Goal: Information Seeking & Learning: Learn about a topic

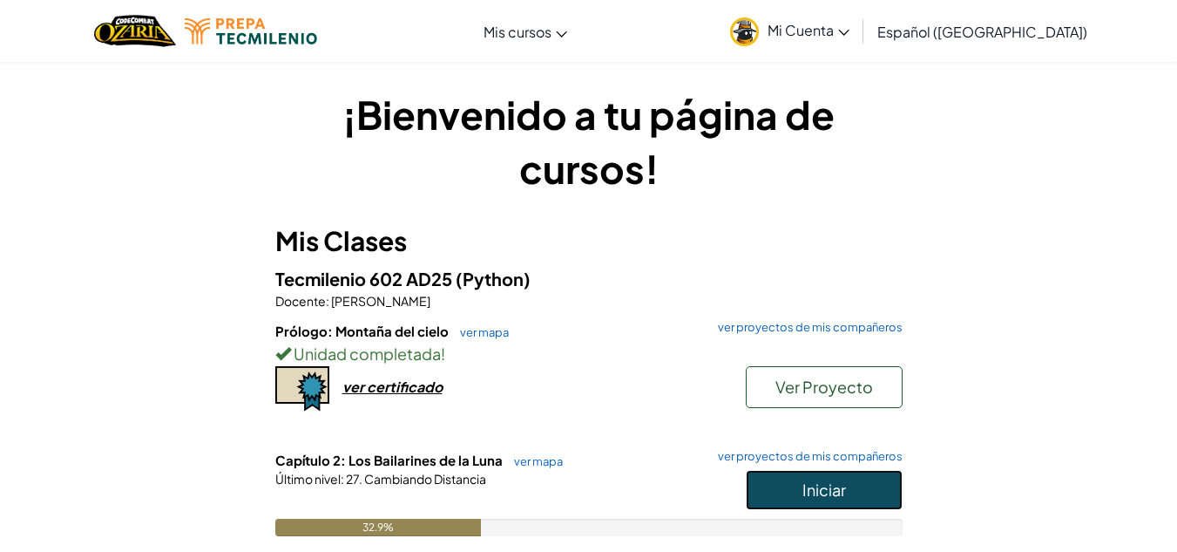
click at [855, 496] on button "Iniciar" at bounding box center [824, 490] width 157 height 40
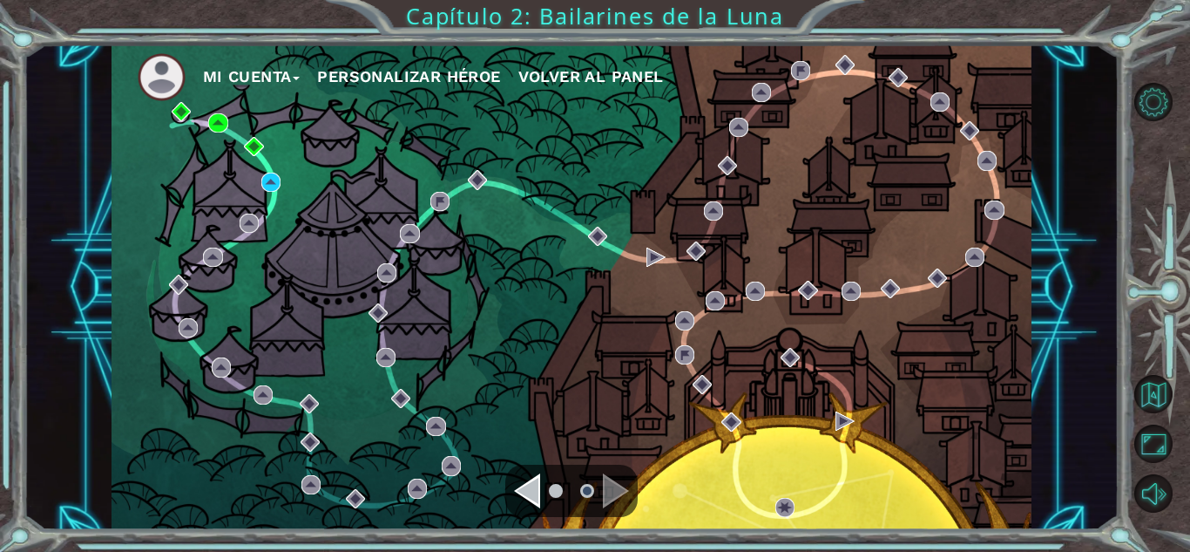
click at [525, 478] on div "Navigate to the previous page" at bounding box center [527, 490] width 26 height 35
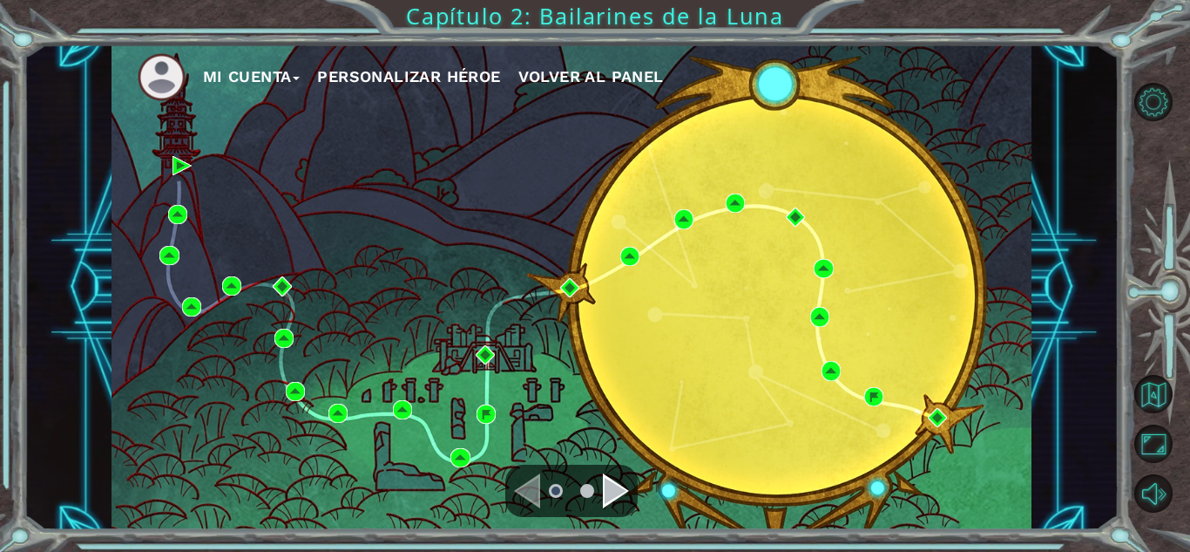
click at [612, 498] on div "Navigate to the next page" at bounding box center [616, 490] width 26 height 35
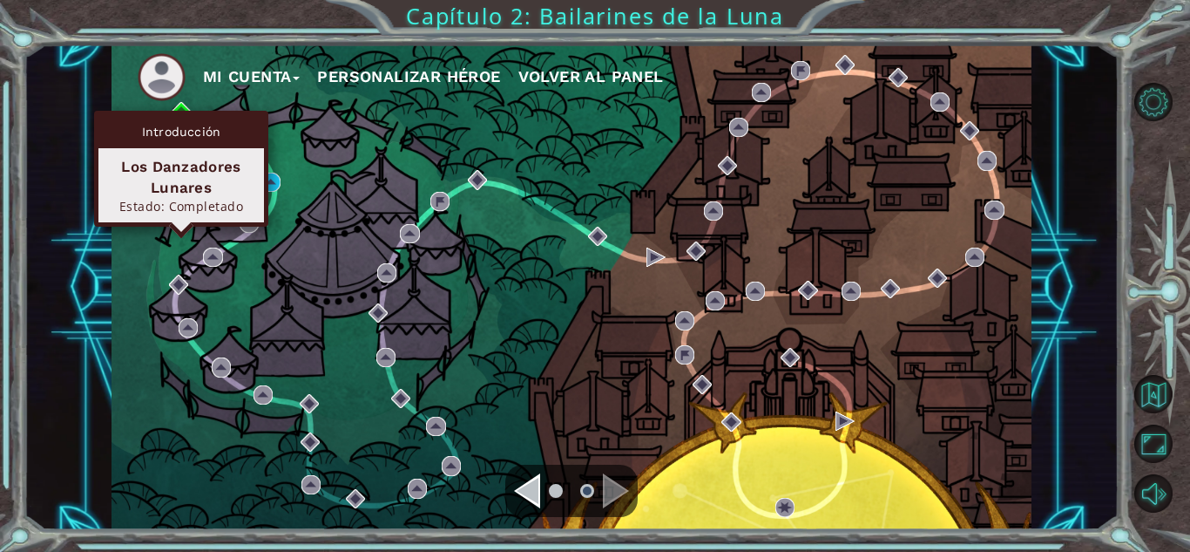
click at [184, 119] on div "Introducción" at bounding box center [181, 131] width 166 height 33
click at [178, 107] on img at bounding box center [181, 111] width 19 height 19
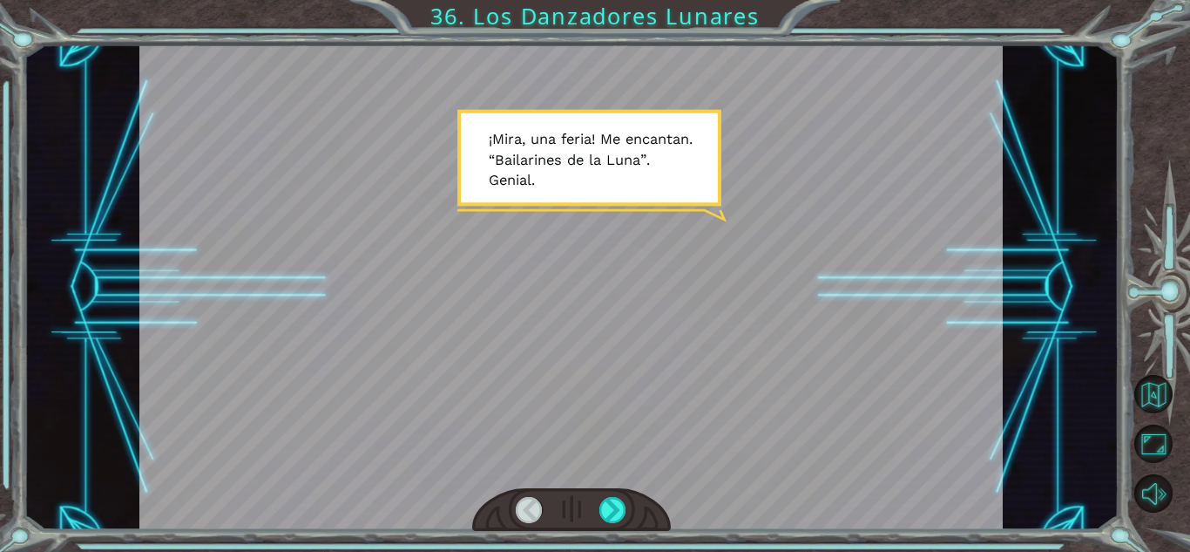
click at [593, 514] on div at bounding box center [571, 510] width 199 height 44
click at [610, 516] on div at bounding box center [613, 510] width 27 height 26
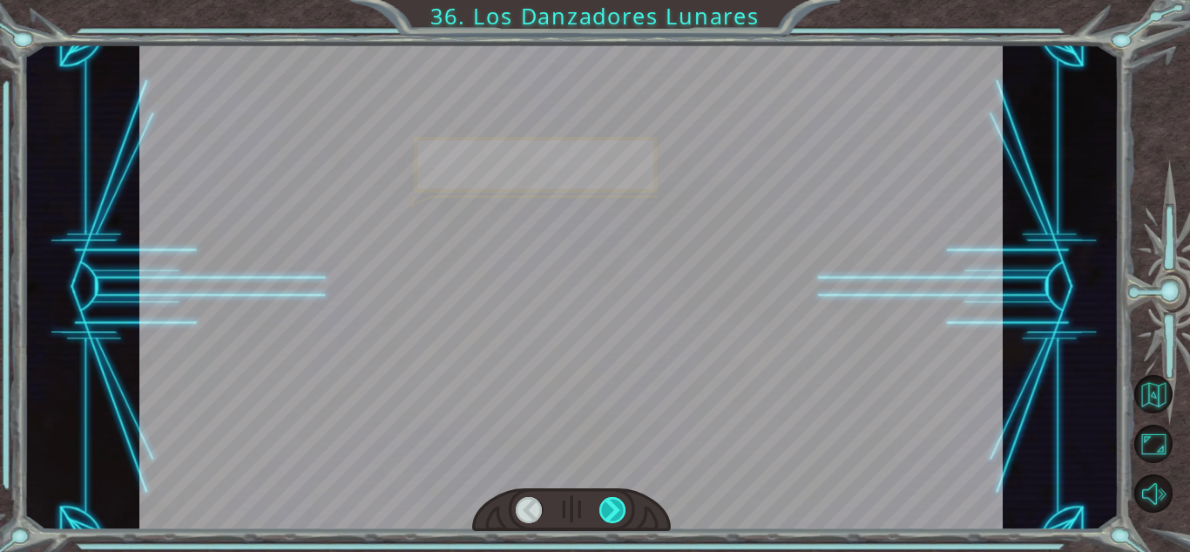
click at [610, 516] on div at bounding box center [613, 510] width 27 height 26
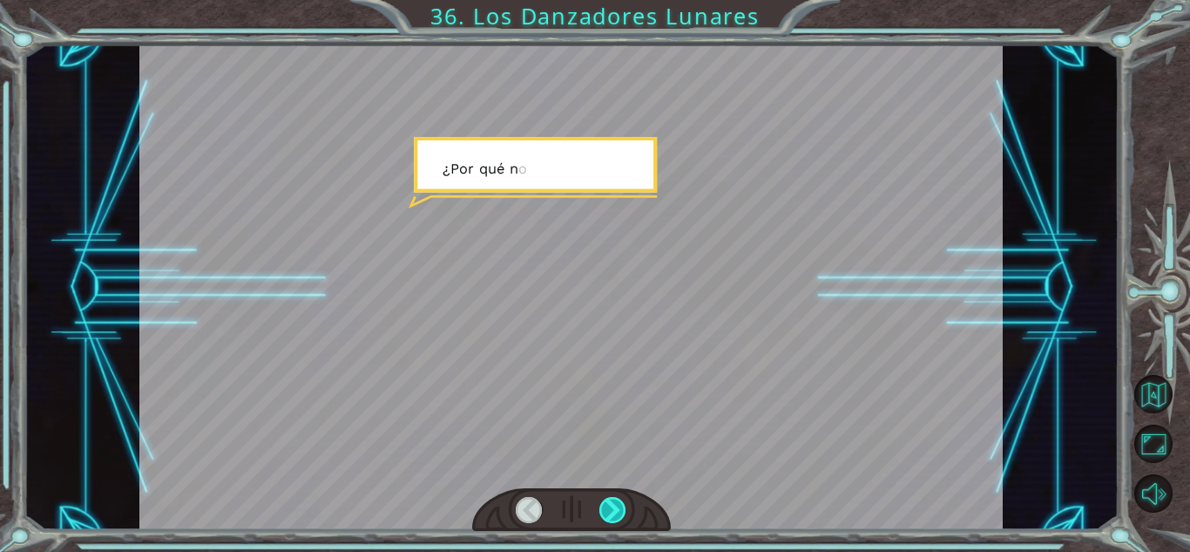
click at [610, 516] on div at bounding box center [613, 510] width 27 height 26
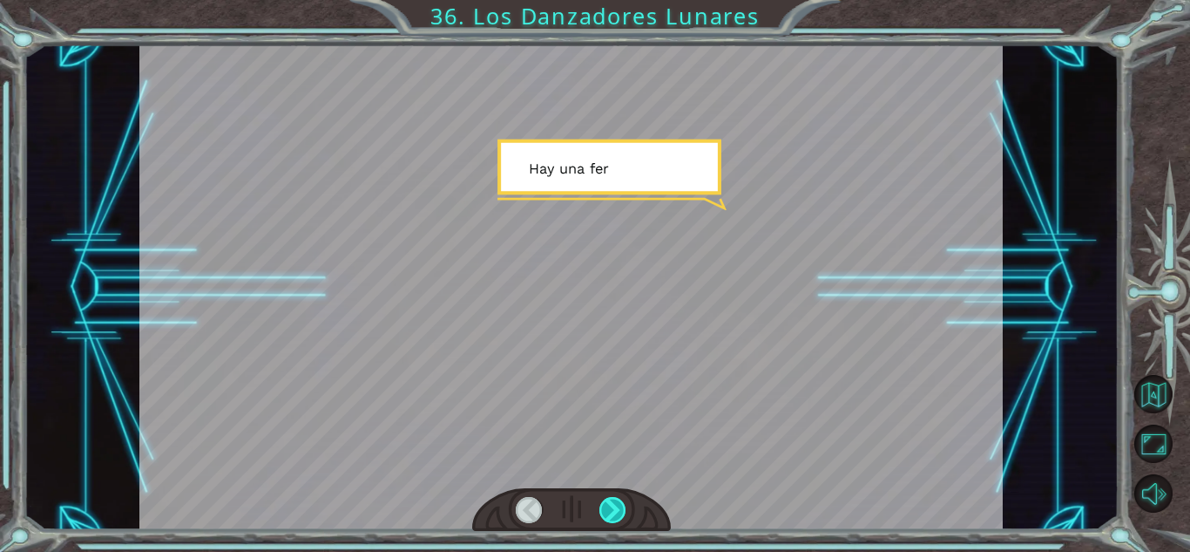
click at [610, 516] on div at bounding box center [613, 510] width 27 height 26
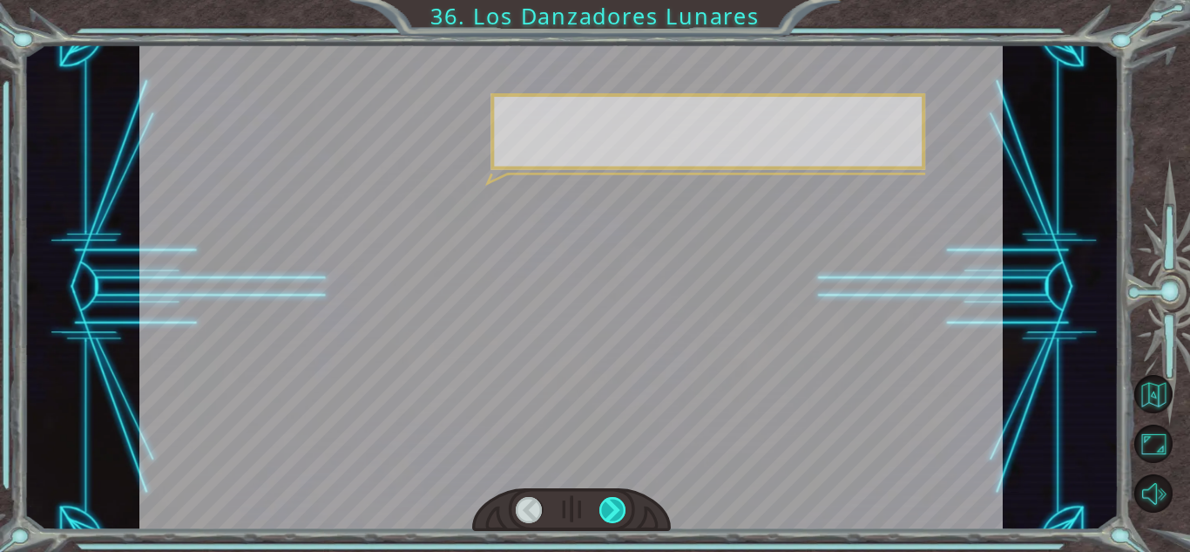
click at [610, 516] on div at bounding box center [613, 510] width 27 height 26
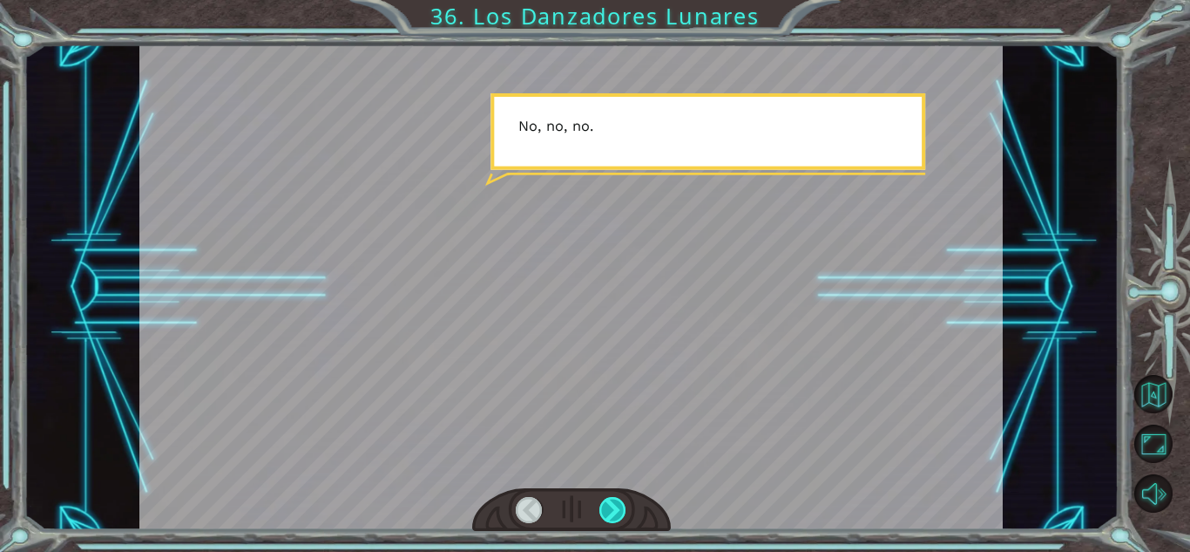
click at [610, 516] on div at bounding box center [613, 510] width 27 height 26
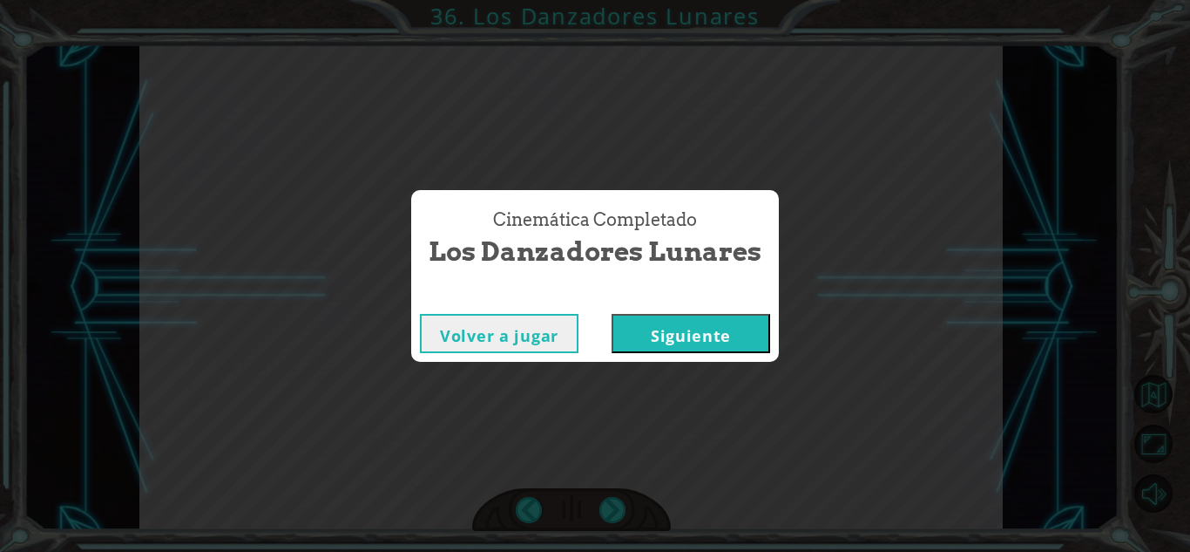
click at [679, 318] on button "Siguiente" at bounding box center [691, 333] width 159 height 39
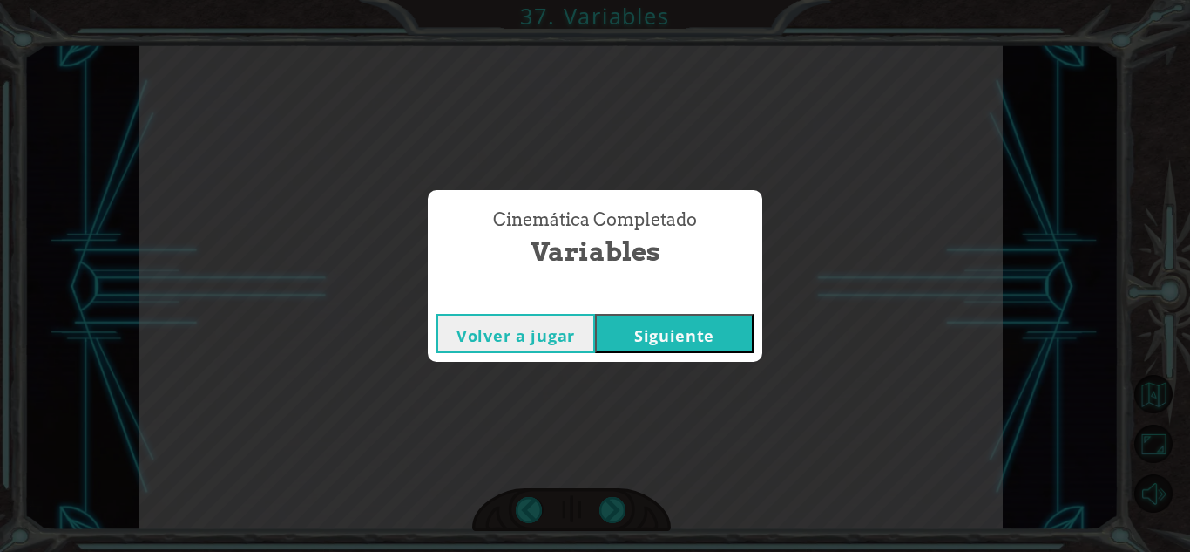
click at [672, 352] on button "Siguiente" at bounding box center [674, 333] width 159 height 39
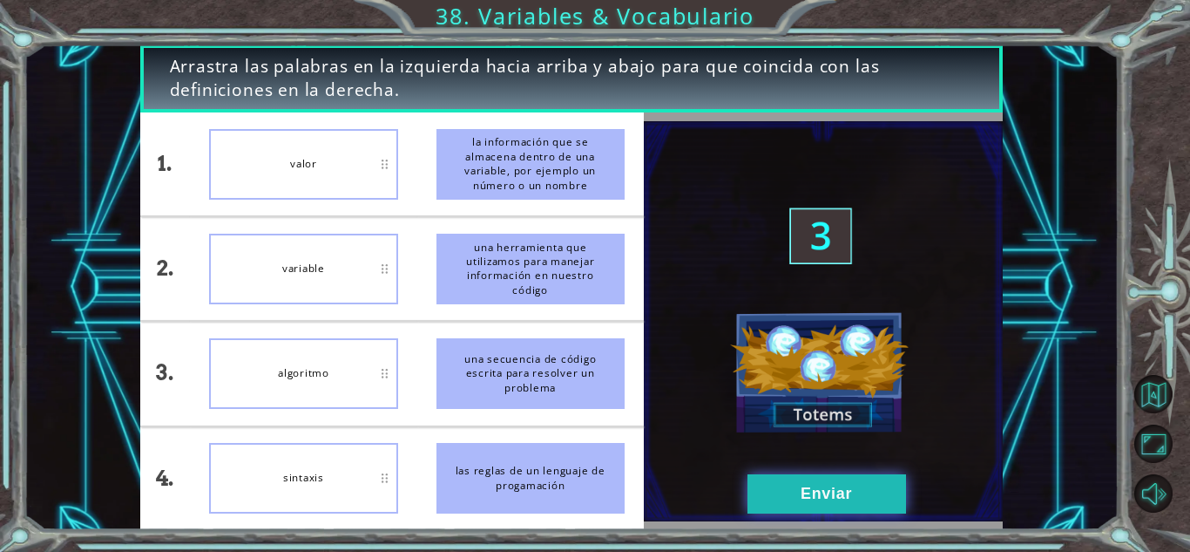
click at [854, 505] on button "Enviar" at bounding box center [827, 493] width 159 height 39
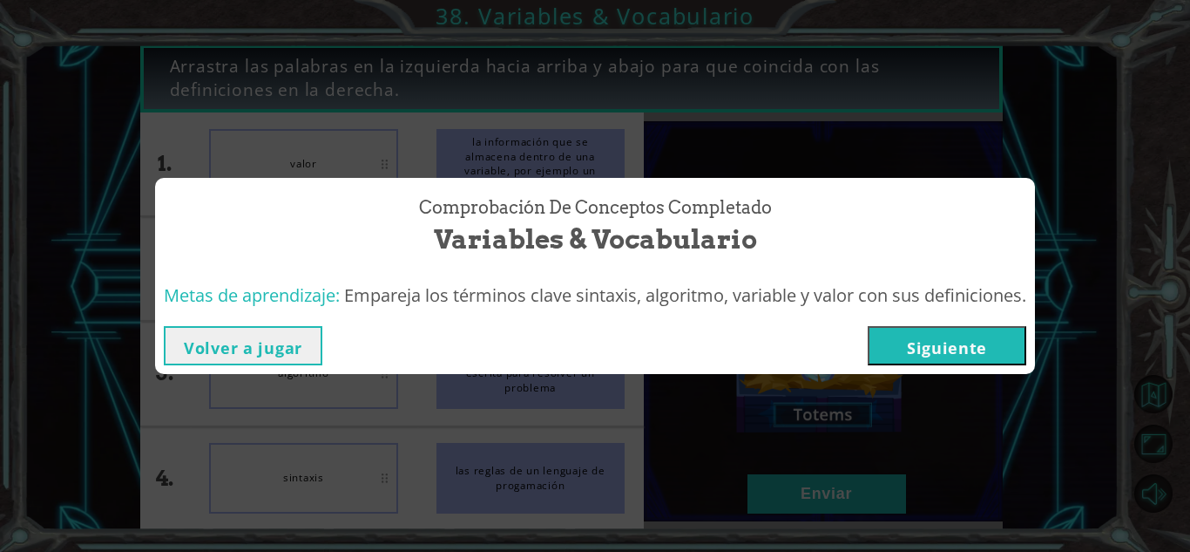
click at [921, 347] on button "Siguiente" at bounding box center [947, 345] width 159 height 39
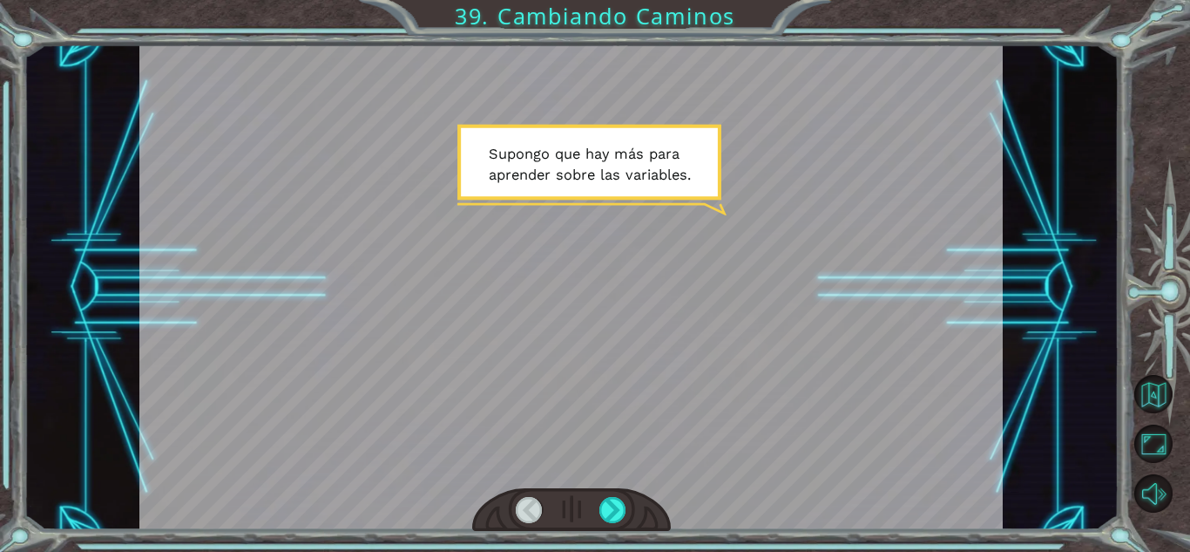
click at [608, 488] on div at bounding box center [571, 510] width 199 height 44
click at [615, 505] on div at bounding box center [613, 510] width 27 height 26
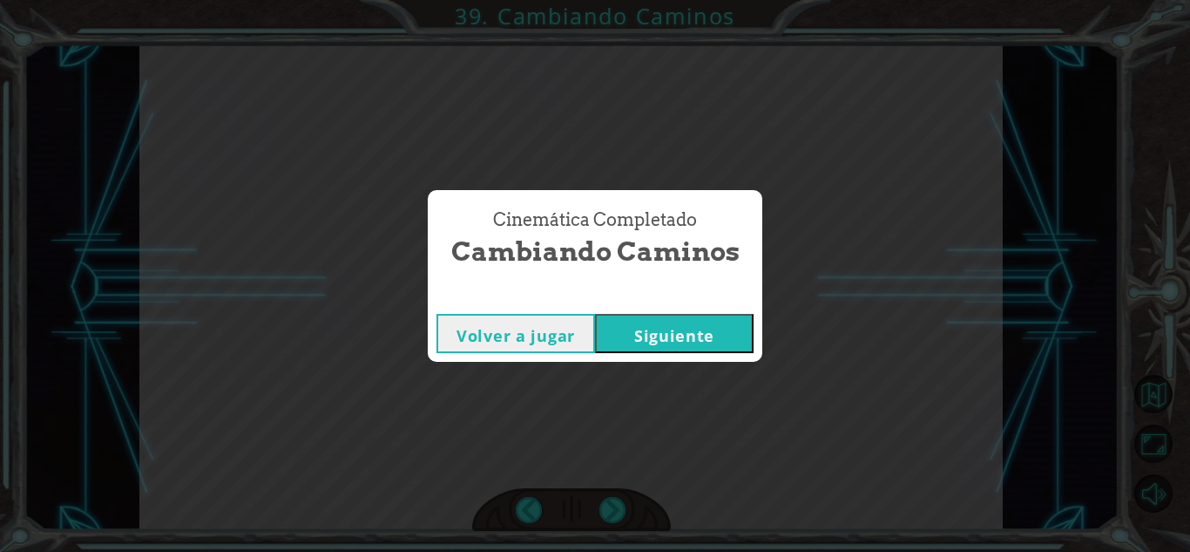
click at [634, 333] on button "Siguiente" at bounding box center [674, 333] width 159 height 39
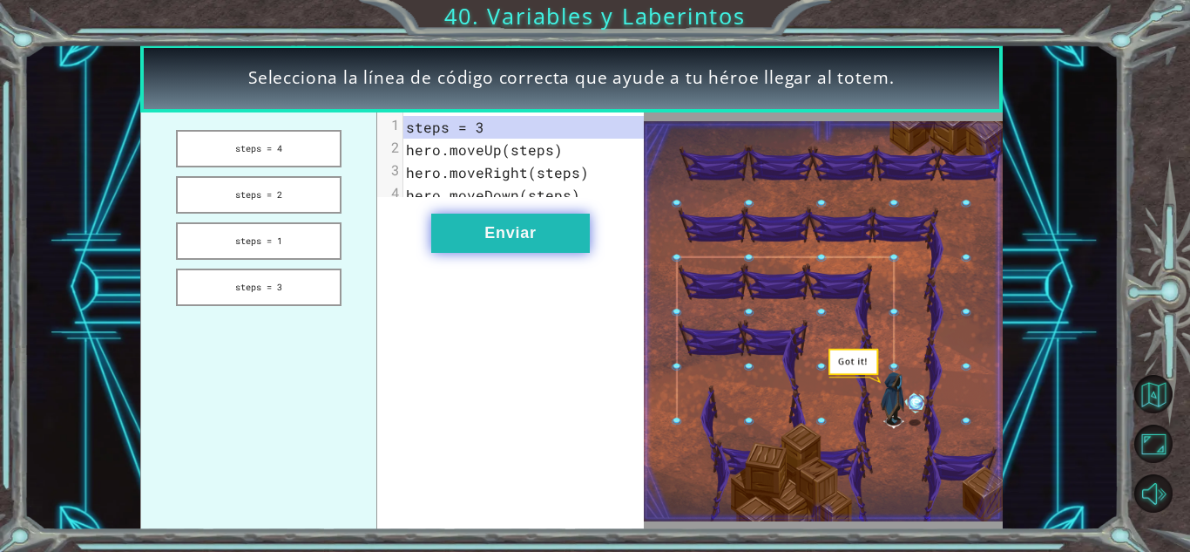
click at [539, 242] on button "Enviar" at bounding box center [510, 232] width 159 height 39
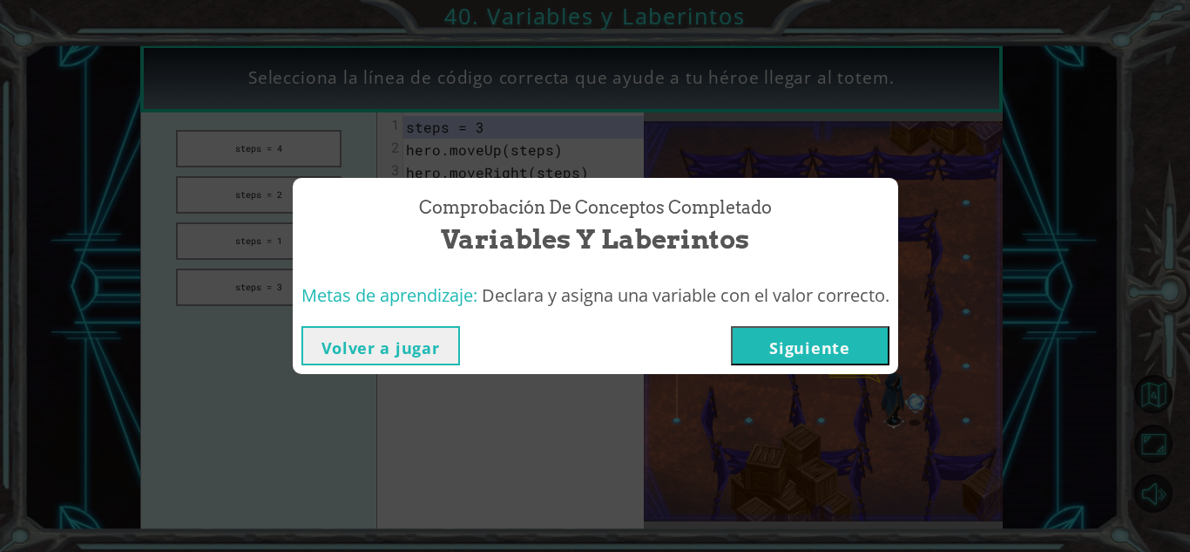
click at [803, 349] on button "Siguiente" at bounding box center [810, 345] width 159 height 39
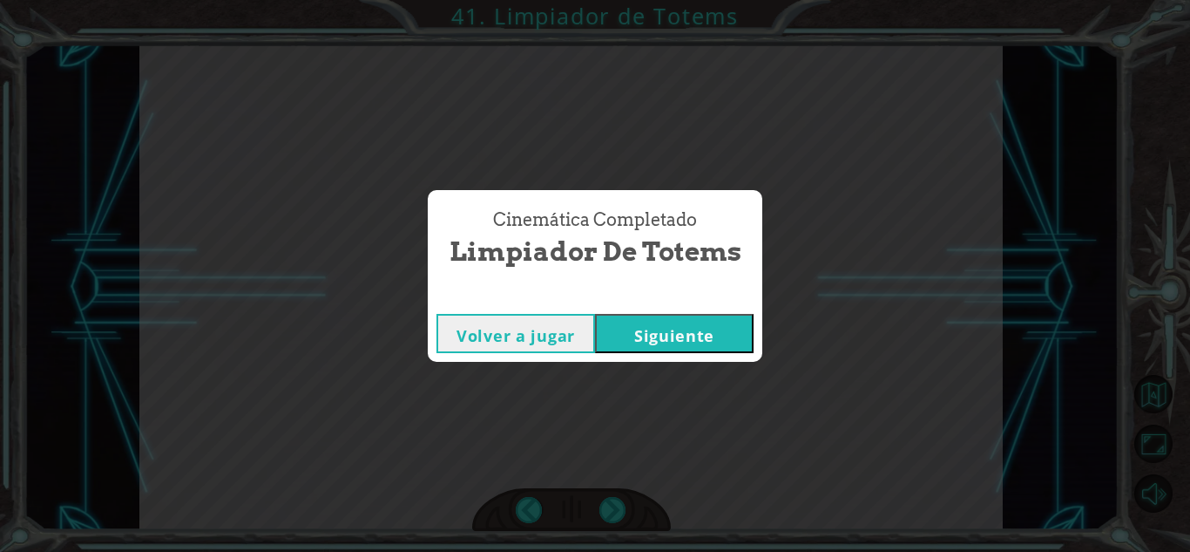
click at [672, 339] on button "Siguiente" at bounding box center [674, 333] width 159 height 39
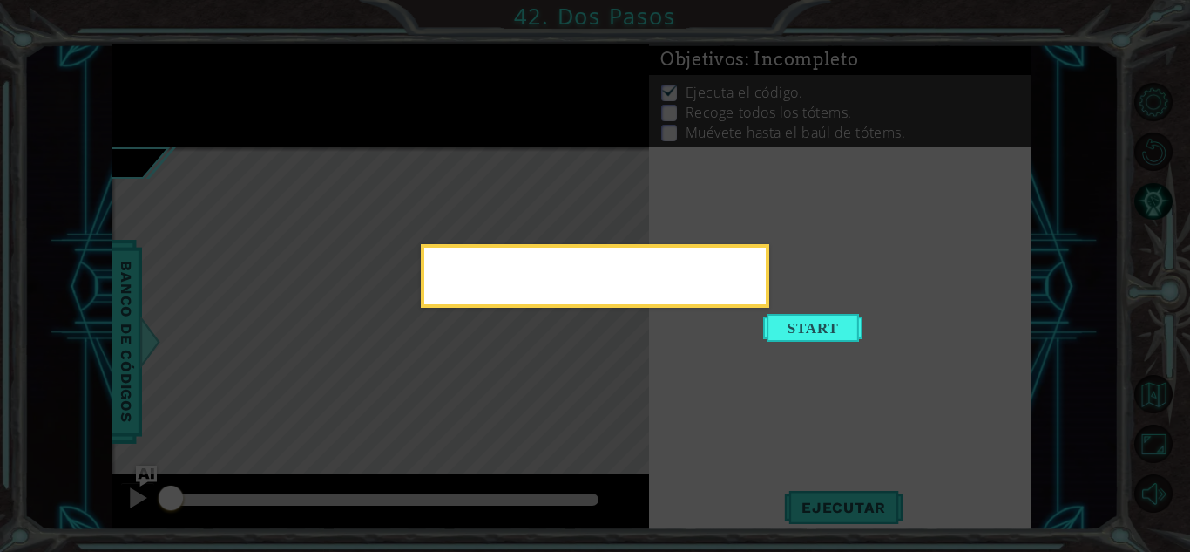
click at [769, 308] on div at bounding box center [595, 276] width 349 height 64
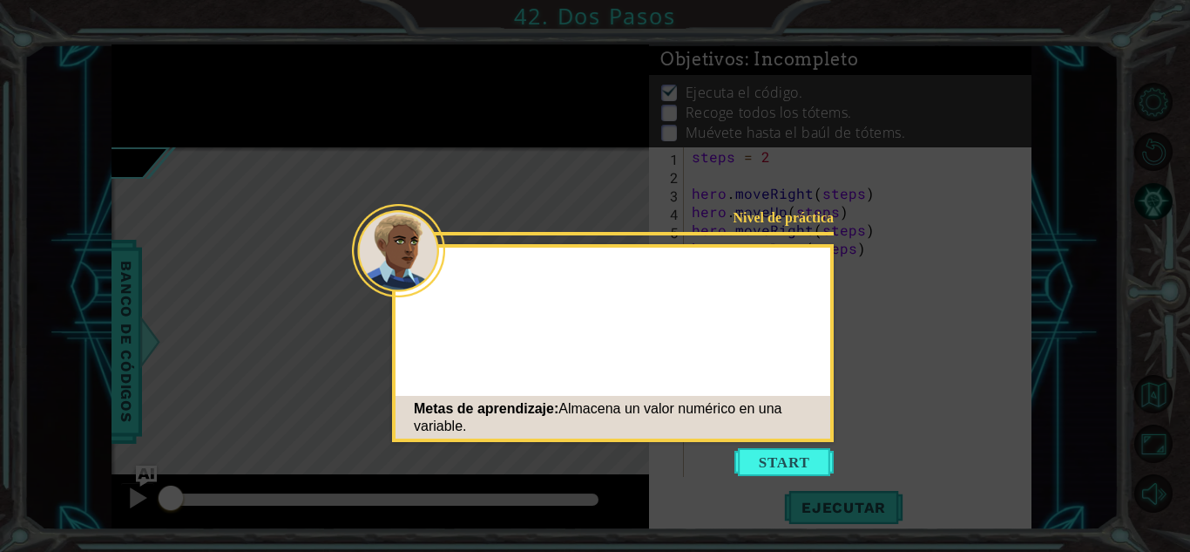
drag, startPoint x: 792, startPoint y: 451, endPoint x: 766, endPoint y: 464, distance: 29.6
click at [766, 464] on button "Start" at bounding box center [784, 462] width 99 height 28
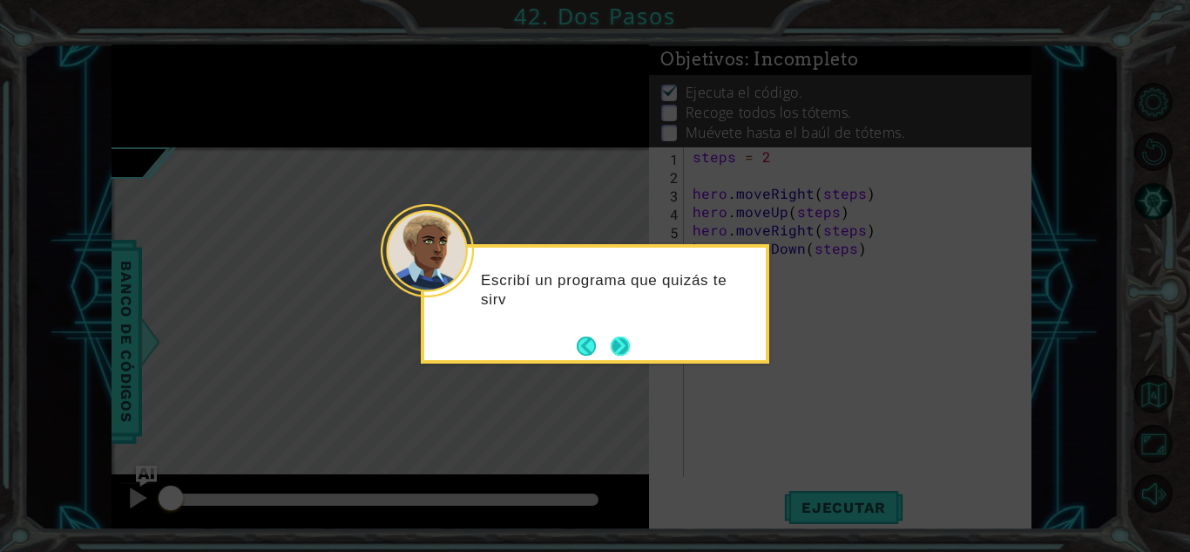
click at [618, 337] on button "Next" at bounding box center [620, 345] width 21 height 21
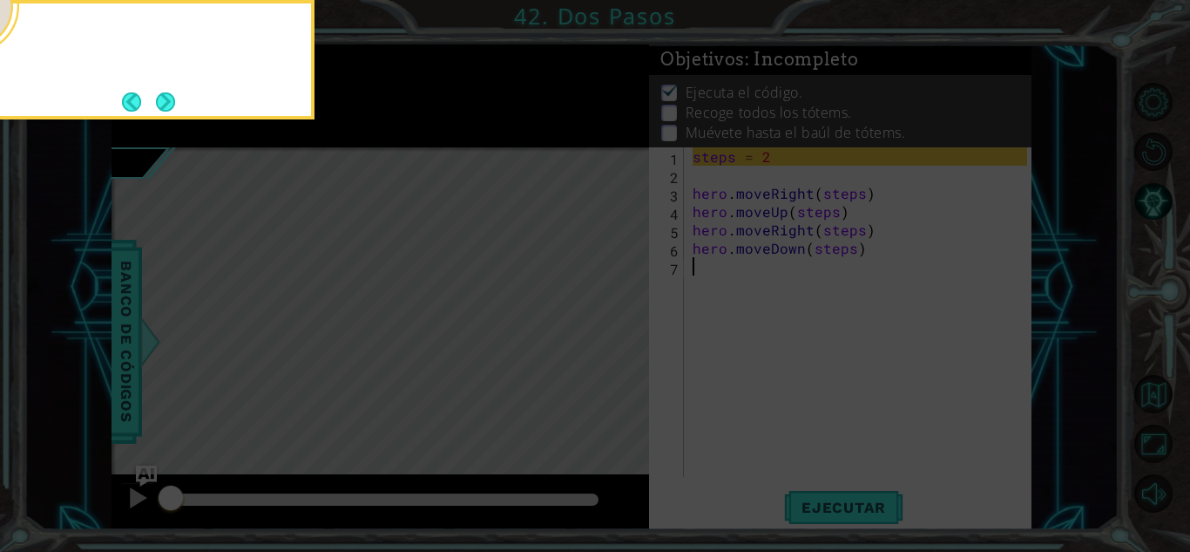
click at [618, 337] on icon at bounding box center [595, 82] width 1190 height 939
click at [169, 105] on button "Next" at bounding box center [166, 101] width 20 height 20
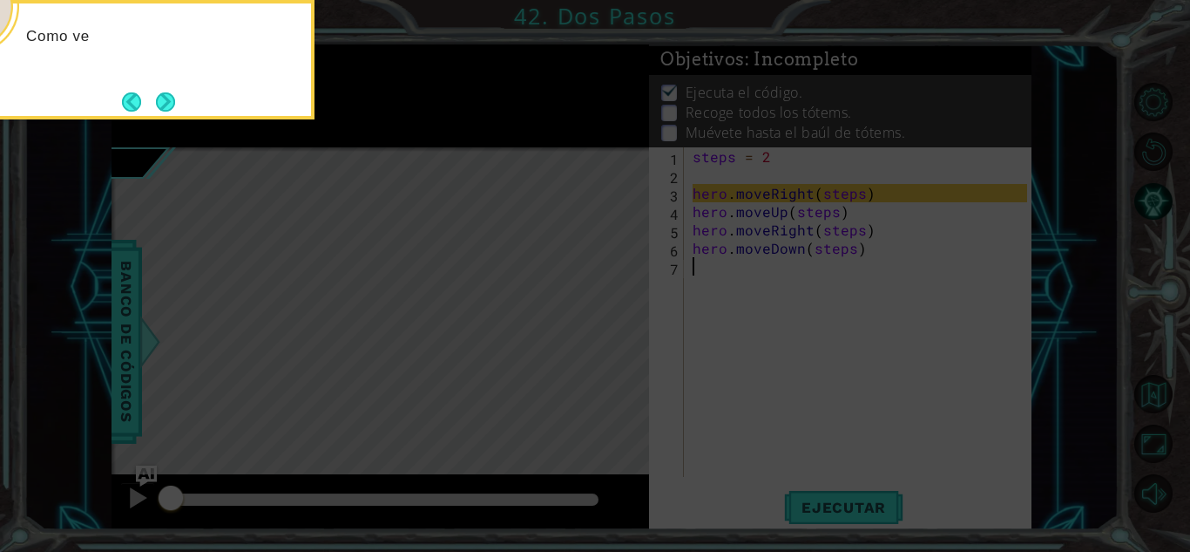
click at [169, 105] on button "Next" at bounding box center [165, 101] width 21 height 21
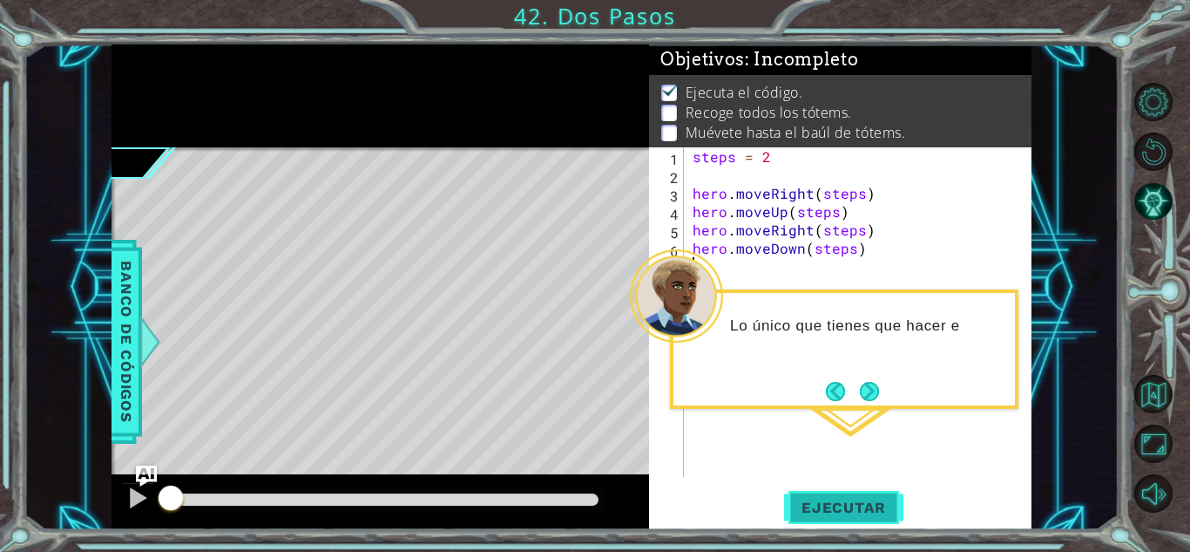
click at [796, 503] on span "Ejecutar" at bounding box center [843, 506] width 119 height 17
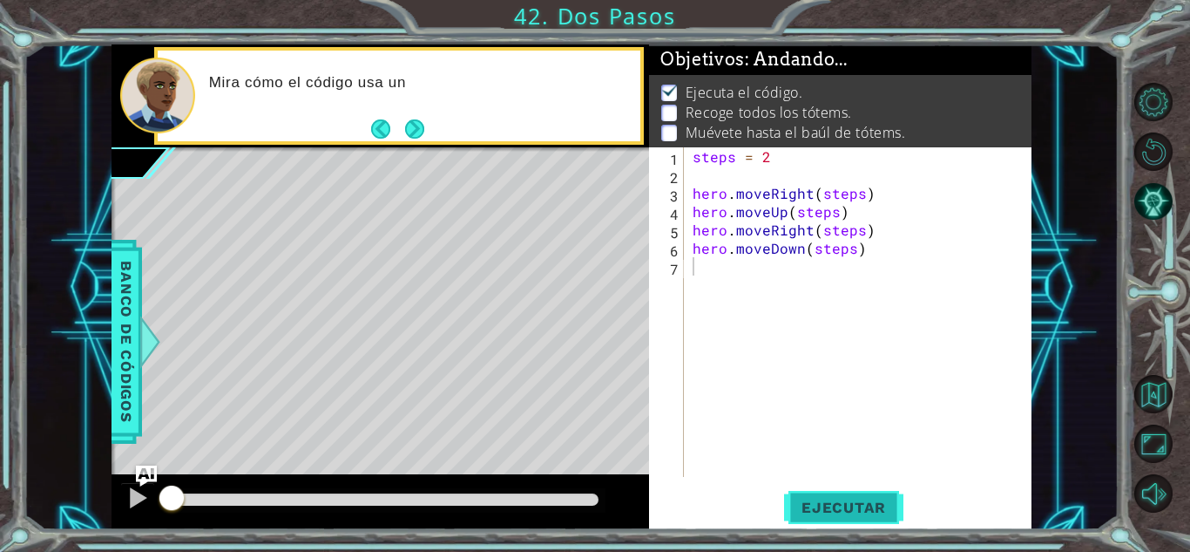
click at [808, 502] on span "Ejecutar" at bounding box center [843, 506] width 119 height 17
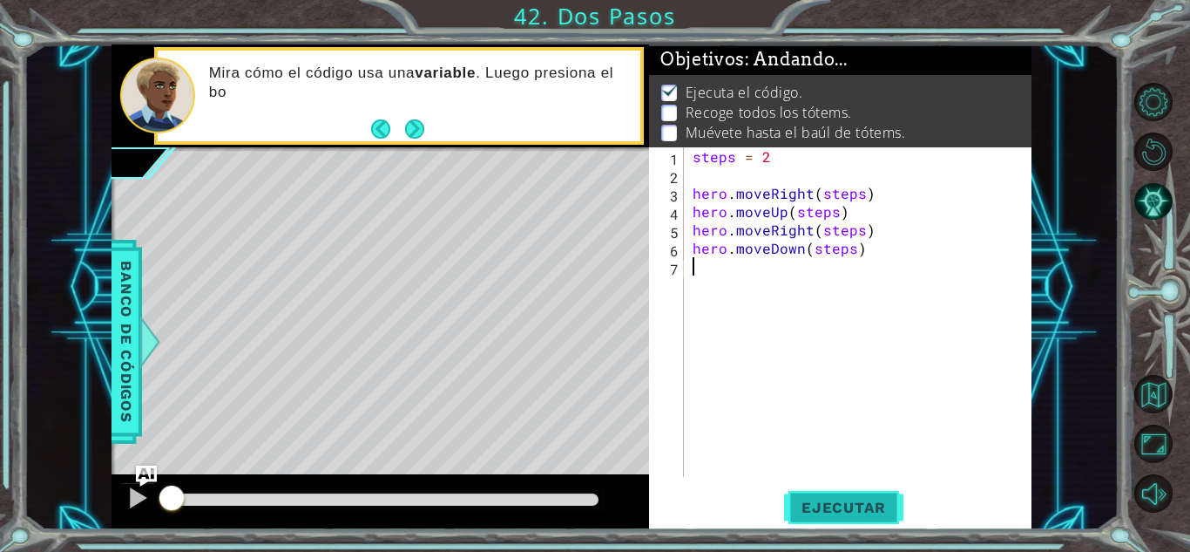
click at [808, 502] on span "Ejecutar" at bounding box center [843, 506] width 119 height 17
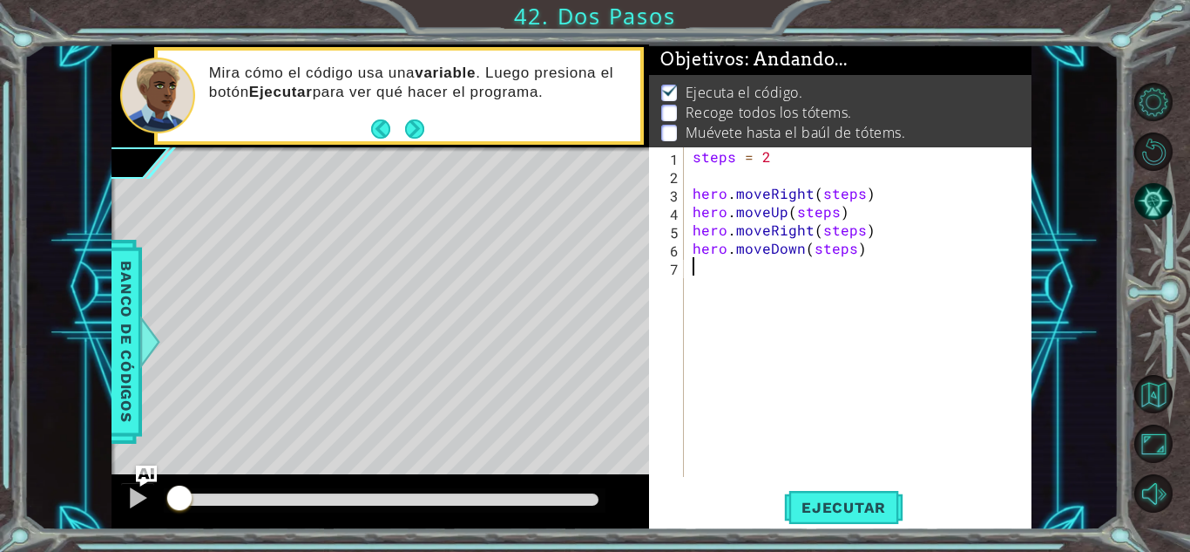
click at [532, 493] on div at bounding box center [385, 499] width 428 height 12
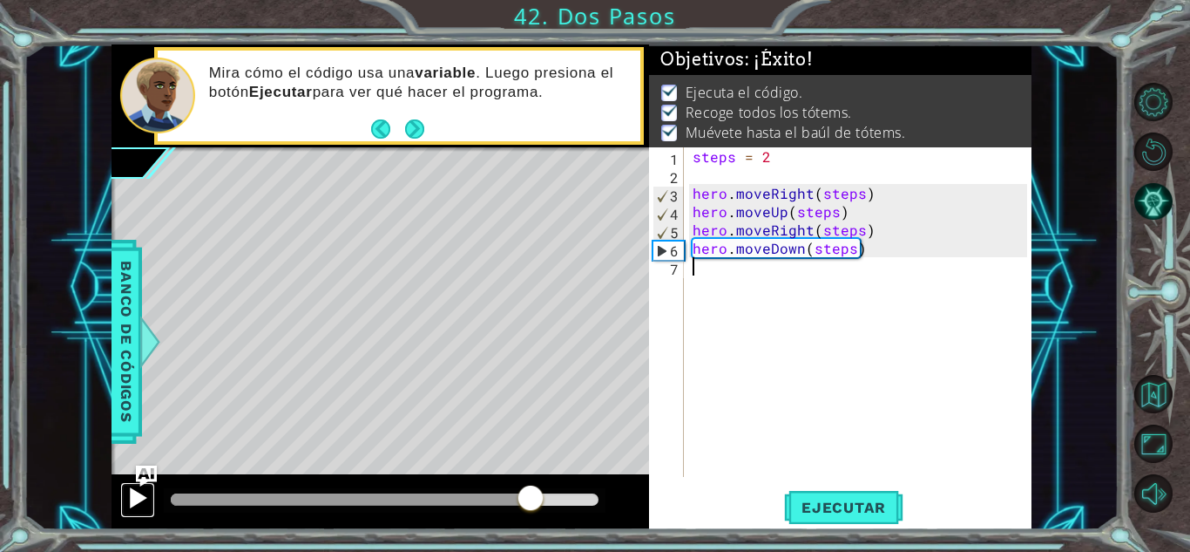
click at [133, 501] on div at bounding box center [137, 497] width 23 height 23
click at [419, 139] on button "Next" at bounding box center [414, 129] width 21 height 21
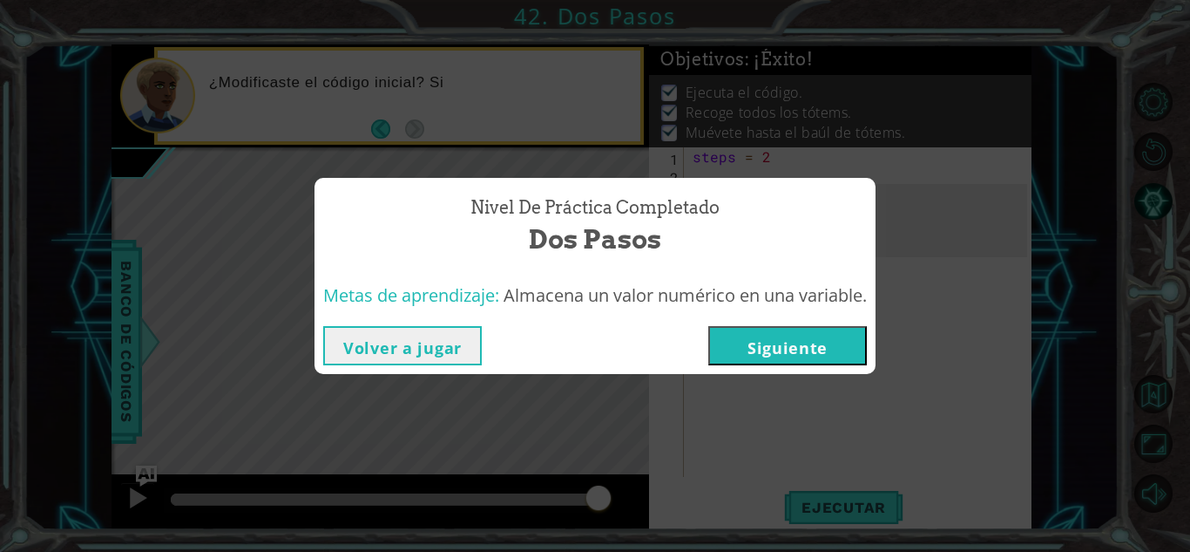
click at [857, 335] on button "Siguiente" at bounding box center [787, 345] width 159 height 39
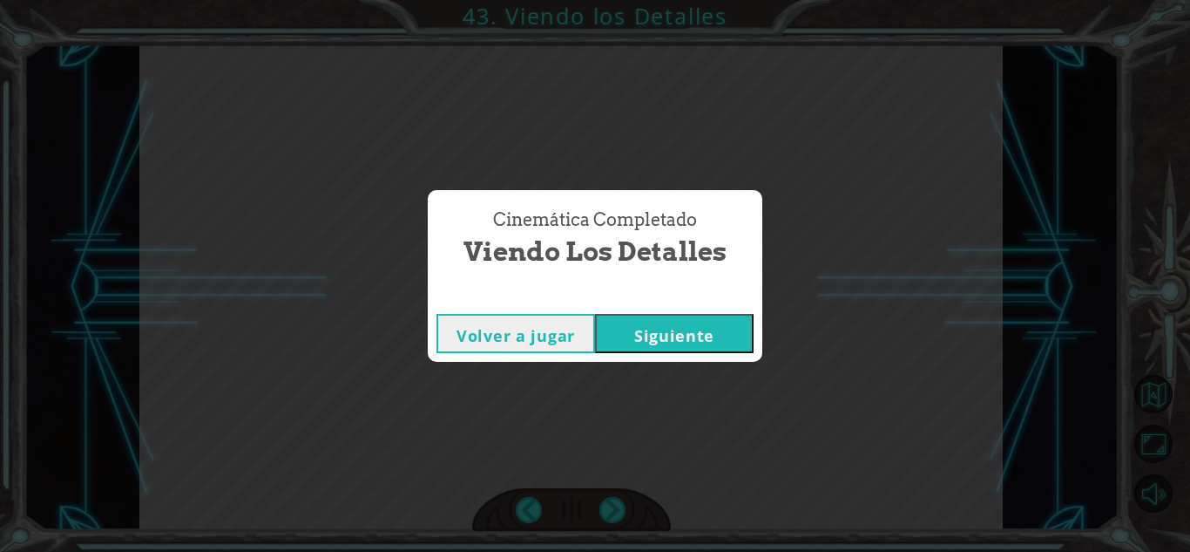
click at [639, 326] on button "Siguiente" at bounding box center [674, 333] width 159 height 39
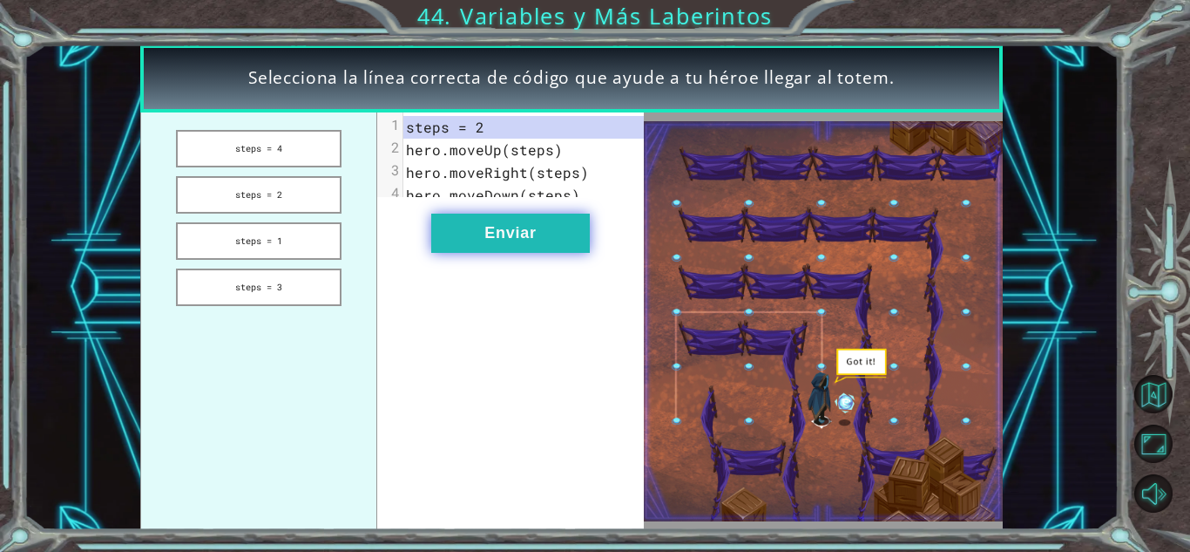
click at [548, 238] on button "Enviar" at bounding box center [510, 232] width 159 height 39
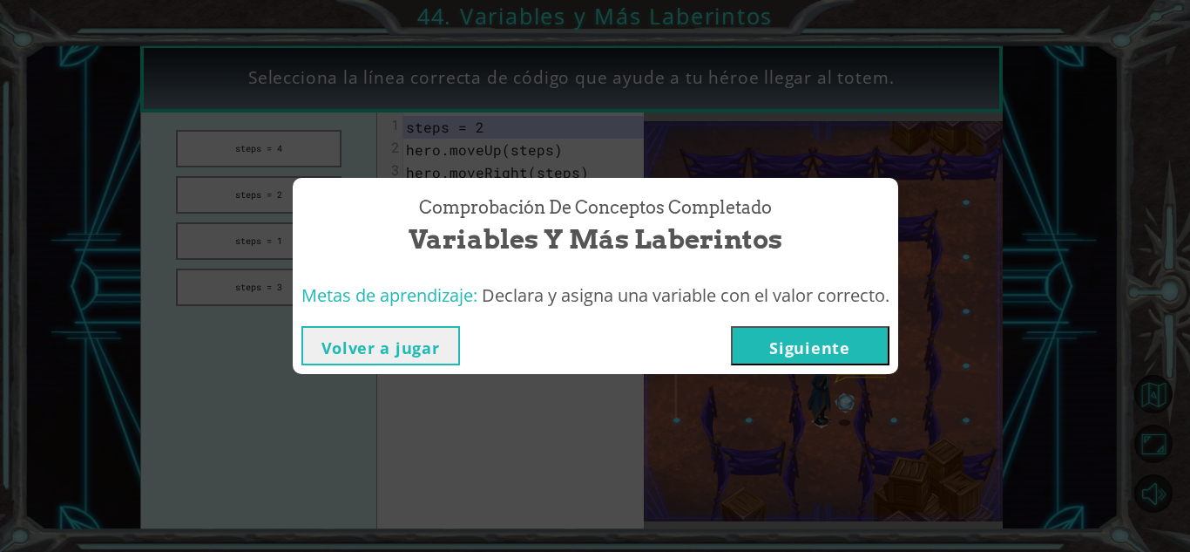
click at [800, 351] on button "Siguiente" at bounding box center [810, 345] width 159 height 39
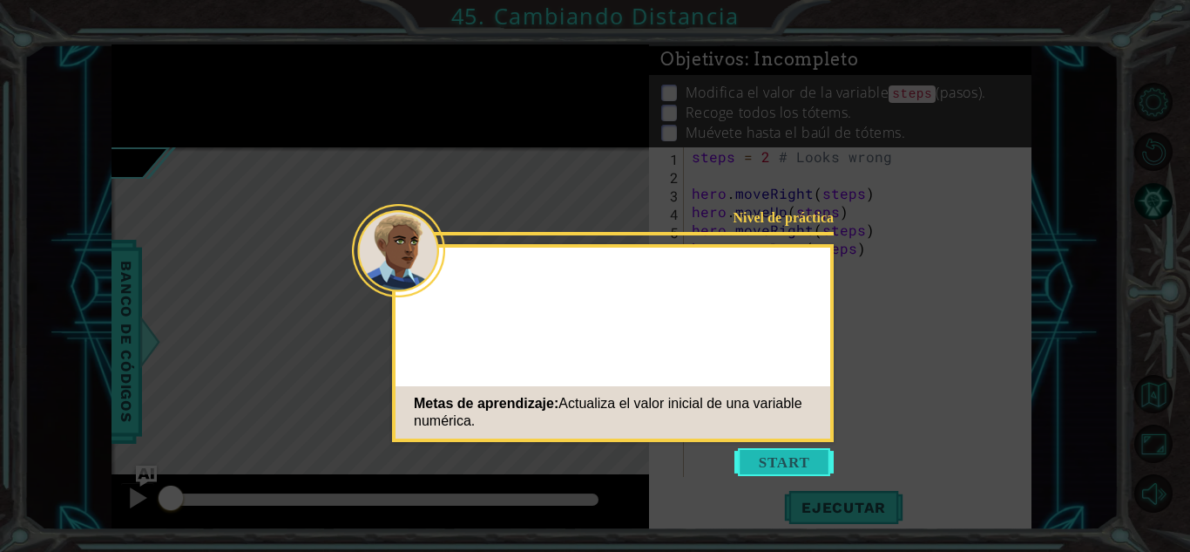
click at [750, 462] on button "Start" at bounding box center [784, 462] width 99 height 28
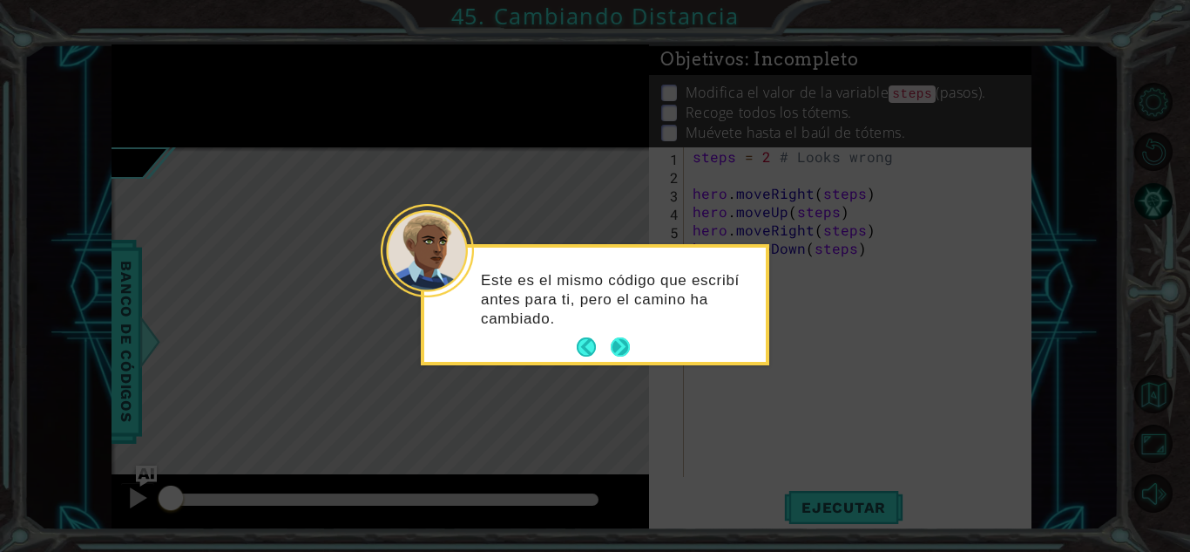
click at [613, 342] on button "Next" at bounding box center [620, 347] width 21 height 21
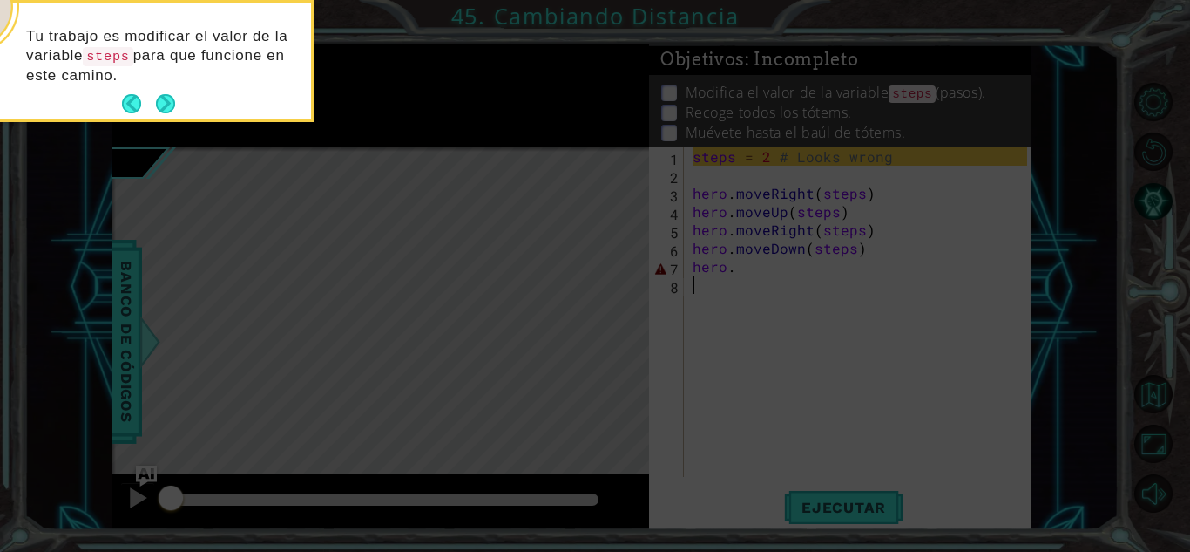
click at [733, 169] on icon at bounding box center [595, 82] width 1190 height 939
click at [841, 161] on icon at bounding box center [595, 82] width 1190 height 939
click at [161, 106] on button "Next" at bounding box center [165, 103] width 24 height 24
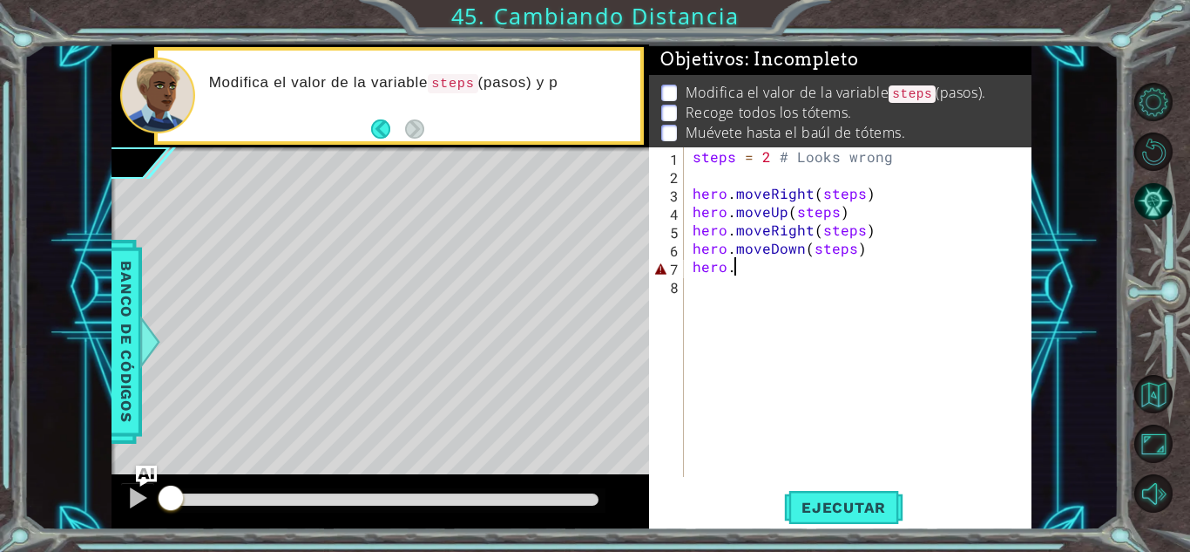
click at [742, 268] on div "steps = 2 # Looks wrong hero . moveRight ( steps ) hero . moveUp ( steps ) hero…" at bounding box center [862, 330] width 347 height 366
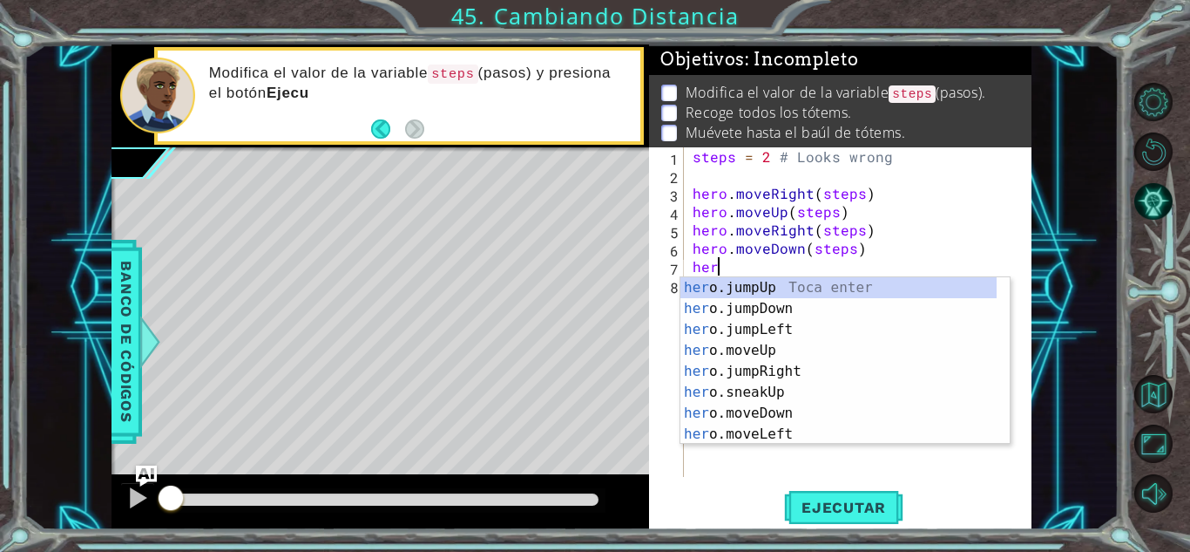
type textarea "h"
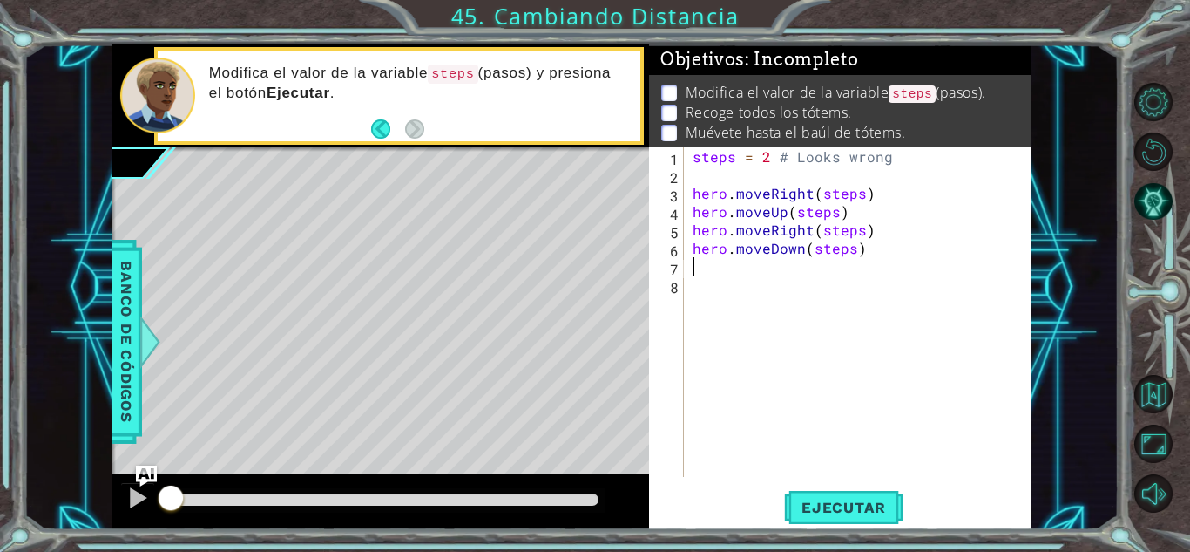
click at [928, 160] on div "steps = 2 # Looks wrong hero . moveRight ( steps ) hero . moveUp ( steps ) hero…" at bounding box center [862, 330] width 347 height 366
click at [784, 158] on div "steps = hero . moveRight ( steps ) hero . moveUp ( steps ) hero . moveRight ( s…" at bounding box center [862, 330] width 347 height 366
click at [887, 515] on span "Ejecutar" at bounding box center [843, 506] width 119 height 17
type textarea "steps = 4(pasos)"
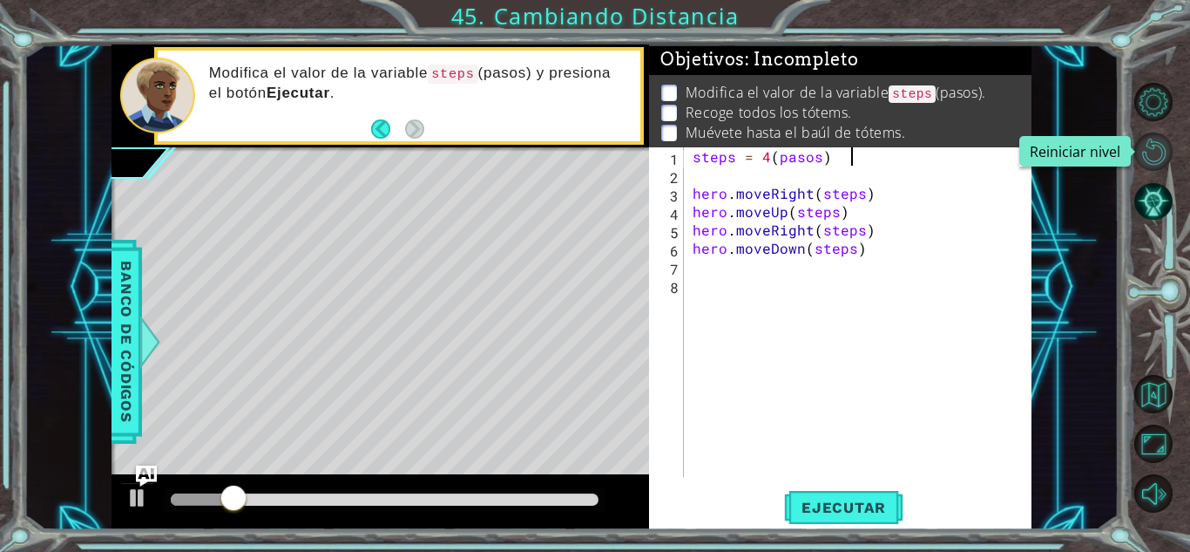
click at [1155, 149] on button "Reiniciar nivel" at bounding box center [1154, 151] width 38 height 38
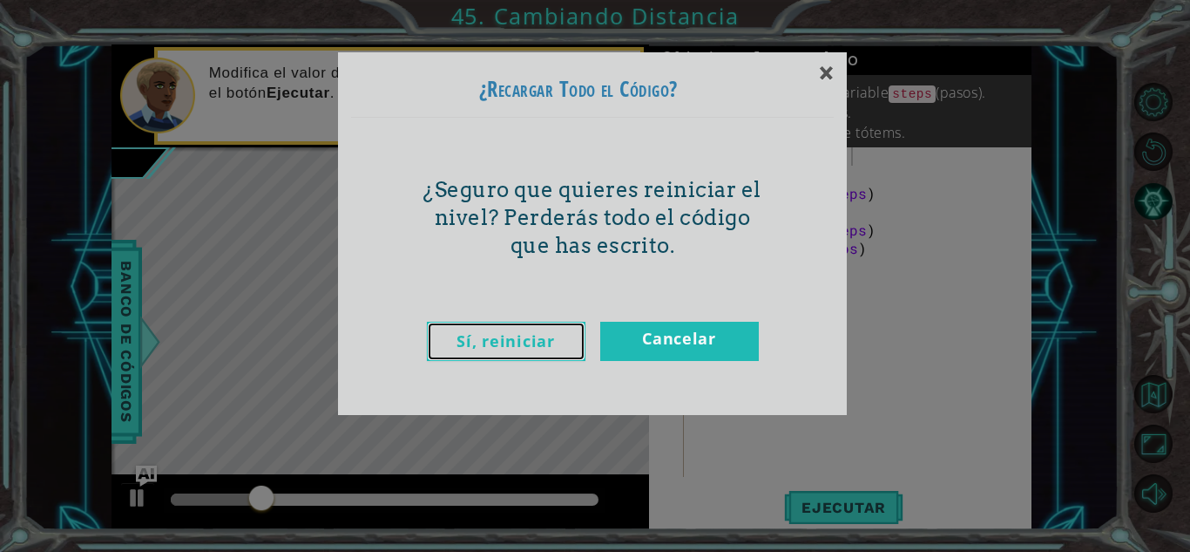
click at [513, 344] on link "Sí, reiniciar" at bounding box center [506, 341] width 159 height 39
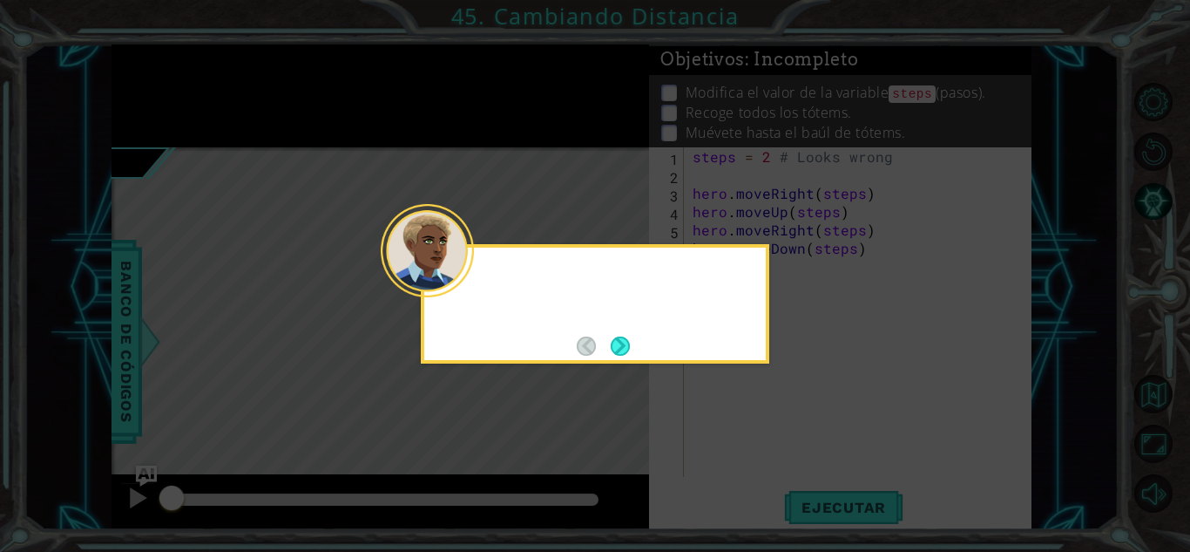
scroll to position [0, 0]
click at [615, 343] on button "Next" at bounding box center [621, 346] width 24 height 24
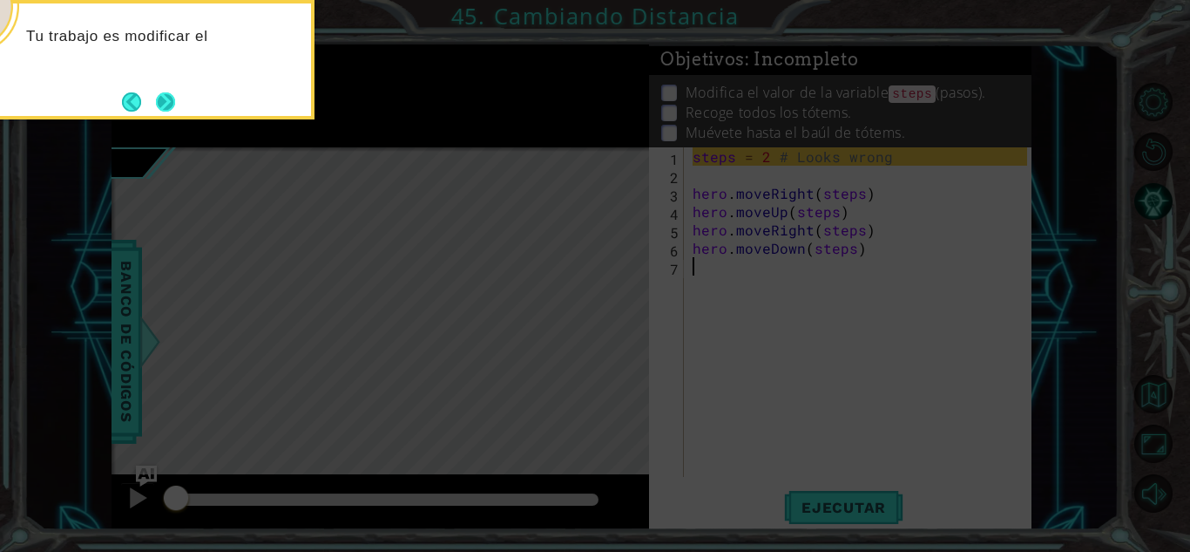
click at [171, 93] on button "Next" at bounding box center [165, 101] width 27 height 27
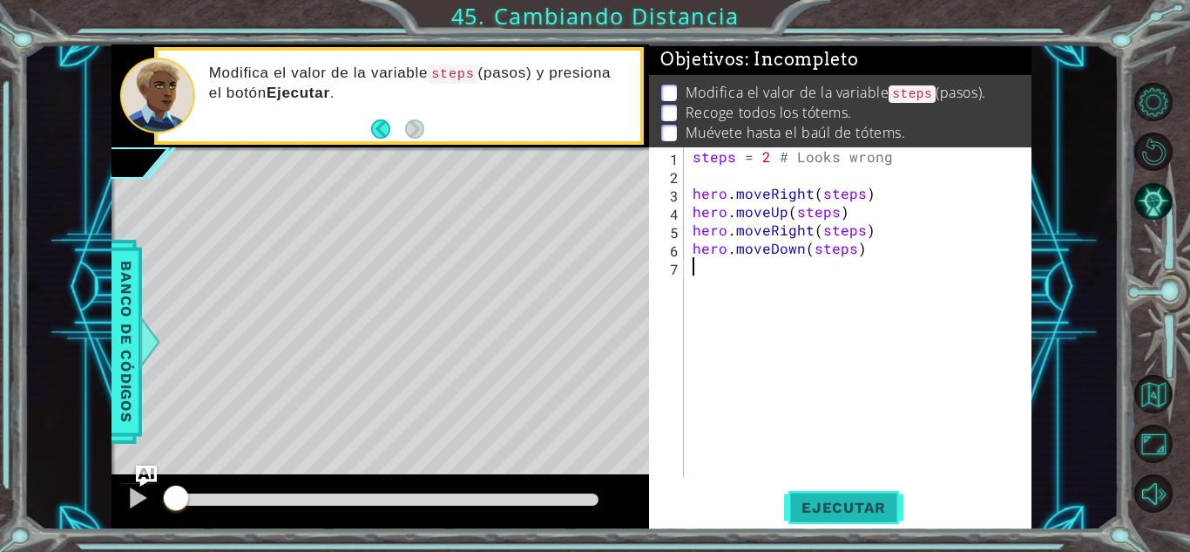
click at [872, 499] on span "Ejecutar" at bounding box center [843, 506] width 119 height 17
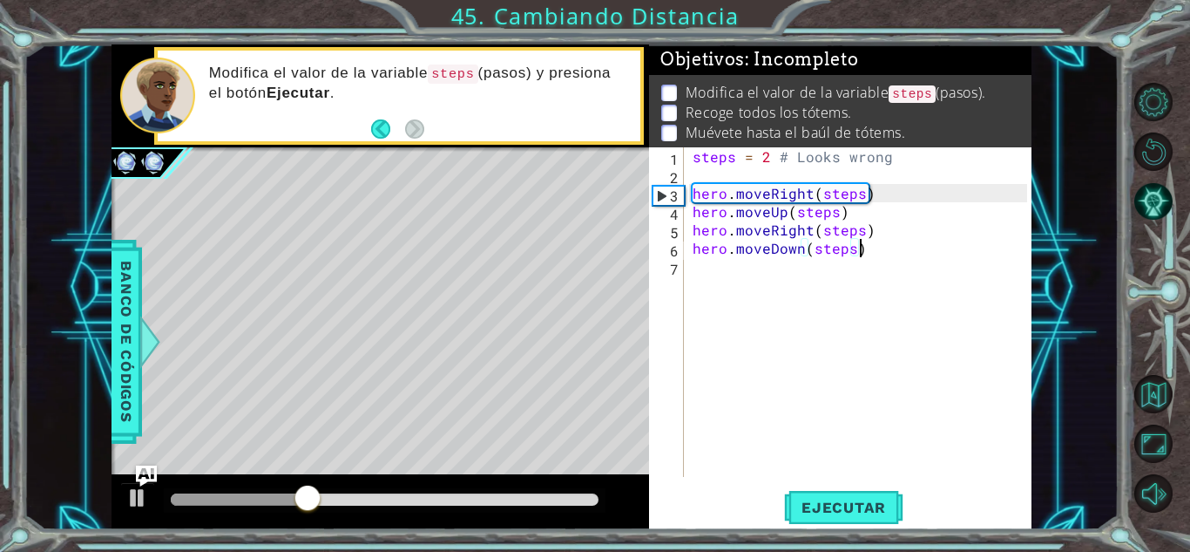
click at [881, 257] on div "steps = 2 # Looks wrong hero . moveRight ( steps ) hero . moveUp ( steps ) hero…" at bounding box center [862, 330] width 347 height 366
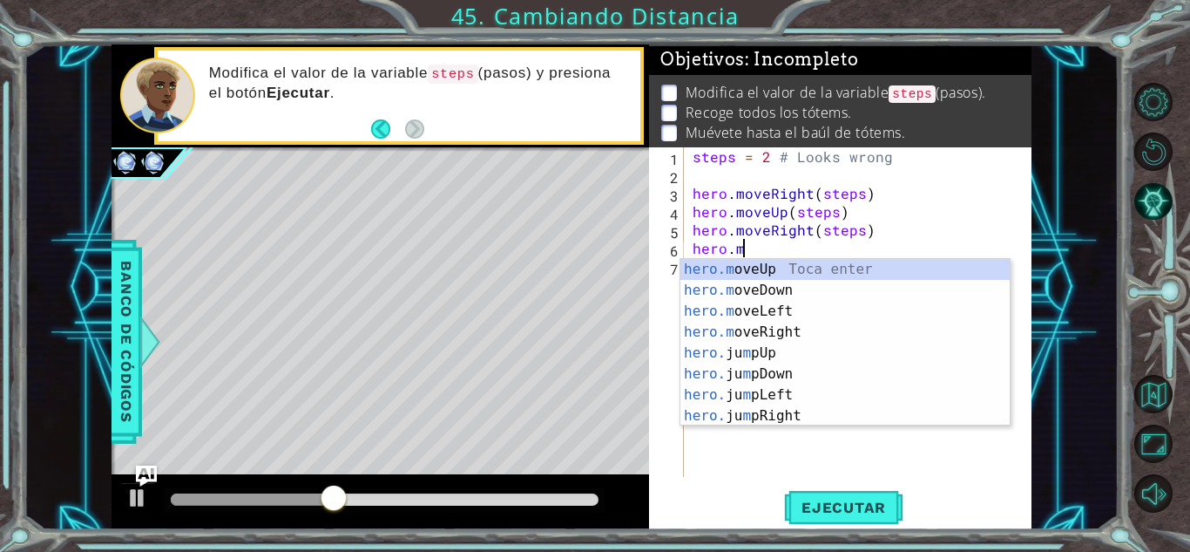
type textarea "h"
type textarea "hero.moveRight(step"
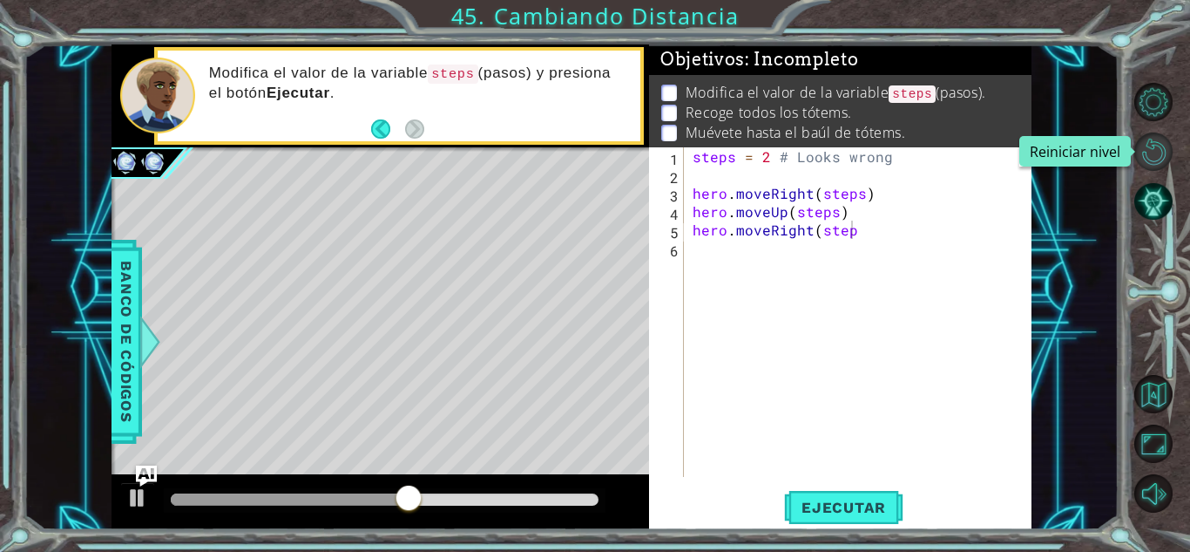
drag, startPoint x: 1143, startPoint y: 204, endPoint x: 1142, endPoint y: 138, distance: 66.2
click at [1142, 138] on div at bounding box center [1163, 297] width 53 height 441
click at [1144, 138] on button "Reiniciar nivel" at bounding box center [1154, 151] width 38 height 38
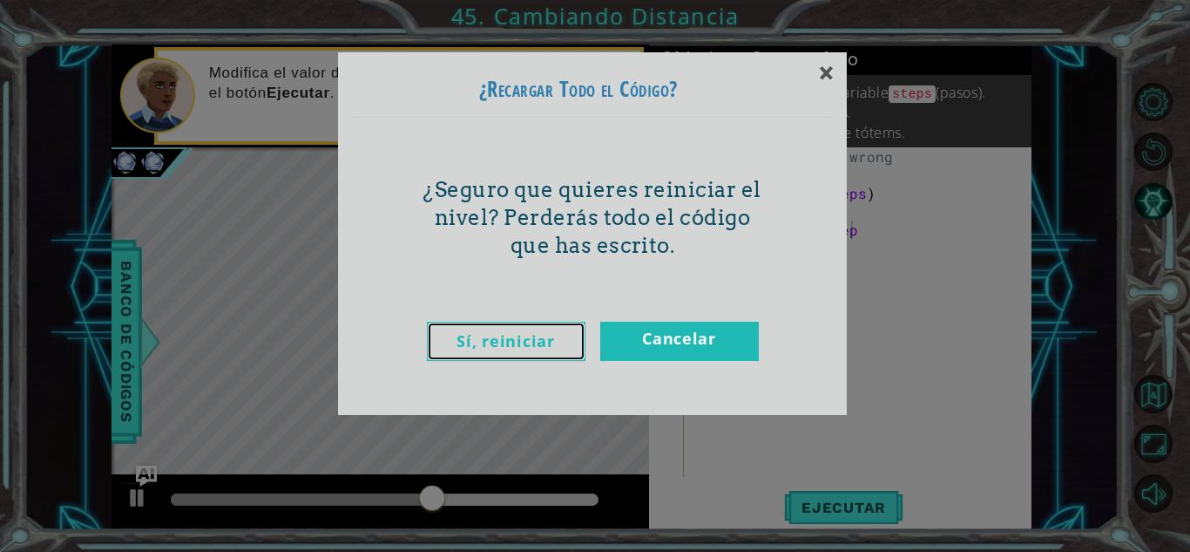
click at [497, 342] on link "Sí, reiniciar" at bounding box center [506, 341] width 159 height 39
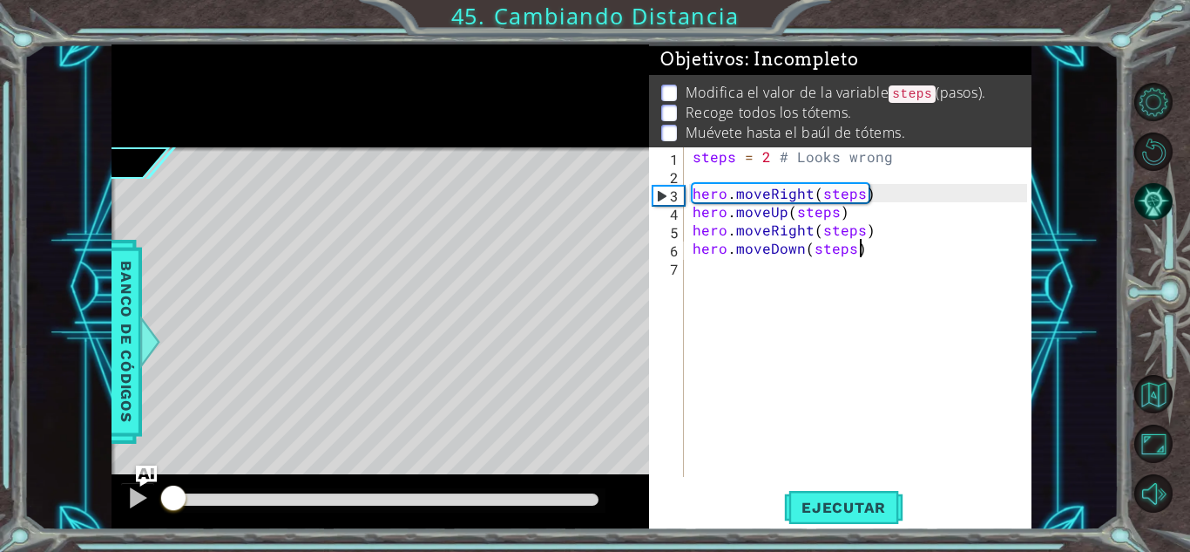
click at [857, 255] on div "steps = 2 # Looks wrong hero . moveRight ( steps ) hero . moveUp ( steps ) hero…" at bounding box center [862, 330] width 347 height 366
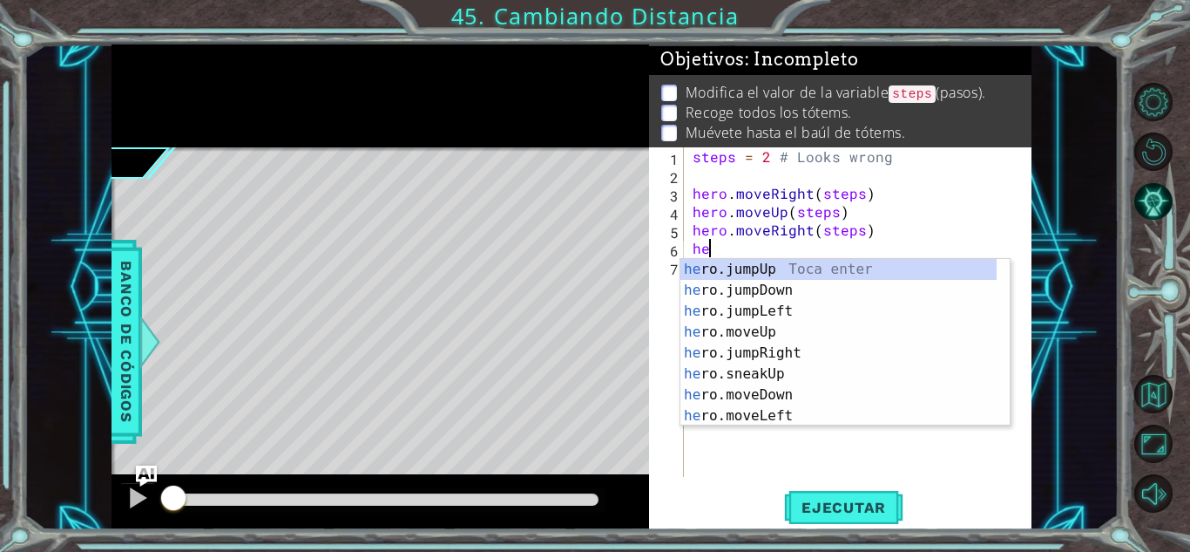
type textarea "h"
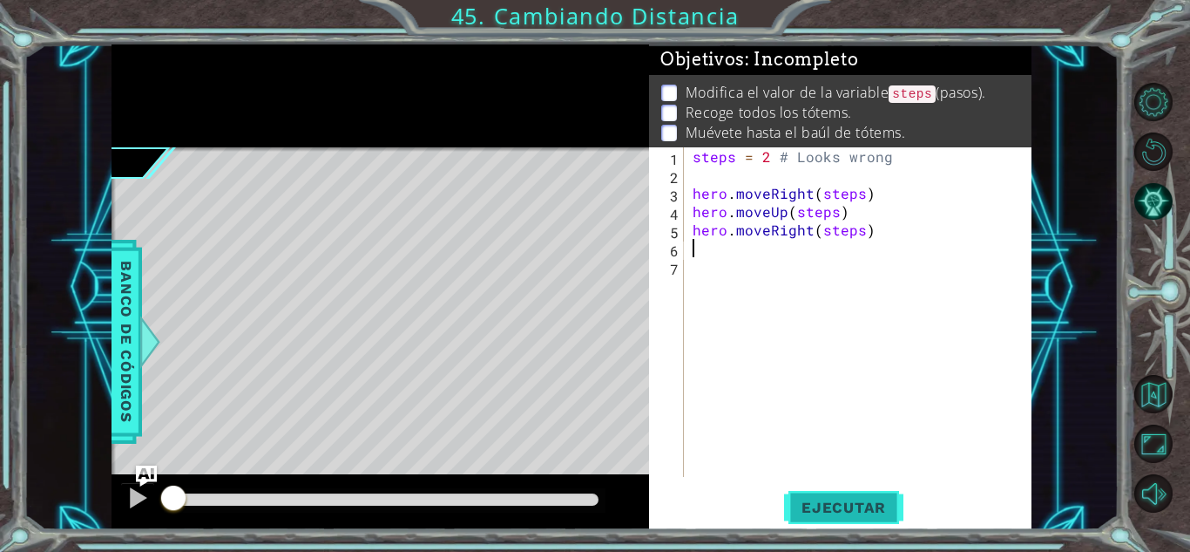
click at [832, 504] on span "Ejecutar" at bounding box center [843, 506] width 119 height 17
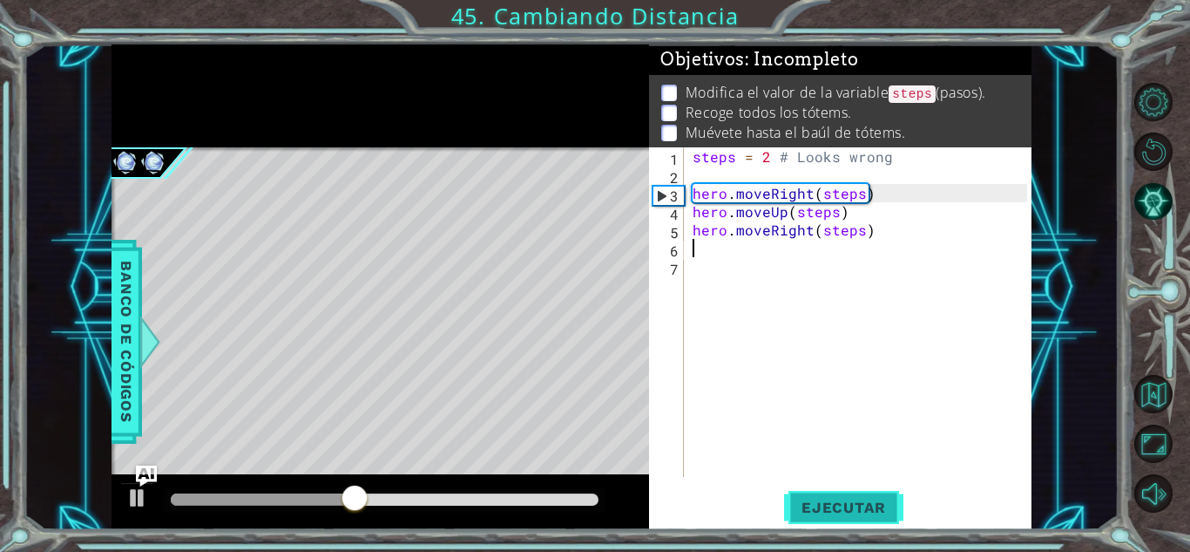
click at [821, 501] on span "Ejecutar" at bounding box center [843, 506] width 119 height 17
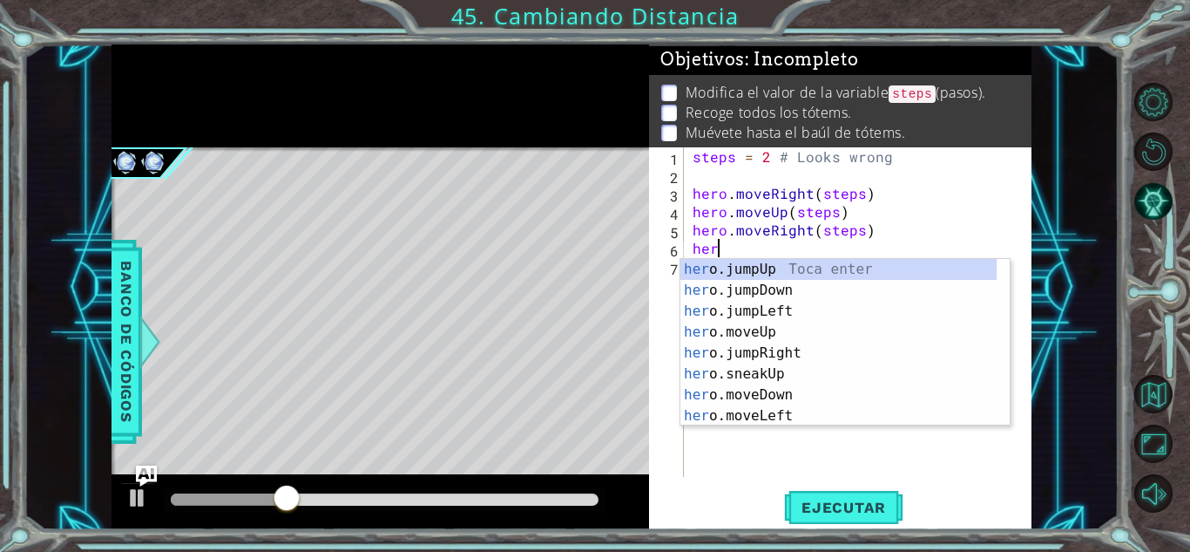
scroll to position [0, 1]
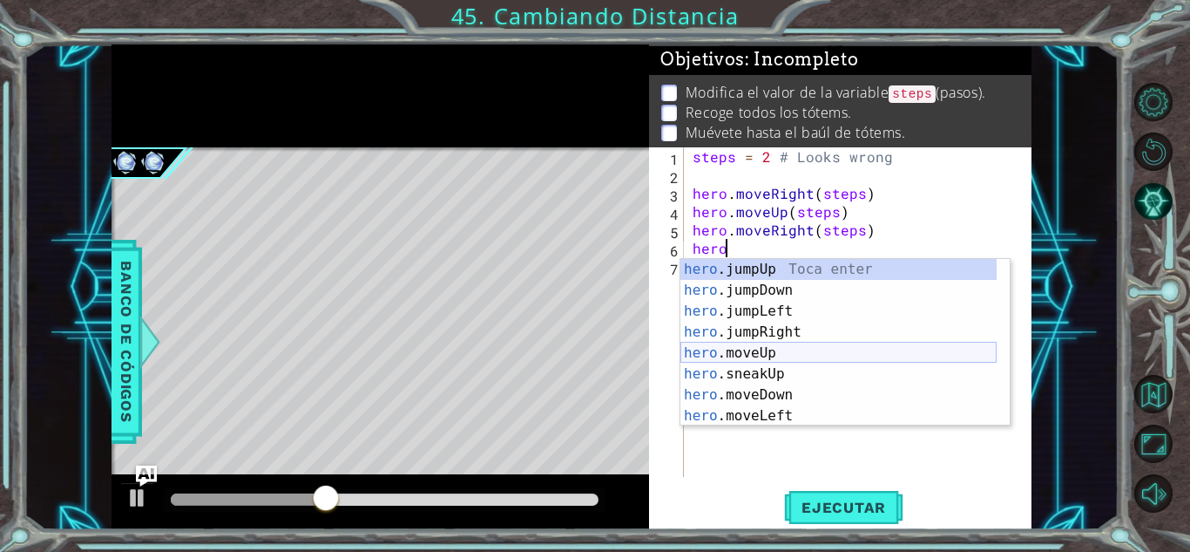
click at [793, 354] on div "hero .jumpUp Toca enter hero .jumpDown Toca enter hero .jumpLeft Toca enter her…" at bounding box center [839, 363] width 316 height 209
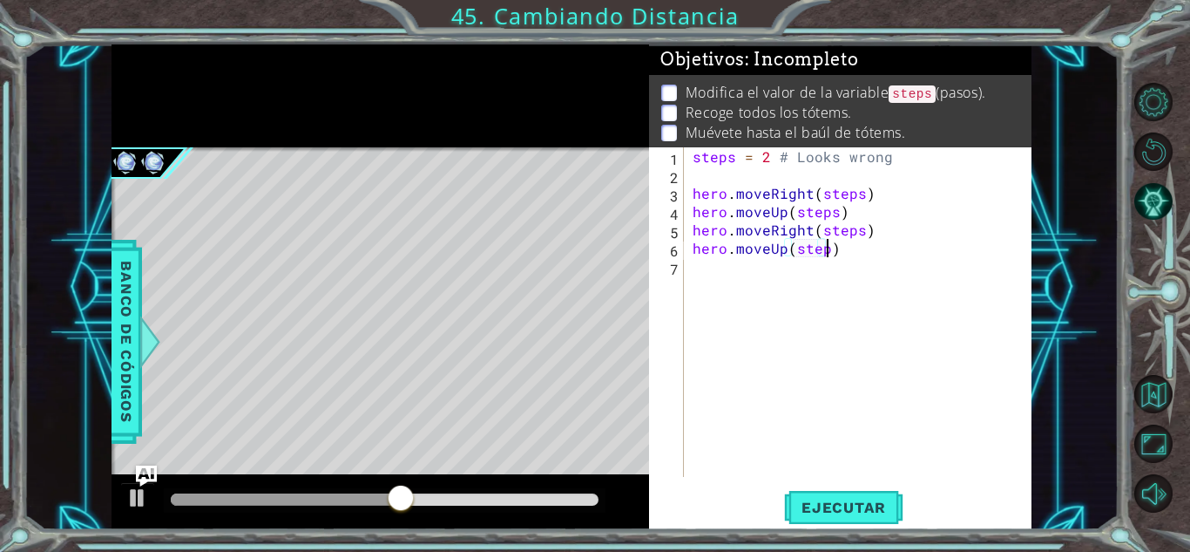
scroll to position [0, 8]
click at [840, 513] on span "Ejecutar" at bounding box center [843, 506] width 119 height 17
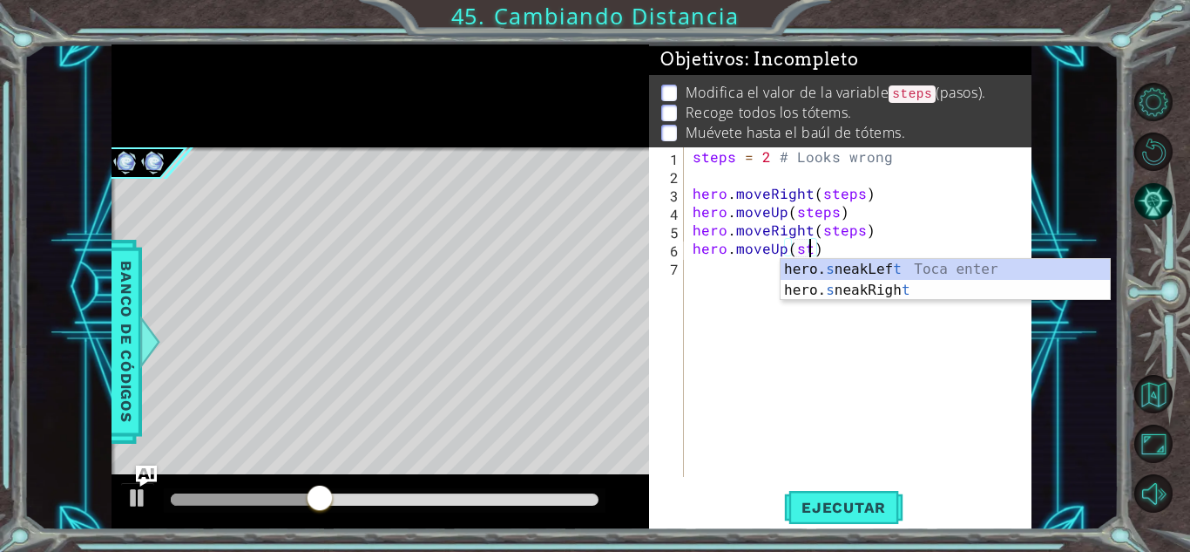
scroll to position [0, 6]
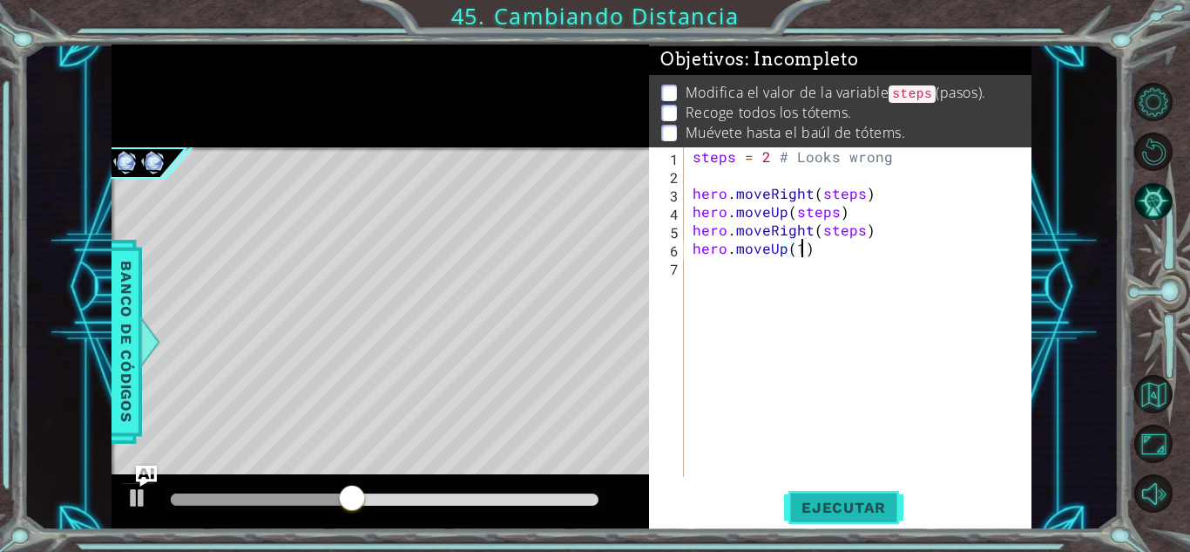
type textarea "hero.moveUp(1)"
click at [835, 501] on span "Ejecutar" at bounding box center [843, 506] width 119 height 17
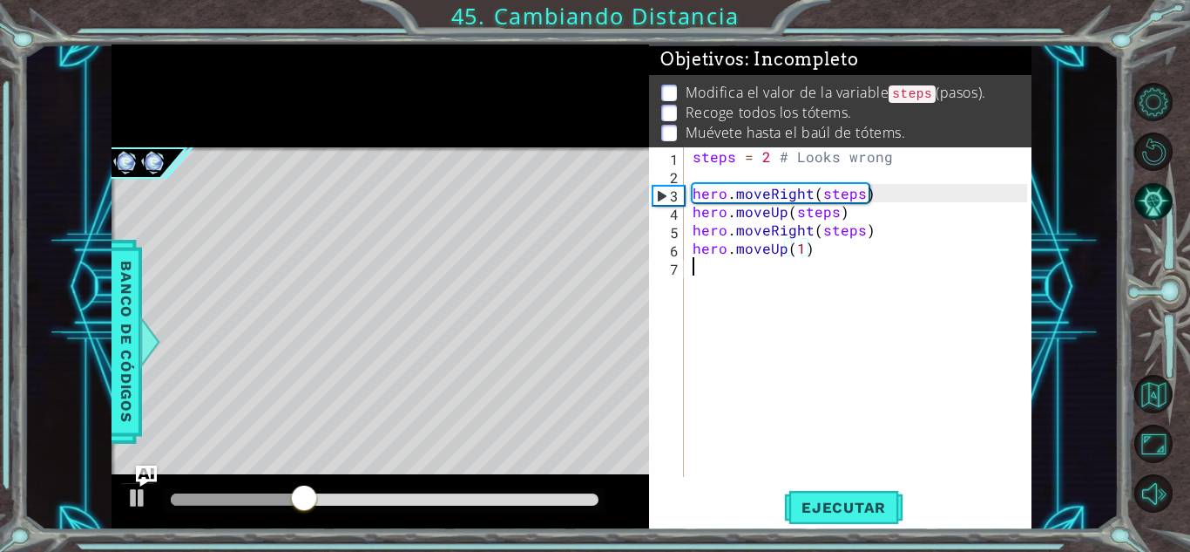
click at [816, 259] on div "steps = 2 # Looks wrong hero . moveRight ( steps ) hero . moveUp ( steps ) hero…" at bounding box center [862, 330] width 347 height 366
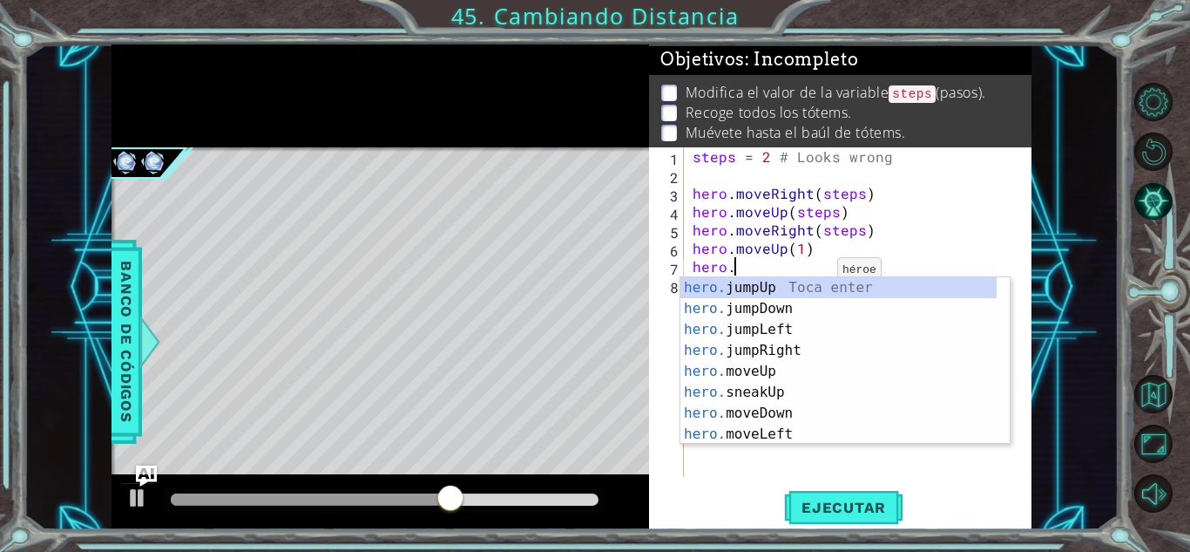
scroll to position [0, 2]
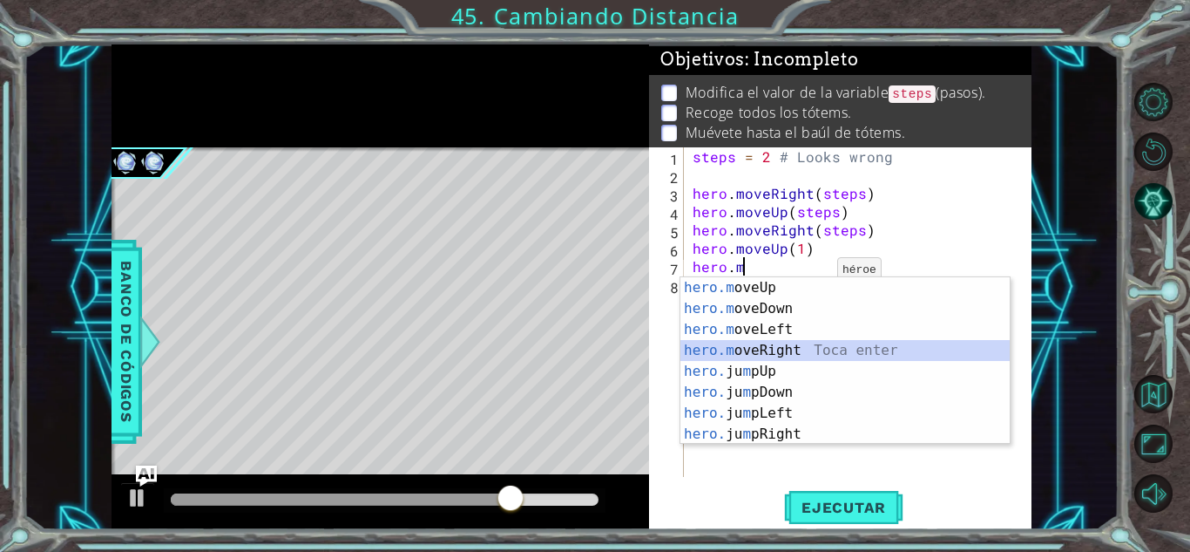
click at [756, 344] on div "hero.m oveUp Toca enter hero.m oveDown Toca enter hero.m oveLeft Toca enter her…" at bounding box center [845, 381] width 329 height 209
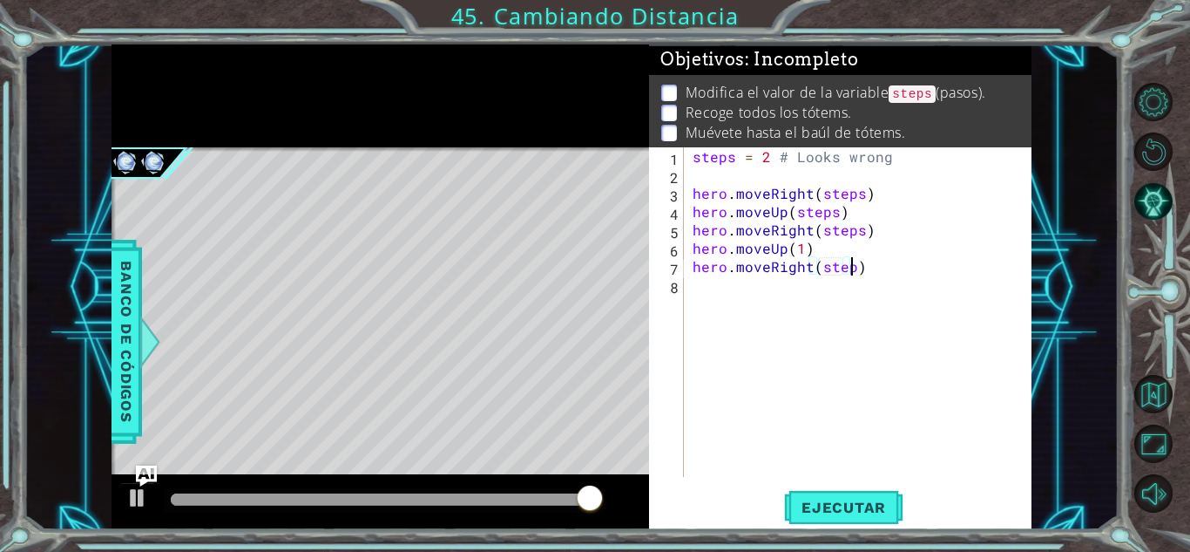
scroll to position [0, 10]
type textarea "hero.moveRight(steps)"
click at [824, 502] on span "Ejecutar" at bounding box center [843, 506] width 119 height 17
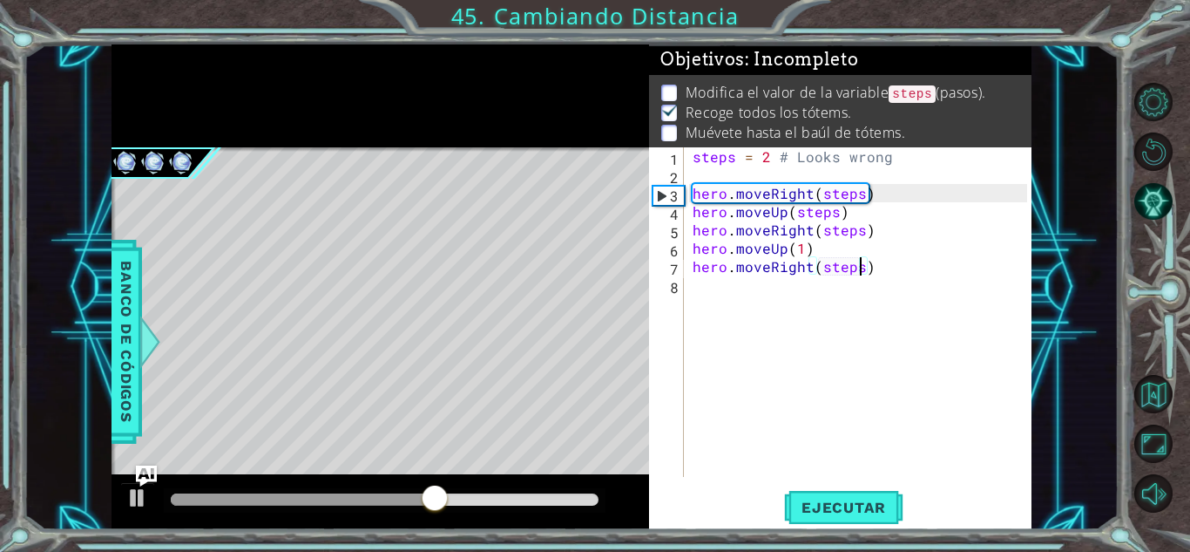
click at [742, 281] on div "steps = 2 # Looks wrong hero . moveRight ( steps ) hero . moveUp ( steps ) hero…" at bounding box center [862, 330] width 347 height 366
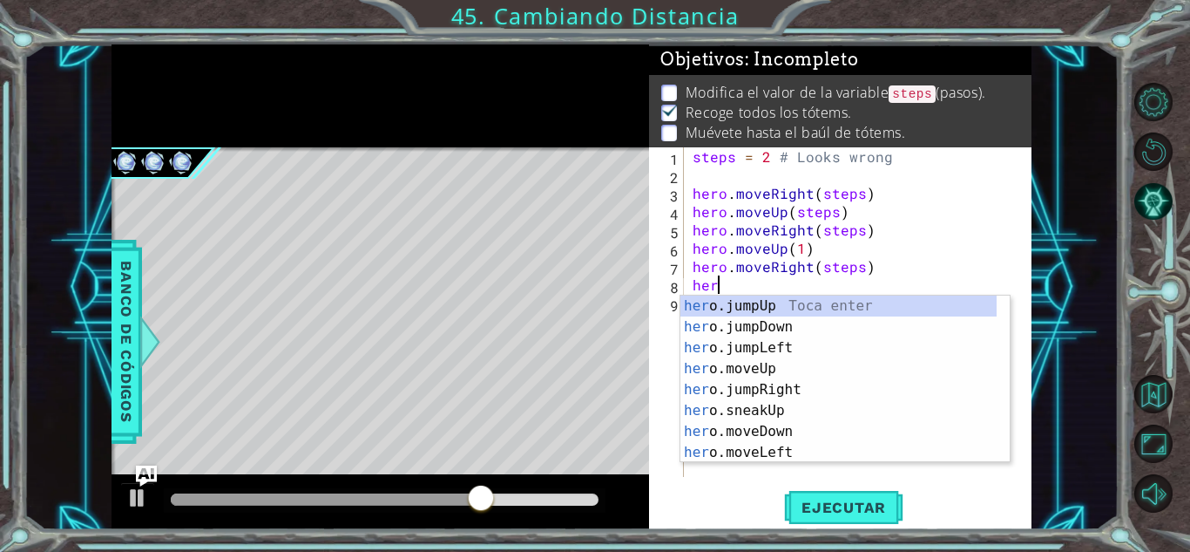
scroll to position [0, 0]
type textarea "h"
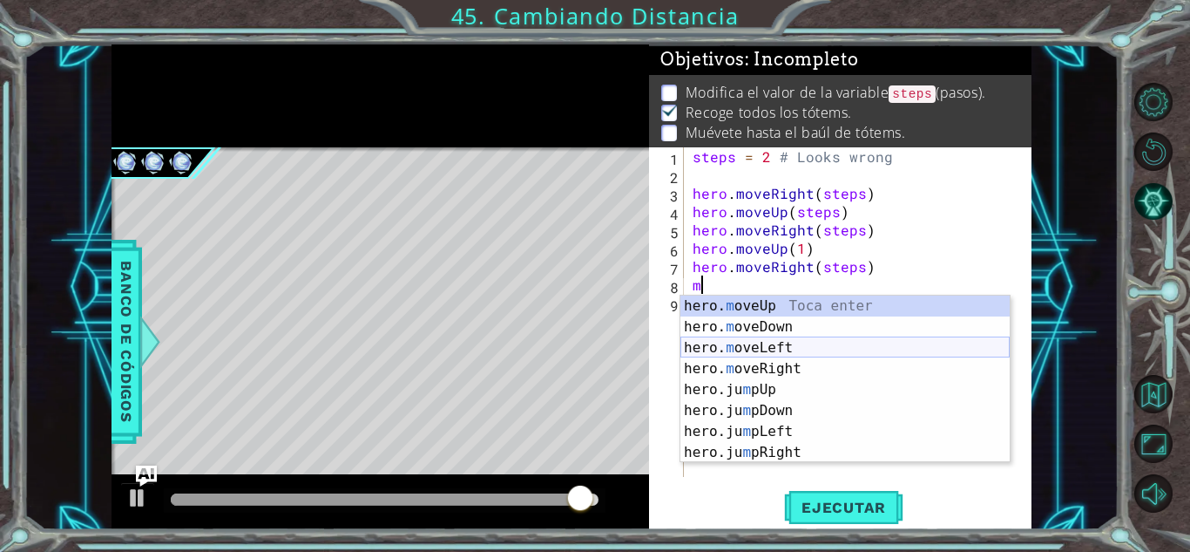
click at [764, 349] on div "hero. m oveUp Toca enter hero. m oveDown Toca enter hero. m oveLeft Toca enter …" at bounding box center [845, 399] width 329 height 209
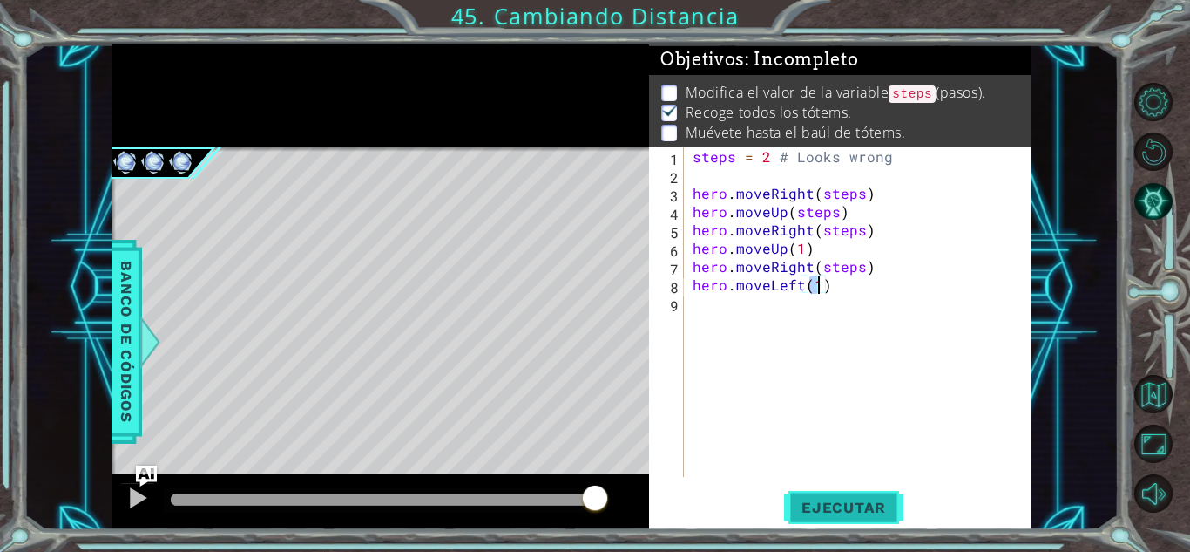
click at [848, 503] on span "Ejecutar" at bounding box center [843, 506] width 119 height 17
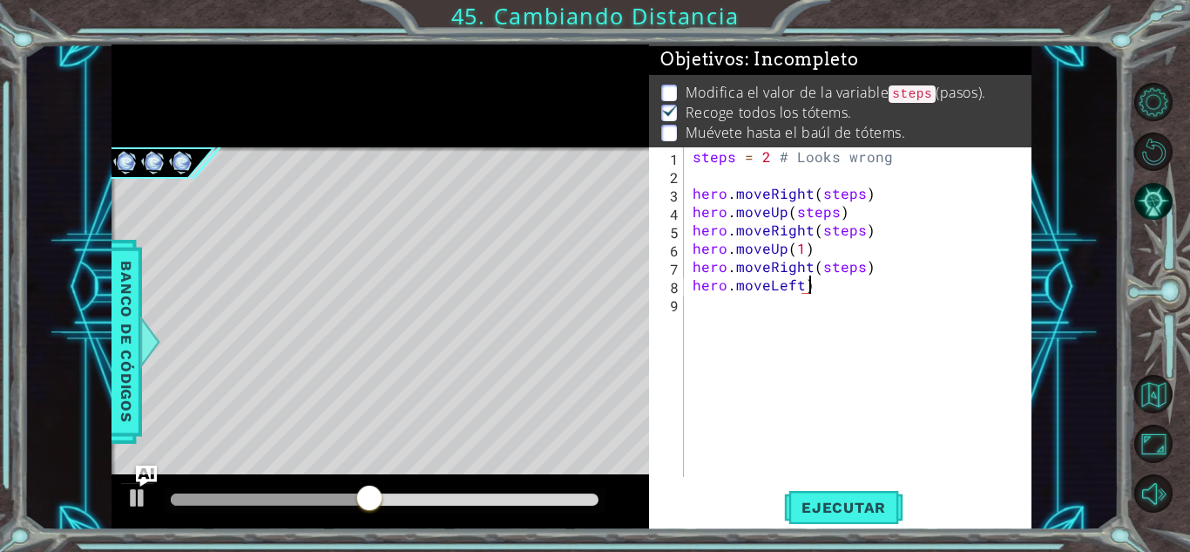
click at [822, 282] on div "steps = 2 # Looks wrong hero . moveRight ( steps ) hero . moveUp ( steps ) hero…" at bounding box center [862, 330] width 347 height 366
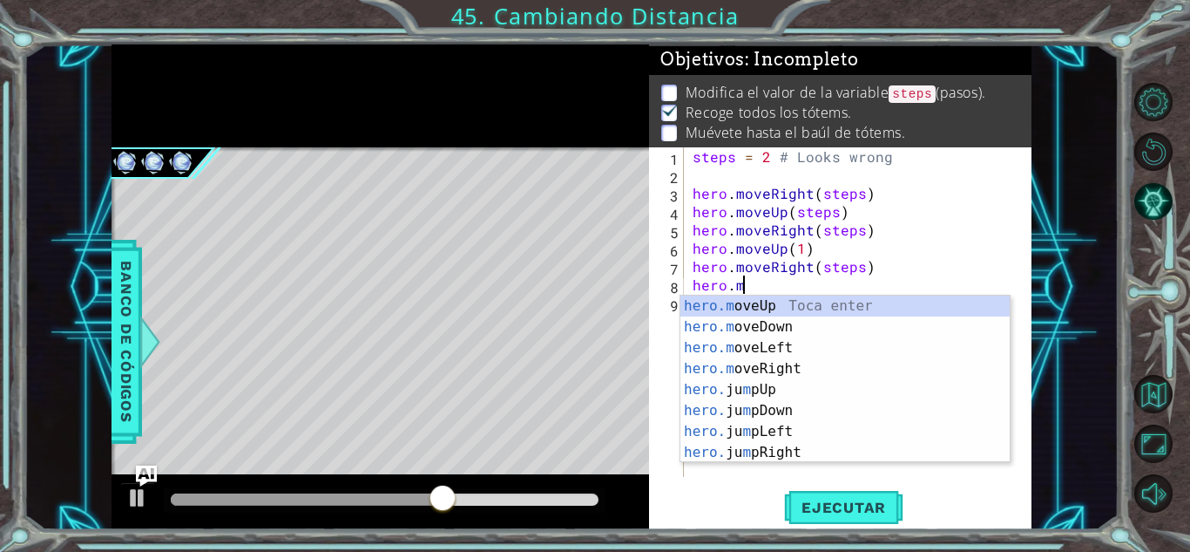
scroll to position [0, 2]
click at [771, 320] on div "hero.m oveUp Toca enter hero.m oveDown Toca enter hero.m oveLeft Toca enter her…" at bounding box center [845, 399] width 329 height 209
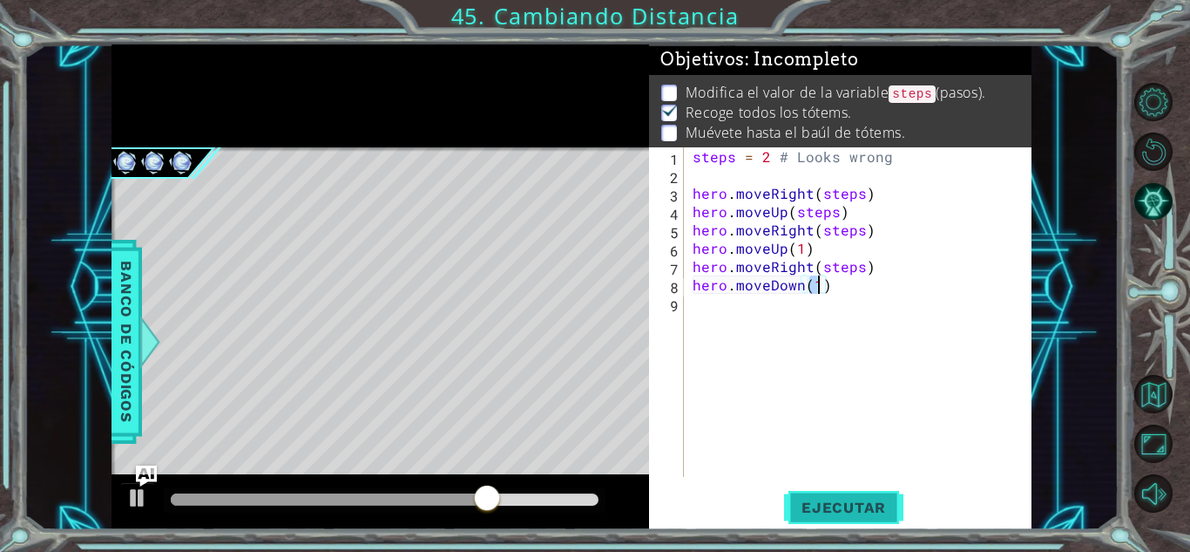
click at [848, 509] on span "Ejecutar" at bounding box center [843, 506] width 119 height 17
click at [835, 512] on span "Ejecutar" at bounding box center [843, 506] width 119 height 17
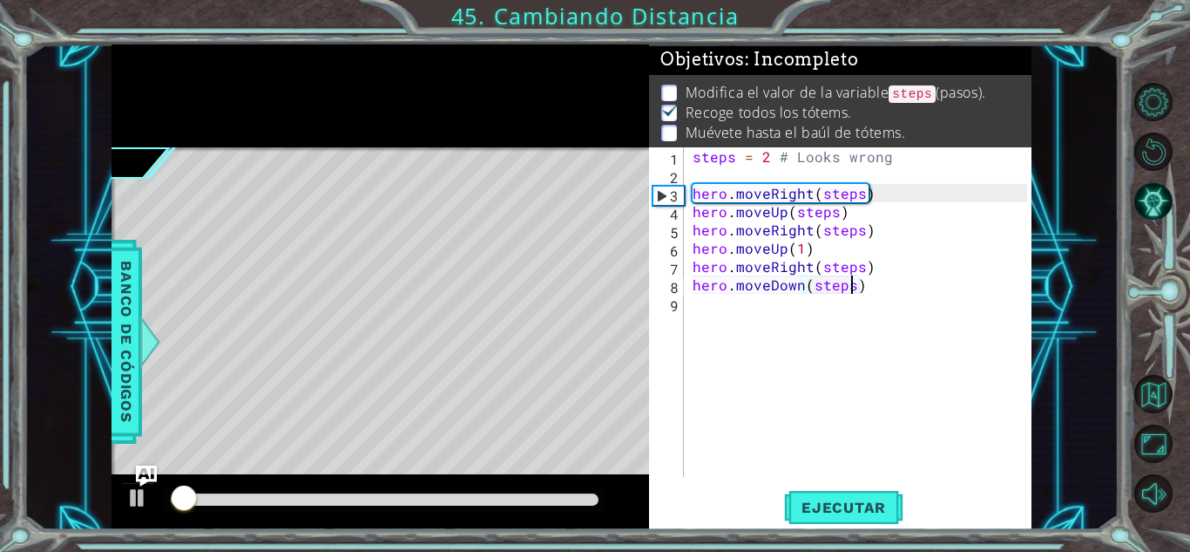
click at [551, 498] on div at bounding box center [385, 499] width 428 height 12
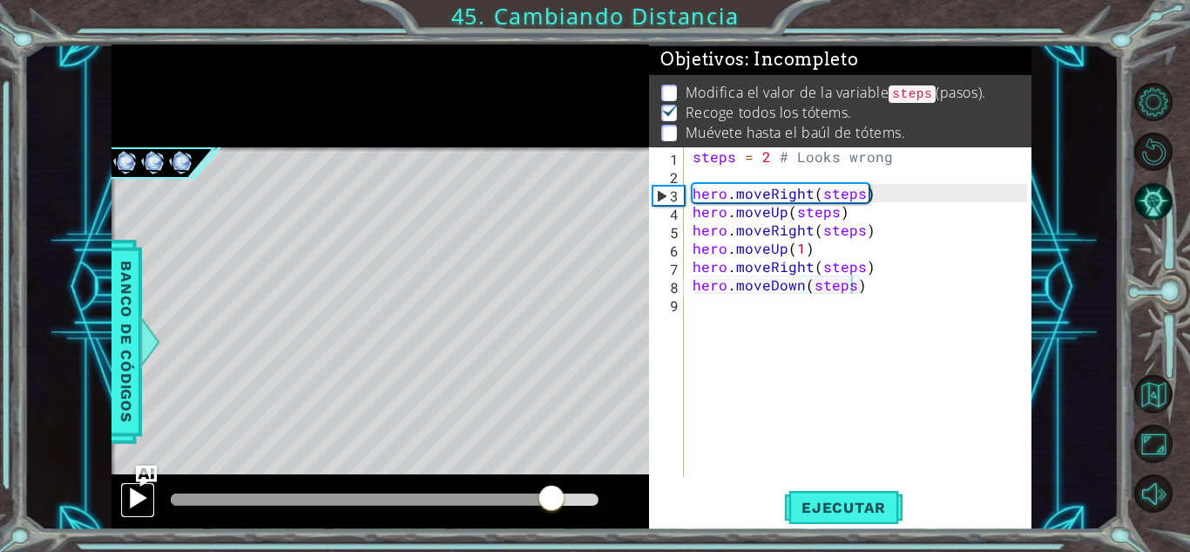
click at [131, 503] on div at bounding box center [137, 497] width 23 height 23
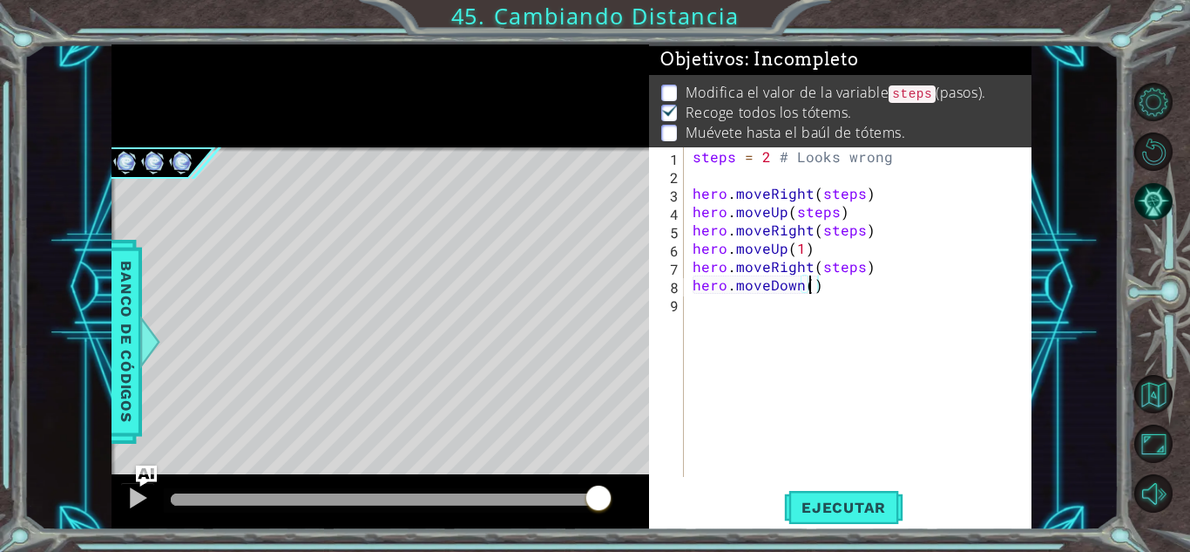
scroll to position [0, 7]
click at [845, 515] on span "Ejecutar" at bounding box center [843, 506] width 119 height 17
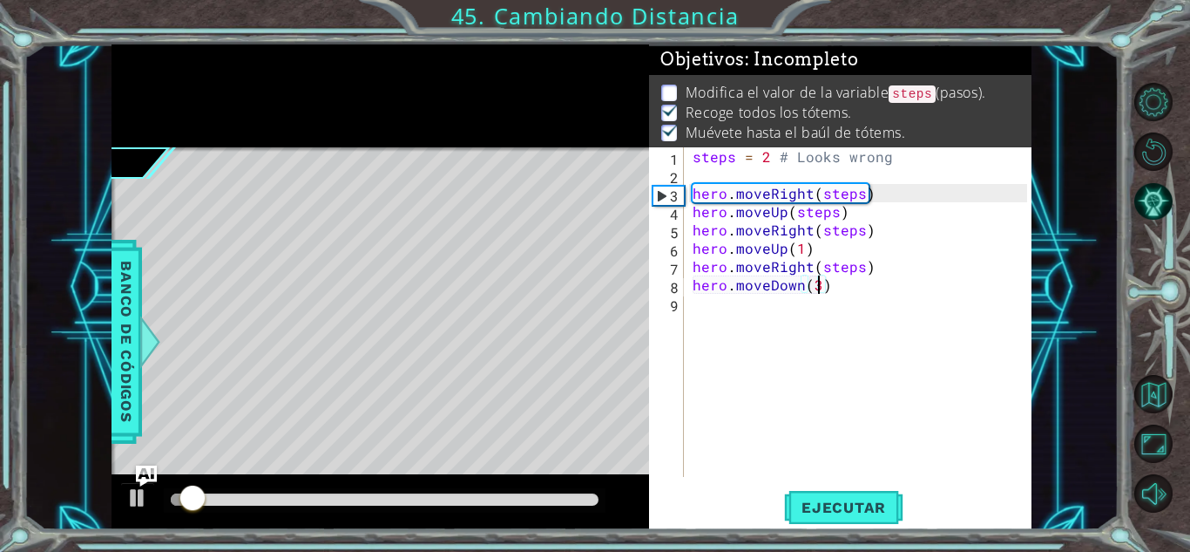
click at [526, 499] on div at bounding box center [385, 499] width 428 height 12
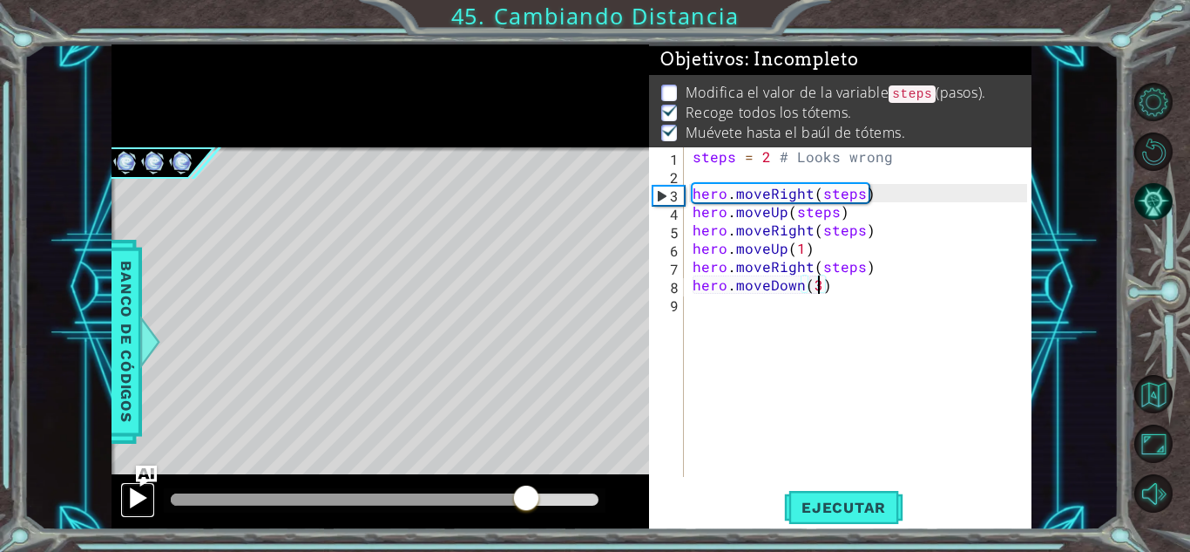
click at [140, 502] on div at bounding box center [137, 497] width 23 height 23
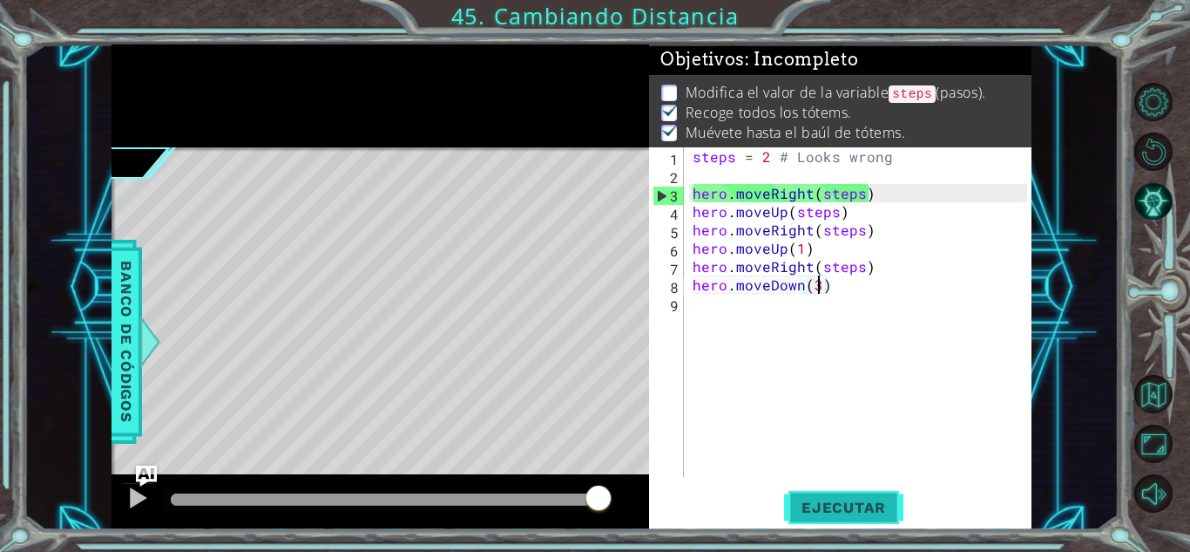
click at [865, 498] on span "Ejecutar" at bounding box center [843, 506] width 119 height 17
click at [777, 156] on div "steps = 2 # Looks wrong hero . moveRight ( steps ) hero . moveUp ( steps ) hero…" at bounding box center [862, 330] width 347 height 366
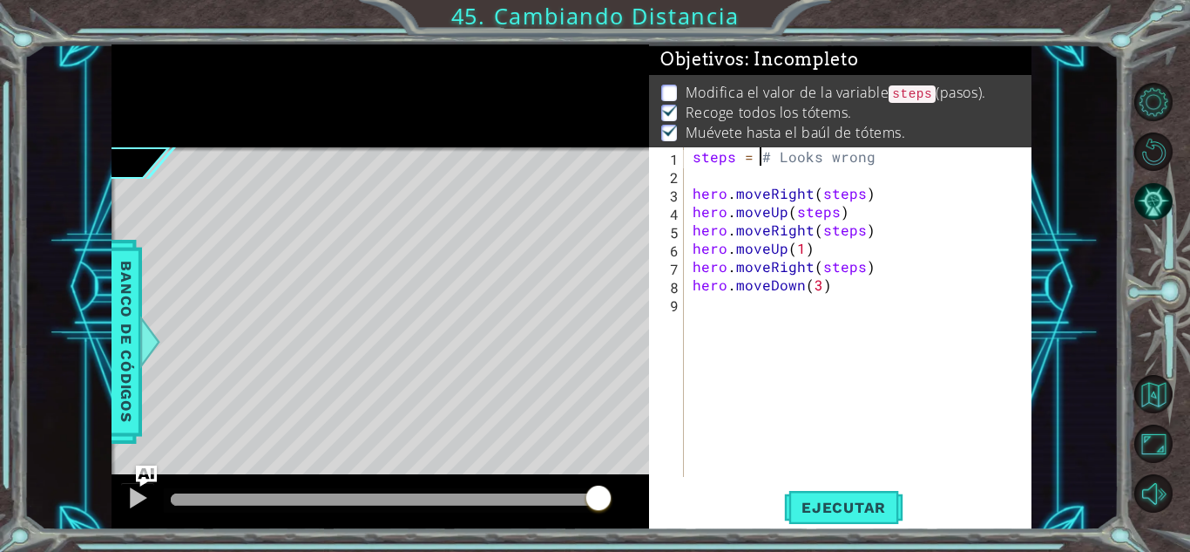
scroll to position [0, 4]
click at [850, 499] on span "Ejecutar" at bounding box center [843, 506] width 119 height 17
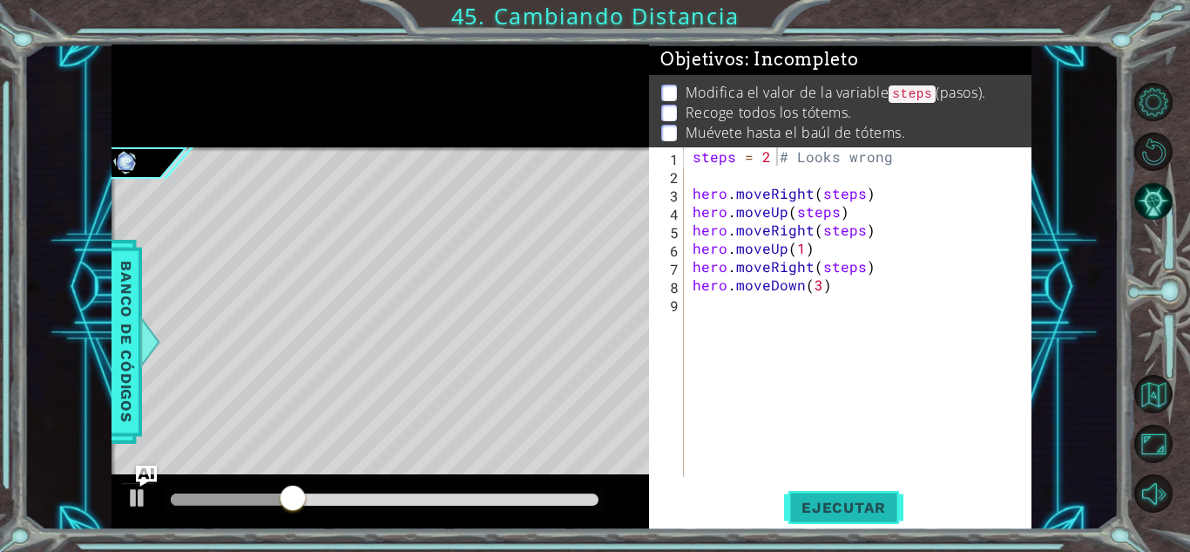
click at [880, 523] on button "Ejecutar" at bounding box center [843, 507] width 119 height 38
click at [830, 509] on span "Ejecutar" at bounding box center [843, 506] width 119 height 17
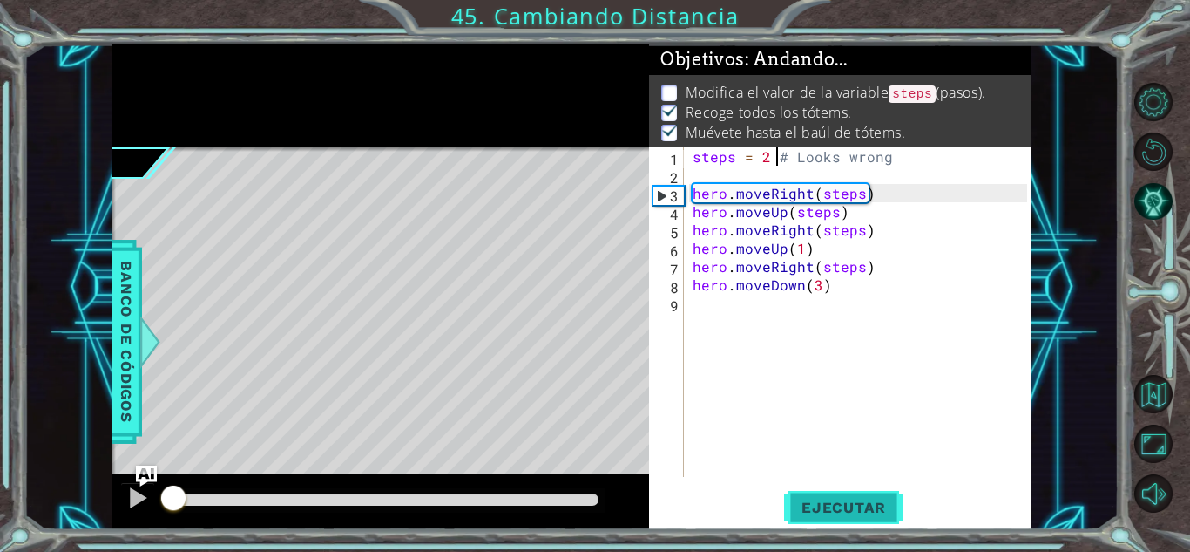
click at [830, 509] on span "Ejecutar" at bounding box center [843, 506] width 119 height 17
click at [875, 202] on div "steps = 2 # Looks wrong hero . moveRight ( steps ) hero . moveUp ( steps ) hero…" at bounding box center [862, 330] width 347 height 366
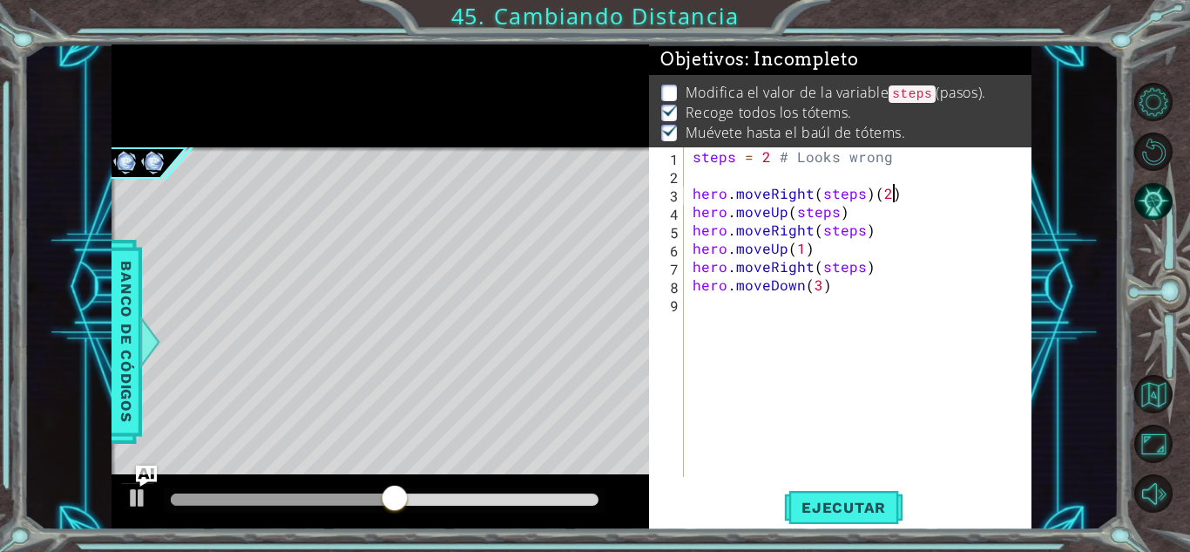
scroll to position [0, 11]
click at [834, 488] on button "Ejecutar" at bounding box center [843, 507] width 119 height 38
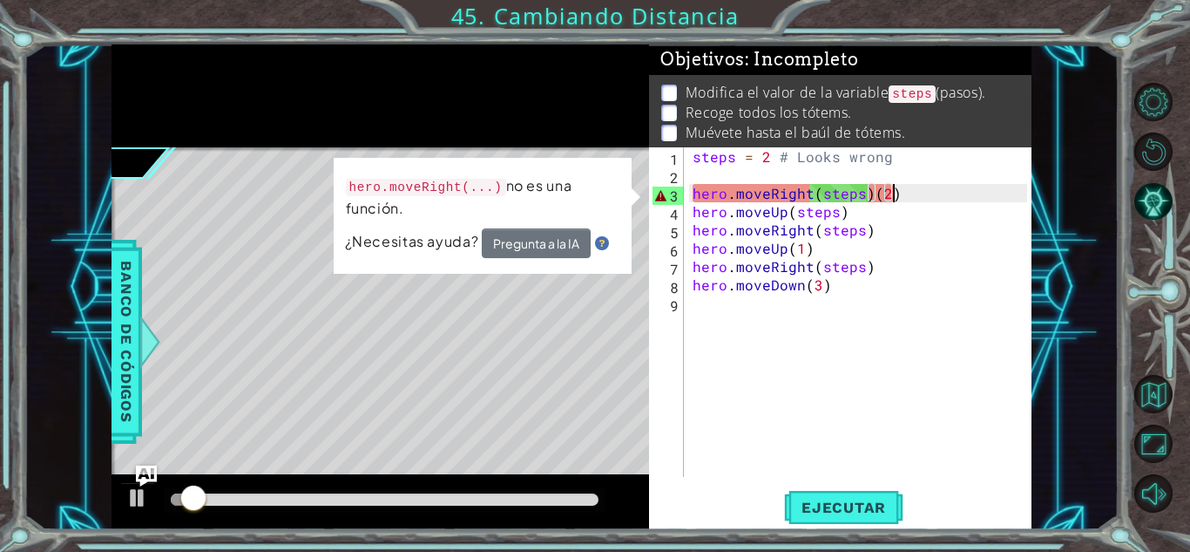
click at [905, 196] on div "steps = 2 # Looks wrong hero . moveRight ( steps ) ( 2 ) hero . moveUp ( steps …" at bounding box center [862, 330] width 347 height 366
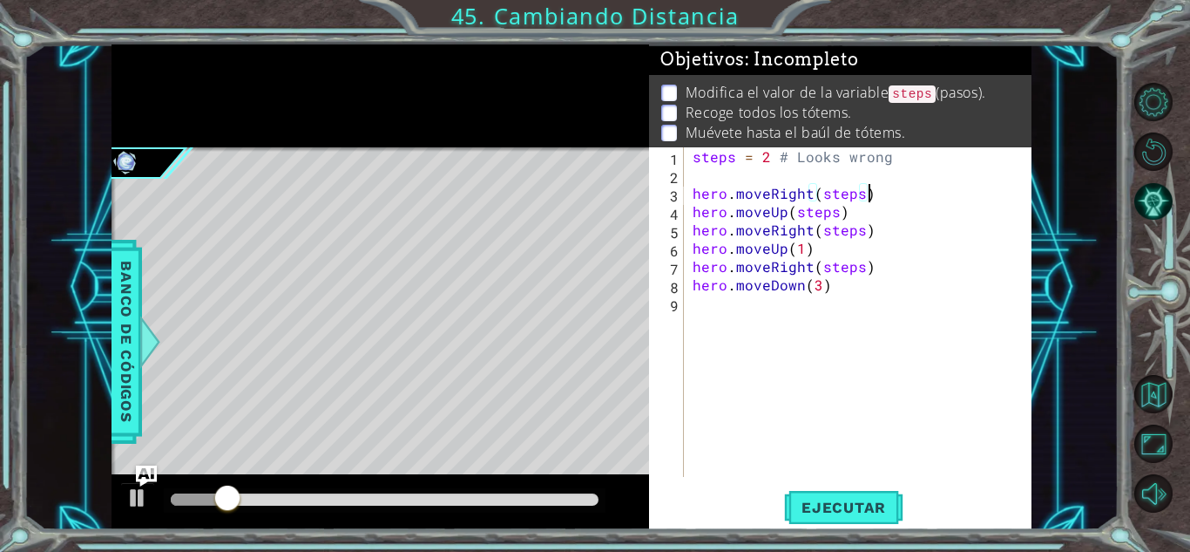
scroll to position [0, 10]
click at [815, 504] on span "Ejecutar" at bounding box center [843, 506] width 119 height 17
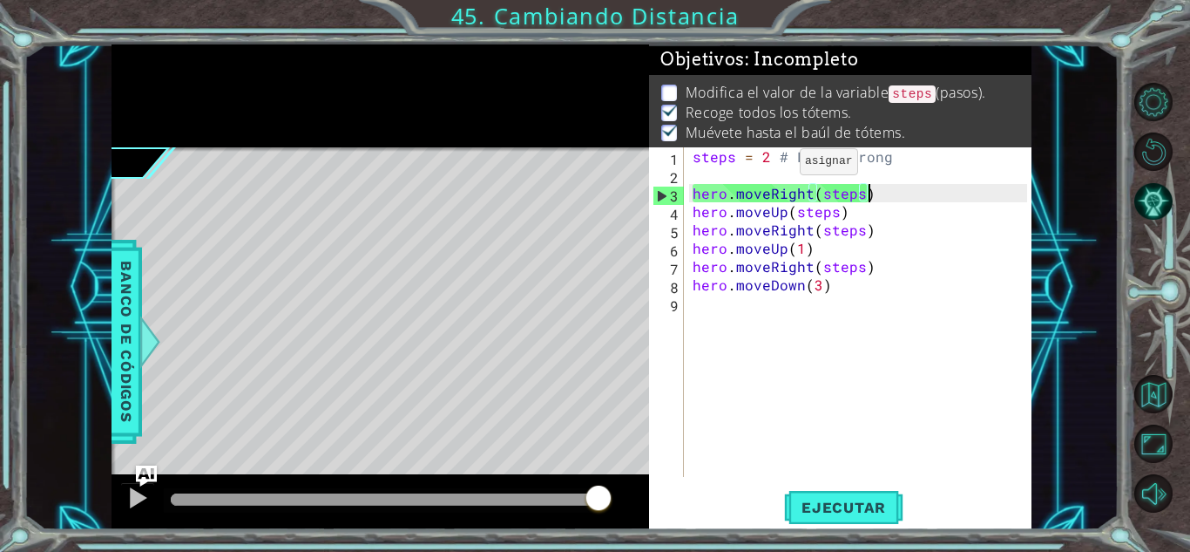
click at [769, 163] on div "steps = 2 # Looks wrong hero . moveRight ( steps ) hero . moveUp ( steps ) hero…" at bounding box center [862, 330] width 347 height 366
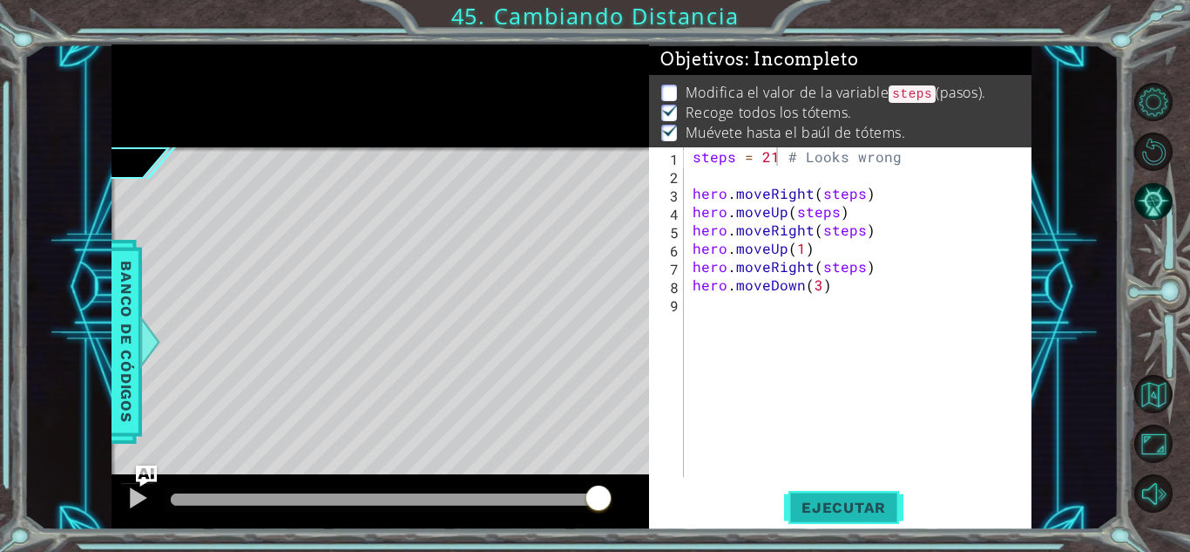
click at [891, 501] on span "Ejecutar" at bounding box center [843, 506] width 119 height 17
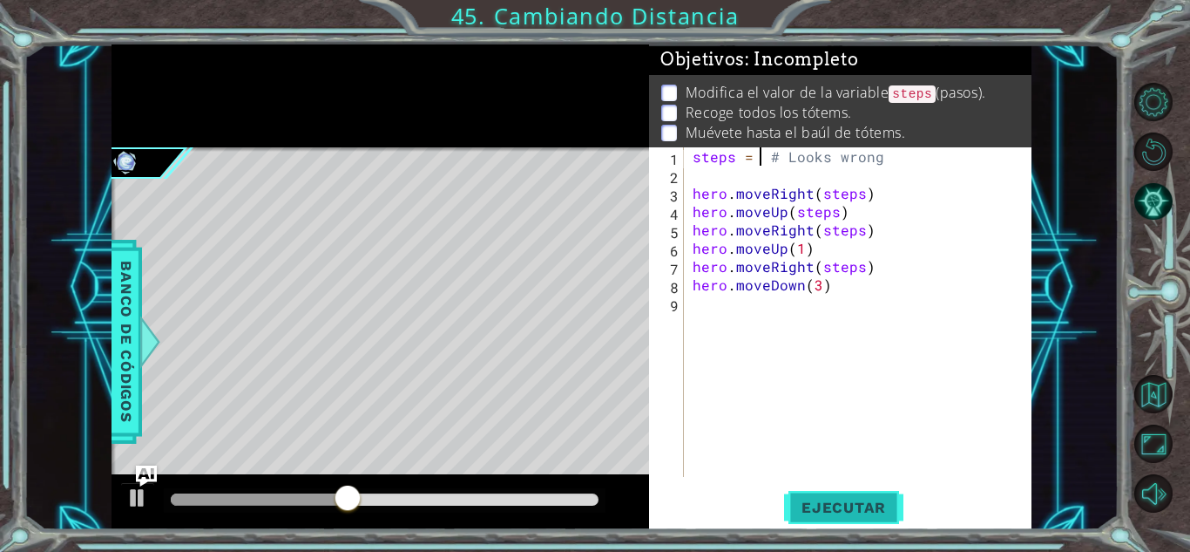
scroll to position [0, 4]
click at [891, 501] on span "Ejecutar" at bounding box center [843, 506] width 119 height 17
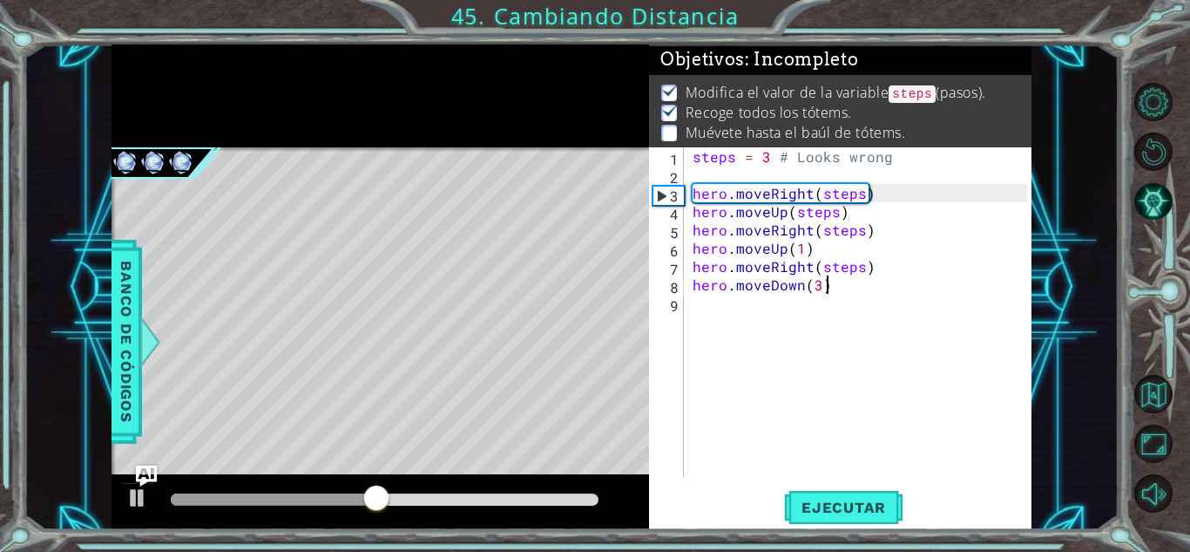
click at [857, 288] on div "steps = 3 # Looks wrong hero . moveRight ( steps ) hero . moveUp ( steps ) hero…" at bounding box center [862, 330] width 347 height 366
click at [767, 151] on div "steps = 3 # Looks wrong hero . moveRight ( steps ) hero . moveUp ( steps ) hero…" at bounding box center [862, 330] width 347 height 366
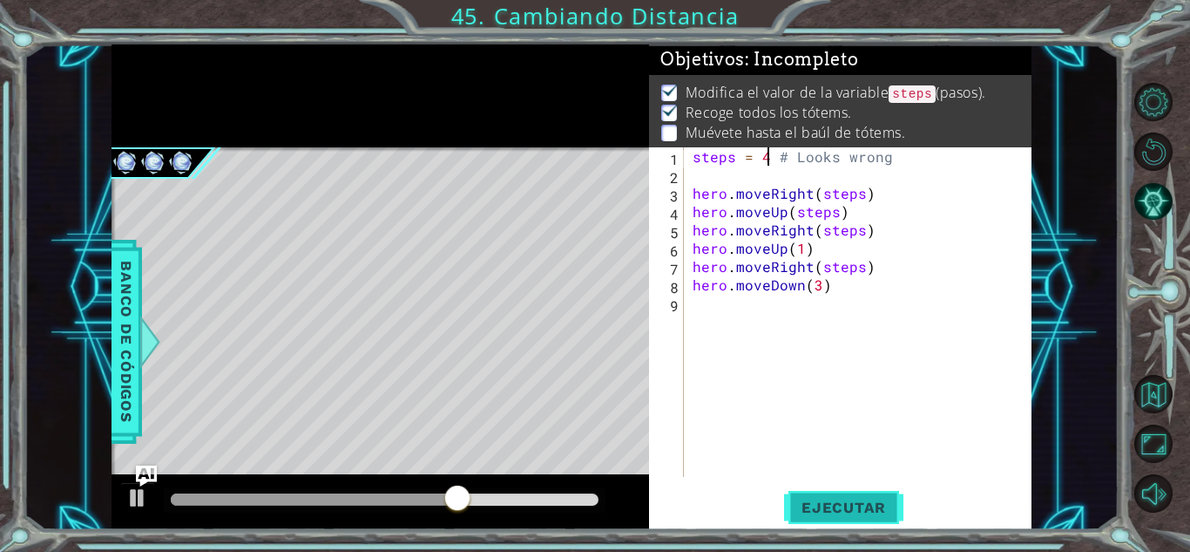
click at [840, 489] on button "Ejecutar" at bounding box center [843, 507] width 119 height 38
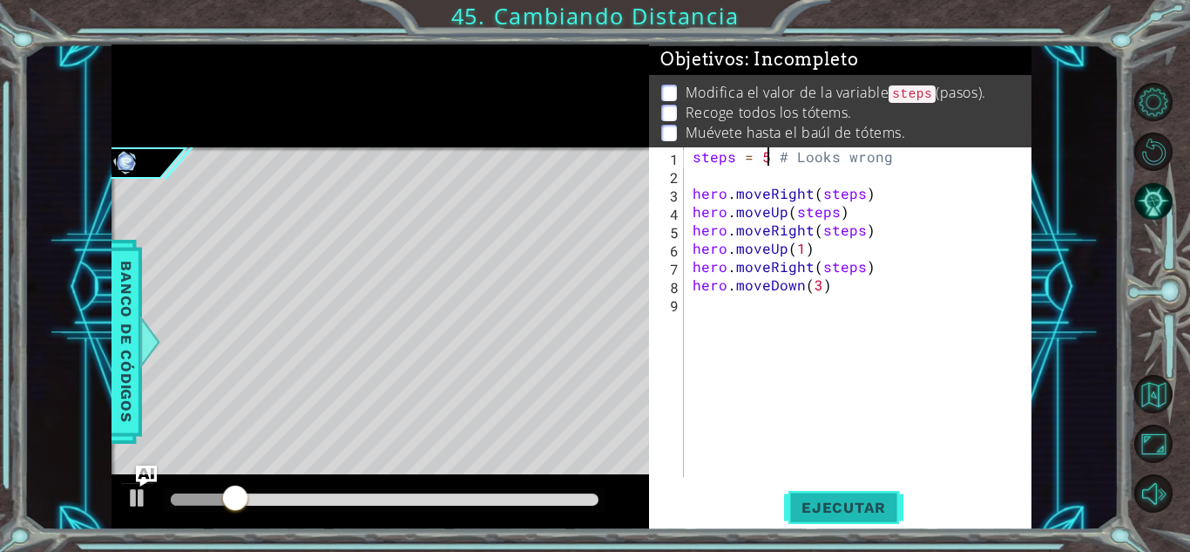
click at [838, 515] on span "Ejecutar" at bounding box center [843, 506] width 119 height 17
click at [844, 499] on span "Ejecutar" at bounding box center [843, 506] width 119 height 17
click at [850, 503] on span "Ejecutar" at bounding box center [843, 506] width 119 height 17
click at [843, 517] on button "Ejecutar" at bounding box center [843, 507] width 119 height 38
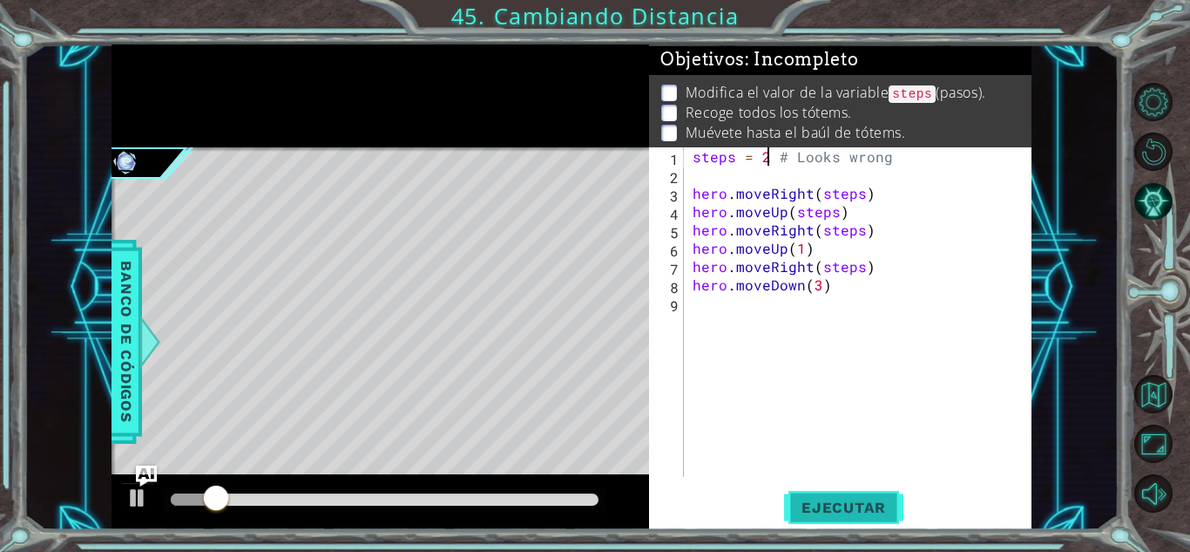
click at [843, 517] on button "Ejecutar" at bounding box center [843, 507] width 119 height 38
type textarea "steps = 3 # Looks wrong"
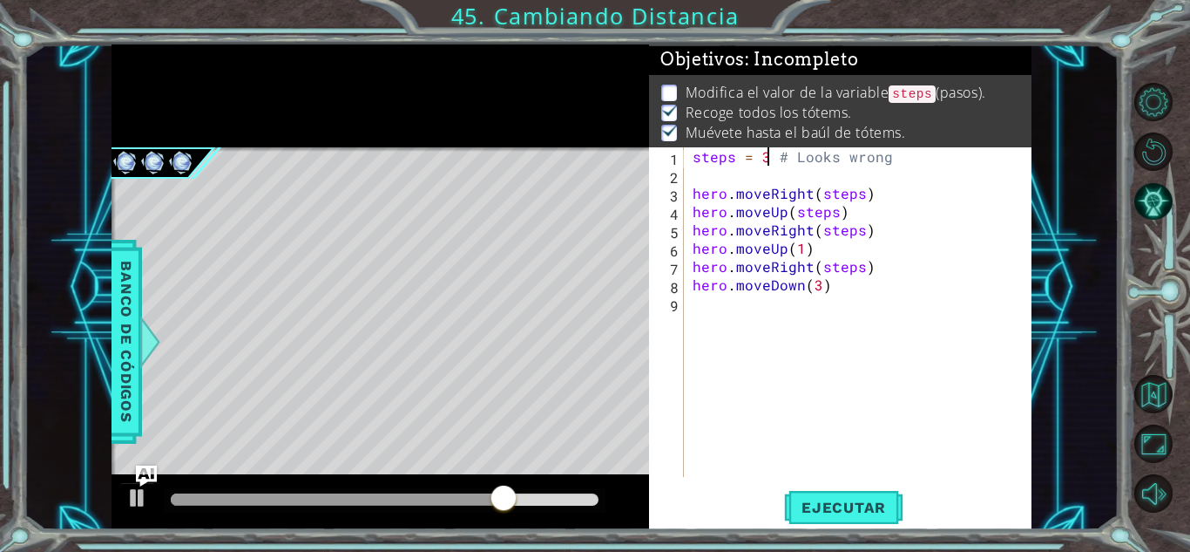
drag, startPoint x: 843, startPoint y: 517, endPoint x: 721, endPoint y: 392, distance: 174.4
click at [721, 392] on div "steps = 3 # Looks wrong hero . moveRight ( steps ) hero . moveUp ( steps ) hero…" at bounding box center [862, 330] width 347 height 366
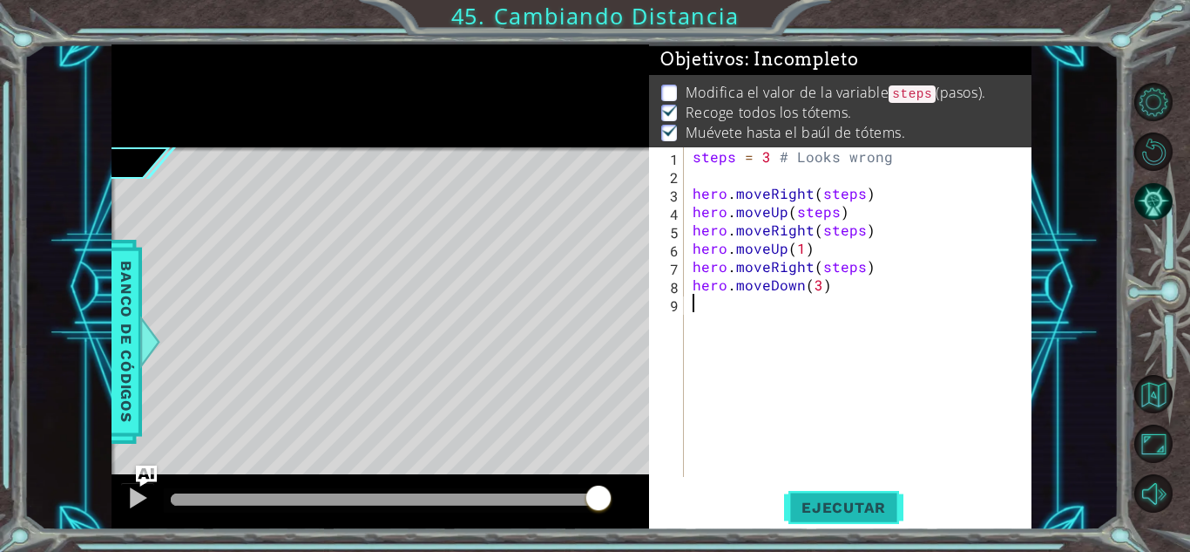
click at [846, 505] on span "Ejecutar" at bounding box center [843, 506] width 119 height 17
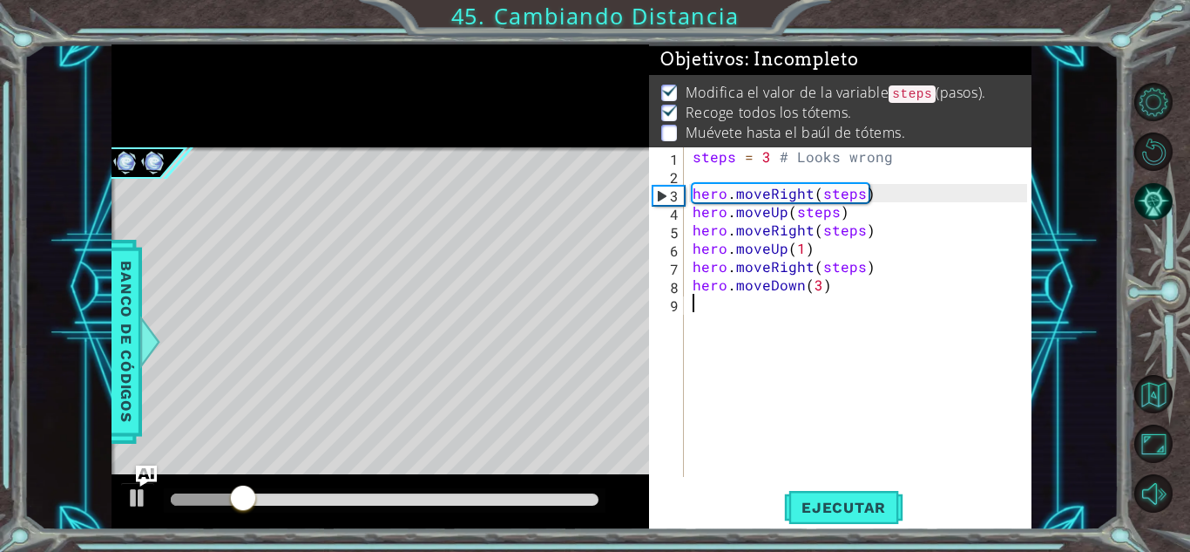
click at [849, 276] on div "steps = 3 # Looks wrong hero . moveRight ( steps ) hero . moveUp ( steps ) hero…" at bounding box center [862, 330] width 347 height 366
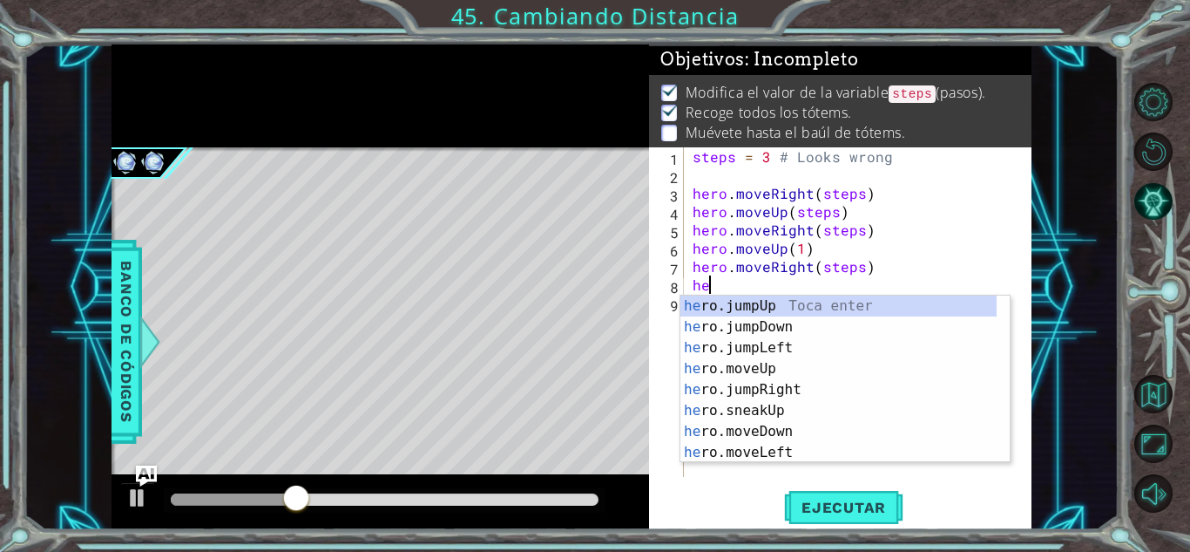
type textarea "h"
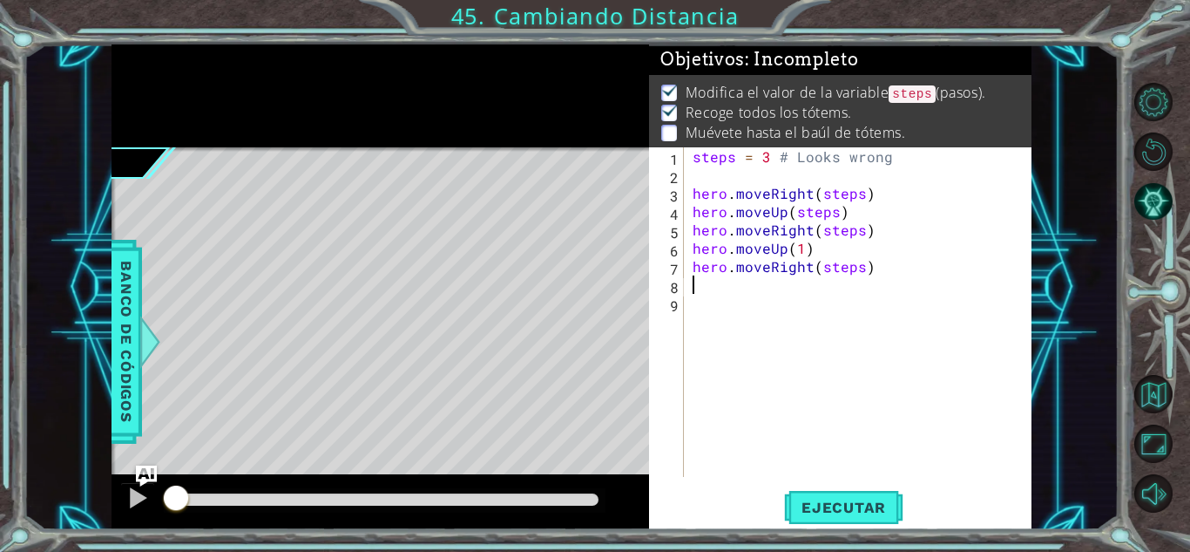
click at [177, 493] on div at bounding box center [174, 499] width 6 height 12
click at [790, 499] on span "Ejecutar" at bounding box center [843, 506] width 119 height 17
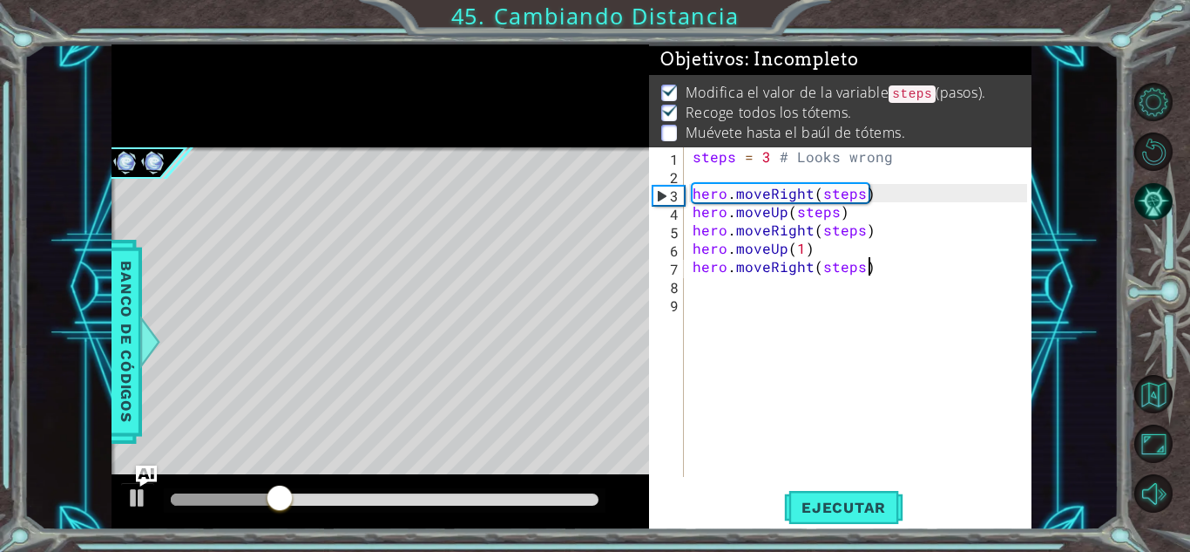
click at [885, 261] on div "steps = 3 # Looks wrong hero . moveRight ( steps ) hero . moveUp ( steps ) hero…" at bounding box center [862, 330] width 347 height 366
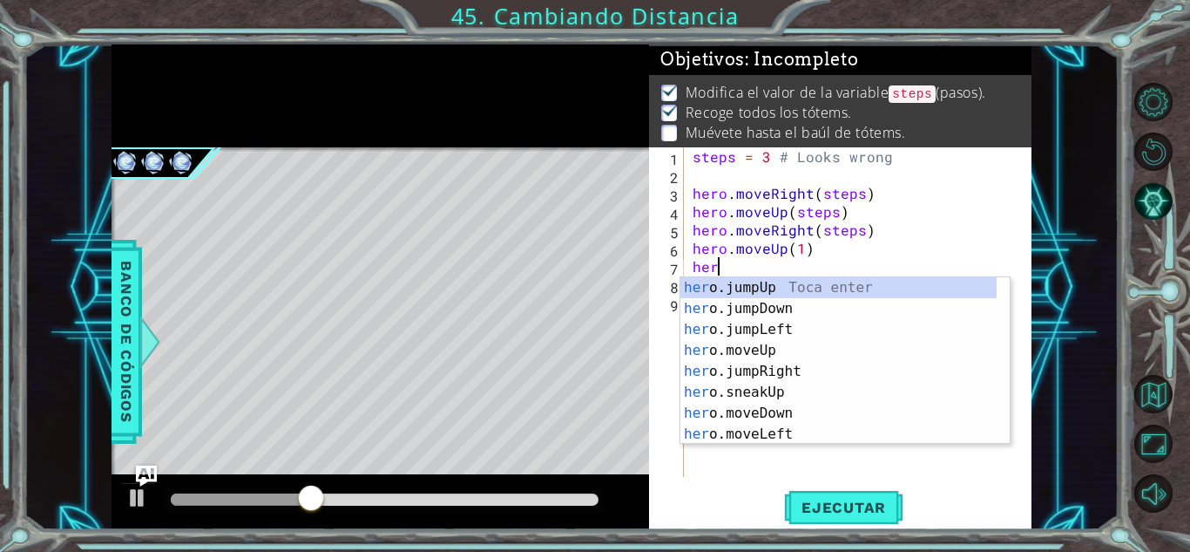
type textarea "h"
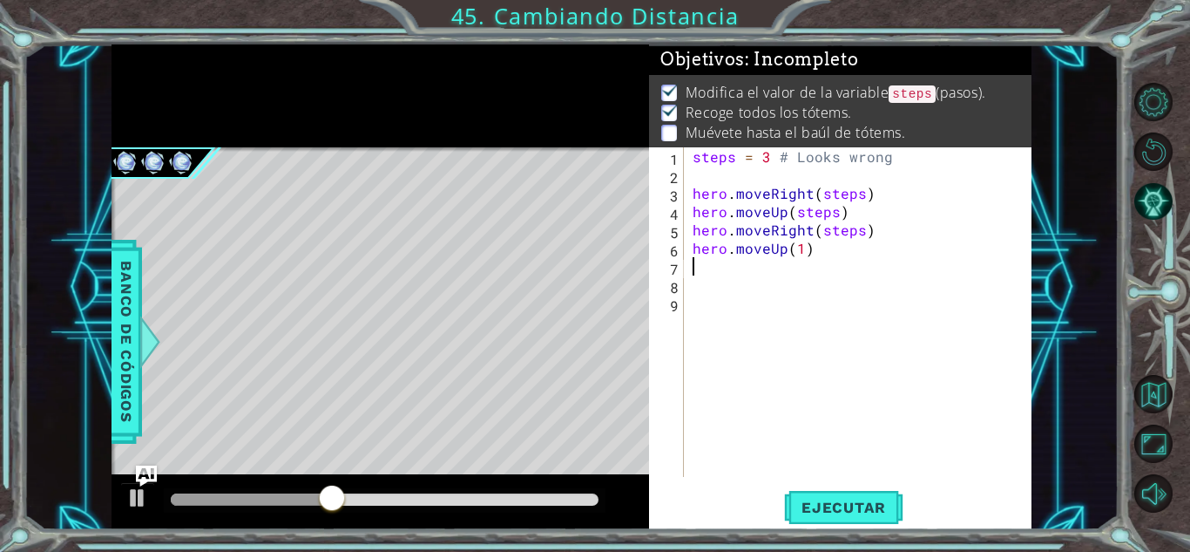
click at [870, 300] on div "steps = 3 # Looks wrong hero . moveRight ( steps ) hero . moveUp ( steps ) hero…" at bounding box center [862, 330] width 347 height 366
click at [866, 506] on span "Ejecutar" at bounding box center [843, 506] width 119 height 17
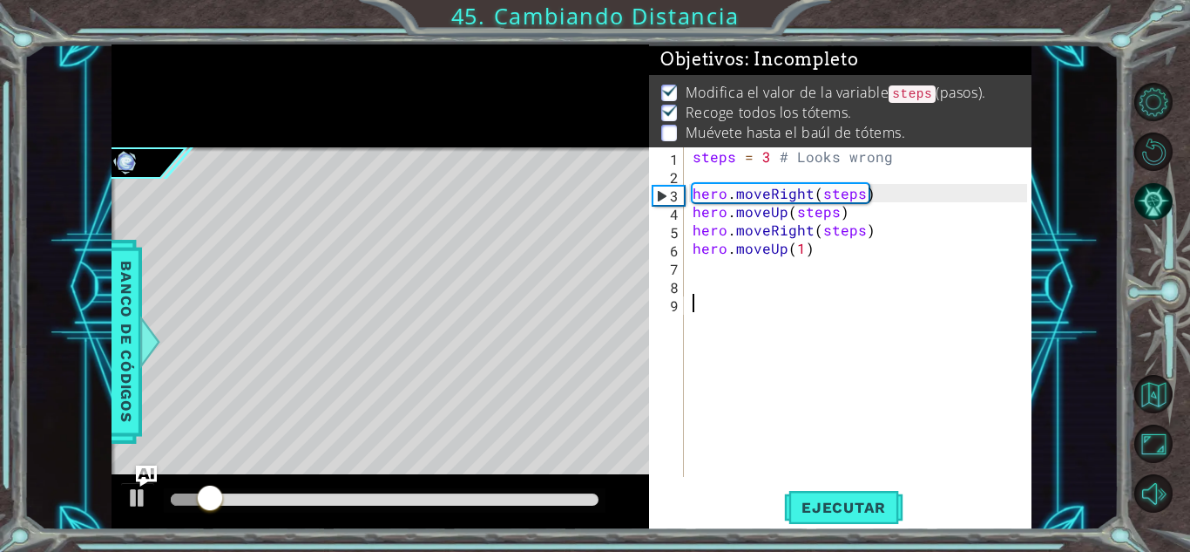
click at [839, 241] on div "steps = 3 # Looks wrong hero . moveRight ( steps ) hero . moveUp ( steps ) hero…" at bounding box center [862, 330] width 347 height 366
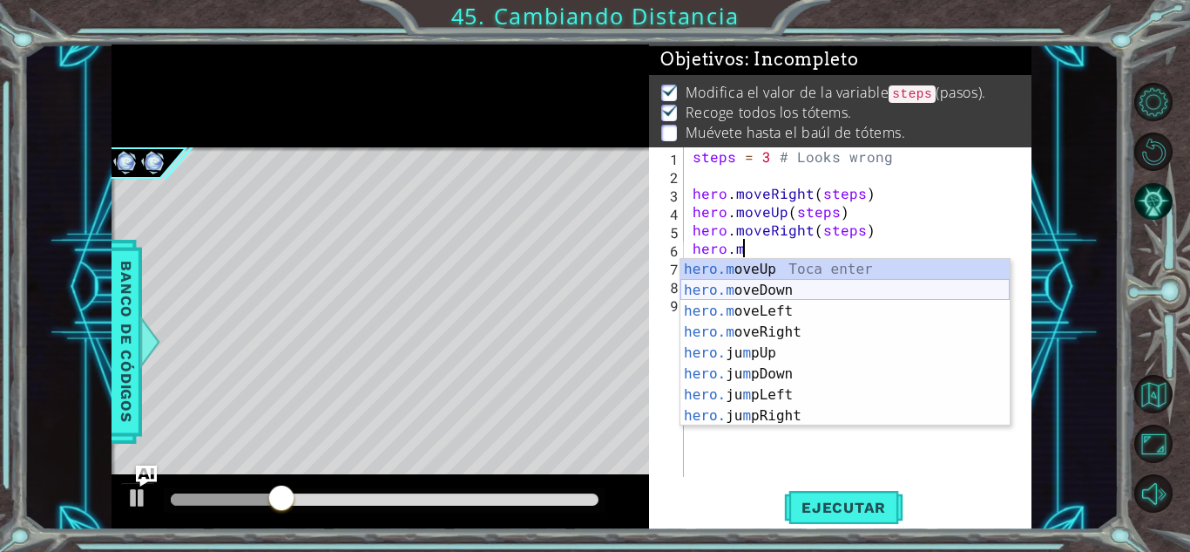
click at [789, 290] on div "hero.m oveUp Toca enter hero.m oveDown Toca enter hero.m oveLeft Toca enter her…" at bounding box center [845, 363] width 329 height 209
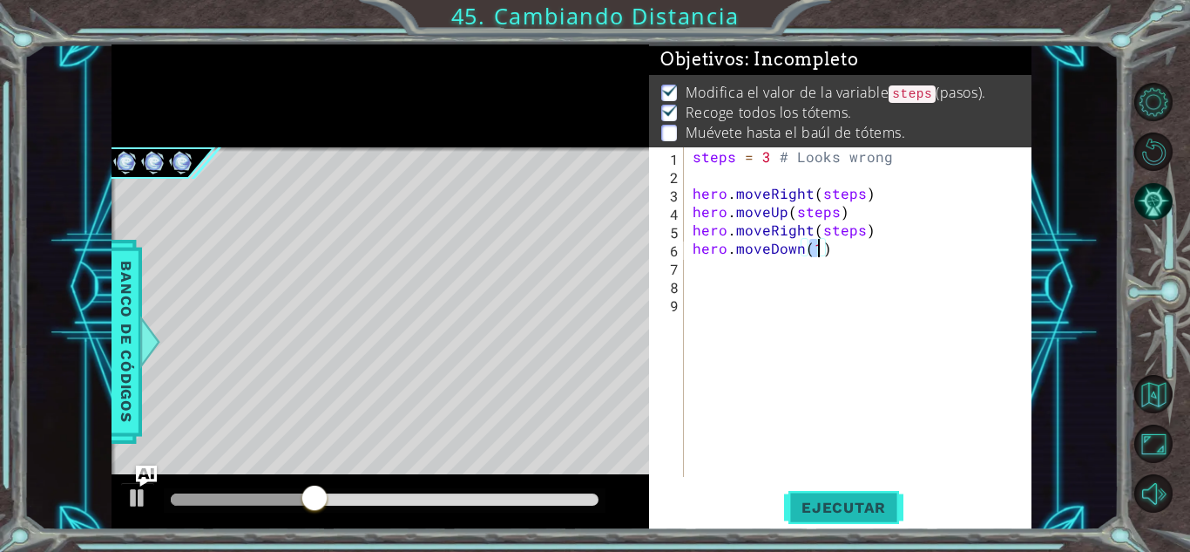
click at [858, 503] on span "Ejecutar" at bounding box center [843, 506] width 119 height 17
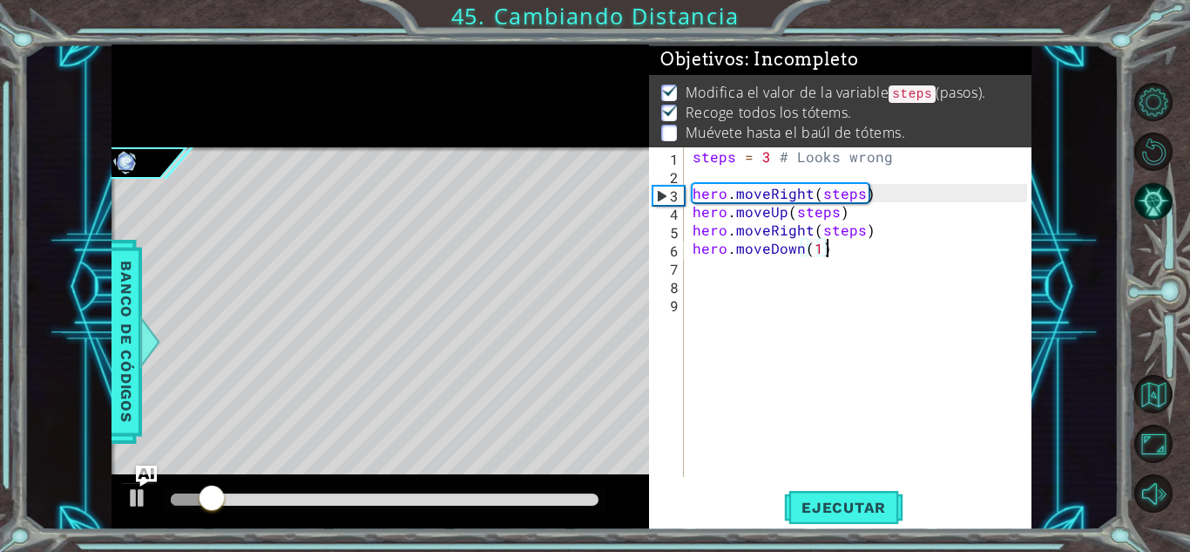
click at [823, 247] on div "steps = 3 # Looks wrong hero . moveRight ( steps ) hero . moveUp ( steps ) hero…" at bounding box center [862, 330] width 347 height 366
click at [813, 247] on div "steps = 3 # Looks wrong hero . moveRight ( steps ) hero . moveUp ( steps ) hero…" at bounding box center [862, 330] width 347 height 366
click at [816, 249] on div "steps = 3 # Looks wrong hero . moveRight ( steps ) hero . moveUp ( steps ) hero…" at bounding box center [862, 330] width 347 height 366
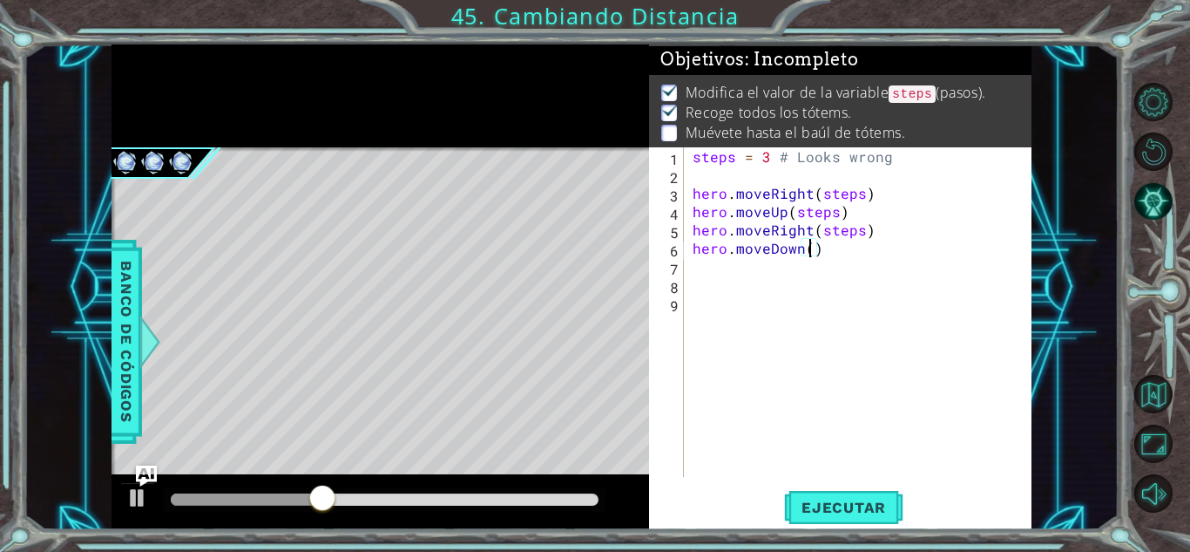
scroll to position [0, 7]
type textarea "hero.moveDown(3)"
click at [853, 505] on span "Ejecutar" at bounding box center [843, 506] width 119 height 17
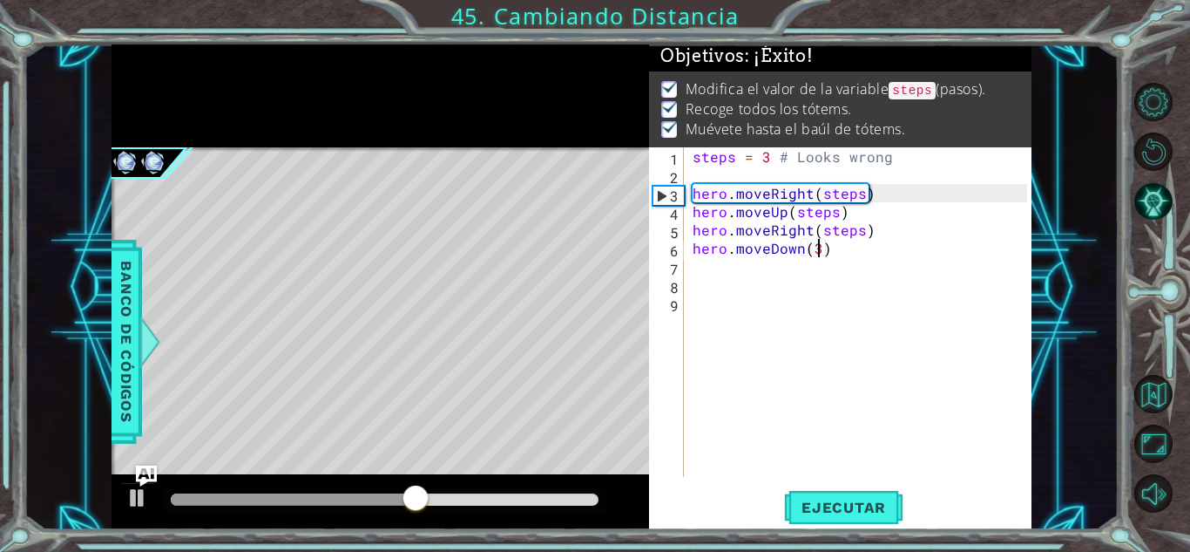
scroll to position [10, 0]
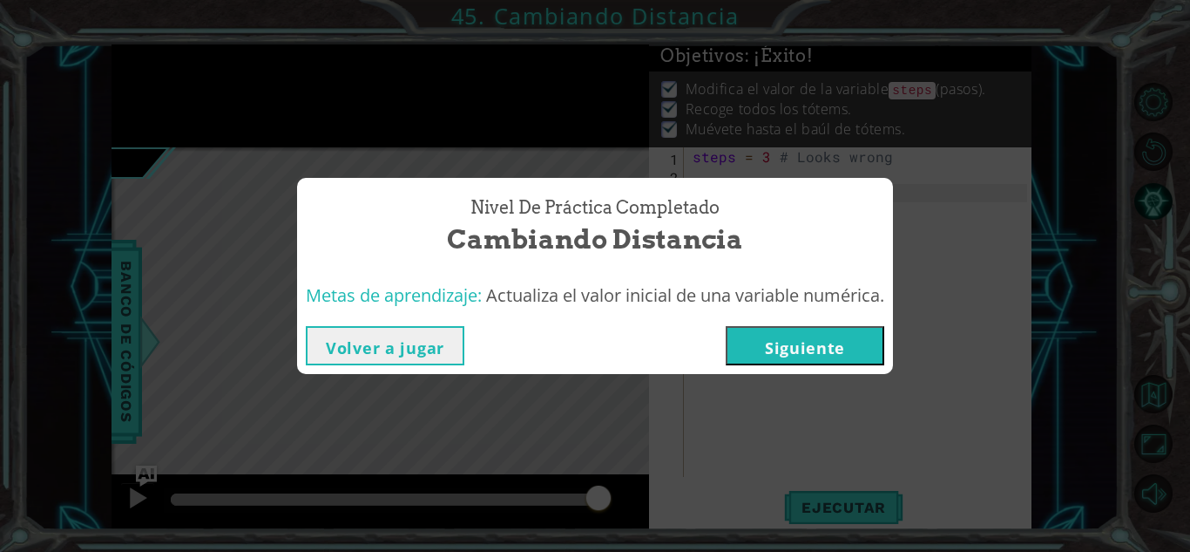
click at [825, 346] on button "Siguiente" at bounding box center [805, 345] width 159 height 39
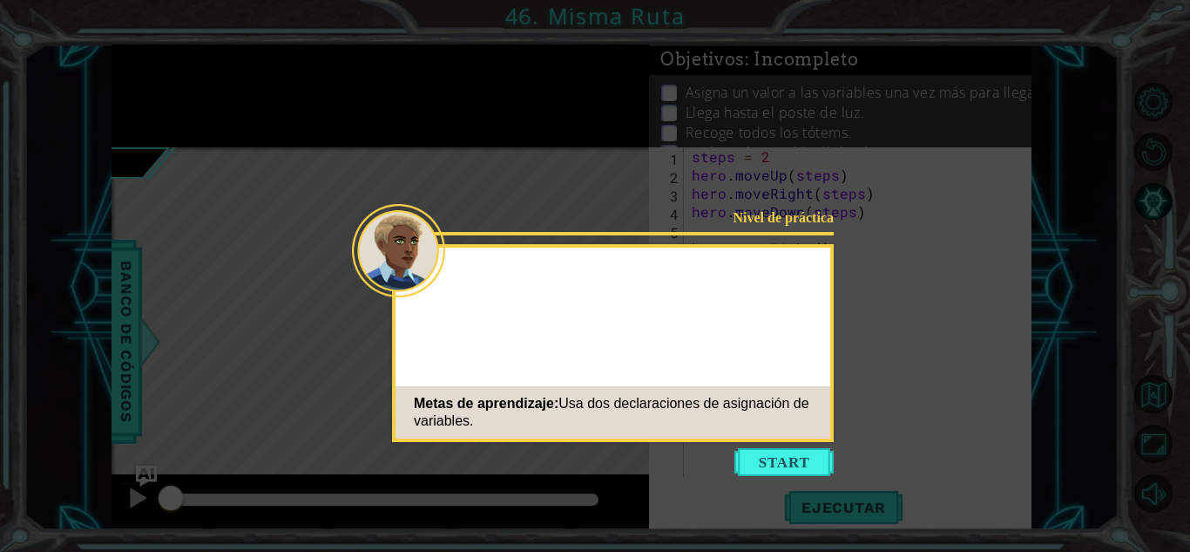
click at [813, 331] on div "Nivel de práctica Metas de aprendizaje: Usa dos declaraciones de asignación de …" at bounding box center [613, 343] width 442 height 198
click at [803, 462] on button "Start" at bounding box center [784, 462] width 99 height 28
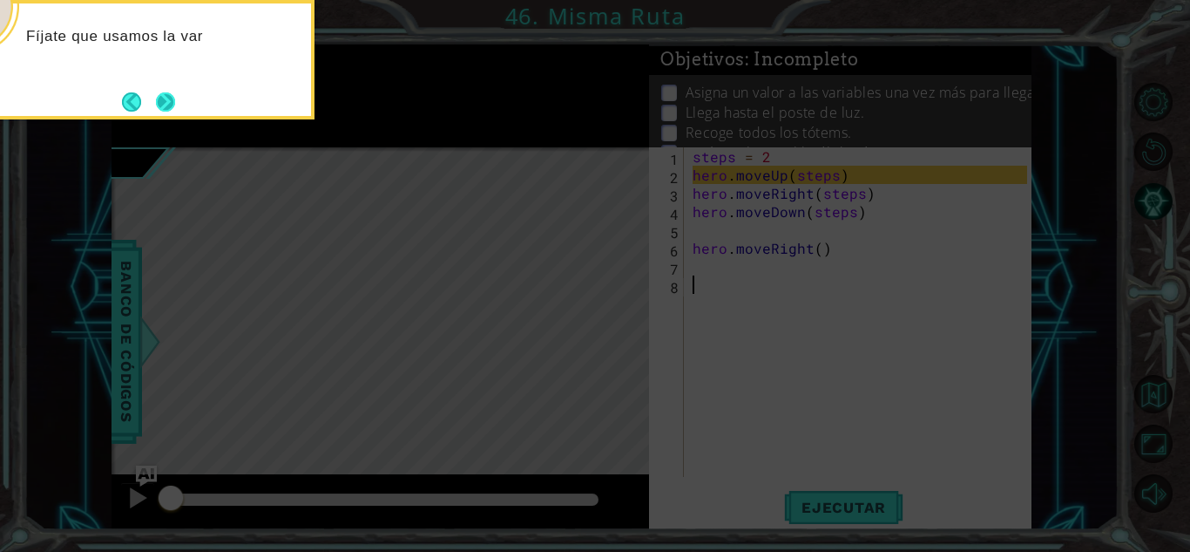
click at [174, 96] on button "Next" at bounding box center [165, 101] width 31 height 31
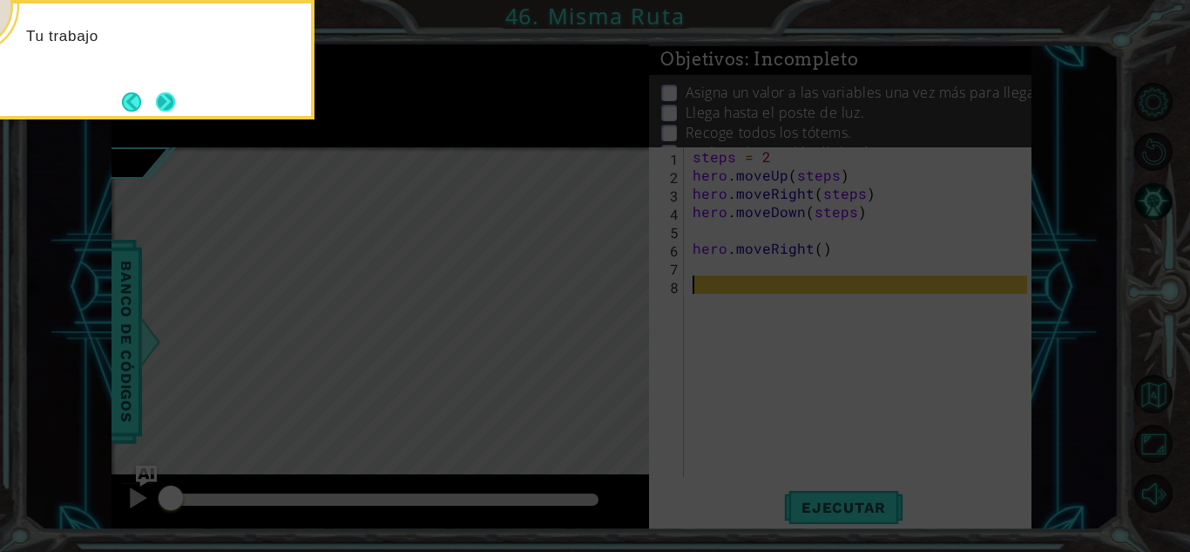
click at [172, 97] on button "Next" at bounding box center [166, 102] width 24 height 24
click at [171, 98] on button "Next" at bounding box center [166, 101] width 20 height 20
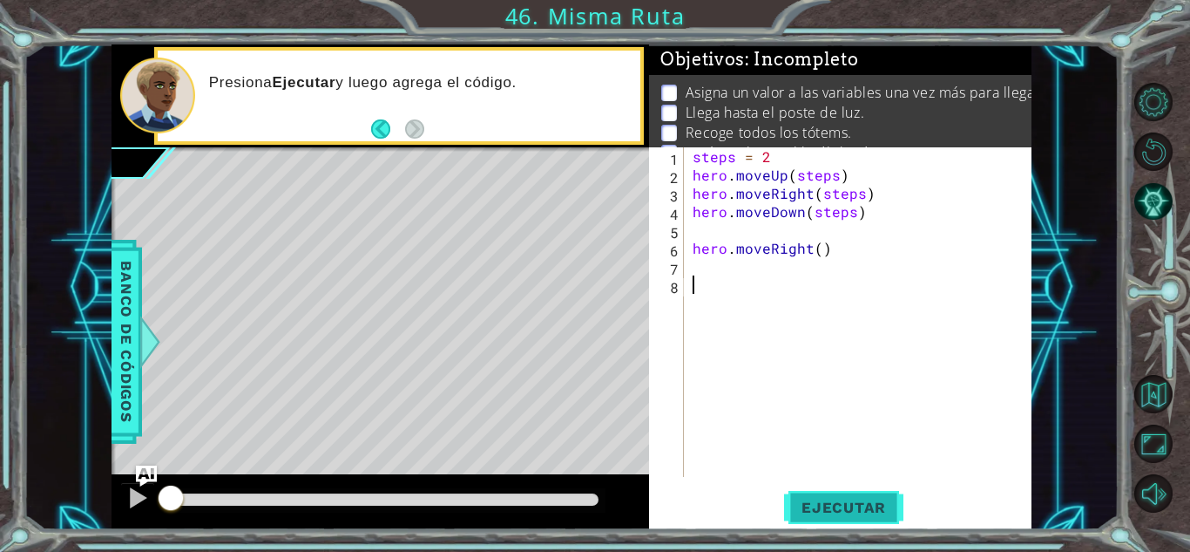
click at [816, 502] on span "Ejecutar" at bounding box center [843, 506] width 119 height 17
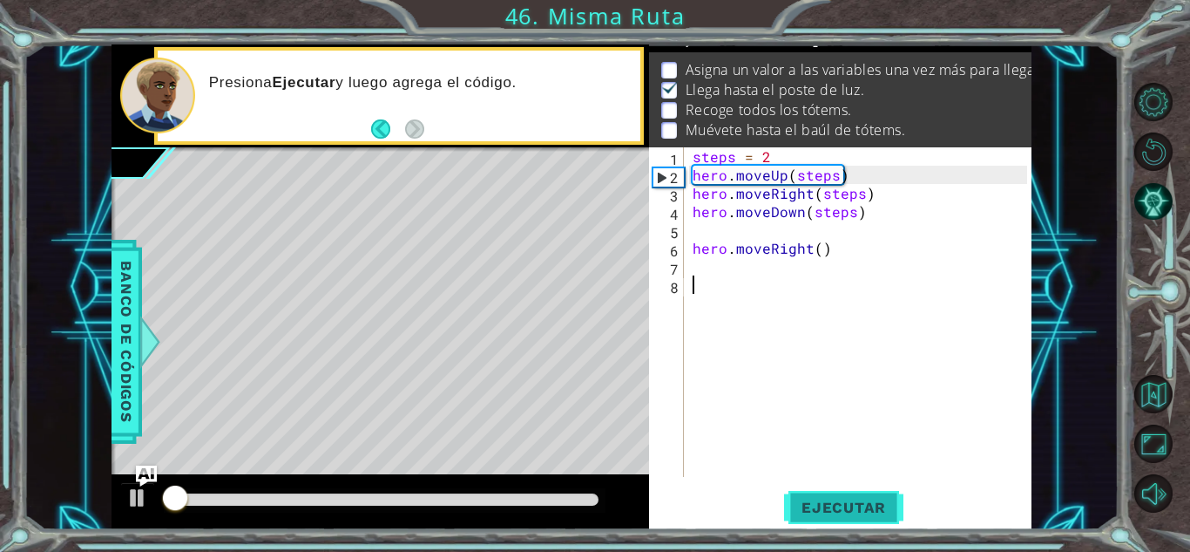
scroll to position [24, 0]
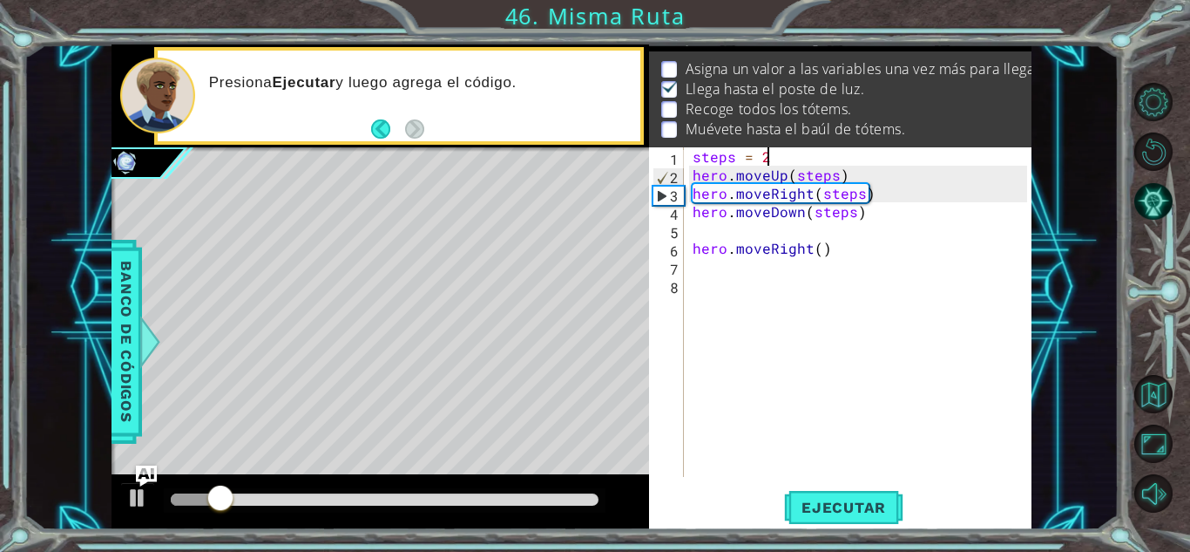
click at [773, 162] on div "steps = 2 hero . moveUp ( steps ) hero . moveRight ( steps ) hero . moveDown ( …" at bounding box center [862, 330] width 347 height 366
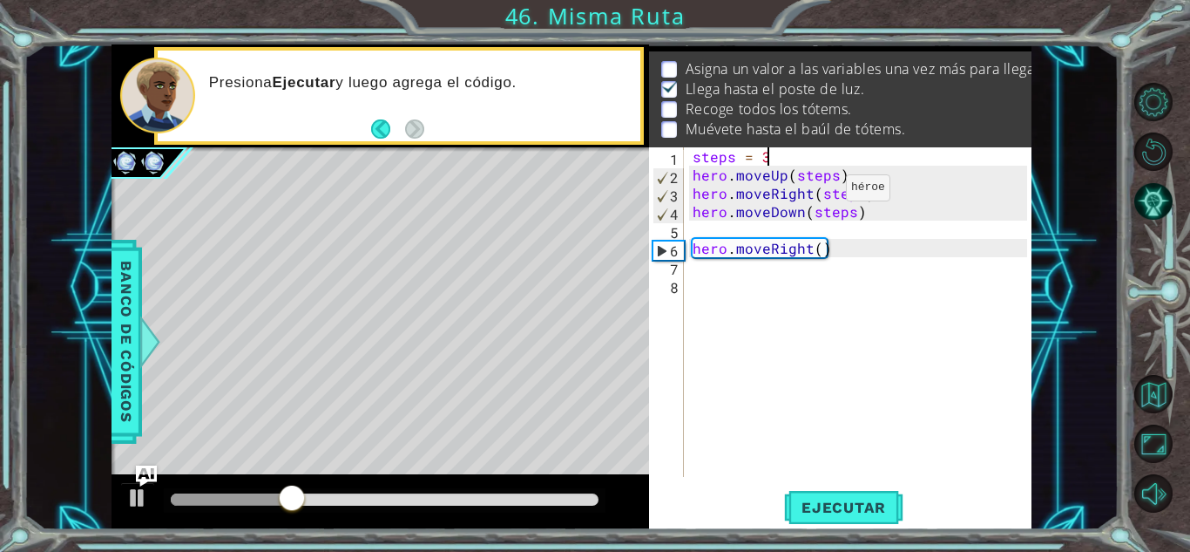
scroll to position [0, 3]
click at [817, 496] on button "Ejecutar" at bounding box center [843, 507] width 119 height 38
click at [842, 496] on button "Ejecutar" at bounding box center [843, 507] width 119 height 38
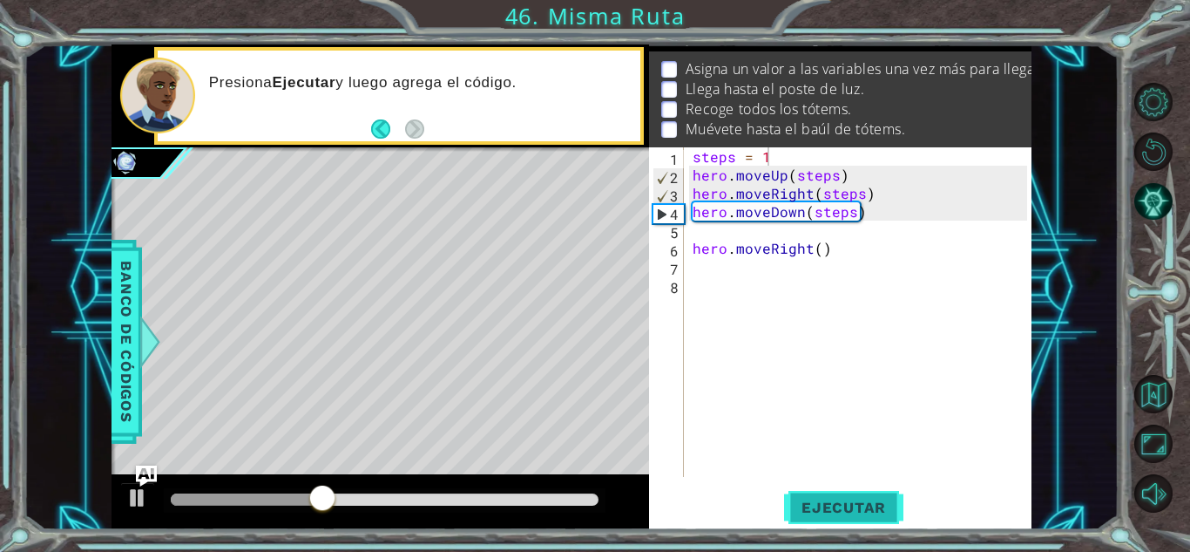
drag, startPoint x: 824, startPoint y: 506, endPoint x: 803, endPoint y: 507, distance: 21.8
click at [803, 507] on span "Ejecutar" at bounding box center [843, 506] width 119 height 17
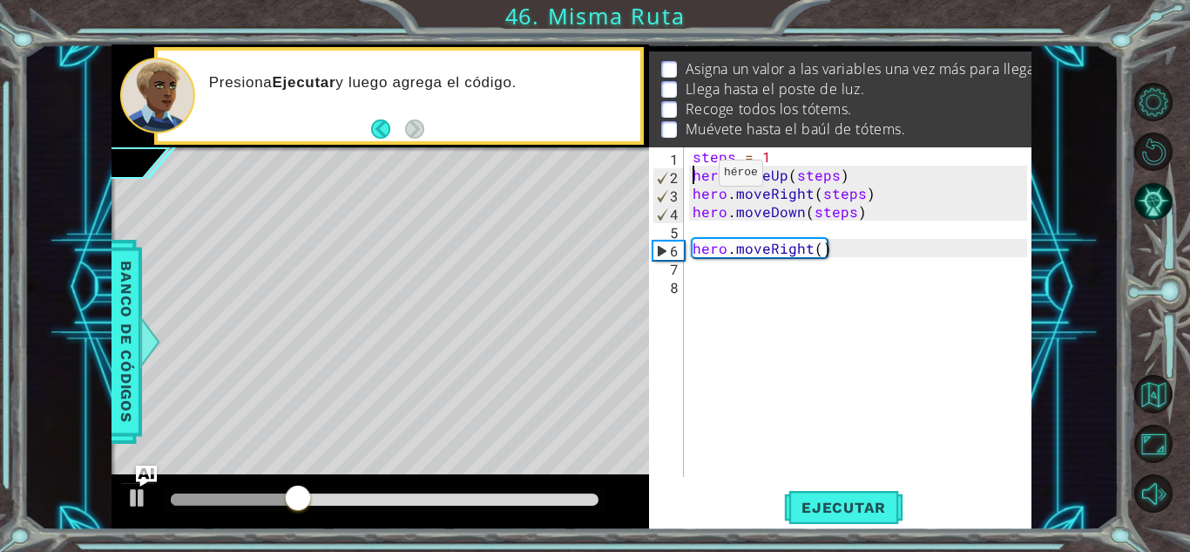
click at [689, 177] on div "steps = 1 hero . moveUp ( steps ) hero . moveRight ( steps ) hero . moveDown ( …" at bounding box center [862, 330] width 347 height 366
type textarea "hero.moveUp(steps)"
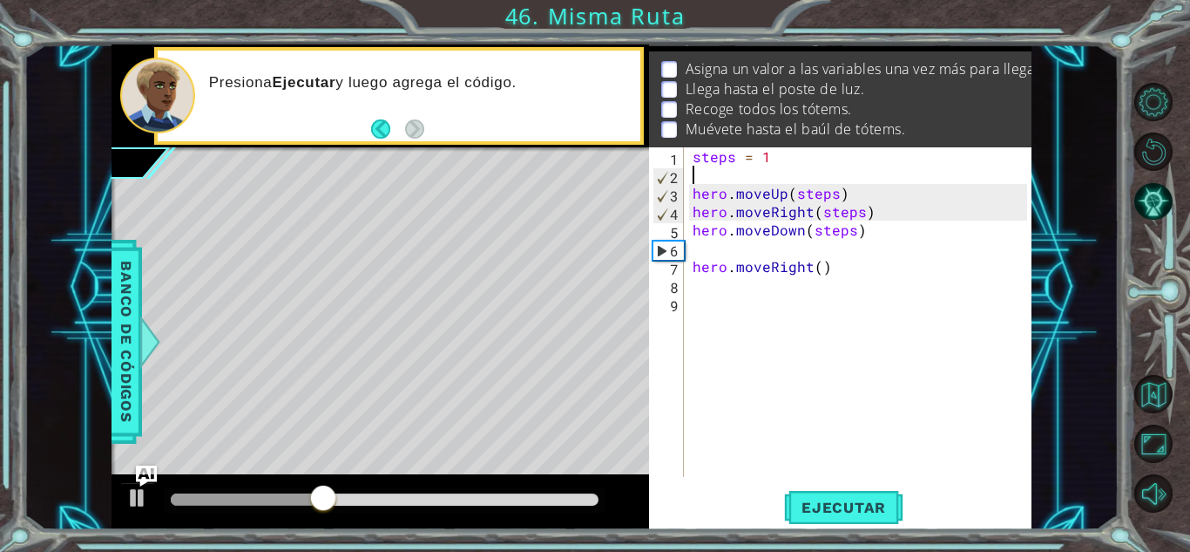
click at [712, 169] on div "steps = 1 hero . moveUp ( steps ) hero . moveRight ( steps ) hero . moveDown ( …" at bounding box center [862, 330] width 347 height 366
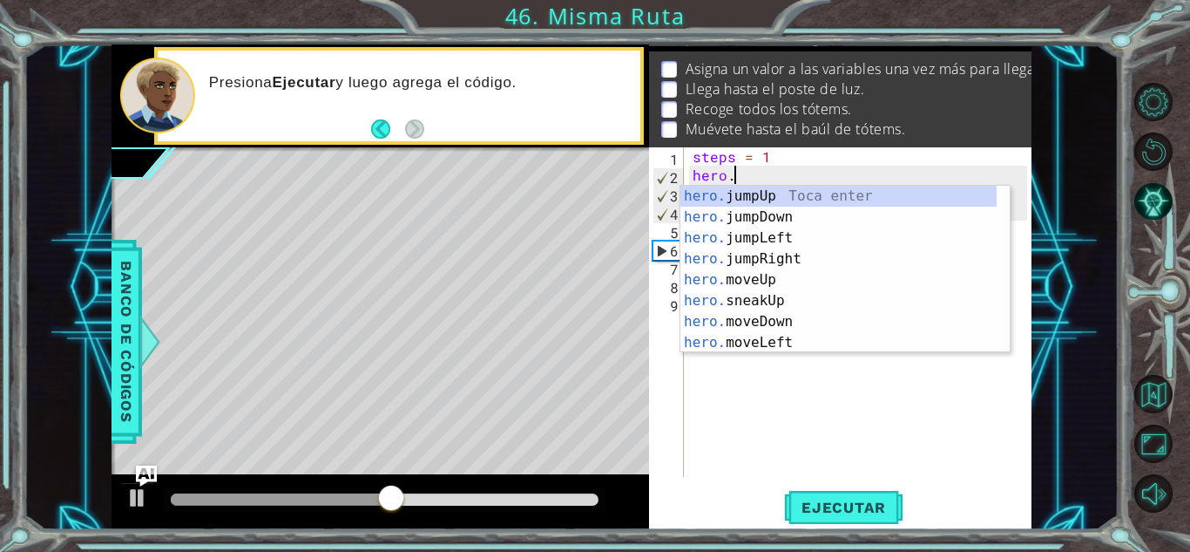
scroll to position [0, 2]
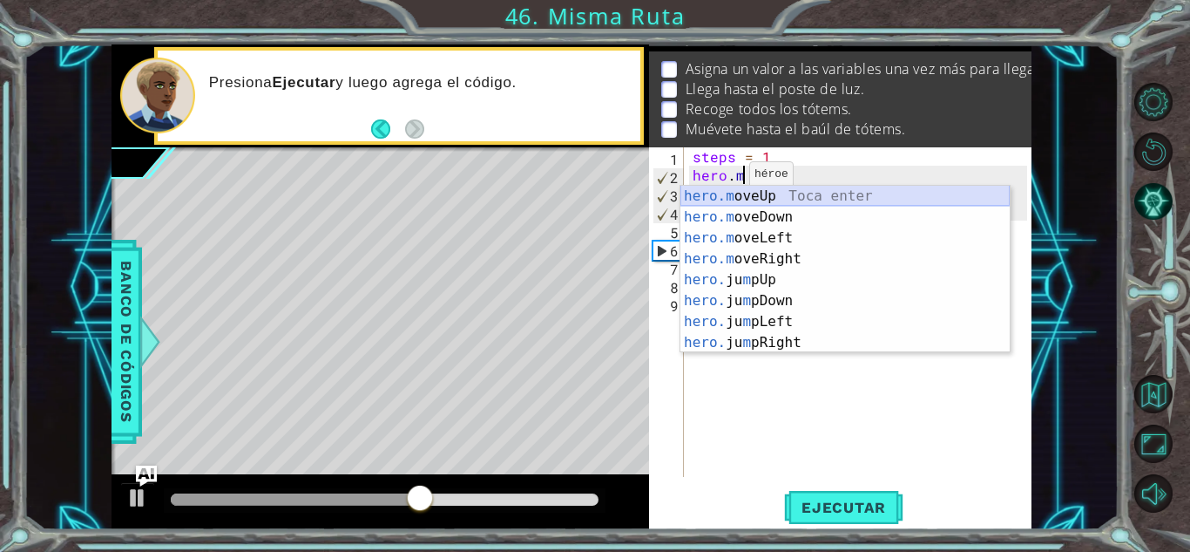
click at [744, 196] on div "hero.m oveUp Toca enter hero.m oveDown Toca enter hero.m oveLeft Toca enter her…" at bounding box center [845, 290] width 329 height 209
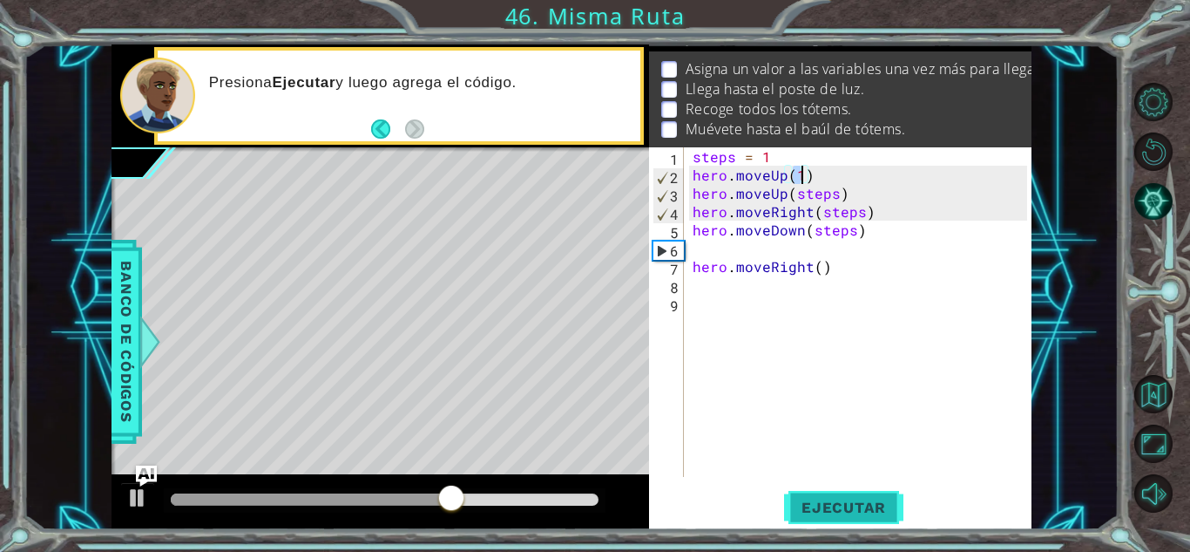
type textarea "hero.moveUp(1)"
click at [862, 509] on span "Ejecutar" at bounding box center [843, 506] width 119 height 17
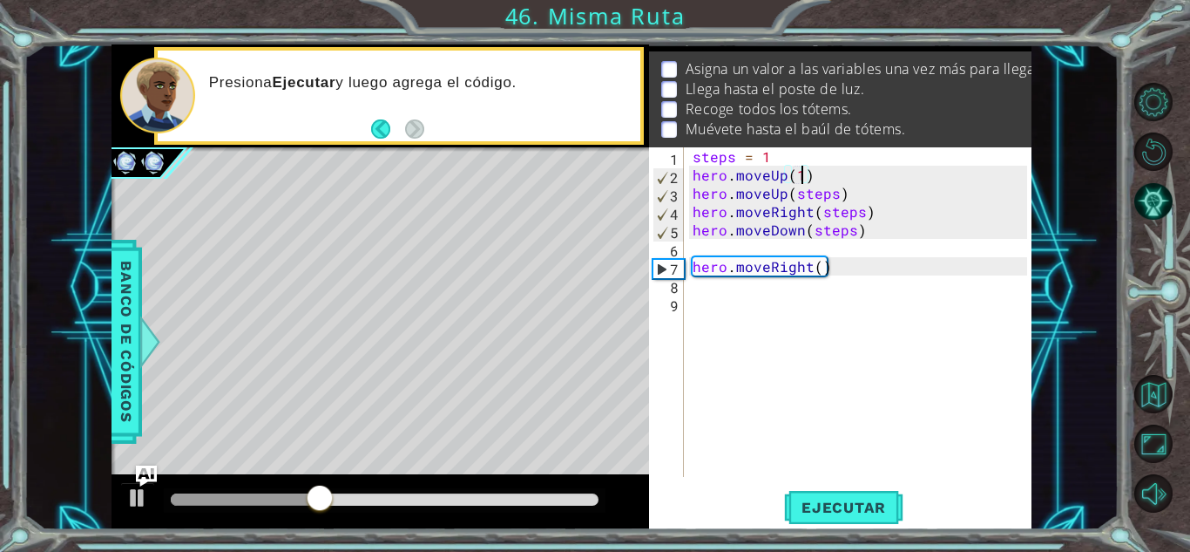
click at [715, 248] on div "steps = 1 hero . moveUp ( 1 ) hero . moveUp ( steps ) hero . moveRight ( steps …" at bounding box center [862, 330] width 347 height 366
type textarea "hero.moveDown(steps)"
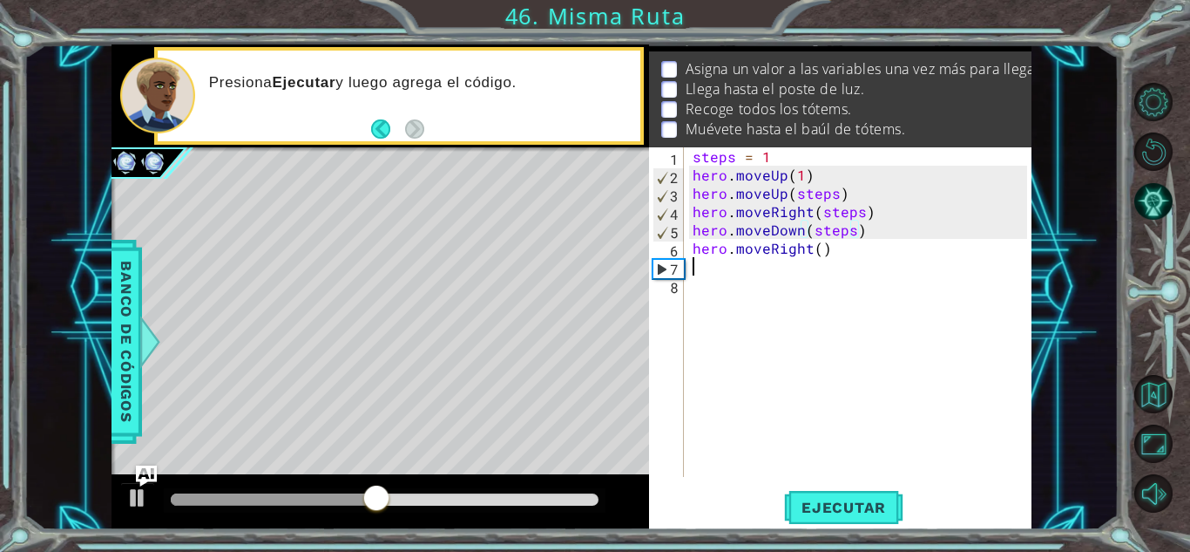
click at [729, 266] on div "steps = 1 hero . moveUp ( 1 ) hero . moveUp ( steps ) hero . moveRight ( steps …" at bounding box center [862, 330] width 347 height 366
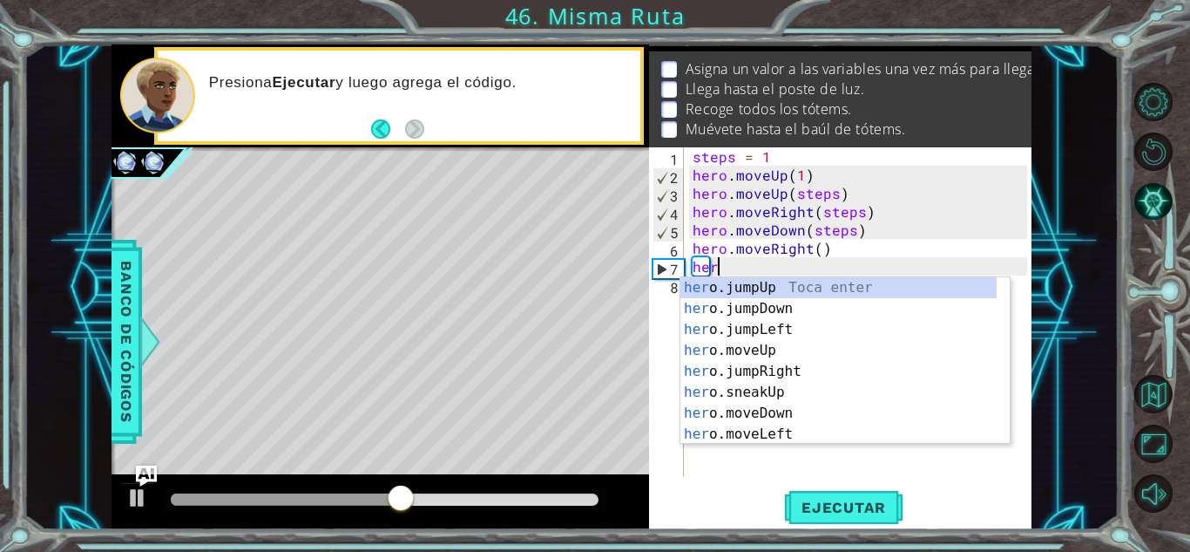
scroll to position [0, 1]
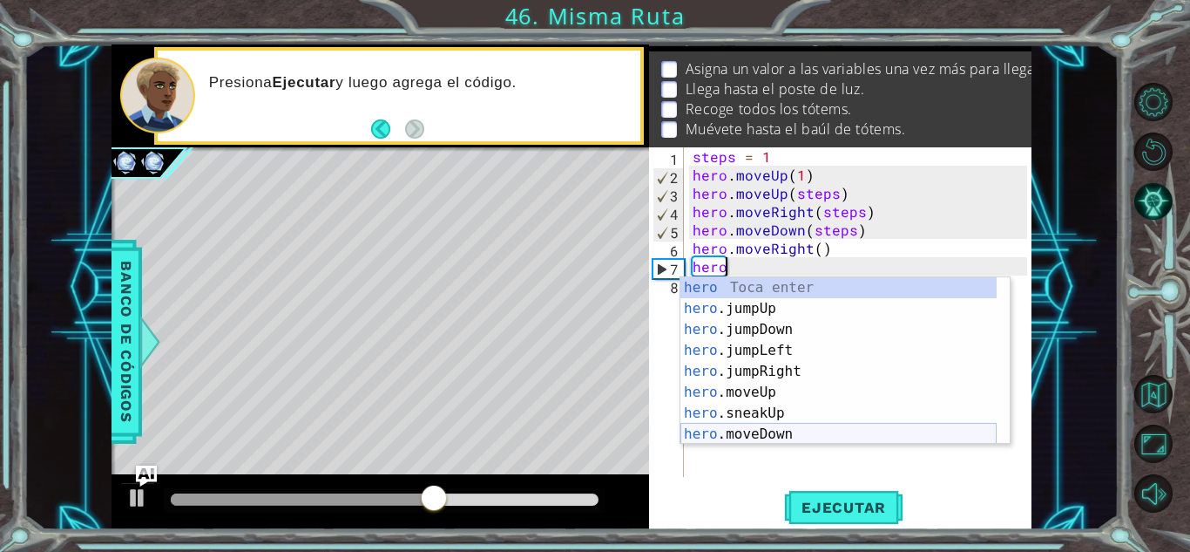
click at [790, 437] on div "hero Toca enter hero .jumpUp Toca enter hero .jumpDown Toca enter hero .jumpLef…" at bounding box center [839, 381] width 316 height 209
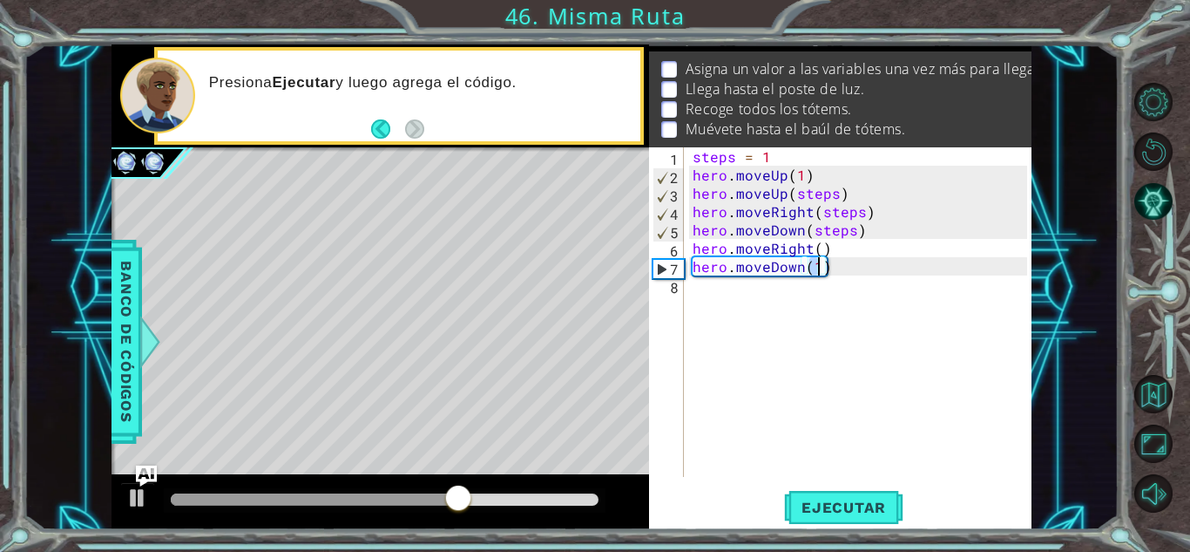
scroll to position [0, 7]
type textarea "hero.moveDown(2)"
click at [823, 496] on button "Ejecutar" at bounding box center [843, 507] width 119 height 38
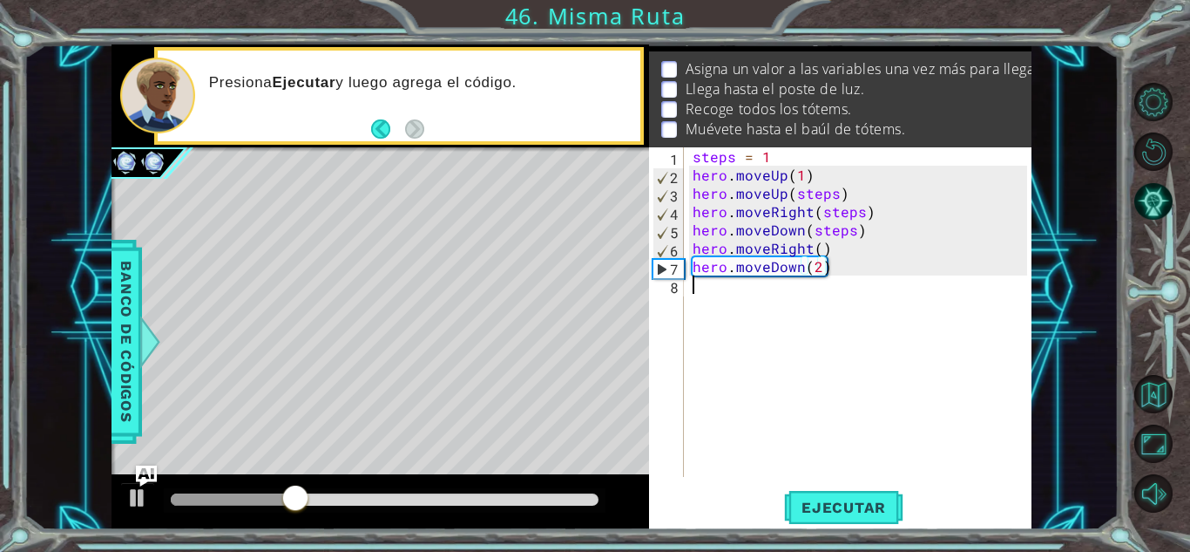
click at [760, 293] on div "steps = 1 hero . moveUp ( 1 ) hero . moveUp ( steps ) hero . moveRight ( steps …" at bounding box center [862, 330] width 347 height 366
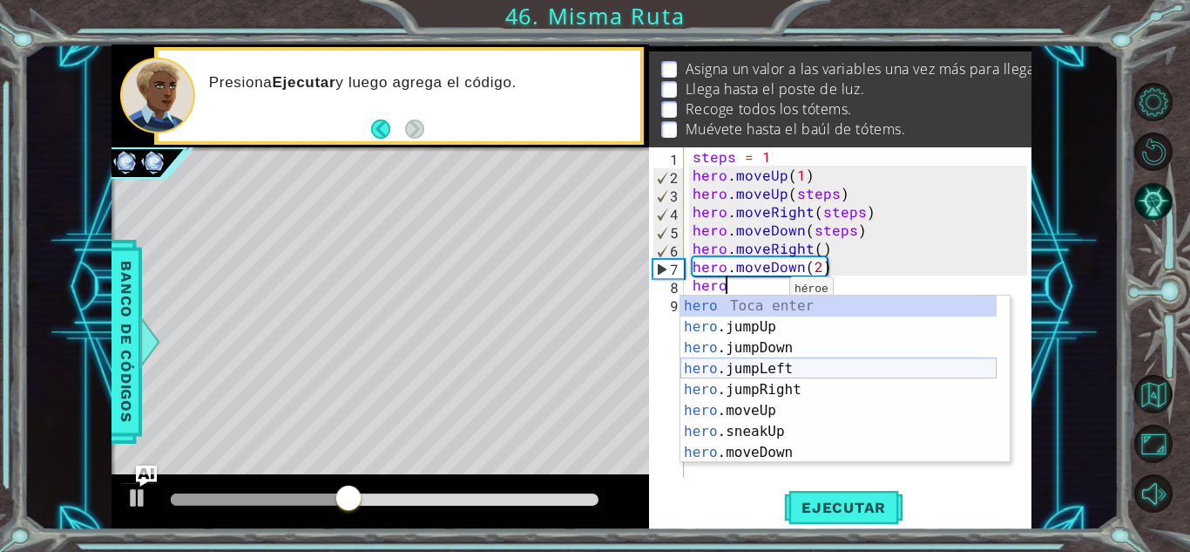
scroll to position [0, 2]
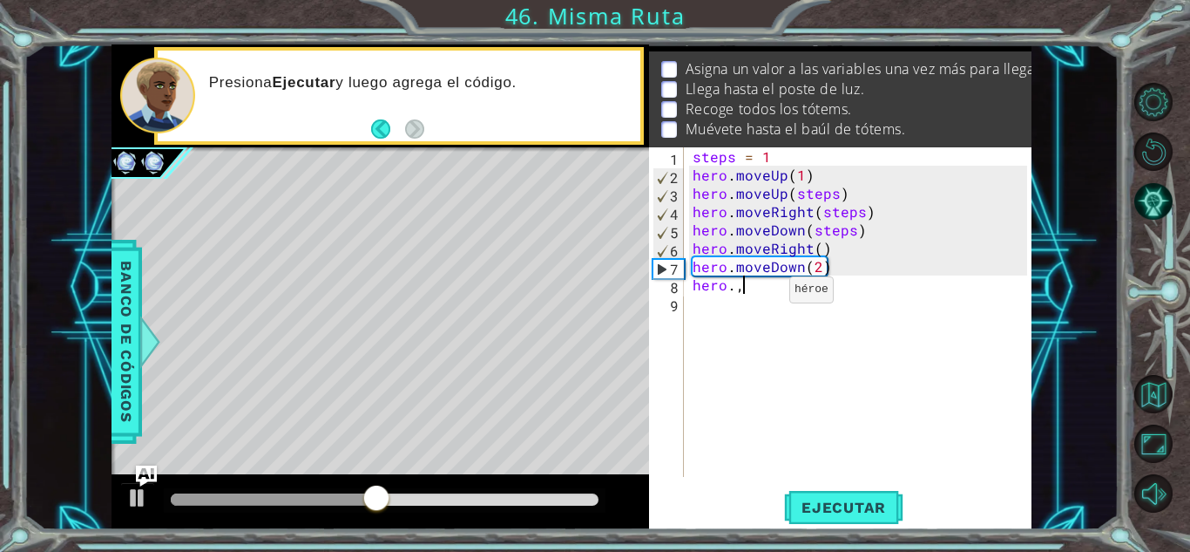
type textarea "hero."
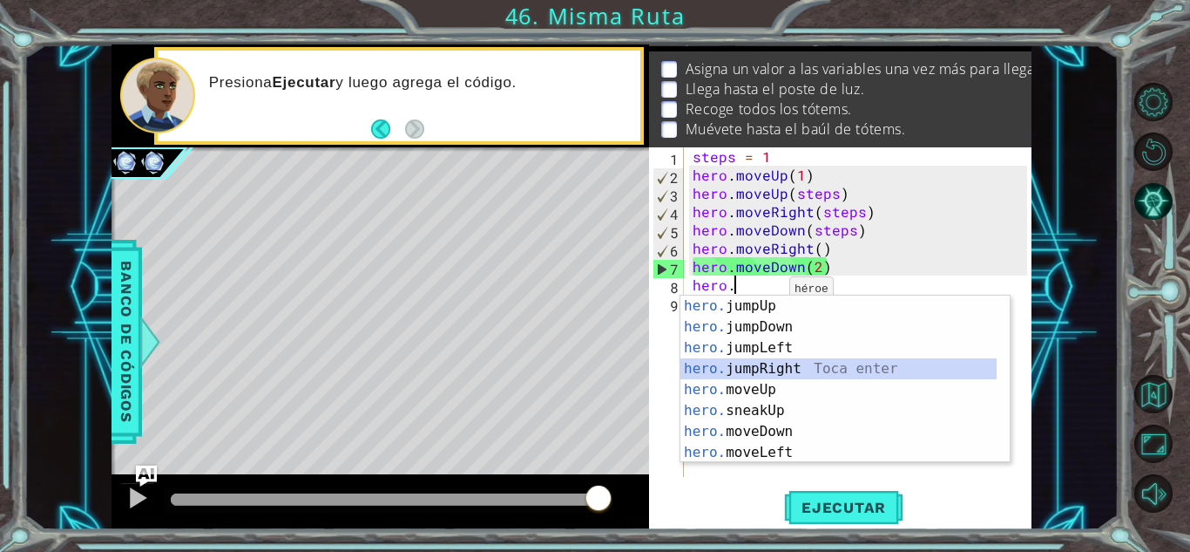
click at [789, 367] on div "hero. jumpUp Toca enter hero. jumpDown Toca enter hero. jumpLeft Toca enter her…" at bounding box center [839, 399] width 316 height 209
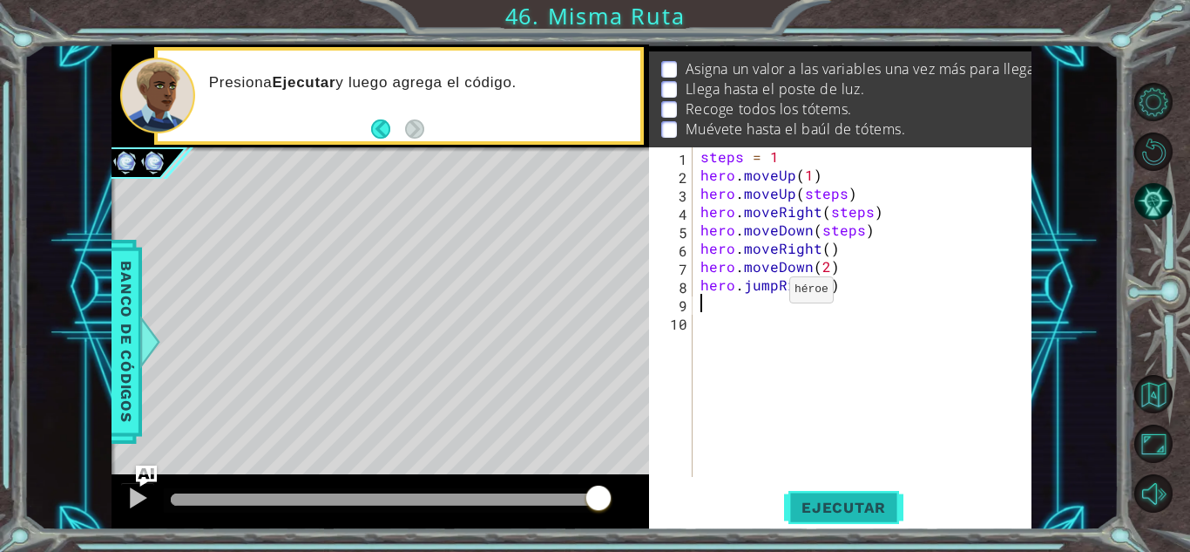
click at [837, 511] on span "Ejecutar" at bounding box center [843, 506] width 119 height 17
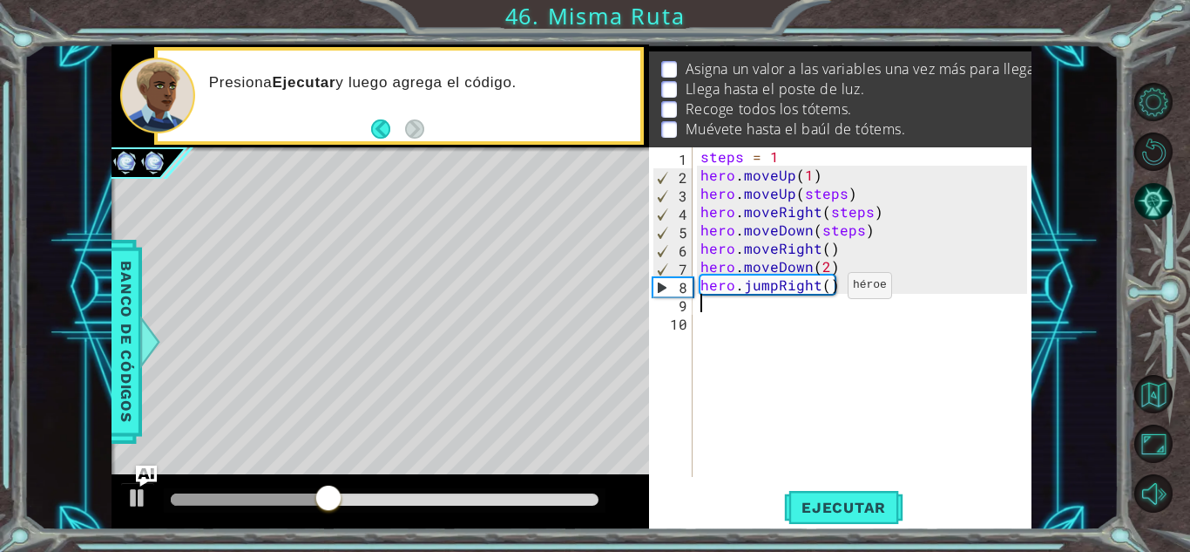
click at [826, 289] on div "steps = 1 hero . moveUp ( 1 ) hero . moveUp ( steps ) hero . moveRight ( steps …" at bounding box center [866, 330] width 339 height 366
click at [844, 519] on button "Ejecutar" at bounding box center [843, 507] width 119 height 38
click at [852, 284] on div "steps = 1 hero . moveUp ( 1 ) hero . moveUp ( steps ) hero . moveRight ( steps …" at bounding box center [866, 330] width 339 height 366
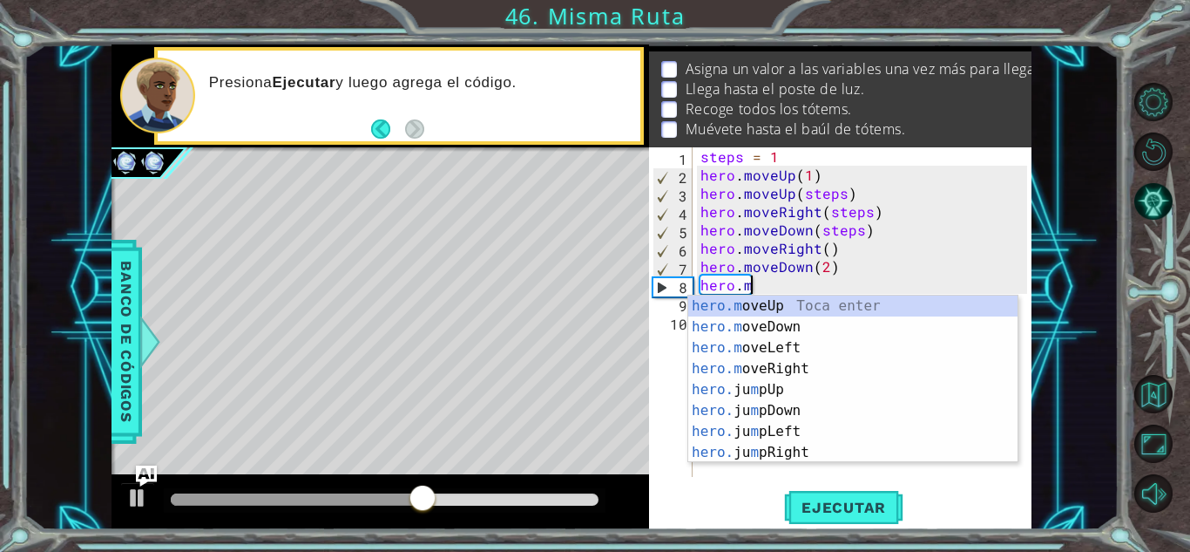
scroll to position [0, 3]
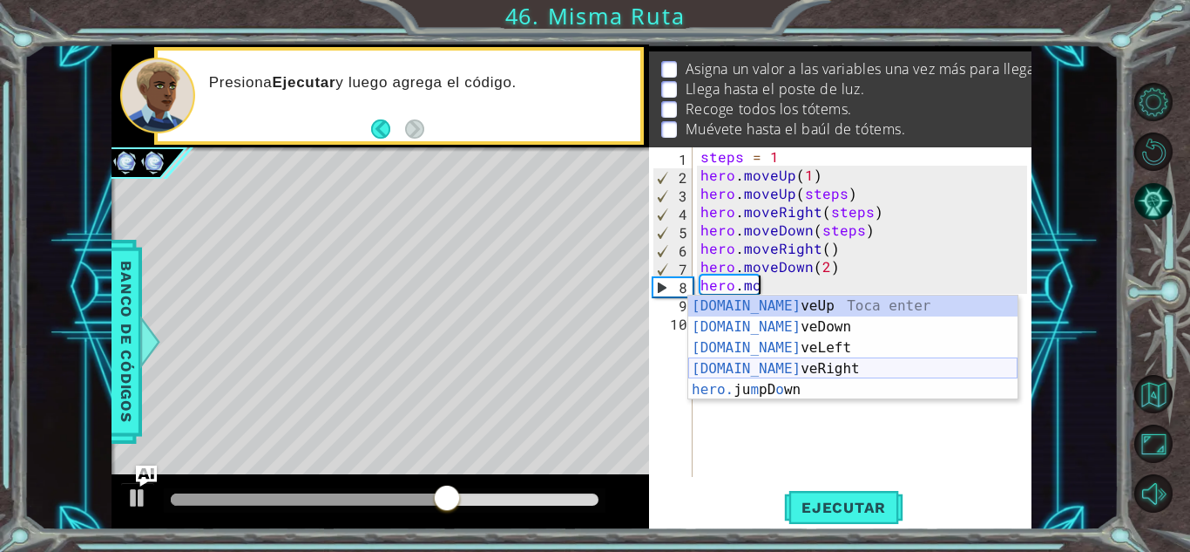
click at [791, 364] on div "[DOMAIN_NAME] veUp Toca enter [DOMAIN_NAME] veDown Toca enter [DOMAIN_NAME] veL…" at bounding box center [852, 368] width 329 height 146
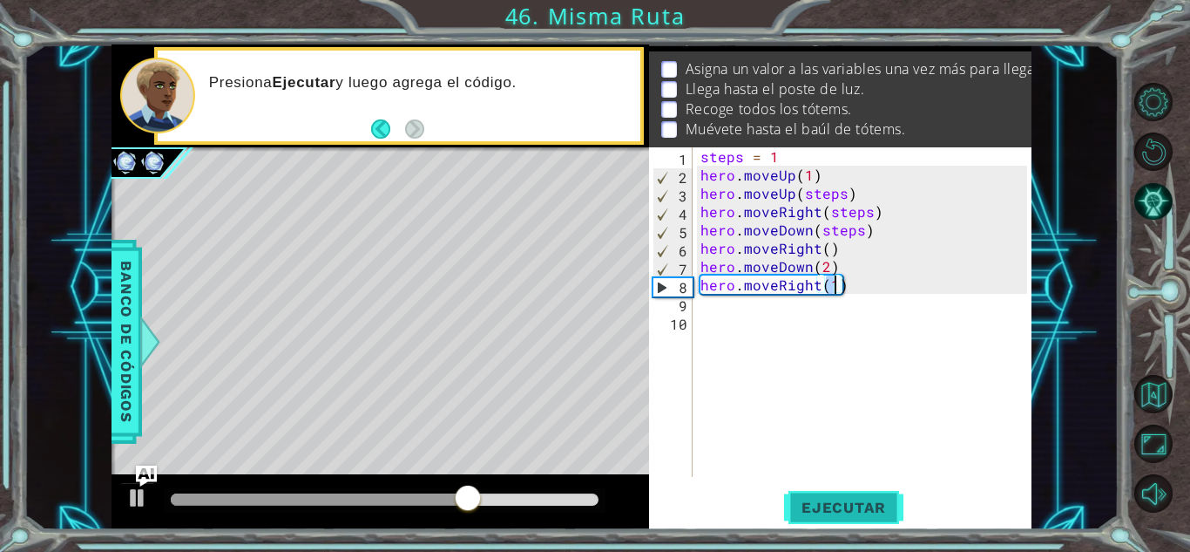
type textarea "hero.moveRight(1)"
click at [864, 509] on span "Ejecutar" at bounding box center [843, 506] width 119 height 17
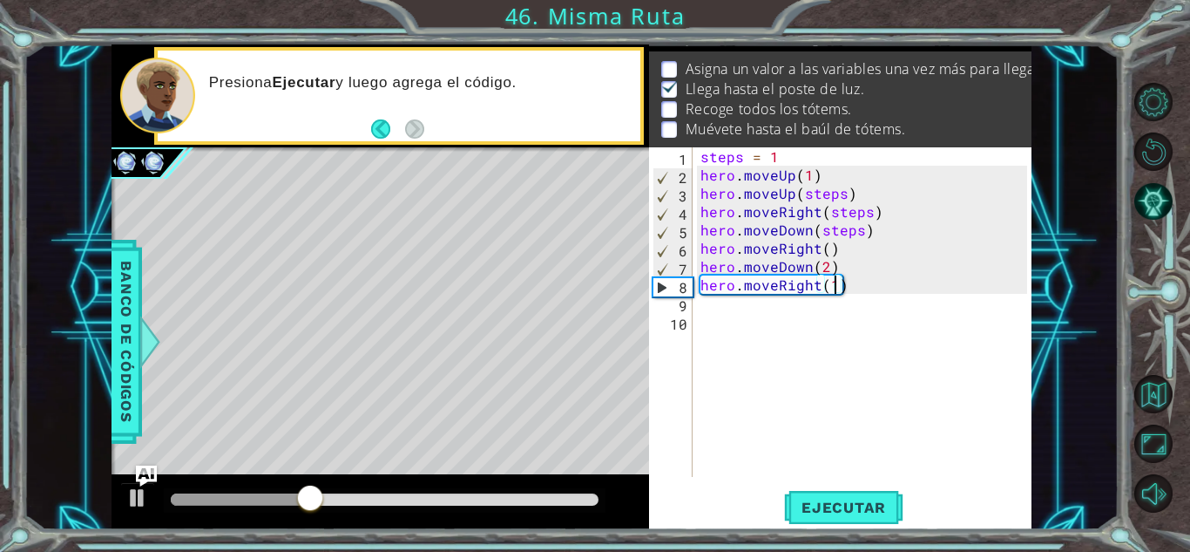
click at [729, 310] on div "steps = 1 hero . moveUp ( 1 ) hero . moveUp ( steps ) hero . moveRight ( steps …" at bounding box center [866, 330] width 339 height 366
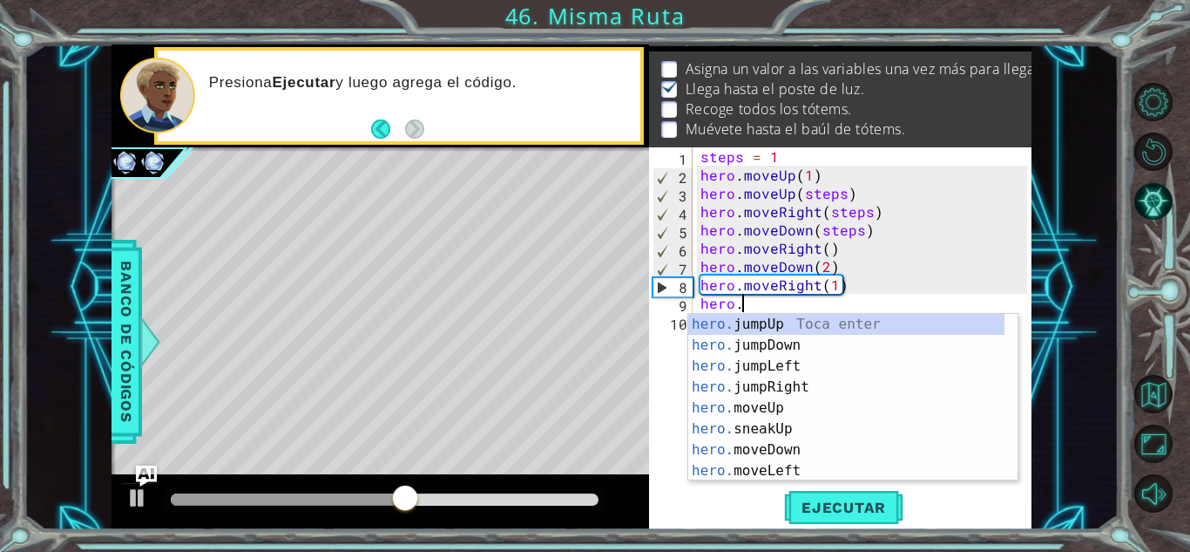
scroll to position [0, 2]
type textarea "hero.m"
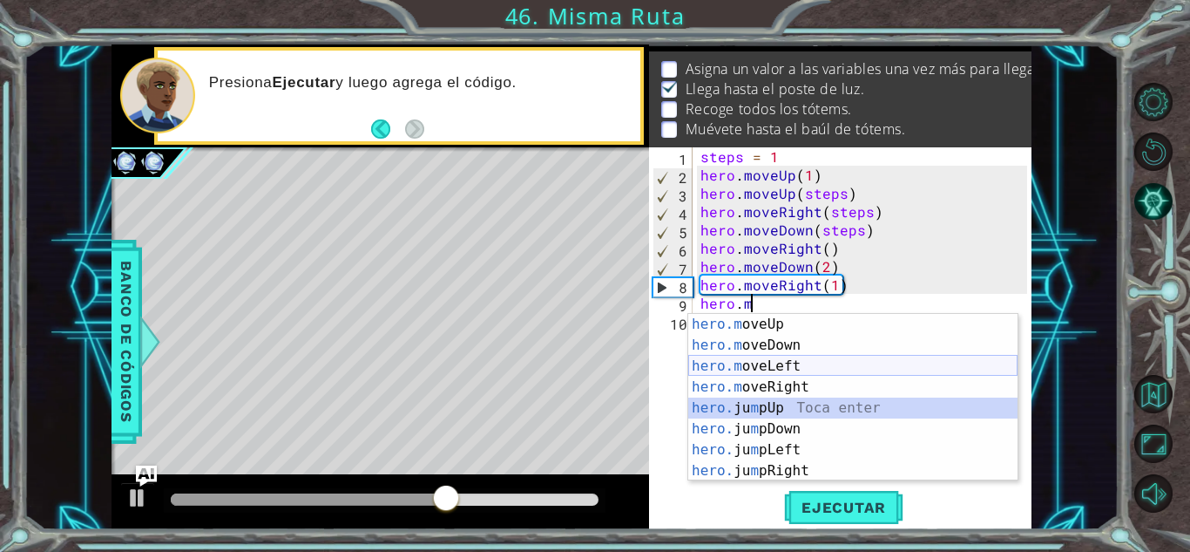
drag, startPoint x: 776, startPoint y: 410, endPoint x: 881, endPoint y: 359, distance: 116.9
click at [881, 359] on div "hero.m oveUp Toca enter hero.m oveDown Toca enter hero.m oveLeft Toca enter her…" at bounding box center [852, 418] width 329 height 209
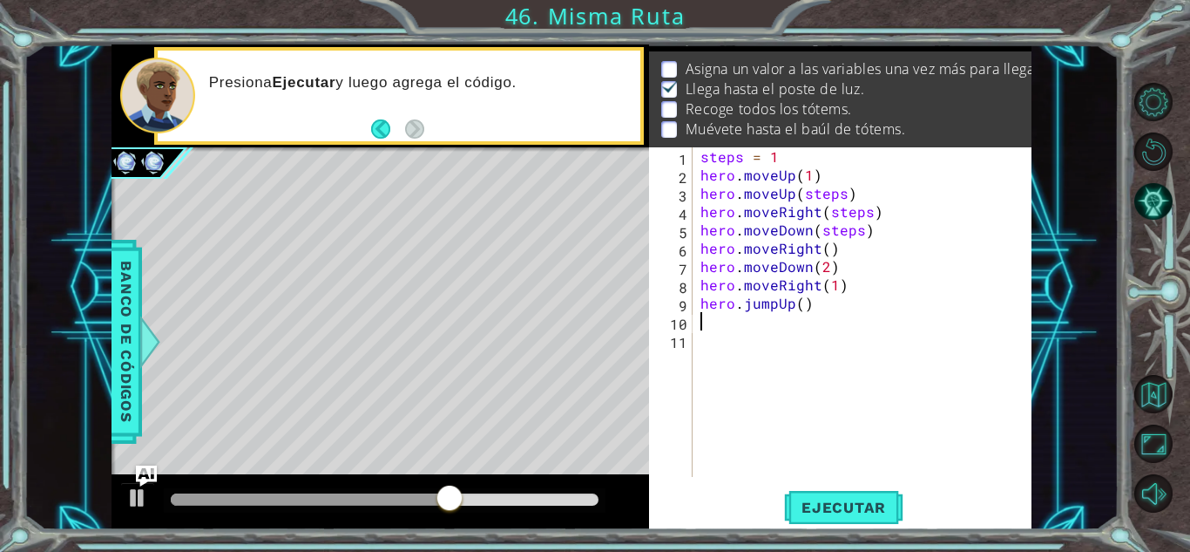
scroll to position [0, 0]
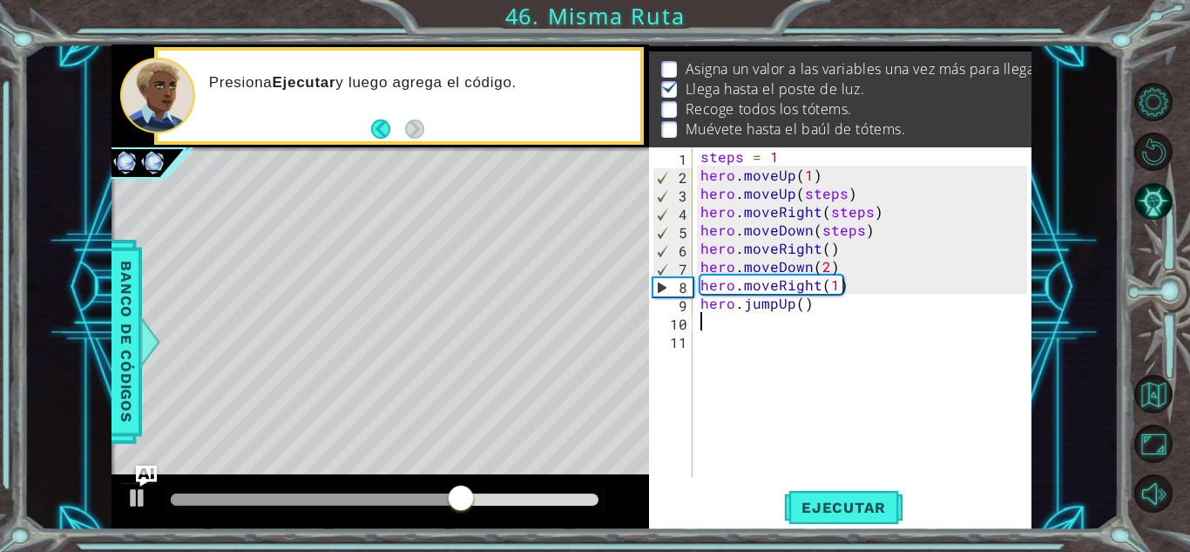
click at [830, 295] on div "steps = 1 hero . moveUp ( 1 ) hero . moveUp ( steps ) hero . moveRight ( steps …" at bounding box center [866, 330] width 339 height 366
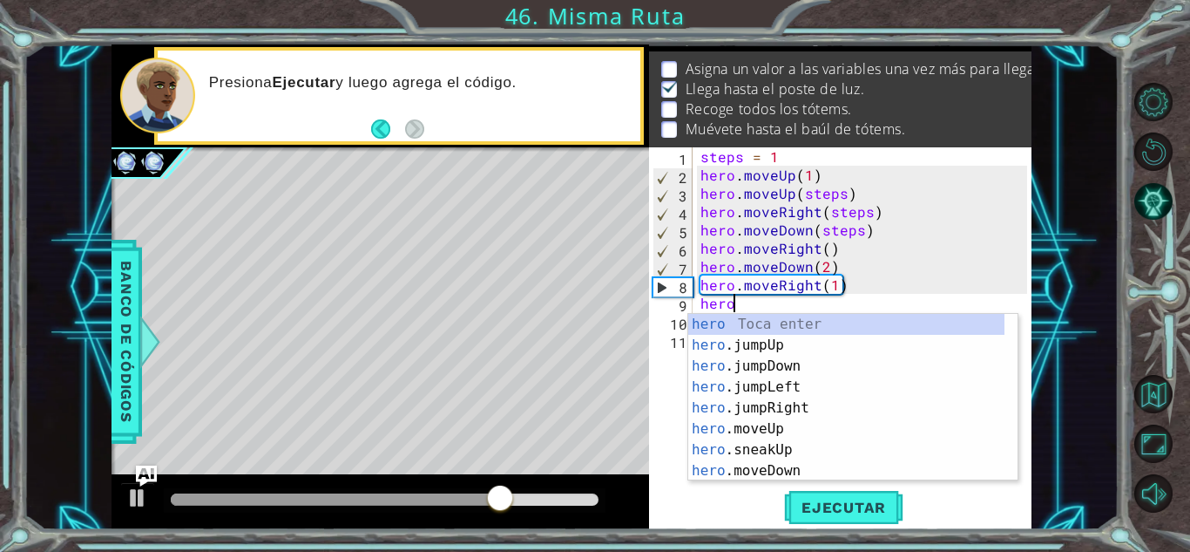
scroll to position [0, 2]
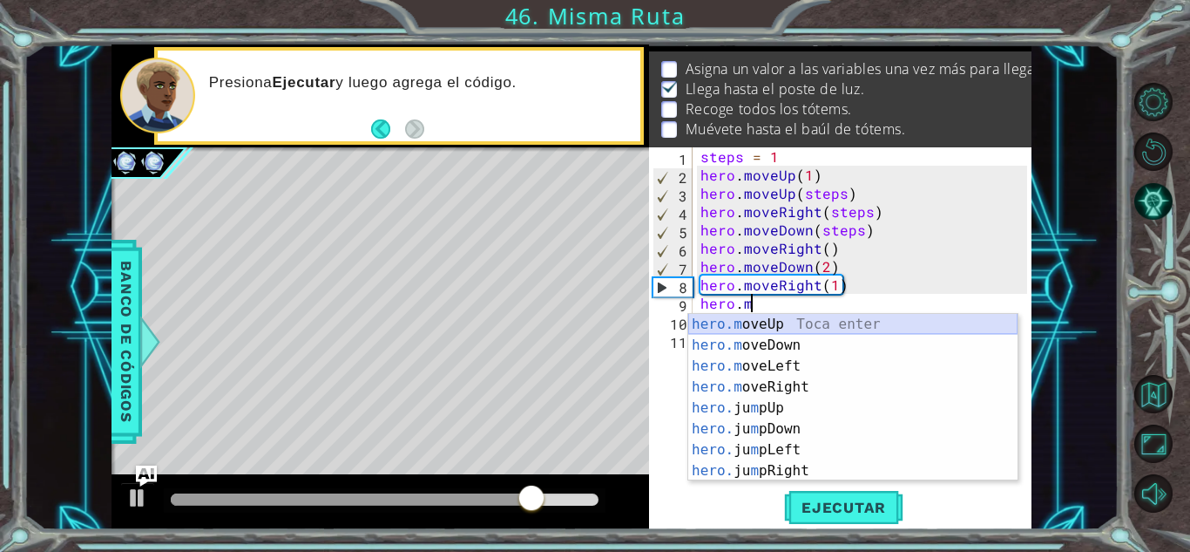
click at [795, 319] on div "hero.m oveUp Toca enter hero.m oveDown Toca enter hero.m oveLeft Toca enter her…" at bounding box center [852, 418] width 329 height 209
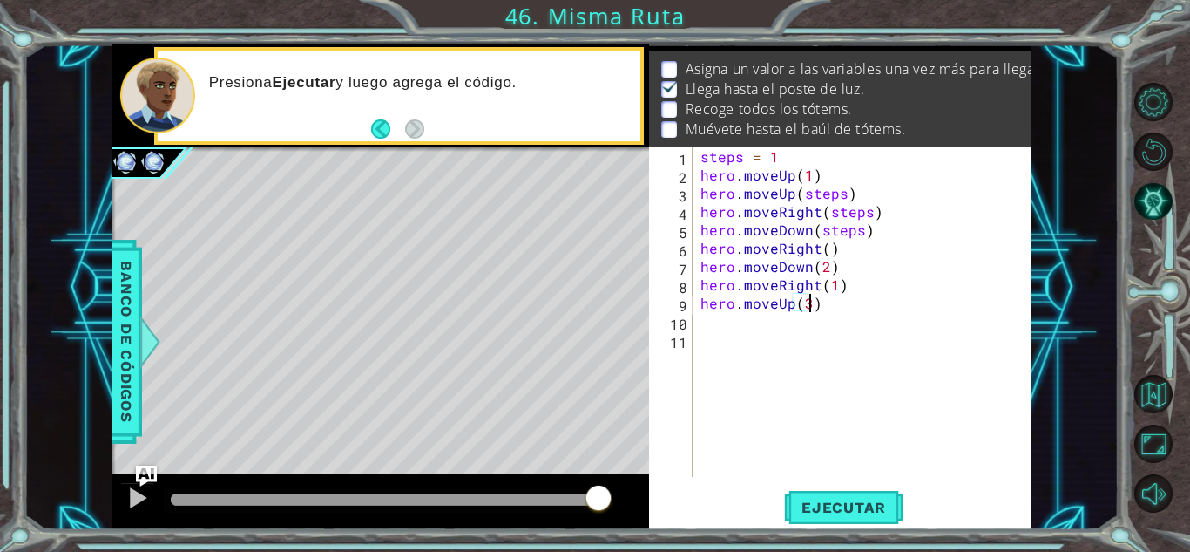
scroll to position [0, 6]
type textarea "hero.moveUp(3)"
click at [861, 504] on span "Ejecutar" at bounding box center [843, 506] width 119 height 17
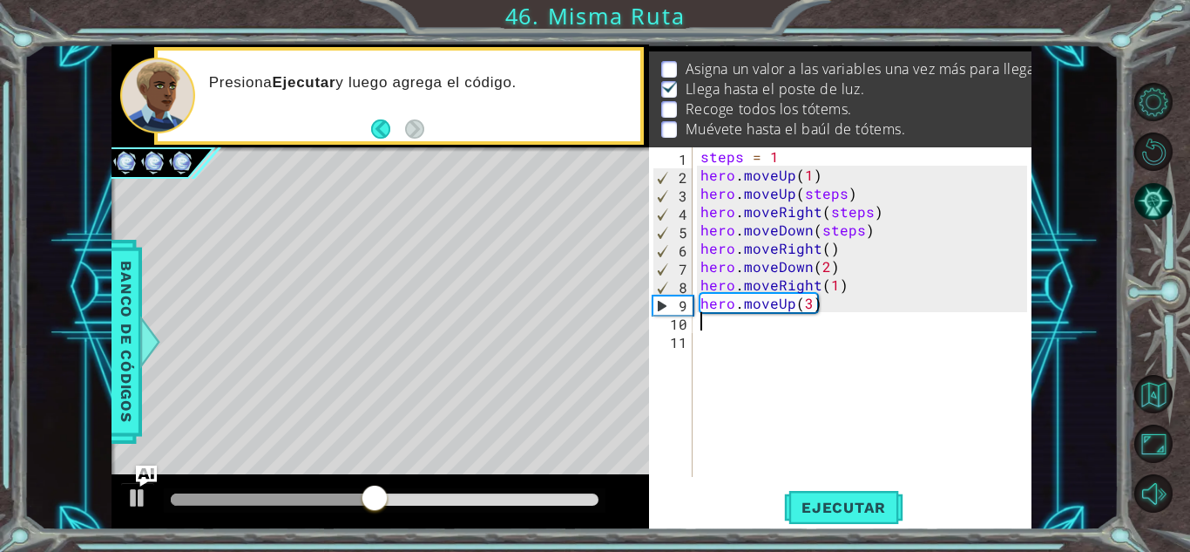
click at [738, 327] on div "steps = 1 hero . moveUp ( 1 ) hero . moveUp ( steps ) hero . moveRight ( steps …" at bounding box center [866, 330] width 339 height 366
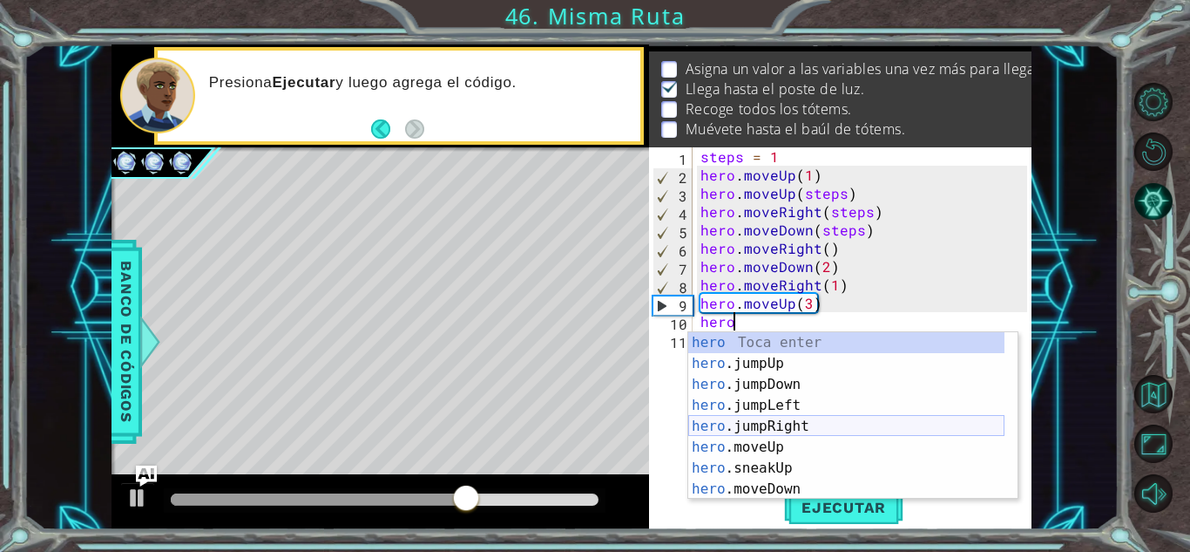
scroll to position [0, 2]
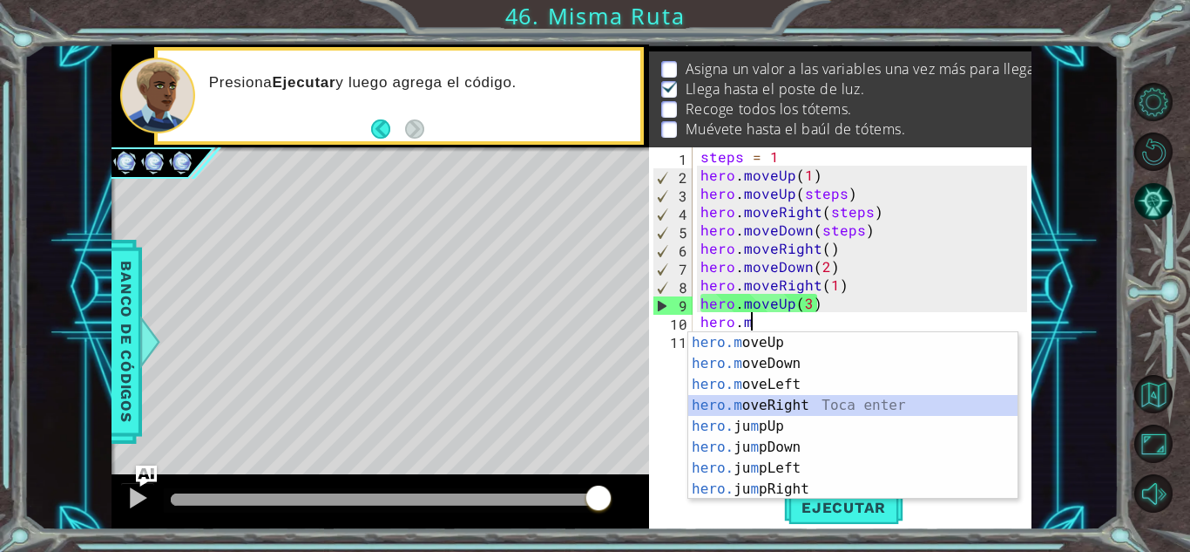
click at [792, 406] on div "hero.m oveUp Toca enter hero.m oveDown Toca enter hero.m oveLeft Toca enter her…" at bounding box center [852, 436] width 329 height 209
type textarea "hero.moveRight(1)"
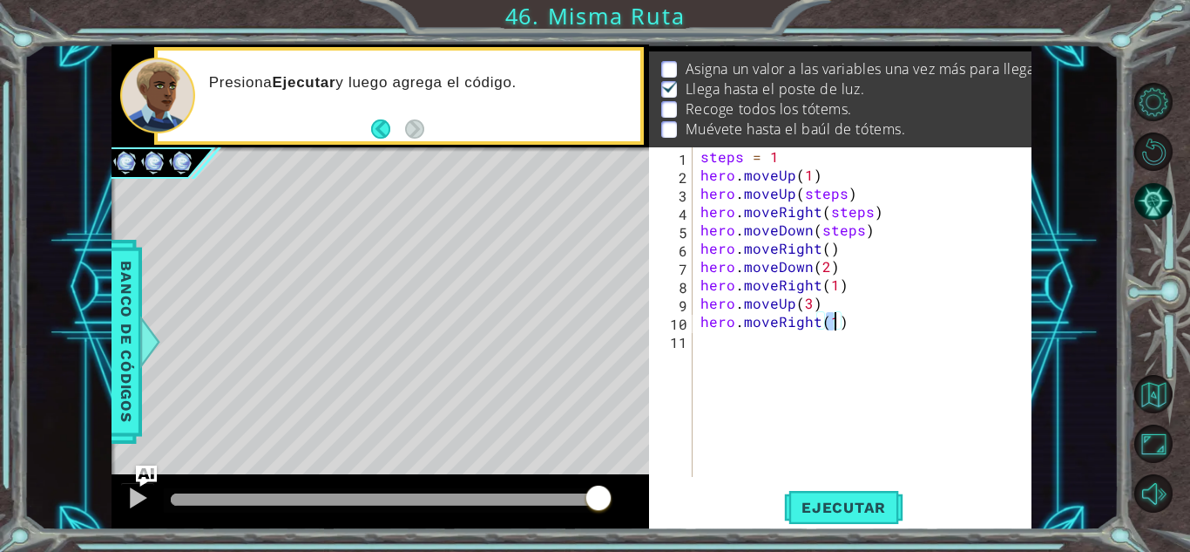
click at [755, 342] on div "steps = 1 hero . moveUp ( 1 ) hero . moveUp ( steps ) hero . moveRight ( steps …" at bounding box center [866, 330] width 339 height 366
click at [830, 320] on div "steps = 1 hero . moveUp ( 1 ) hero . moveUp ( steps ) hero . moveRight ( steps …" at bounding box center [866, 330] width 339 height 366
type textarea "hero.moveRight(3)"
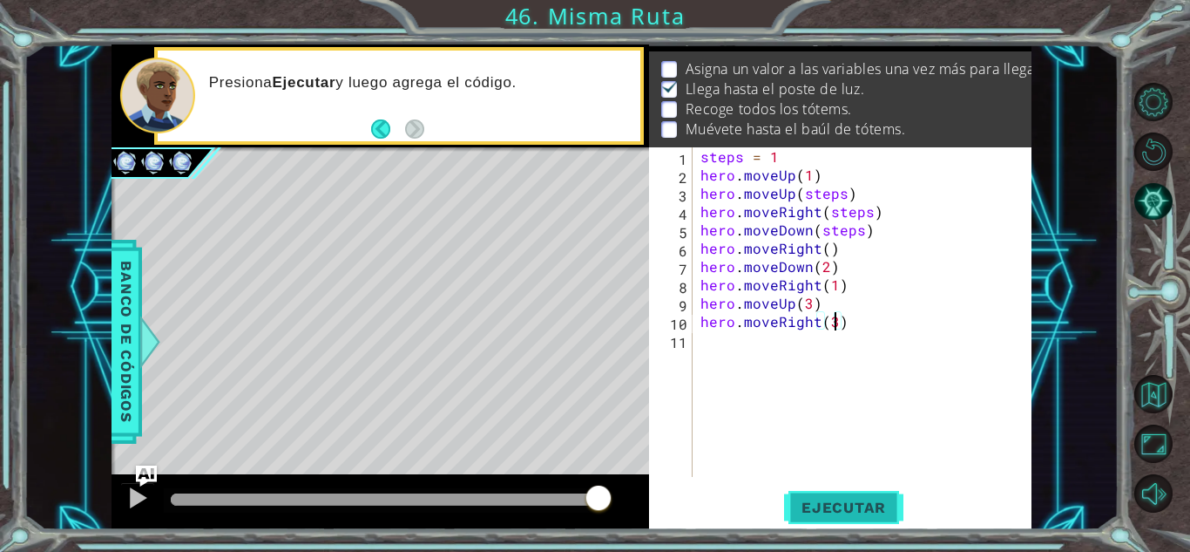
click at [854, 494] on button "Ejecutar" at bounding box center [843, 507] width 119 height 38
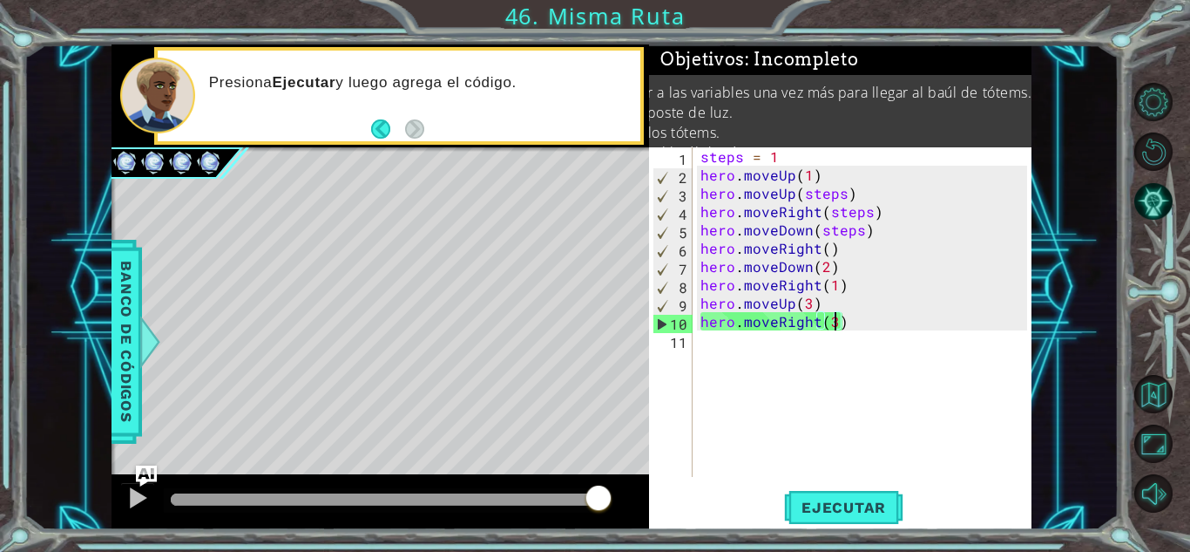
scroll to position [46, 0]
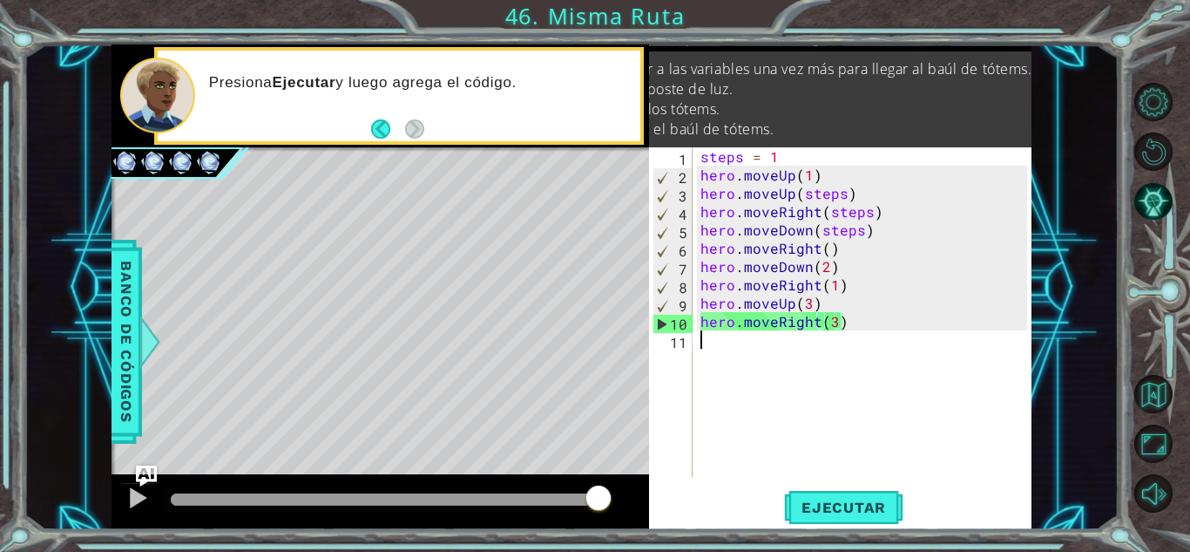
click at [800, 349] on div "steps = 1 hero . moveUp ( 1 ) hero . moveUp ( steps ) hero . moveRight ( steps …" at bounding box center [866, 330] width 339 height 366
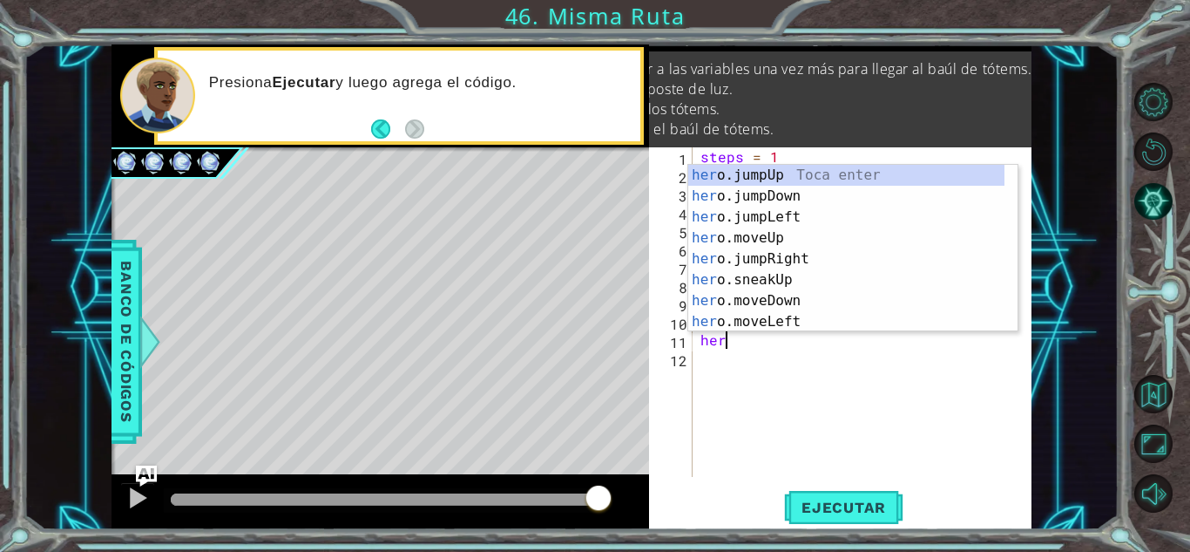
scroll to position [0, 2]
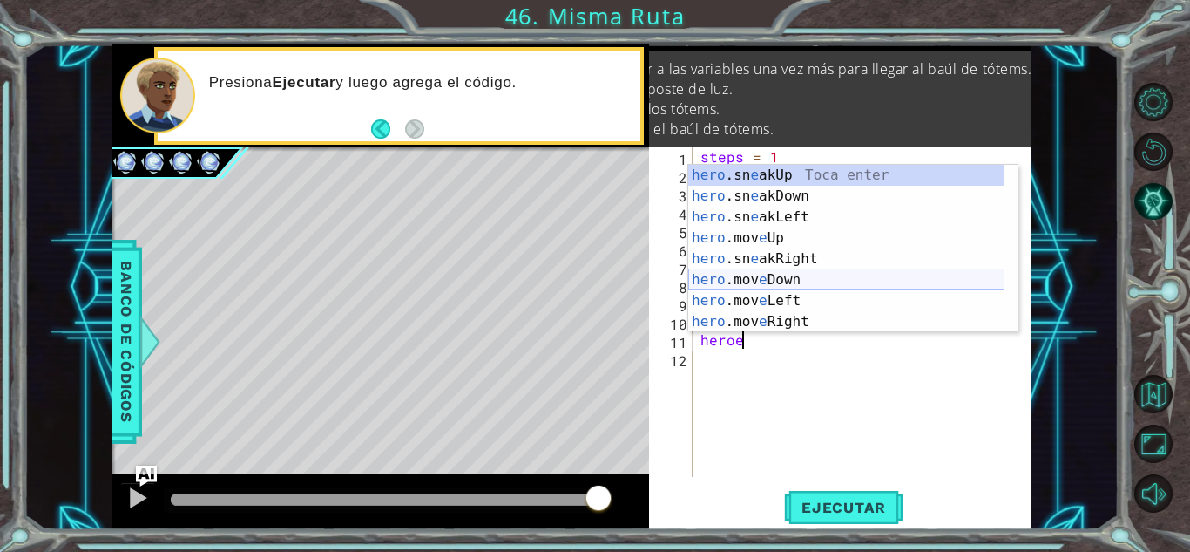
click at [774, 288] on div "hero .sn e akUp Toca enter hero .sn e akDown Toca enter hero .sn e akLeft Toca …" at bounding box center [846, 269] width 316 height 209
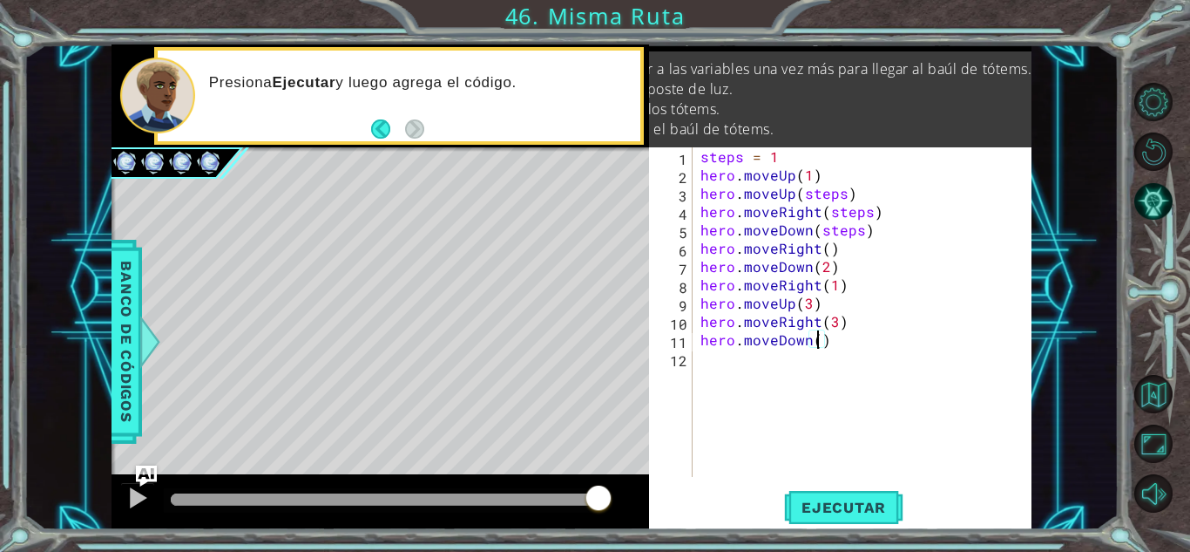
scroll to position [0, 7]
click at [835, 505] on span "Ejecutar" at bounding box center [843, 506] width 119 height 17
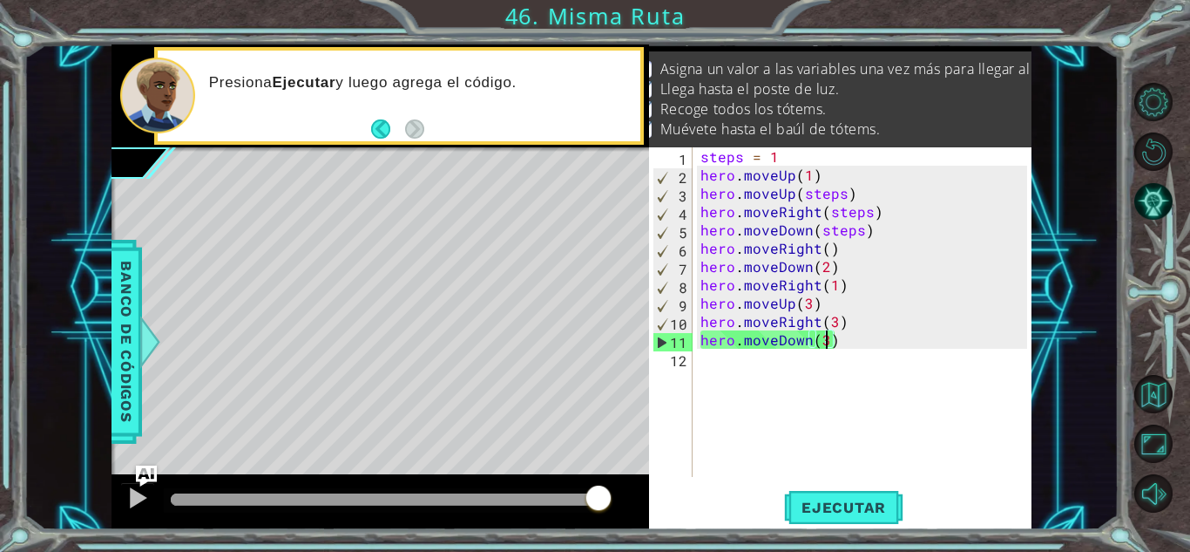
scroll to position [0, 0]
type textarea "steps = 1"
click at [739, 364] on div "steps = 1 hero . moveUp ( 1 ) hero . moveUp ( steps ) hero . moveRight ( steps …" at bounding box center [866, 330] width 339 height 366
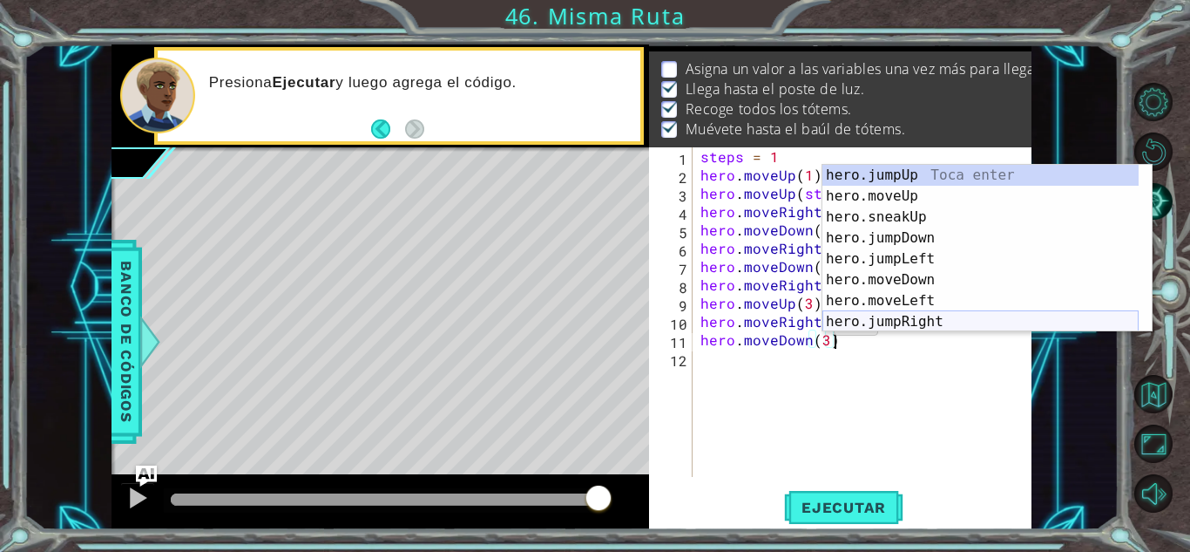
click at [873, 329] on div "hero.jumpUp Toca enter hero.moveUp Toca enter hero.sneakUp Toca enter hero.jump…" at bounding box center [981, 269] width 316 height 209
type textarea "hero.moveDown(3)"
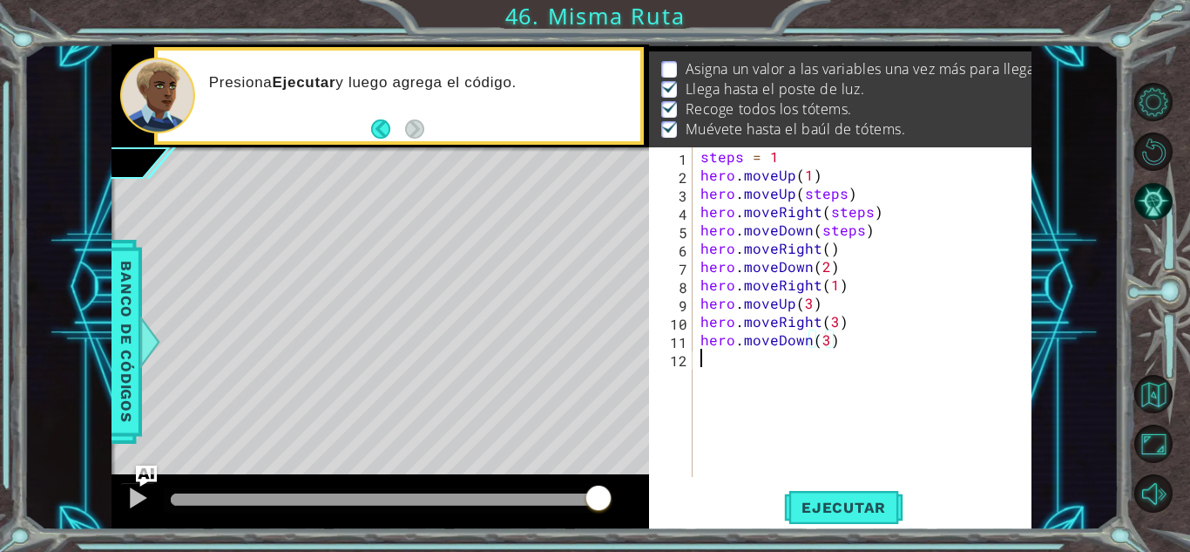
click at [955, 355] on div "steps = 1 hero . moveUp ( 1 ) hero . moveUp ( steps ) hero . moveRight ( steps …" at bounding box center [866, 330] width 339 height 366
click at [801, 156] on div "steps = 1 hero . moveUp ( 1 ) hero . moveUp ( steps ) hero . moveRight ( steps …" at bounding box center [866, 330] width 339 height 366
click at [118, 340] on span "Banco de códigos" at bounding box center [126, 341] width 28 height 180
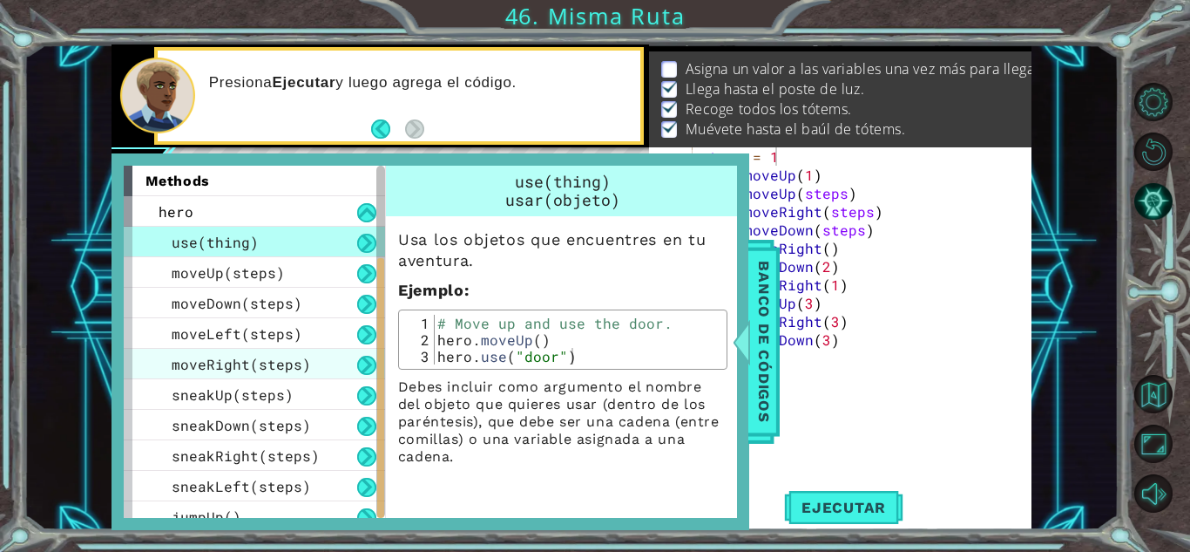
scroll to position [166, 0]
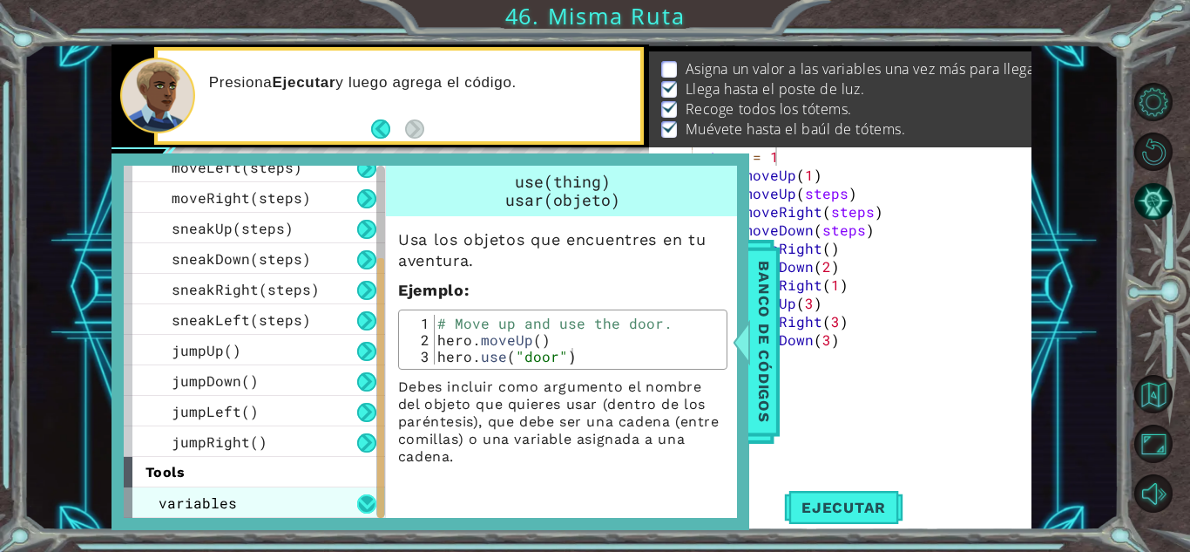
click at [368, 504] on button at bounding box center [366, 503] width 19 height 19
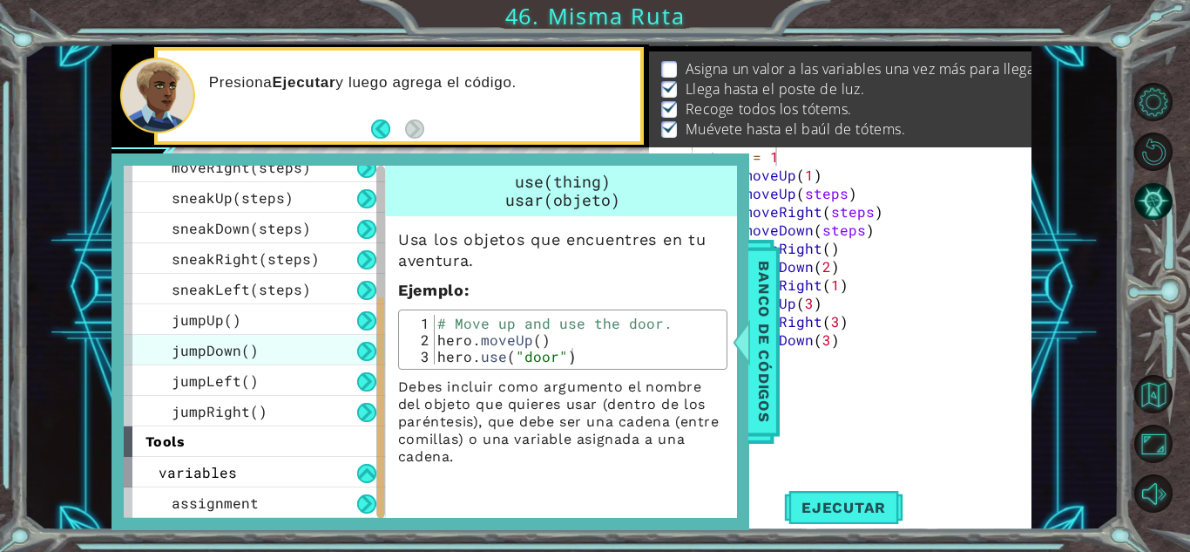
scroll to position [0, 0]
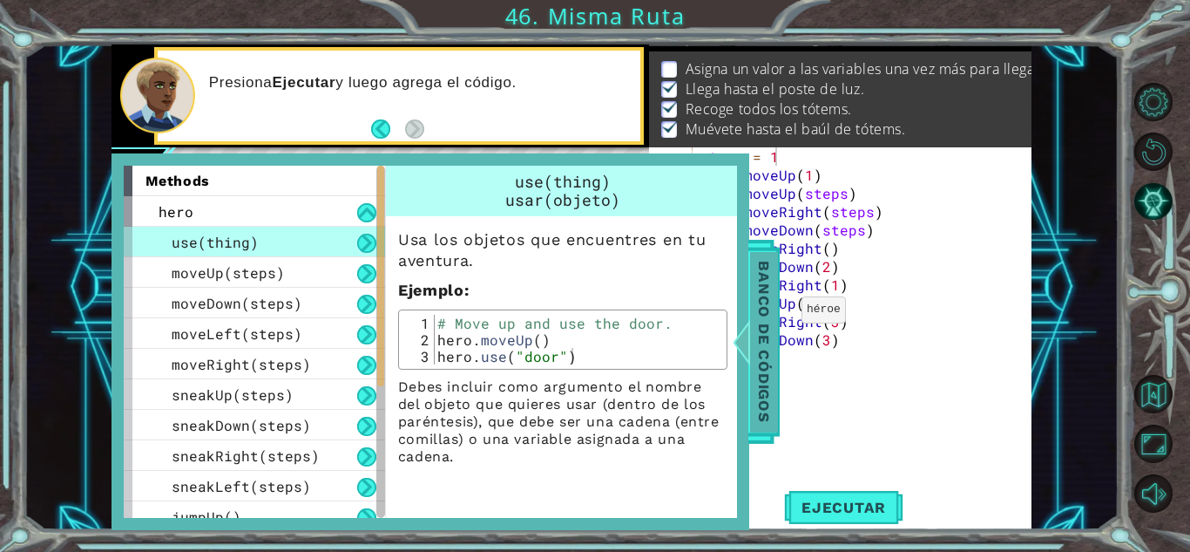
click at [767, 314] on span "Banco de códigos" at bounding box center [764, 341] width 28 height 180
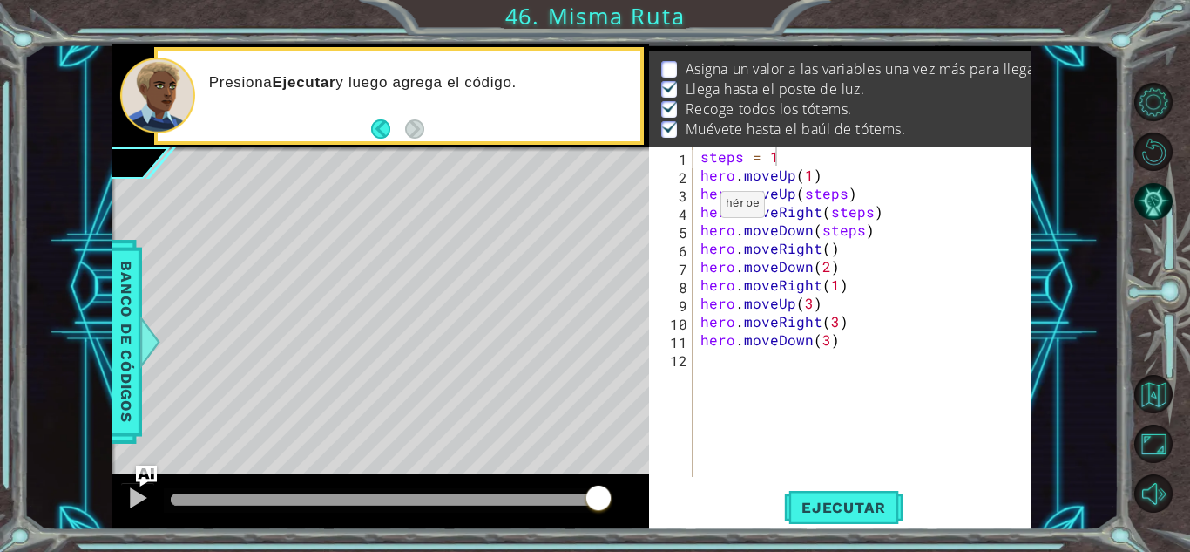
click at [672, 189] on div "3" at bounding box center [673, 195] width 40 height 18
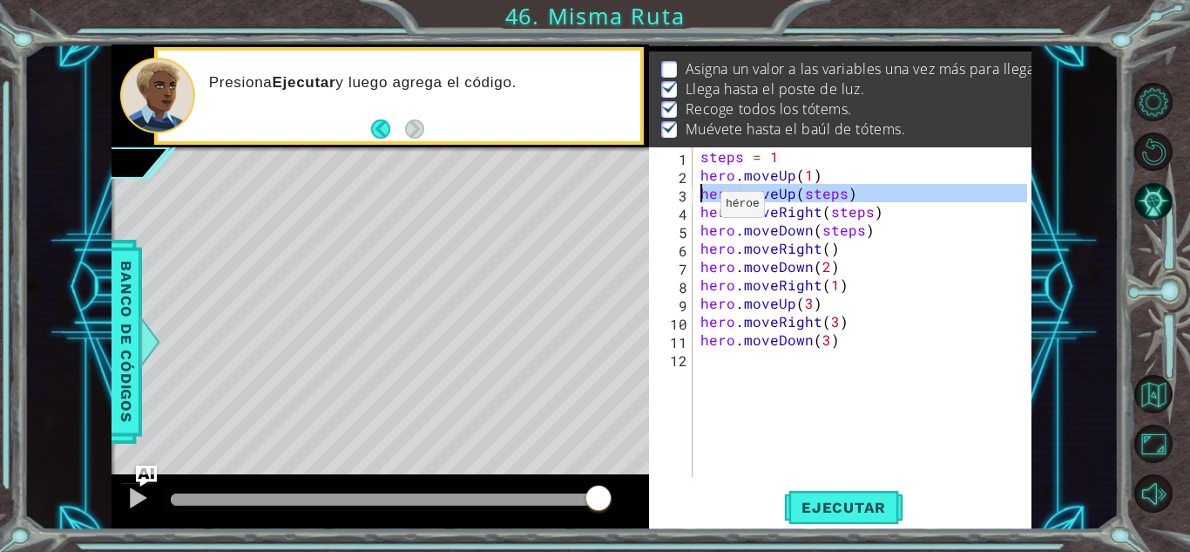
click at [672, 189] on div "3" at bounding box center [673, 195] width 40 height 18
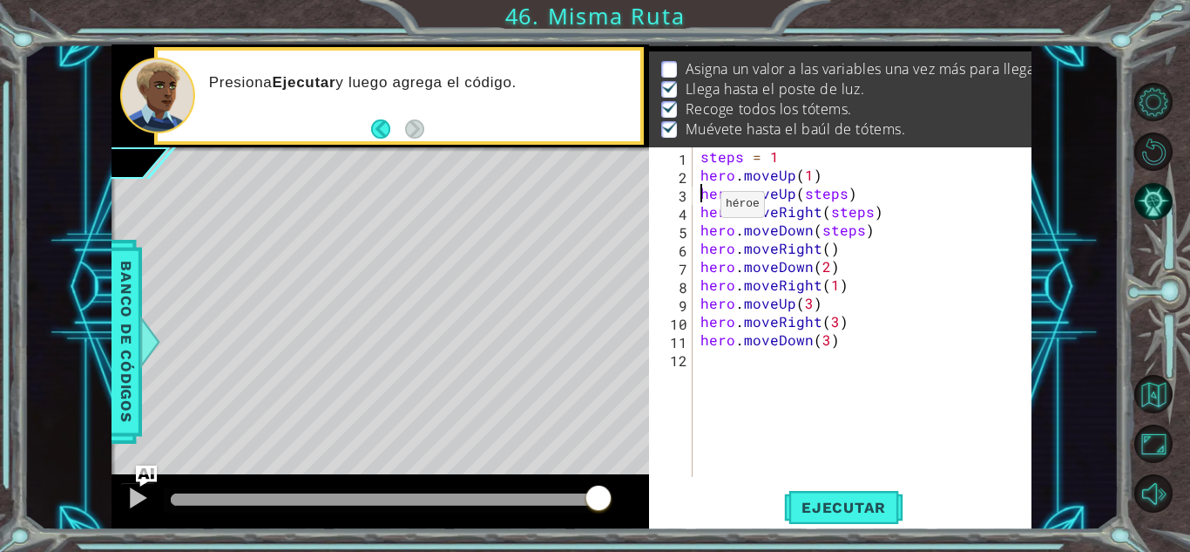
click at [672, 189] on div "3" at bounding box center [673, 195] width 40 height 18
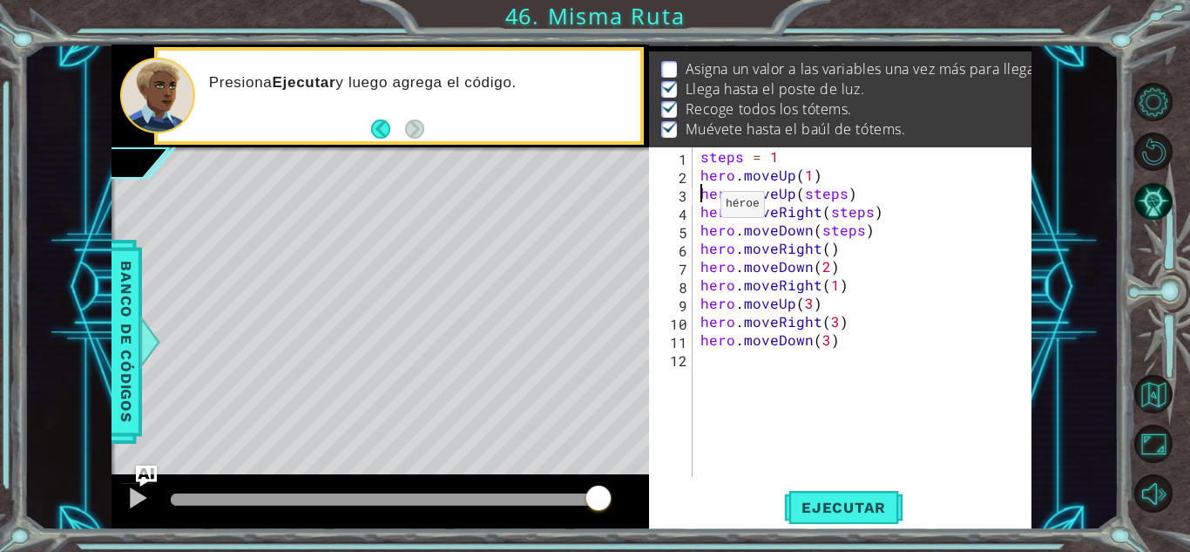
type textarea "hero.moveUp(steps)"
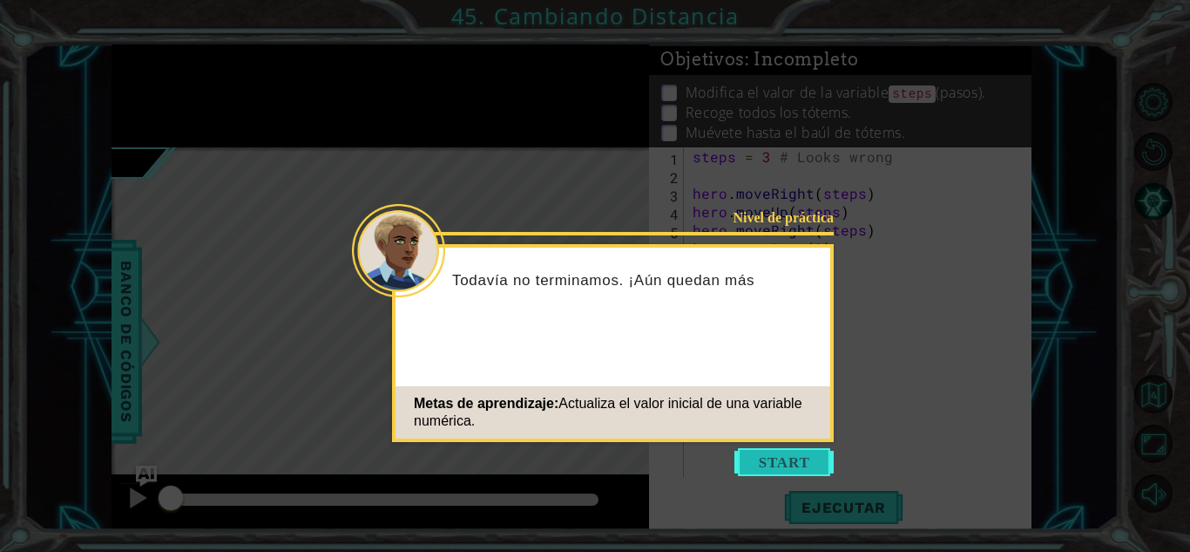
click at [757, 462] on button "Start" at bounding box center [784, 462] width 99 height 28
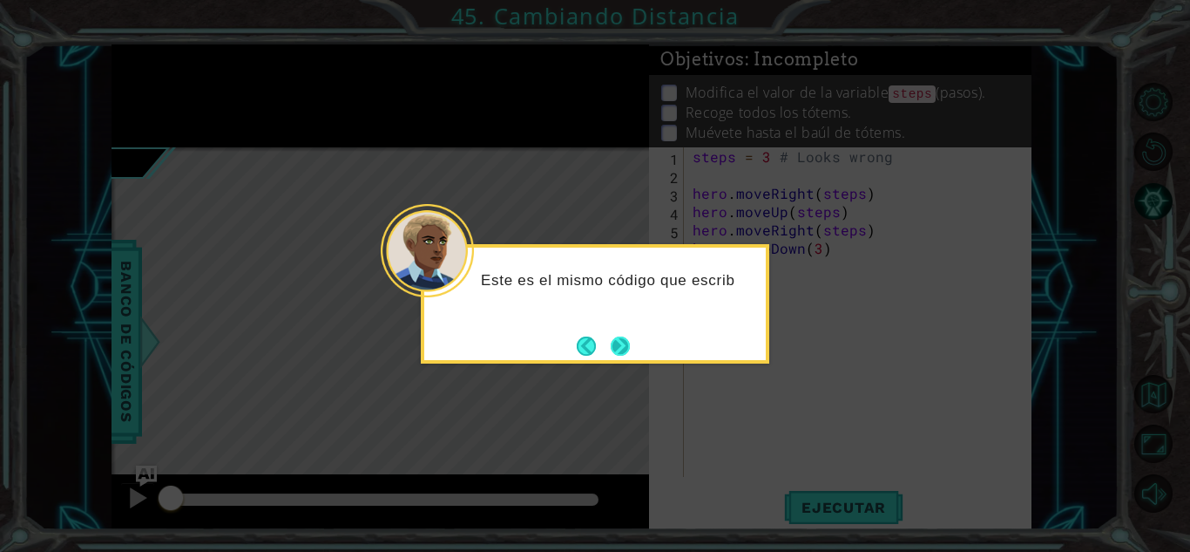
click at [615, 342] on button "Next" at bounding box center [620, 346] width 24 height 24
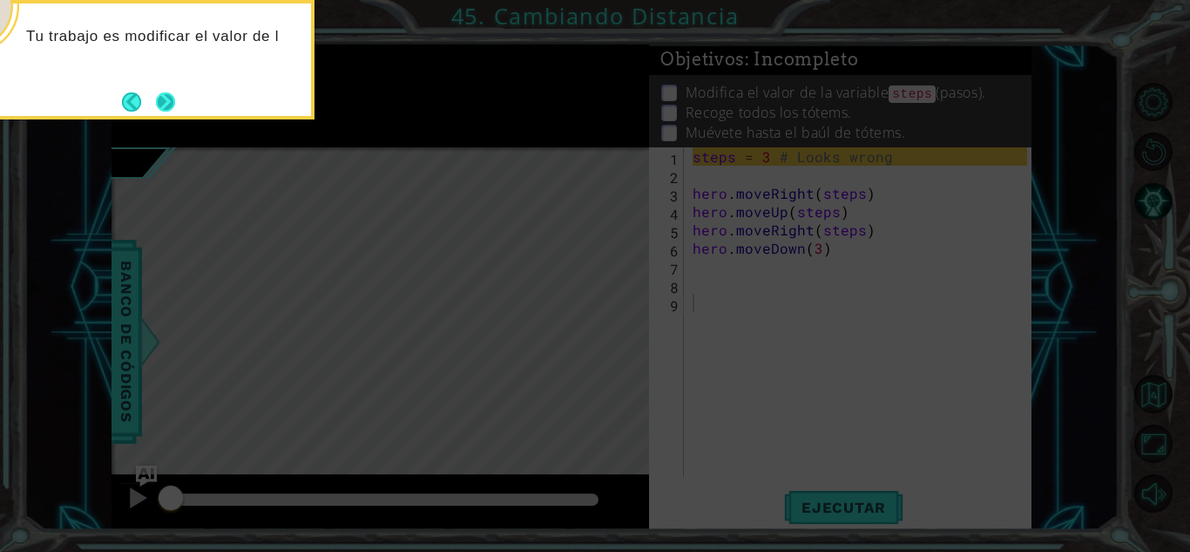
click at [166, 102] on button "Next" at bounding box center [165, 101] width 32 height 32
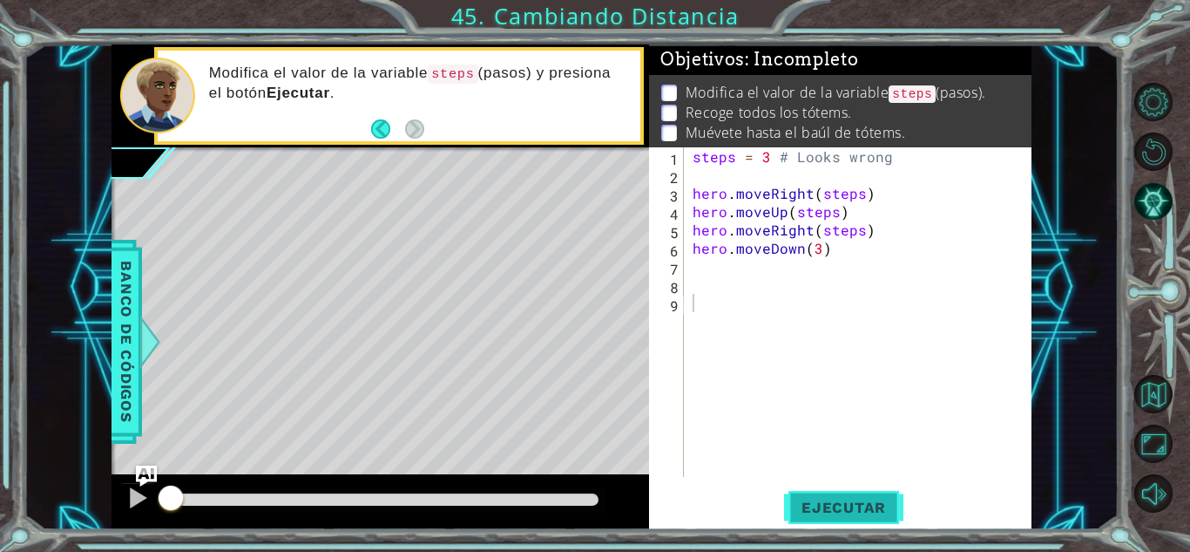
click at [876, 500] on span "Ejecutar" at bounding box center [843, 506] width 119 height 17
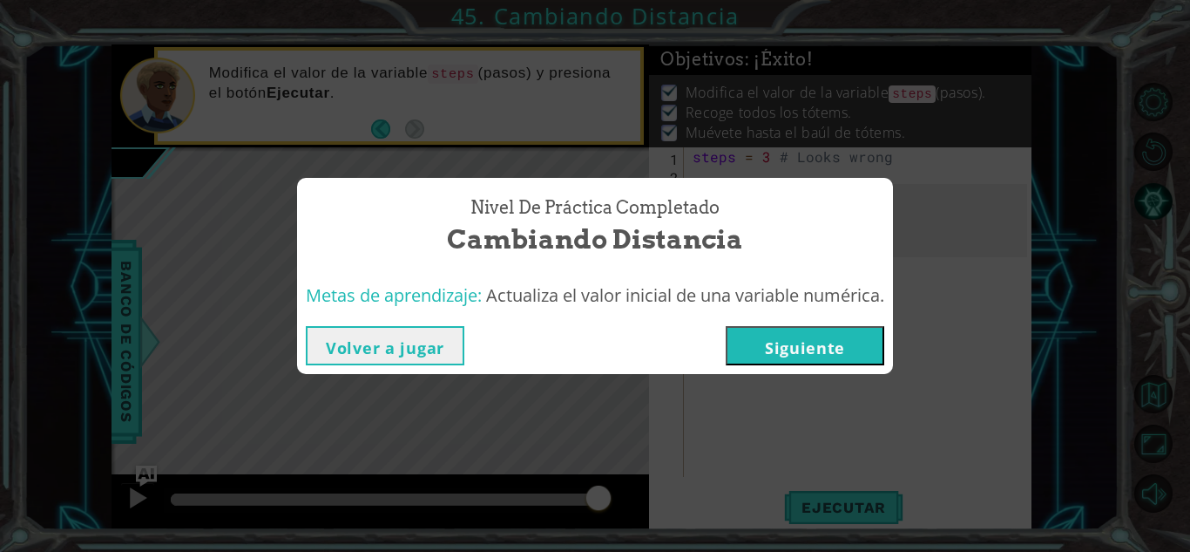
click at [770, 344] on button "Siguiente" at bounding box center [805, 345] width 159 height 39
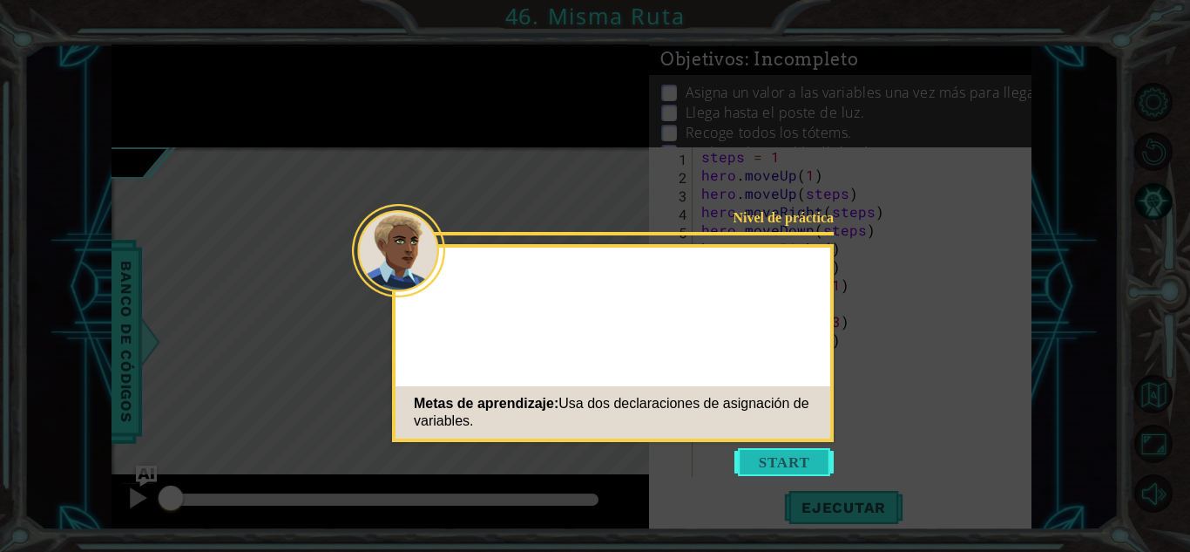
click at [779, 457] on button "Start" at bounding box center [784, 462] width 99 height 28
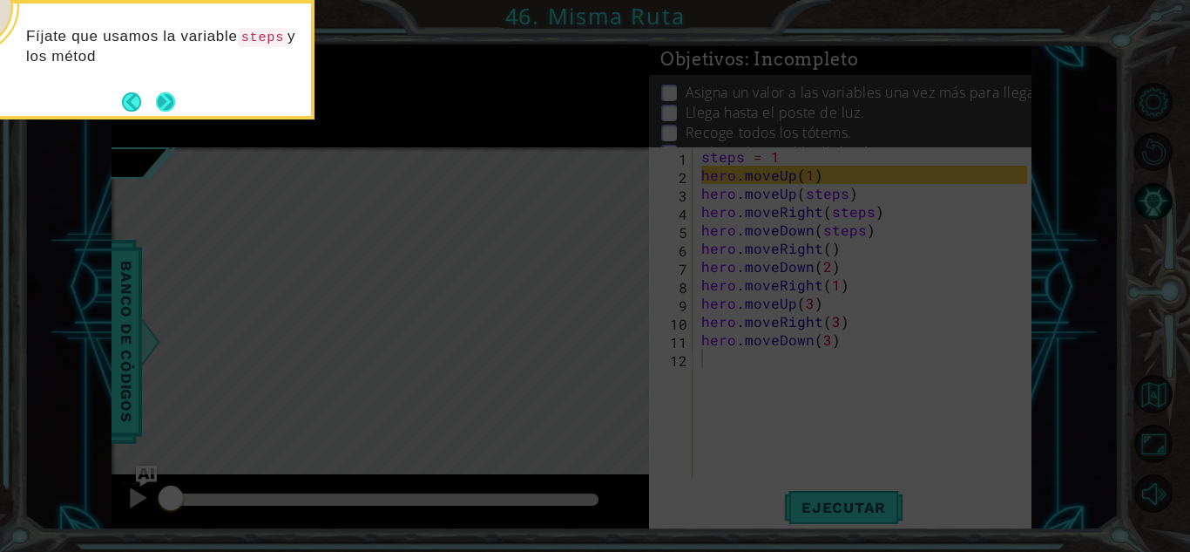
click at [169, 98] on button "Next" at bounding box center [165, 102] width 24 height 24
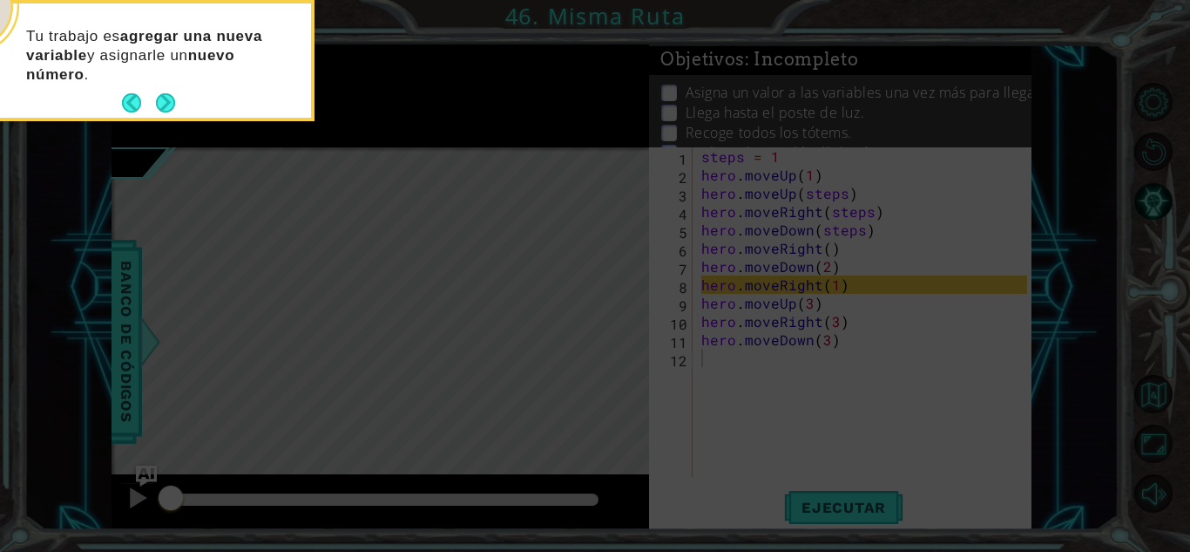
click at [169, 98] on button "Next" at bounding box center [165, 103] width 30 height 30
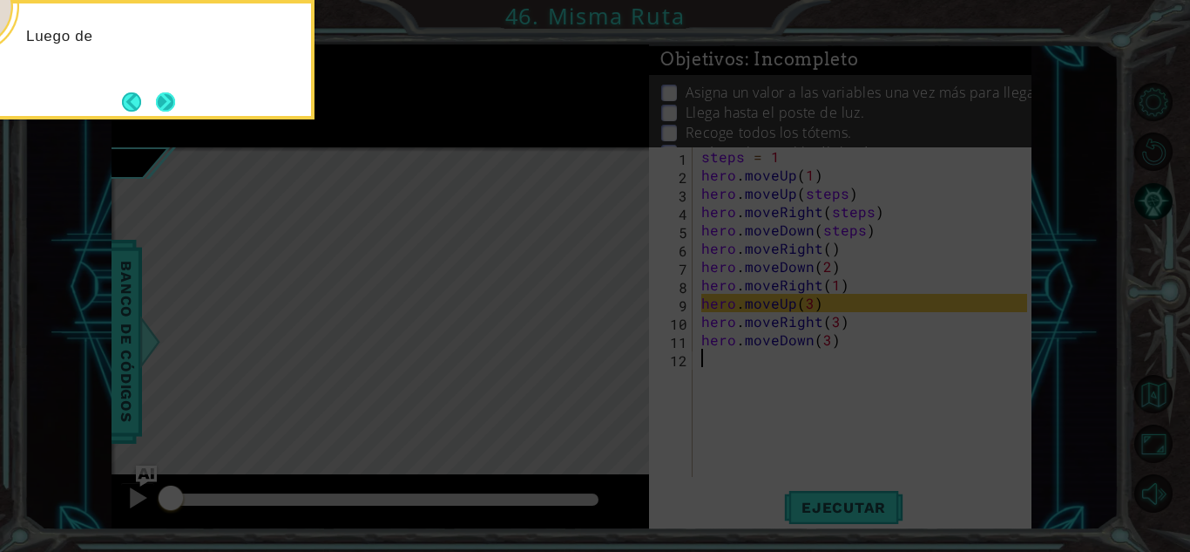
click at [166, 98] on button "Next" at bounding box center [165, 101] width 31 height 31
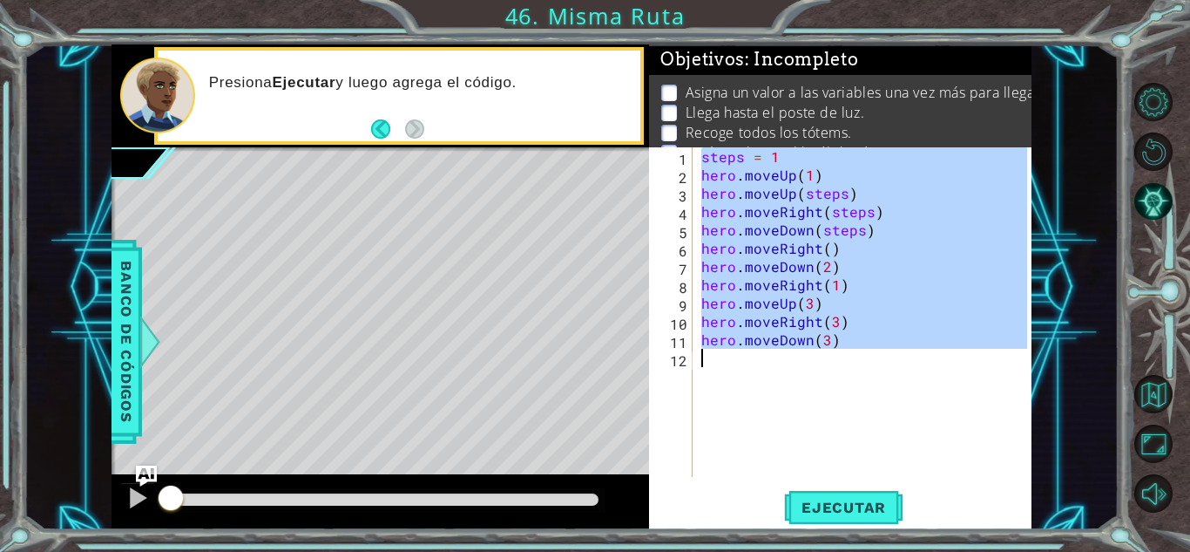
drag, startPoint x: 699, startPoint y: 148, endPoint x: 905, endPoint y: 371, distance: 304.0
click at [905, 371] on div "steps = 1 hero . moveUp ( 1 ) hero . moveUp ( steps ) hero . moveRight ( steps …" at bounding box center [867, 330] width 338 height 366
type textarea "hero.moveDown(3)"
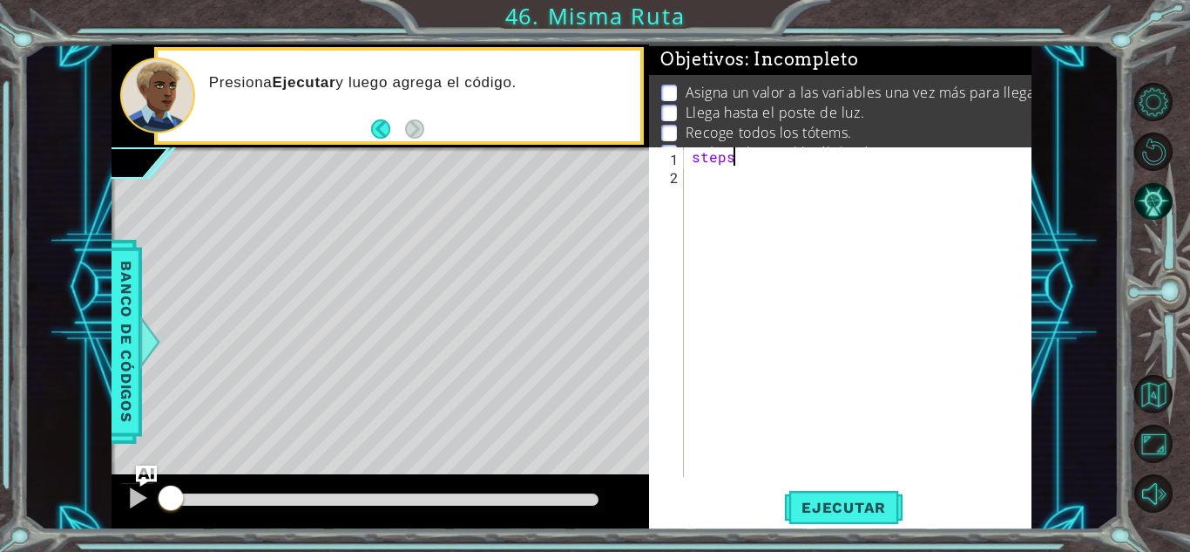
scroll to position [0, 2]
type textarea "steps"
click at [1164, 158] on button "Reiniciar nivel" at bounding box center [1154, 151] width 38 height 38
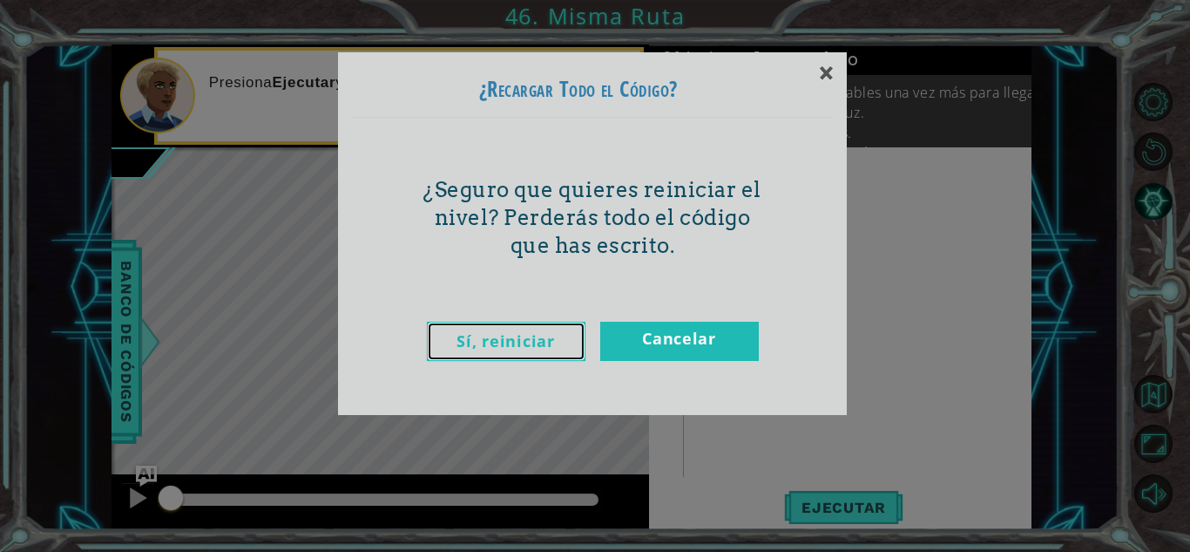
click at [564, 343] on link "Sí, reiniciar" at bounding box center [506, 341] width 159 height 39
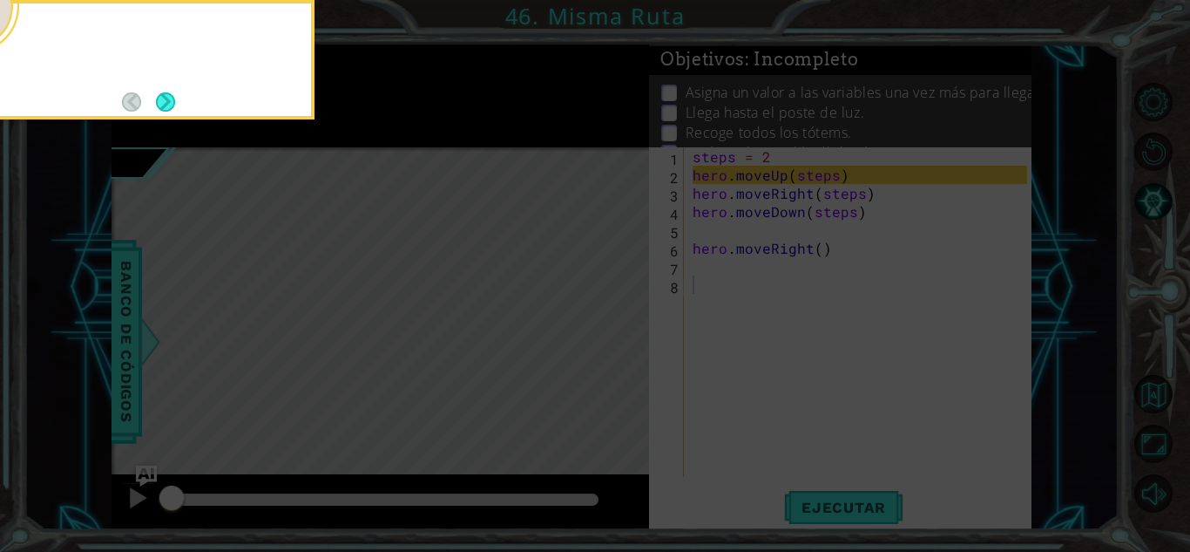
scroll to position [0, 0]
click at [944, 258] on icon at bounding box center [595, 82] width 1190 height 939
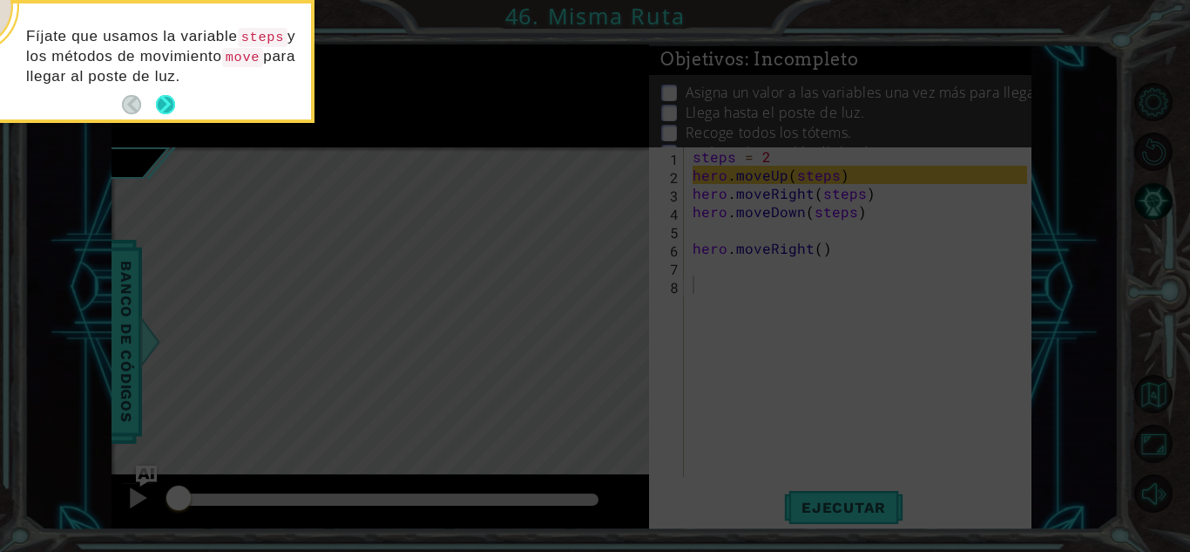
click at [173, 95] on button "Next" at bounding box center [165, 104] width 19 height 19
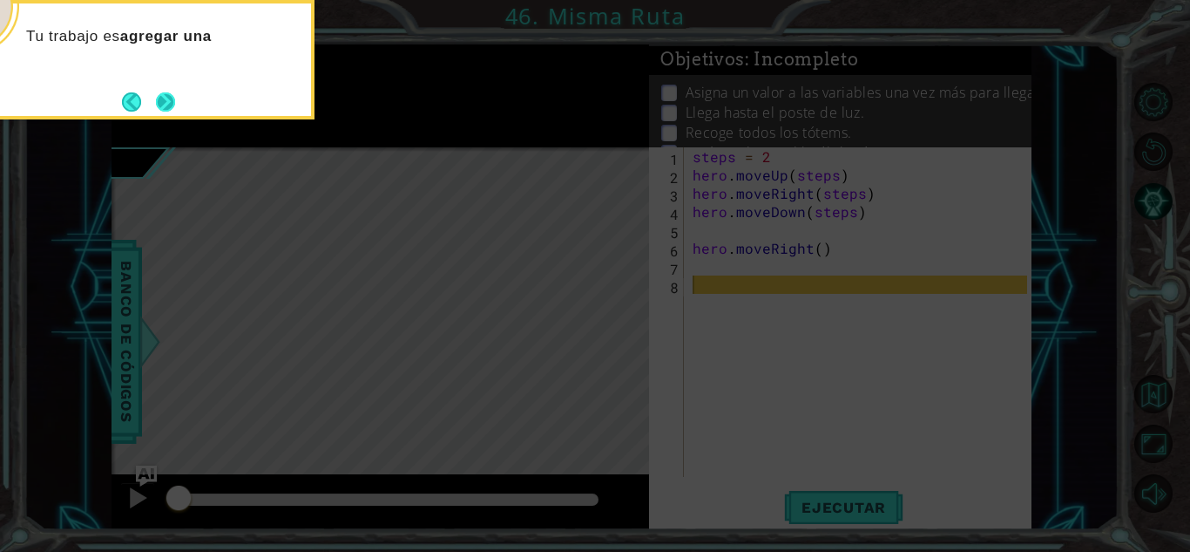
click at [163, 91] on button "Next" at bounding box center [165, 102] width 26 height 26
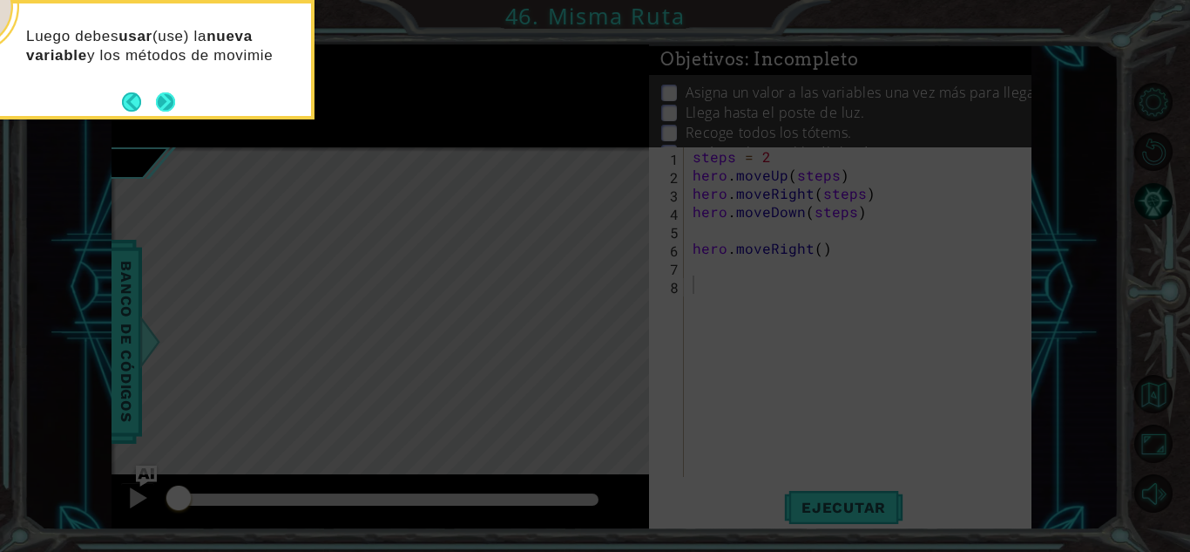
click at [169, 98] on button "Next" at bounding box center [165, 101] width 32 height 32
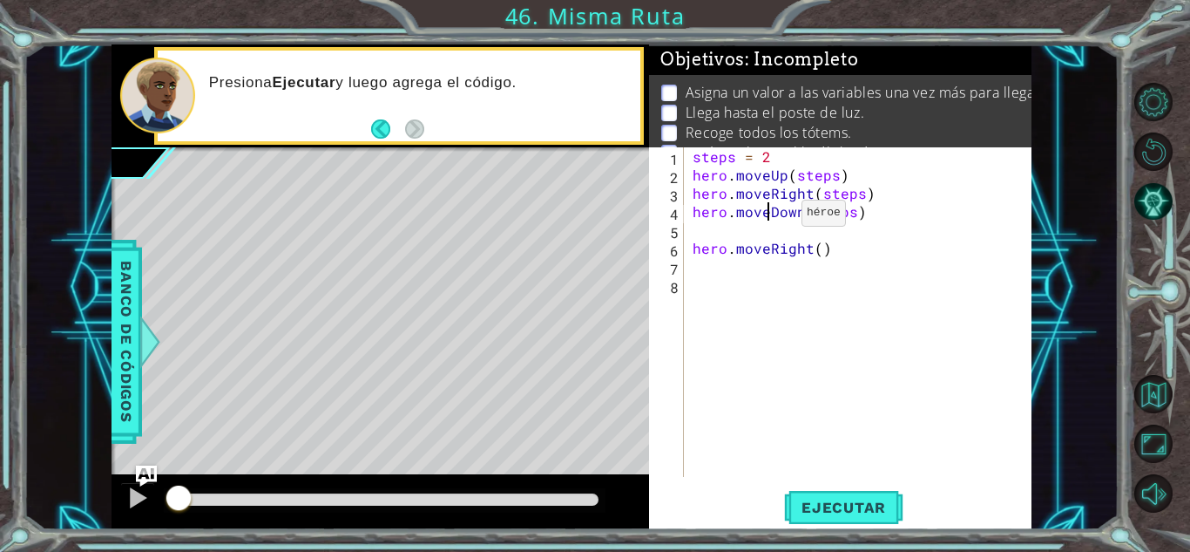
click at [772, 217] on div "steps = 2 hero . moveUp ( steps ) hero . moveRight ( steps ) hero . moveDown ( …" at bounding box center [862, 330] width 347 height 366
type textarea "hero.moveDown(steps)"
click at [769, 221] on div "steps = 2 hero . moveUp ( steps ) hero . moveRight ( steps ) hero . moveDown ( …" at bounding box center [862, 330] width 347 height 366
click at [689, 234] on div "steps = 2 hero . moveUp ( steps ) hero . moveRight ( steps ) hero . moveDown ( …" at bounding box center [858, 311] width 338 height 329
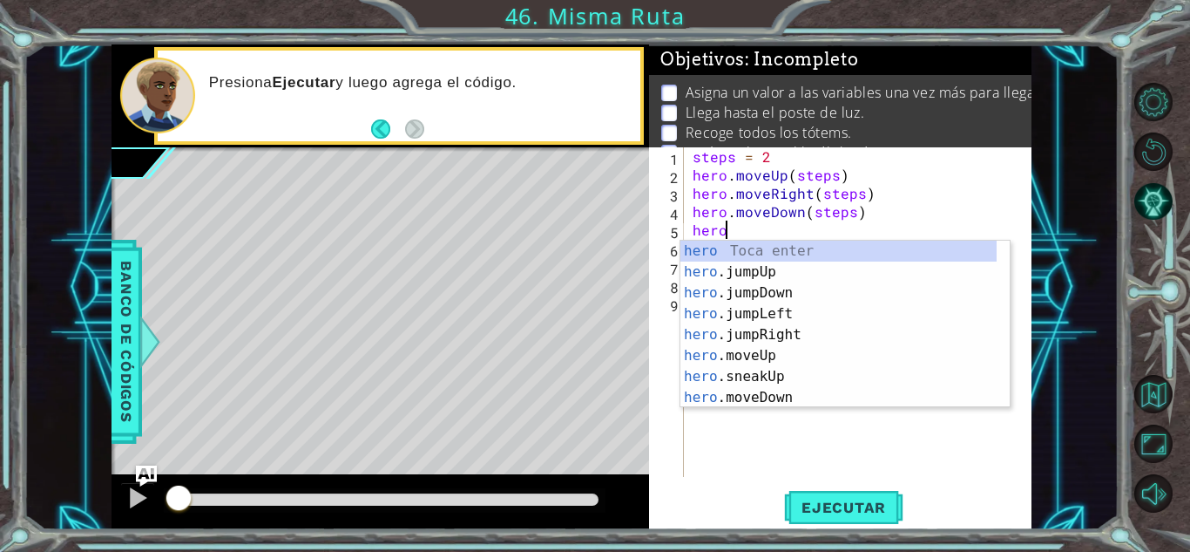
scroll to position [0, 2]
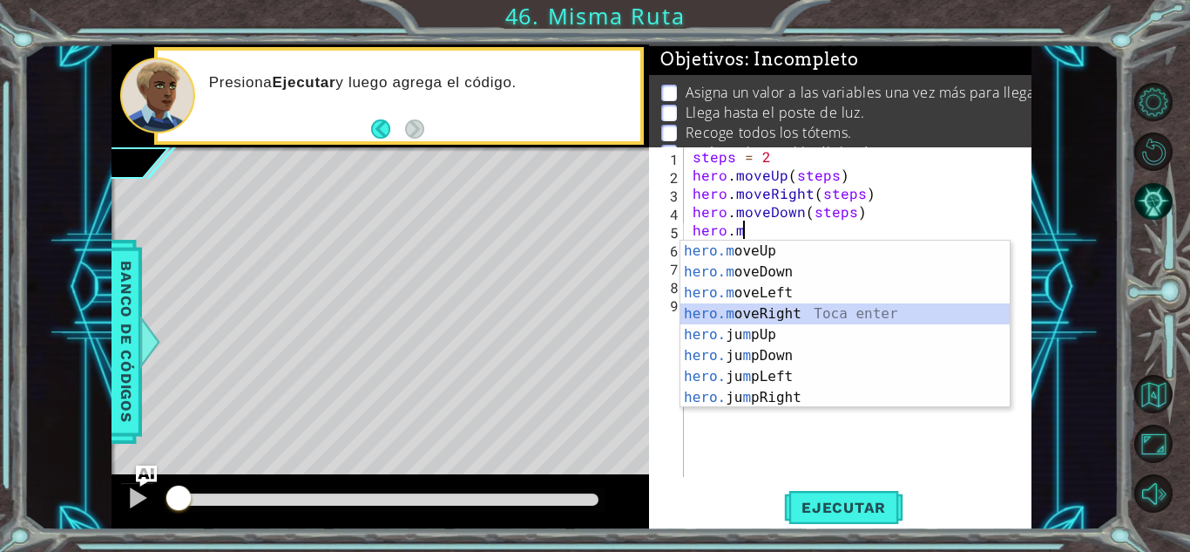
click at [790, 310] on div "hero.m oveUp Toca enter hero.m oveDown Toca enter hero.m oveLeft Toca enter her…" at bounding box center [845, 345] width 329 height 209
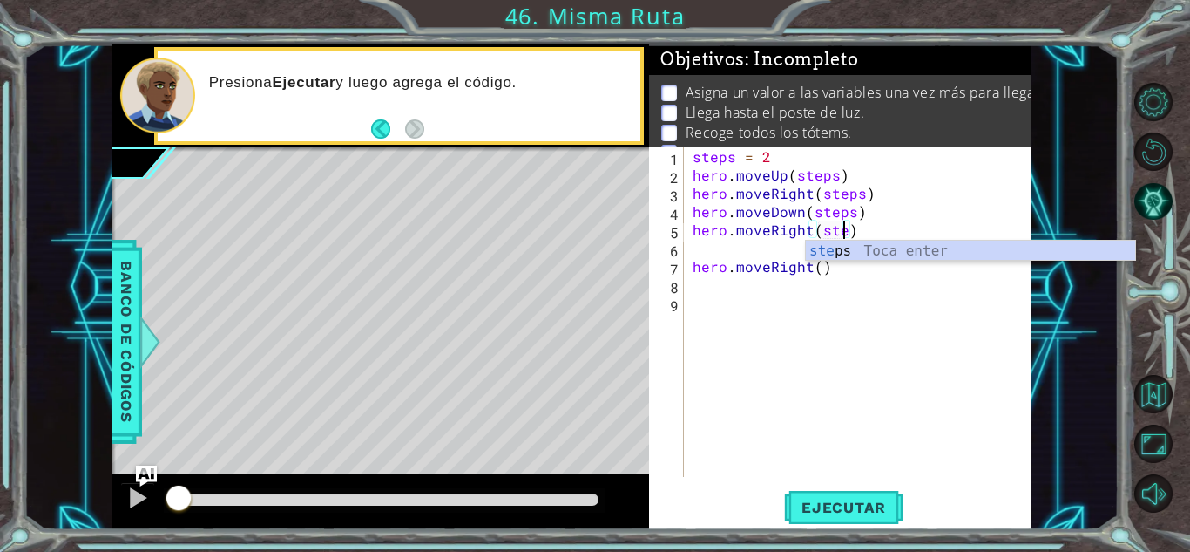
scroll to position [0, 10]
type textarea "hero.moveRight(steps)"
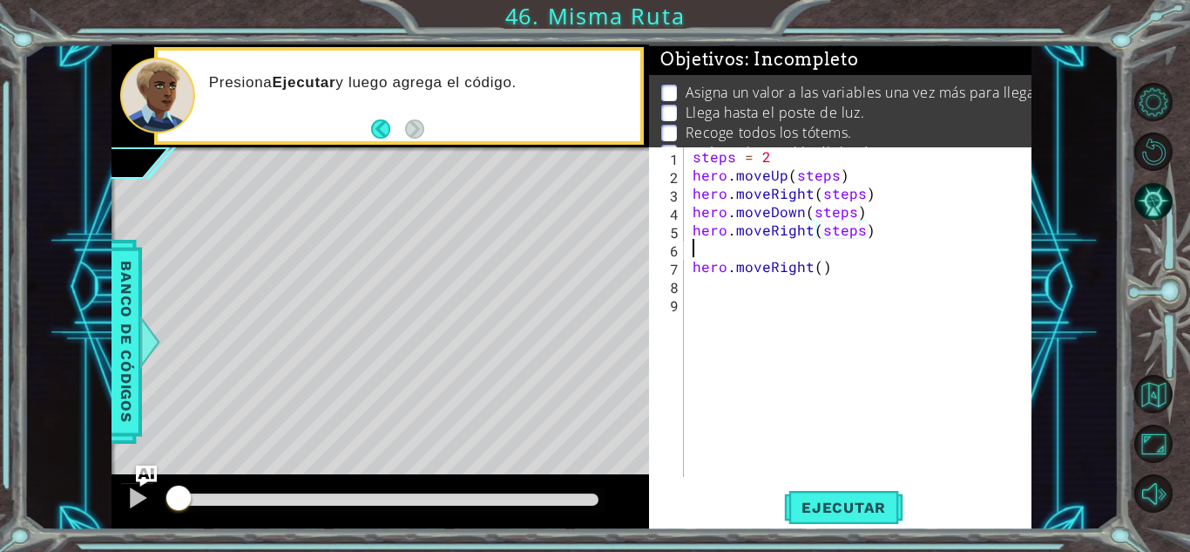
click at [737, 248] on div "steps = 2 hero . moveUp ( steps ) hero . moveRight ( steps ) hero . moveDown ( …" at bounding box center [862, 330] width 347 height 366
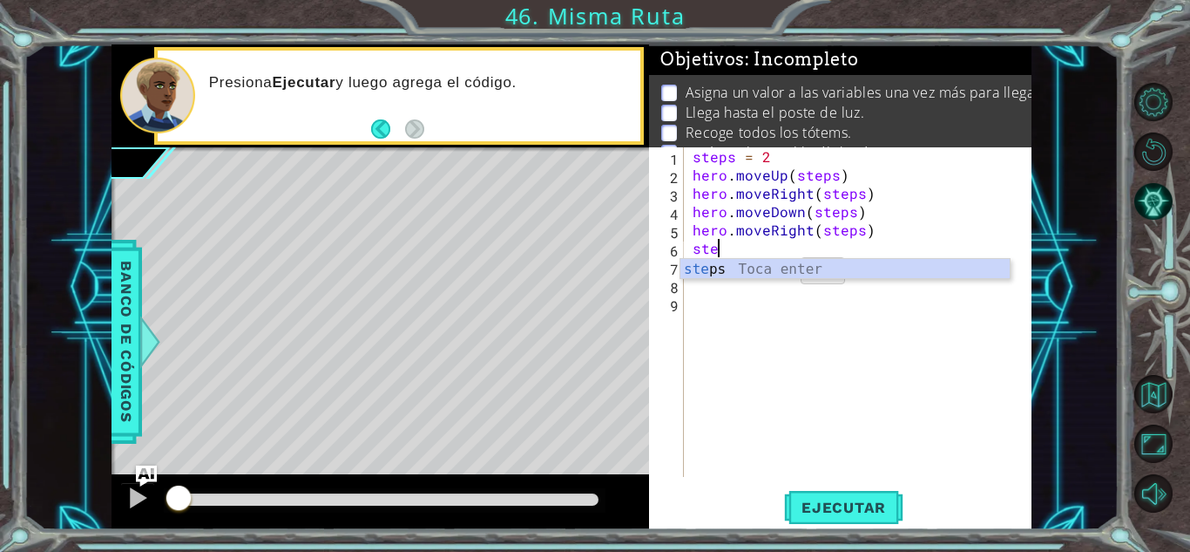
scroll to position [0, 0]
type textarea "s"
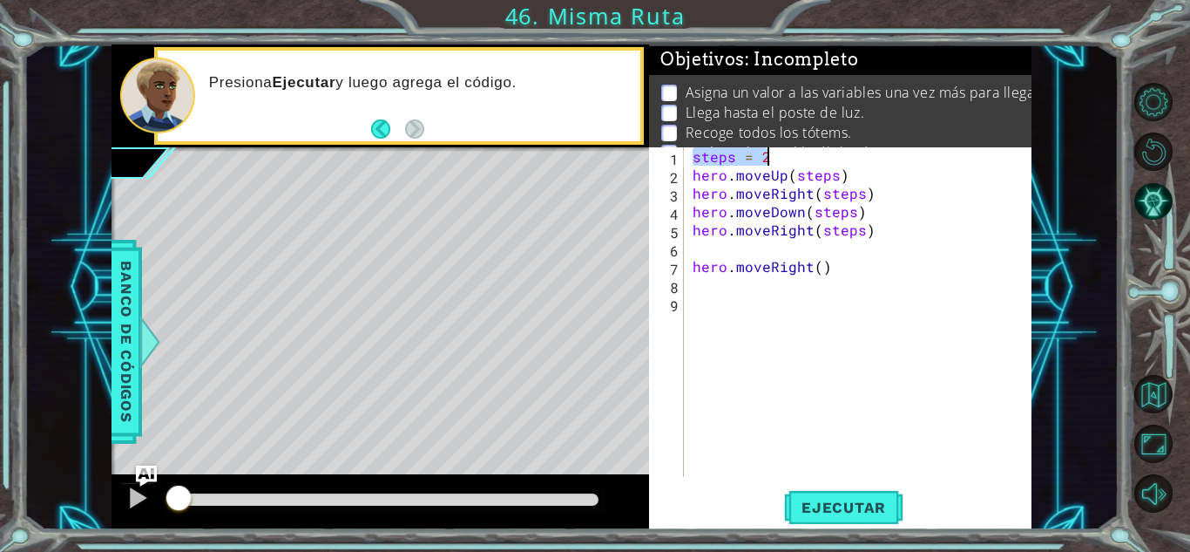
drag, startPoint x: 689, startPoint y: 153, endPoint x: 793, endPoint y: 150, distance: 103.8
click at [793, 150] on div "steps = 2 hero . moveUp ( steps ) hero . moveRight ( steps ) hero . moveDown ( …" at bounding box center [862, 330] width 347 height 366
click at [737, 258] on div "steps = 2 hero . moveUp ( steps ) hero . moveRight ( steps ) hero . moveDown ( …" at bounding box center [862, 330] width 347 height 366
type textarea "hero.moveRight()"
click at [750, 251] on div "steps = 2 hero . moveUp ( steps ) hero . moveRight ( steps ) hero . moveDown ( …" at bounding box center [862, 330] width 347 height 366
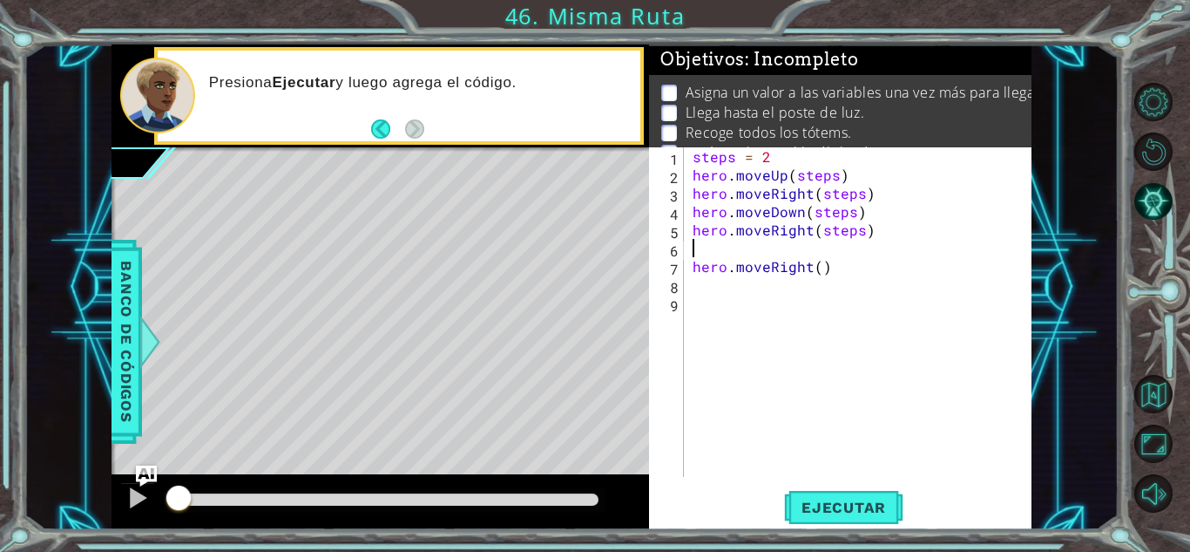
paste textarea "steps = 2"
click at [838, 270] on div "steps = 2 hero . moveUp ( steps ) hero . moveRight ( steps ) hero . moveDown ( …" at bounding box center [862, 330] width 347 height 366
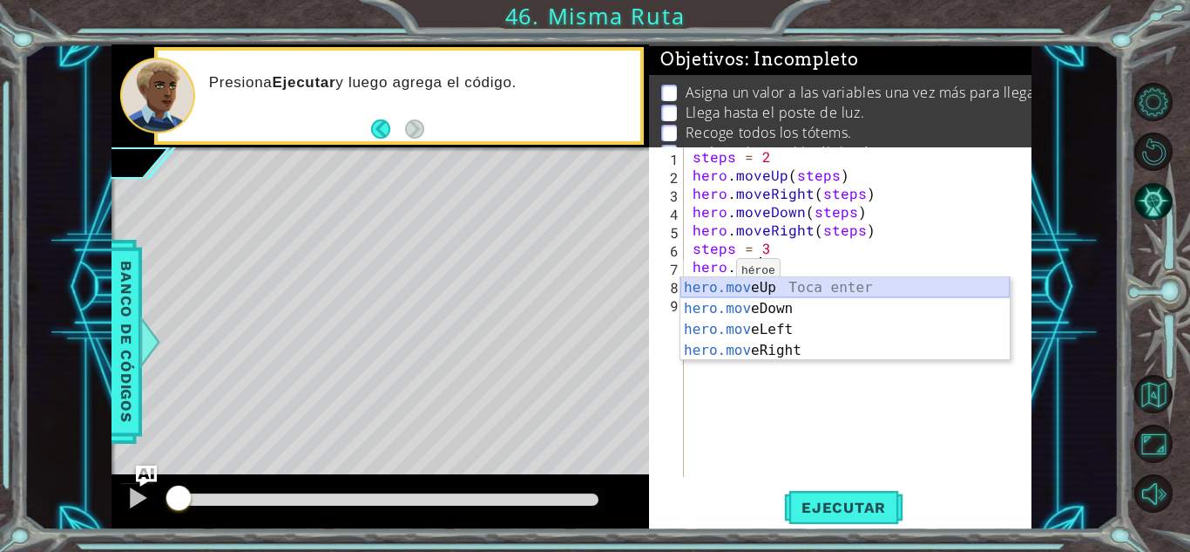
click at [715, 289] on div "hero.mov eUp Toca enter hero.mov eDown Toca enter hero.mov eLeft Toca enter her…" at bounding box center [845, 339] width 329 height 125
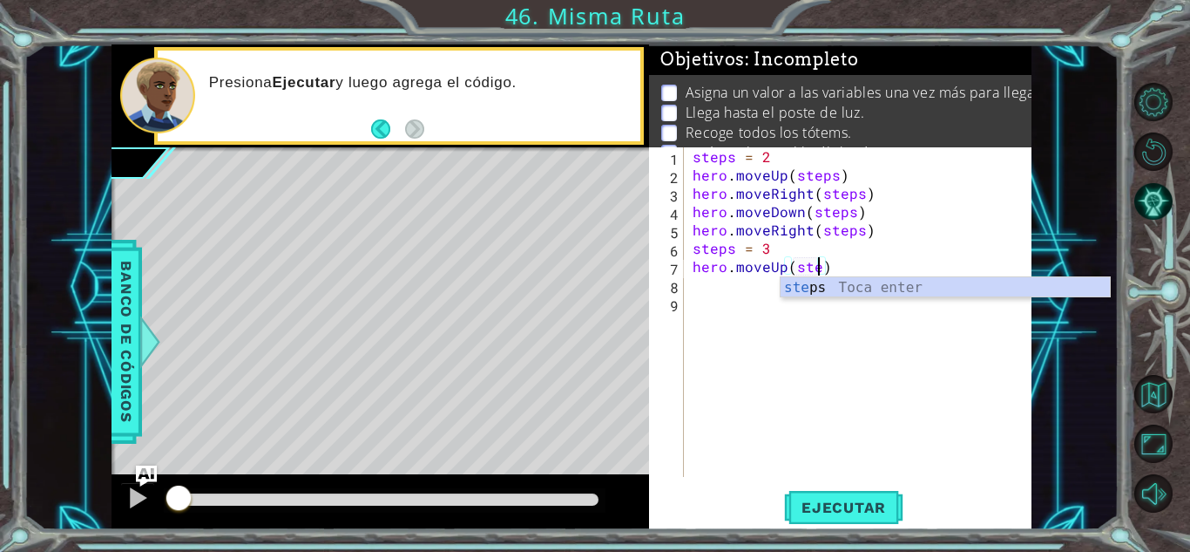
scroll to position [0, 8]
type textarea "hero.moveUp(steps)"
click at [769, 282] on div "steps = 2 hero . moveUp ( steps ) hero . moveRight ( steps ) hero . moveDown ( …" at bounding box center [862, 330] width 347 height 366
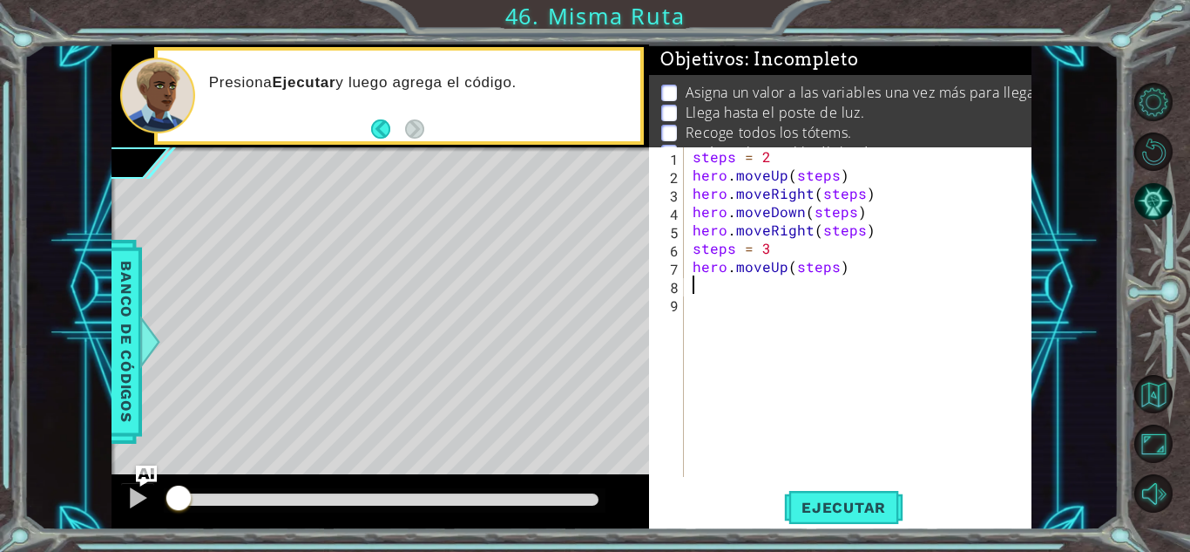
scroll to position [0, 0]
drag, startPoint x: 694, startPoint y: 193, endPoint x: 880, endPoint y: 198, distance: 186.6
click at [880, 198] on div "steps = 2 hero . moveUp ( steps ) hero . moveRight ( steps ) hero . moveDown ( …" at bounding box center [862, 330] width 347 height 366
type textarea "hero.moveRight(steps)"
click at [778, 291] on div "steps = 2 hero . moveUp ( steps ) hero . moveRight ( steps ) hero . moveDown ( …" at bounding box center [862, 330] width 347 height 366
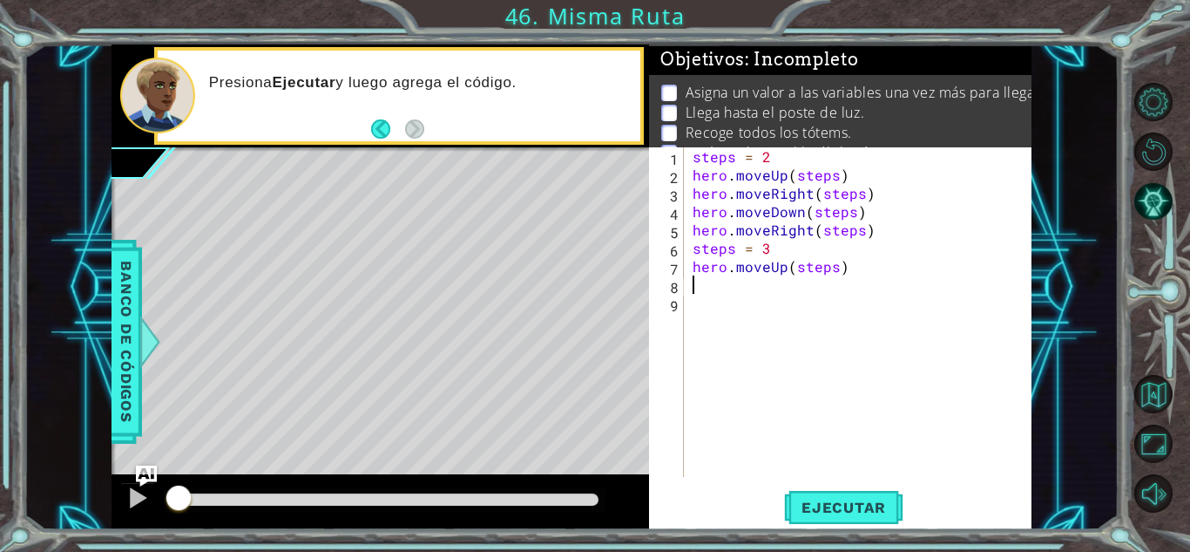
paste textarea "hero.moveRight(steps)"
type textarea "hero.moveRight(steps)"
click at [898, 315] on div "steps = 2 hero . moveUp ( steps ) hero . moveRight ( steps ) hero . moveDown ( …" at bounding box center [862, 330] width 347 height 366
drag, startPoint x: 693, startPoint y: 208, endPoint x: 889, endPoint y: 208, distance: 196.1
click at [889, 208] on div "steps = 2 hero . moveUp ( steps ) hero . moveRight ( steps ) hero . moveDown ( …" at bounding box center [862, 330] width 347 height 366
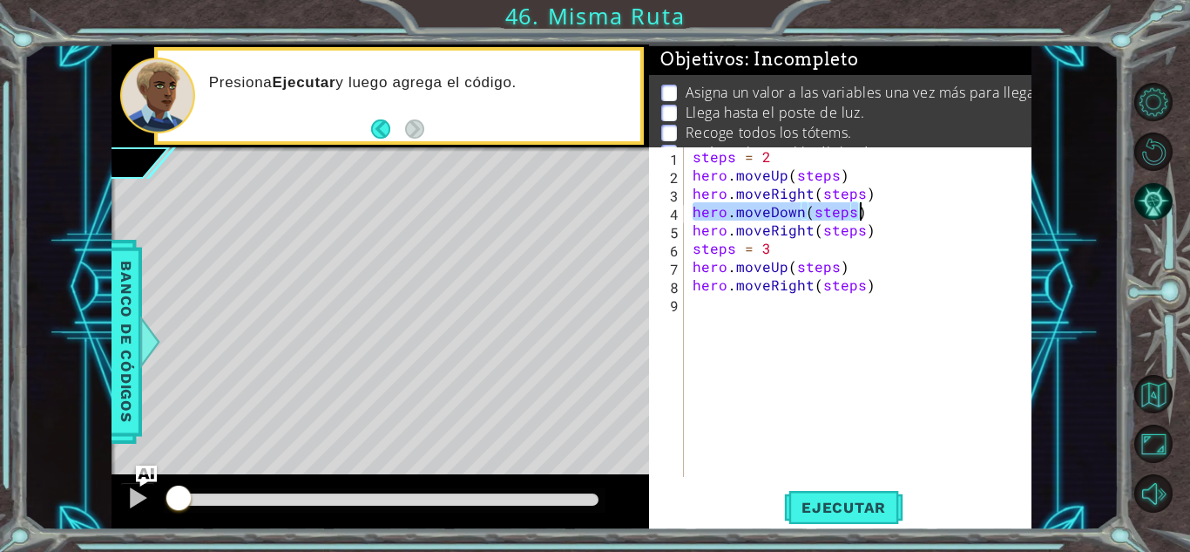
type textarea "hero.moveDown(steps)"
click at [741, 310] on div "steps = 2 hero . moveUp ( steps ) hero . moveRight ( steps ) hero . moveDown ( …" at bounding box center [862, 330] width 347 height 366
paste textarea "hero.moveDown(steps)"
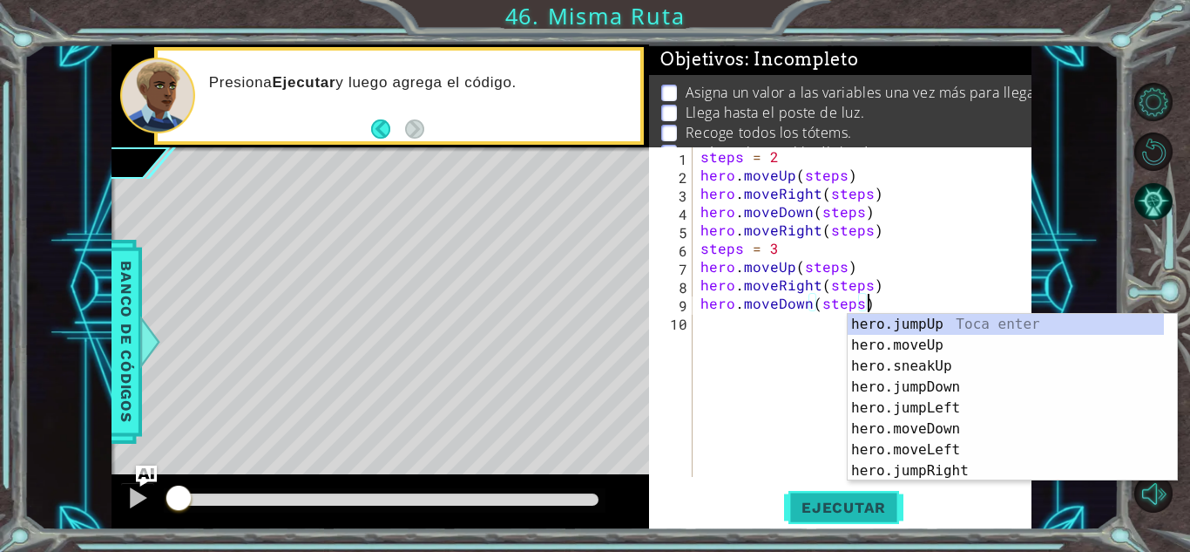
type textarea "hero.moveDown(steps)"
click at [819, 496] on button "Ejecutar" at bounding box center [843, 507] width 119 height 38
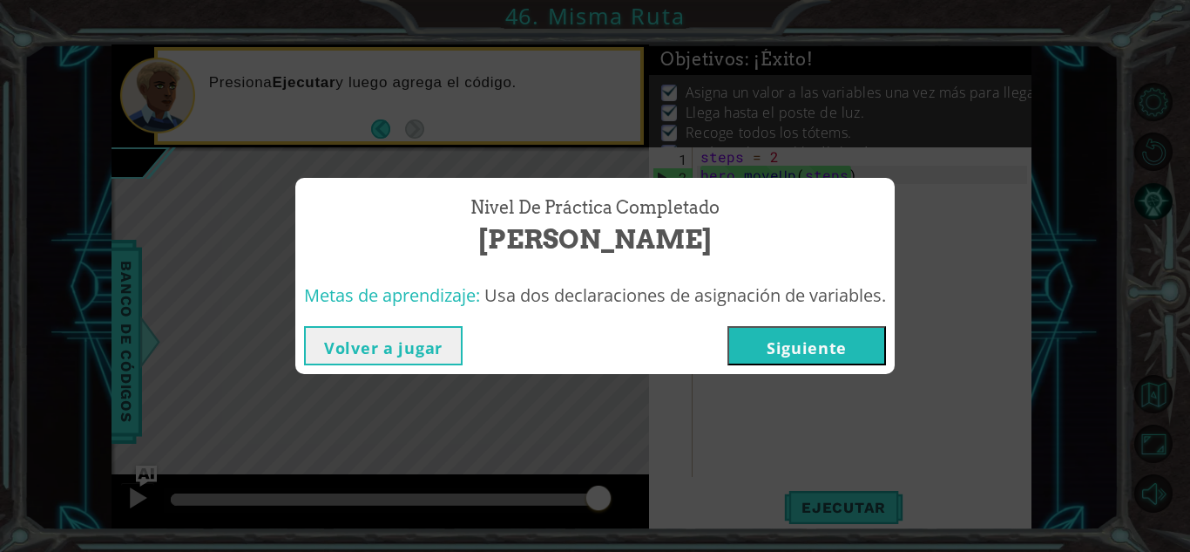
click at [838, 335] on button "Siguiente" at bounding box center [807, 345] width 159 height 39
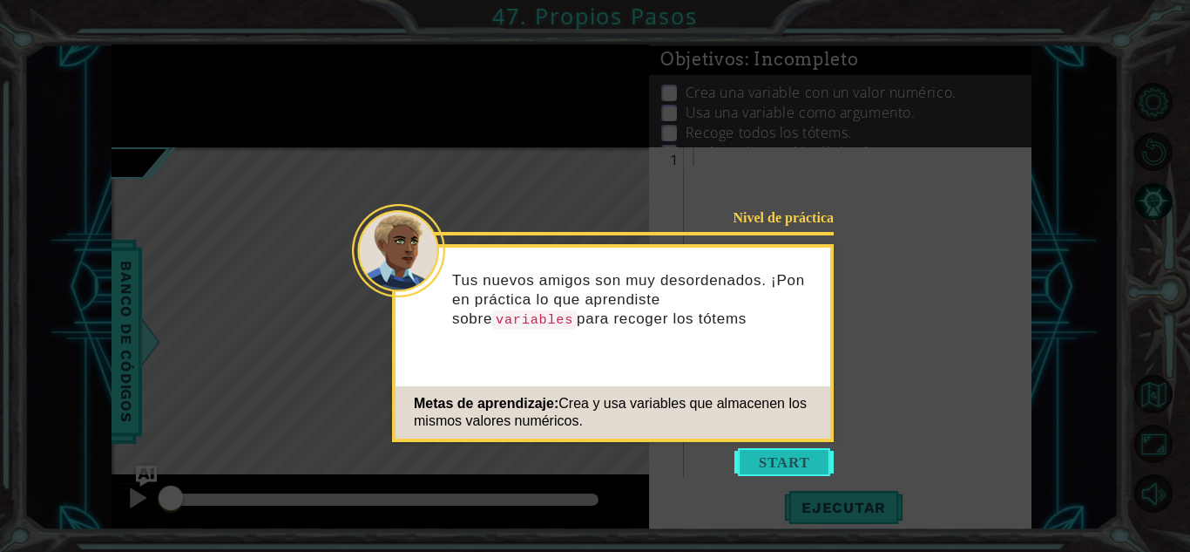
click at [762, 474] on button "Start" at bounding box center [784, 462] width 99 height 28
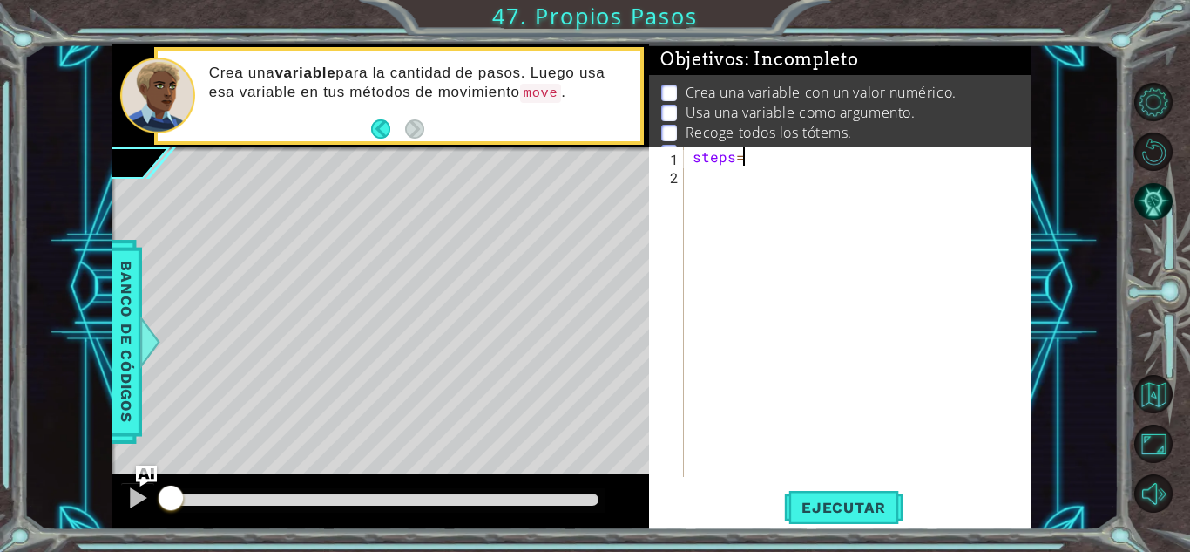
scroll to position [0, 3]
click at [733, 152] on div "steps = 3" at bounding box center [862, 330] width 347 height 366
type textarea "steps = 3"
click at [756, 179] on div "steps = 3" at bounding box center [862, 330] width 347 height 366
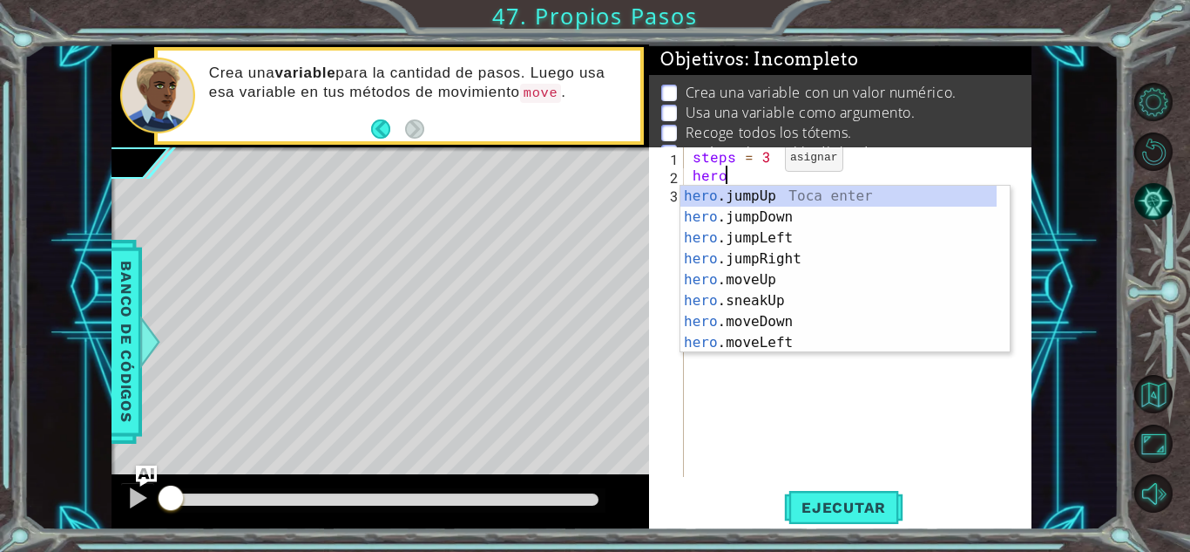
scroll to position [0, 2]
click at [762, 200] on div "hero.m oveUp Toca enter hero.m oveDown Toca enter hero.m oveLeft Toca enter her…" at bounding box center [845, 290] width 329 height 209
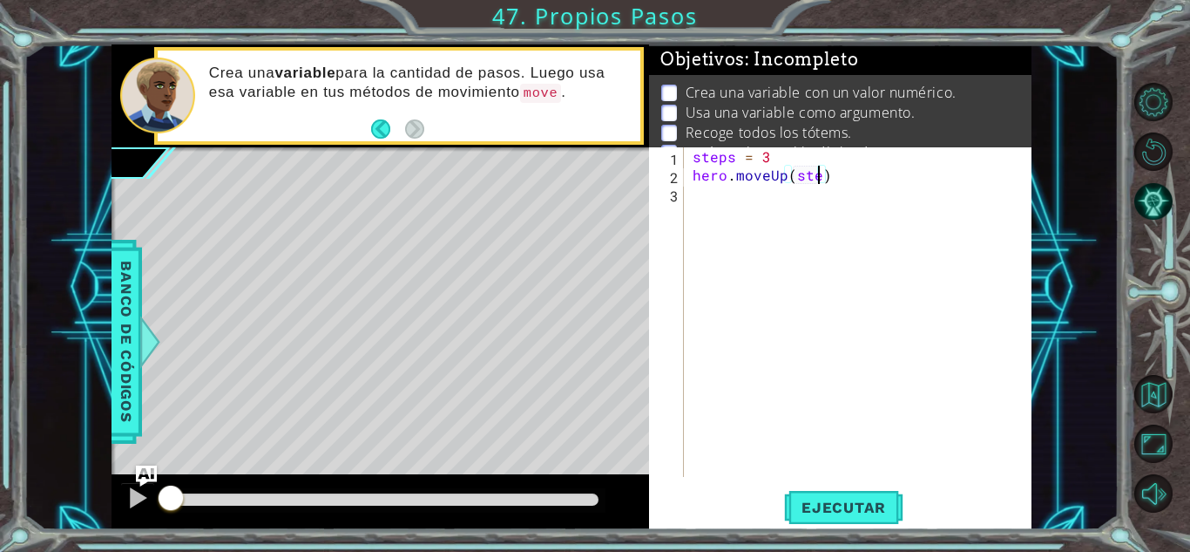
scroll to position [0, 8]
type textarea "hero.moveUp(steps)"
click at [766, 212] on div "steps = 3 hero . moveUp ( steps )" at bounding box center [862, 330] width 347 height 366
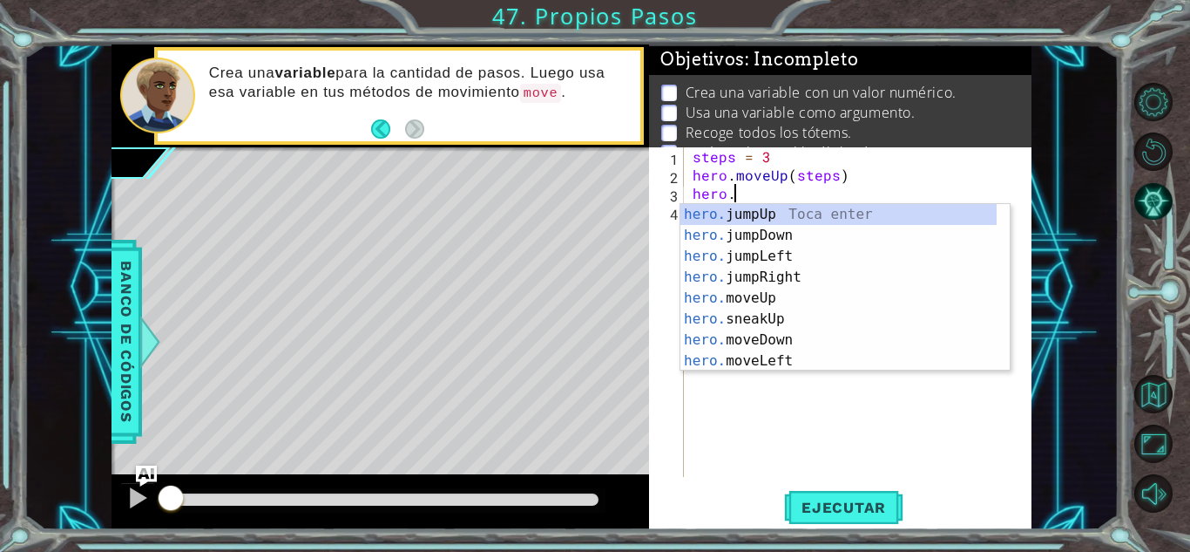
scroll to position [0, 2]
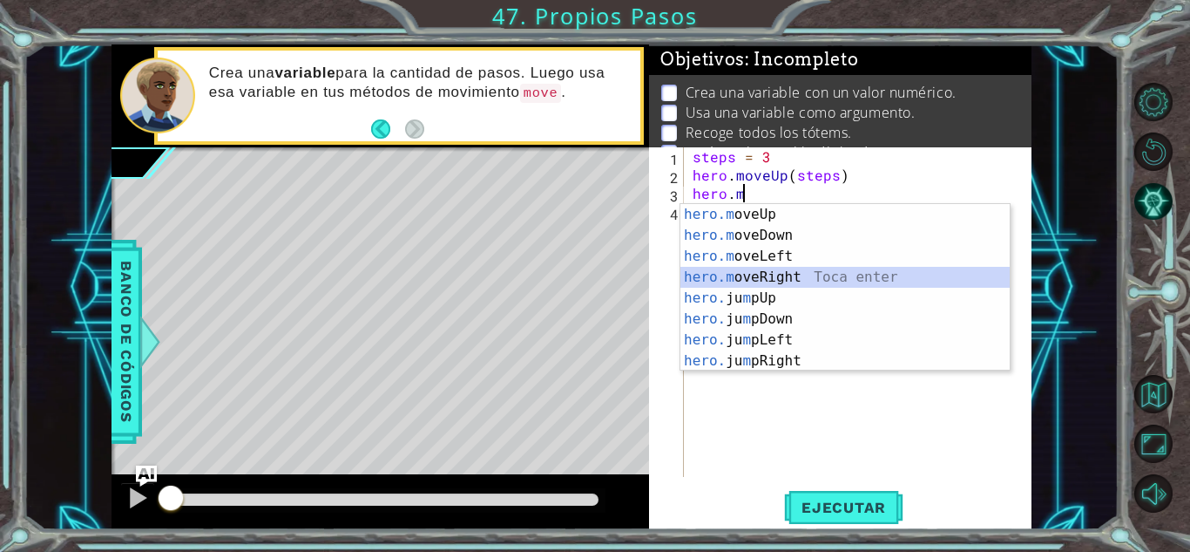
click at [796, 271] on div "hero.m oveUp Toca enter hero.m oveDown Toca enter hero.m oveLeft Toca enter her…" at bounding box center [845, 308] width 329 height 209
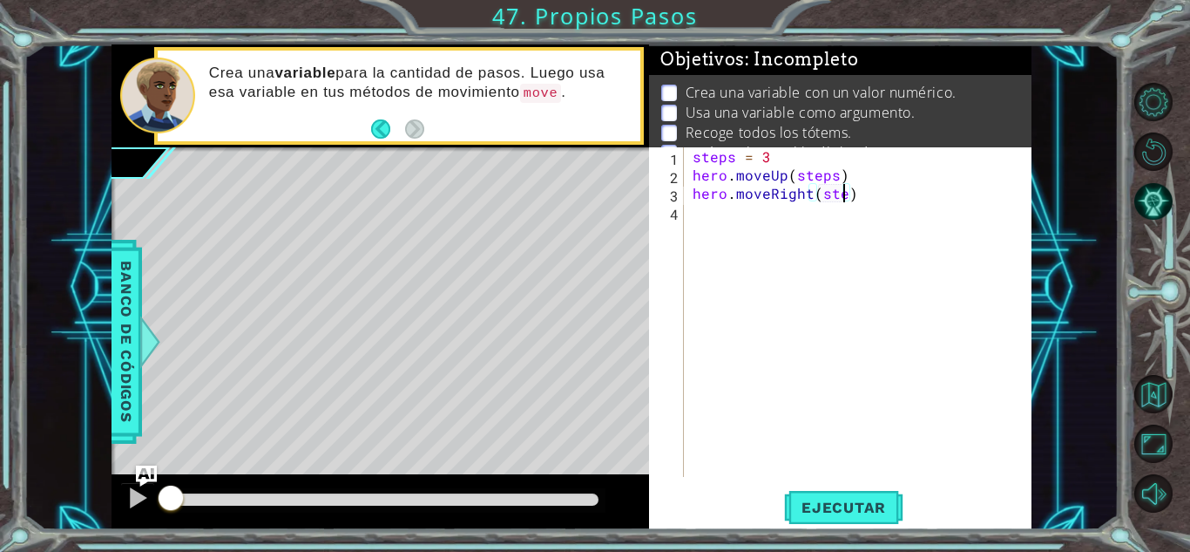
scroll to position [0, 10]
type textarea "hero.moveRight(steps)"
click at [803, 219] on div "steps = 3 hero . moveUp ( steps ) hero . moveRight ( steps )" at bounding box center [862, 330] width 347 height 366
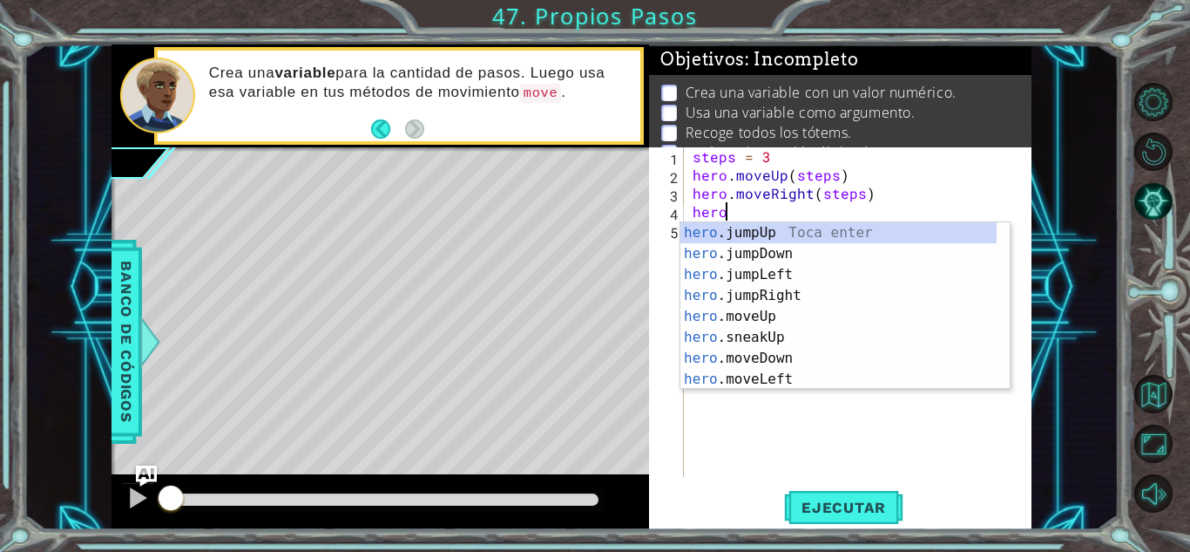
scroll to position [0, 2]
click at [753, 253] on div "hero.m oveUp Toca enter hero.m oveDown Toca enter hero.m oveLeft Toca enter her…" at bounding box center [845, 326] width 329 height 209
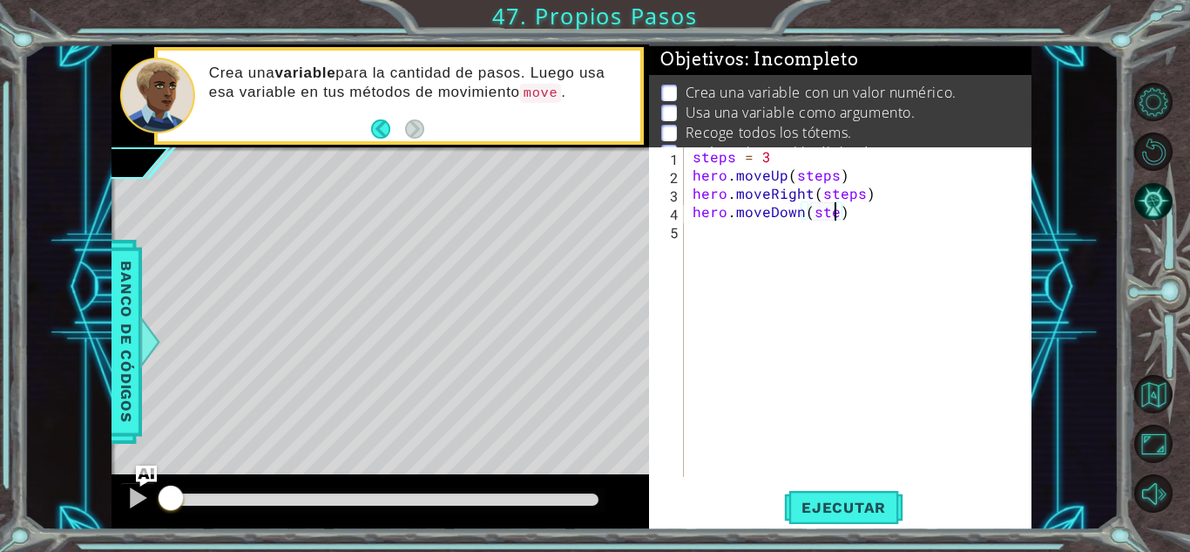
type textarea "hero.moveDown(steps)"
click at [749, 229] on div "steps = 3 hero . moveUp ( steps ) hero . moveRight ( steps ) hero . moveDown ( …" at bounding box center [862, 330] width 347 height 366
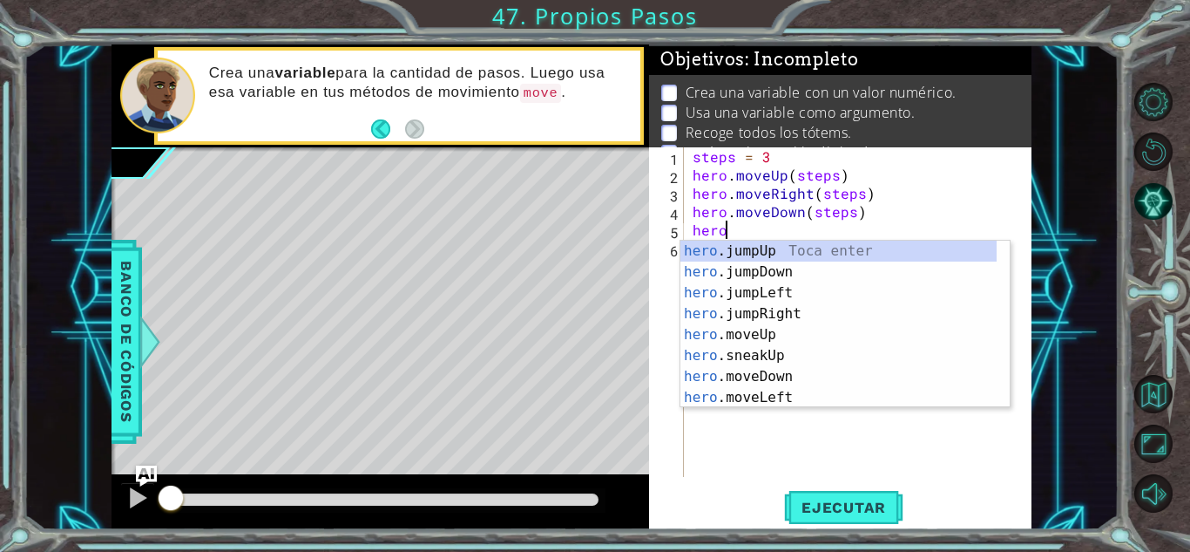
scroll to position [0, 2]
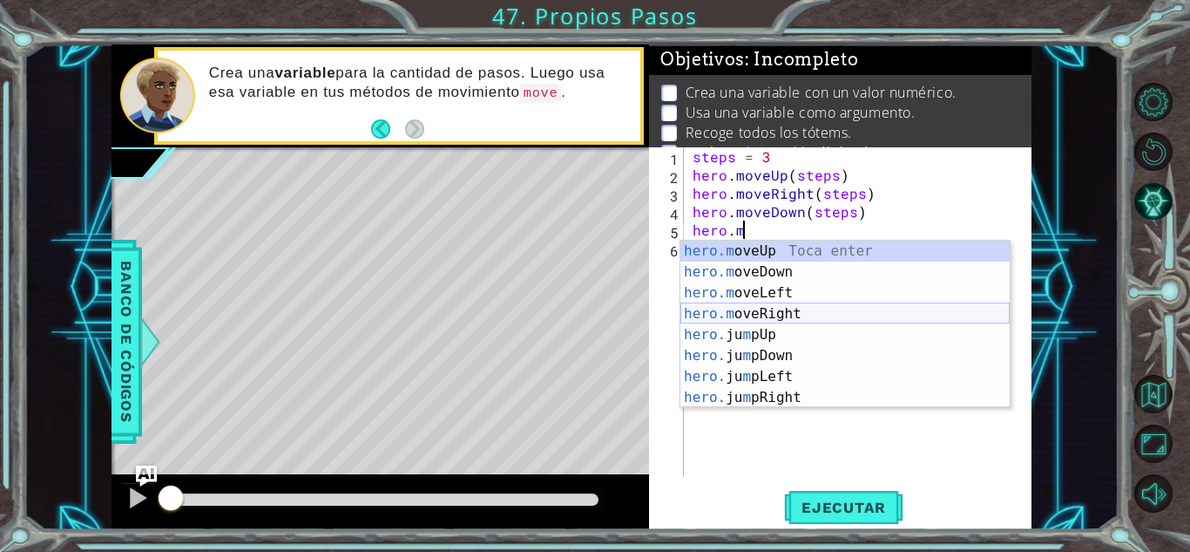
click at [781, 311] on div "hero.m oveUp Toca enter hero.m oveDown Toca enter hero.m oveLeft Toca enter her…" at bounding box center [845, 345] width 329 height 209
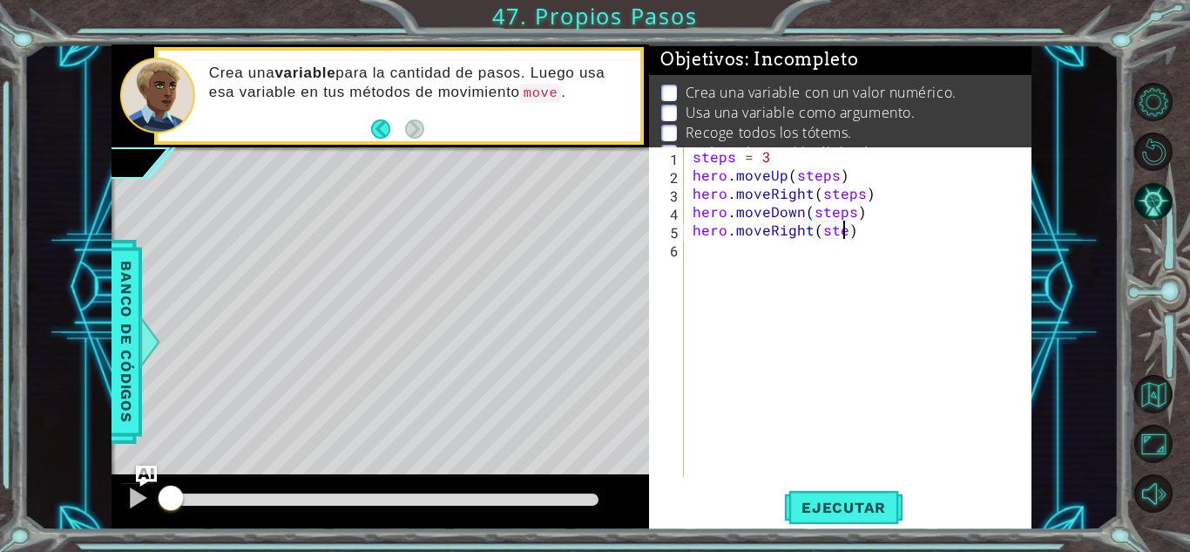
scroll to position [0, 10]
type textarea "hero.moveRight(steps)"
click at [810, 497] on button "Ejecutar" at bounding box center [843, 507] width 119 height 38
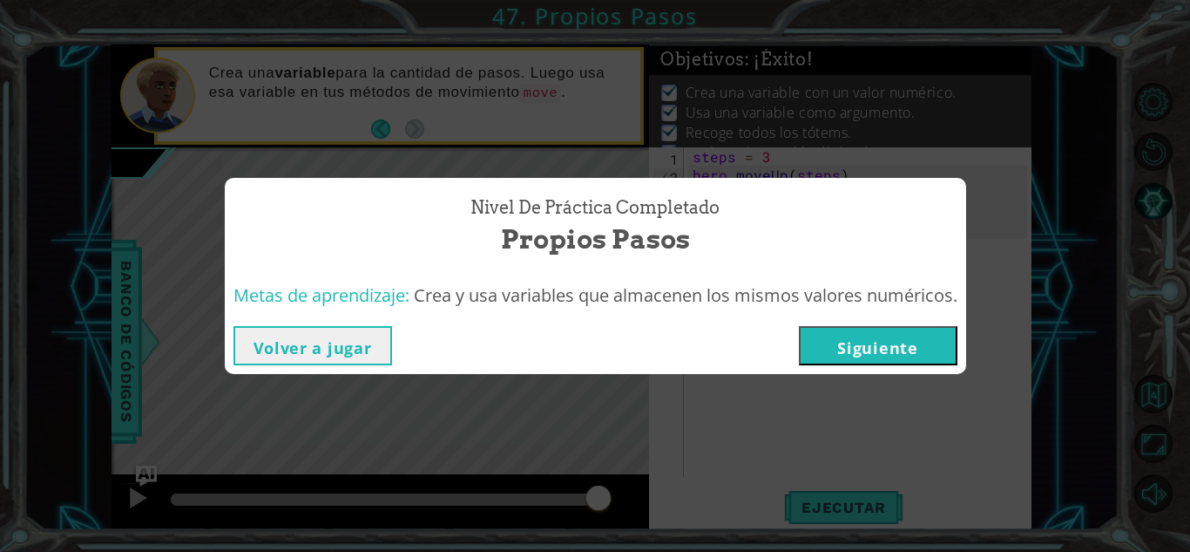
click at [919, 346] on button "Siguiente" at bounding box center [878, 345] width 159 height 39
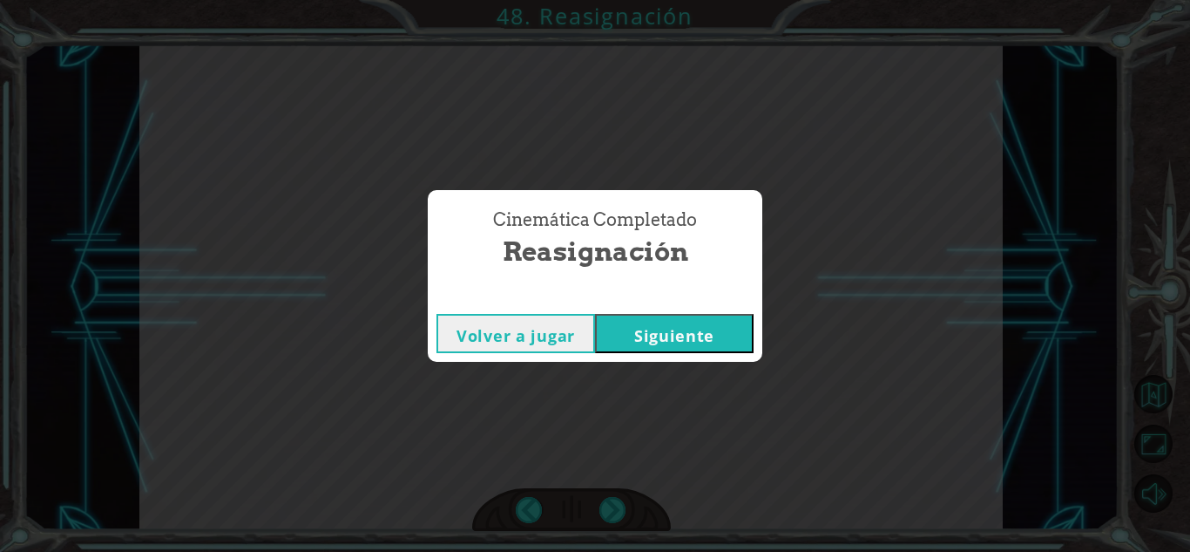
click at [732, 338] on button "Siguiente" at bounding box center [674, 333] width 159 height 39
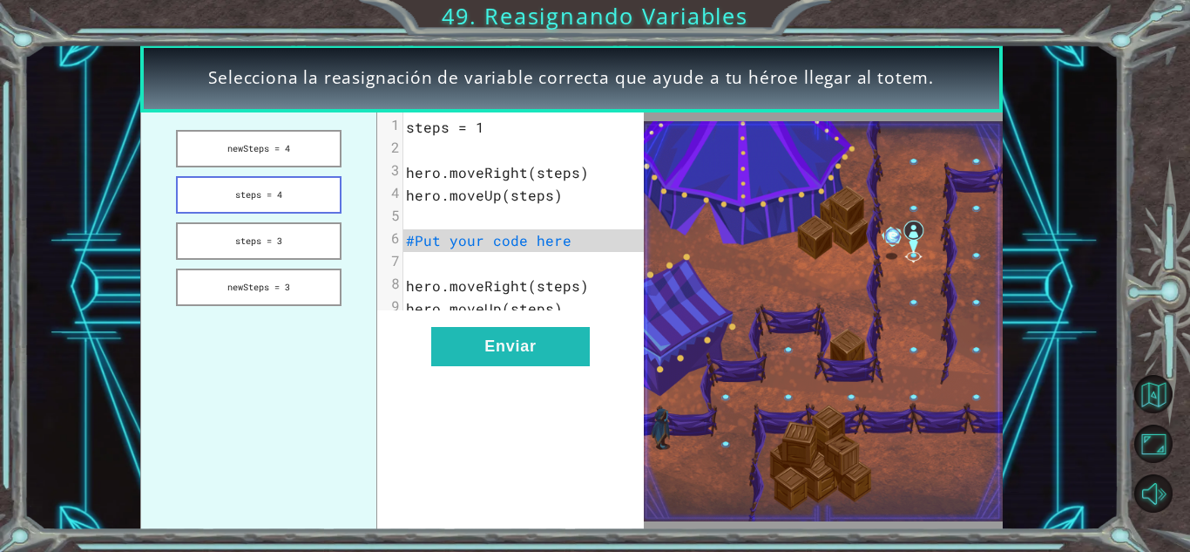
click at [274, 186] on button "steps = 4" at bounding box center [258, 194] width 165 height 37
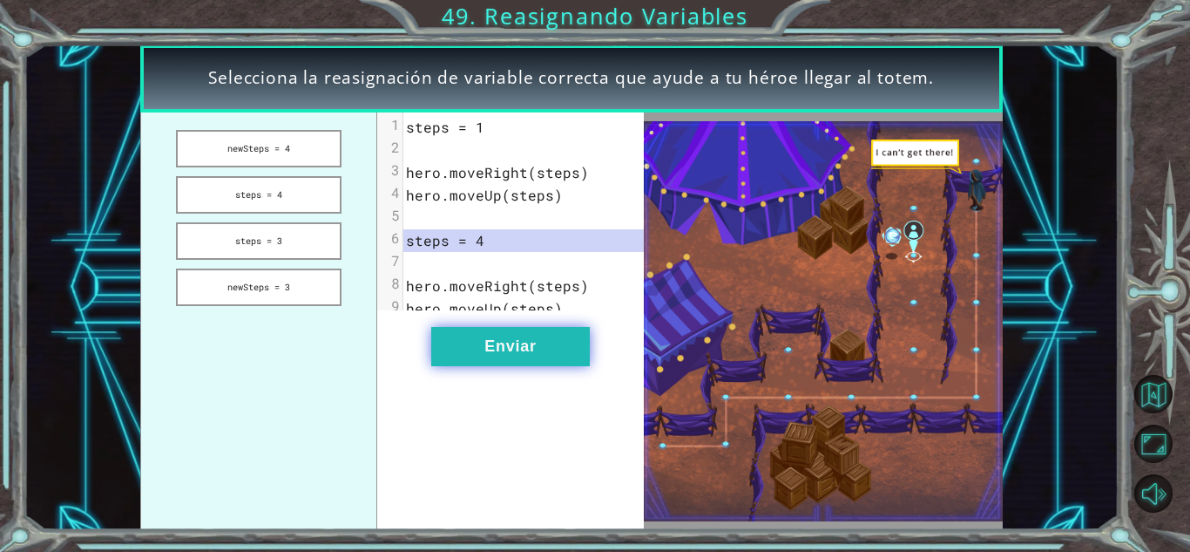
click at [441, 358] on button "Enviar" at bounding box center [510, 346] width 159 height 39
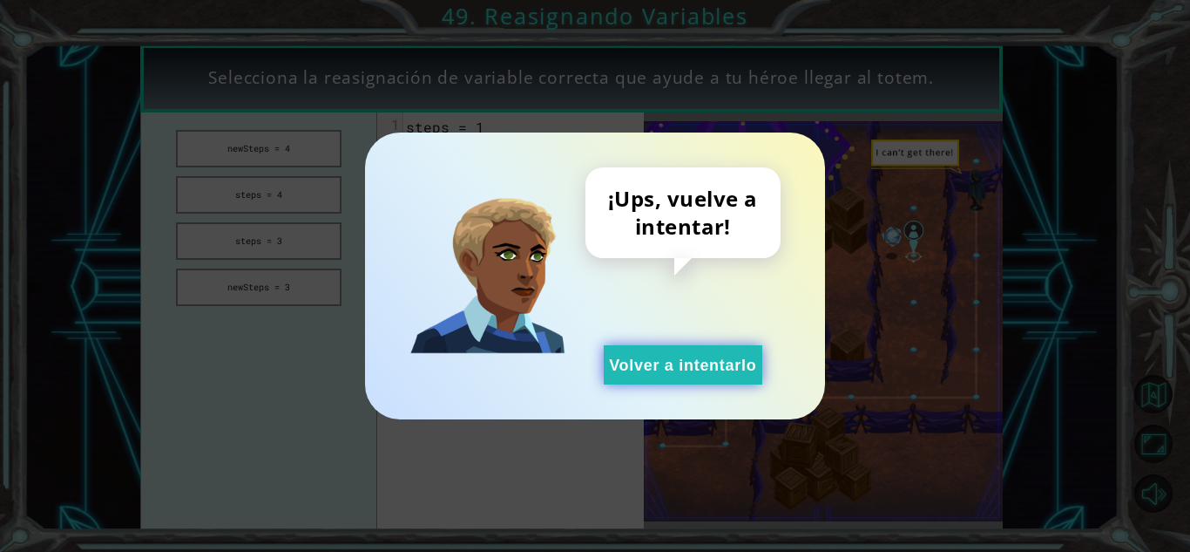
click at [681, 383] on button "Volver a intentarlo" at bounding box center [683, 364] width 159 height 39
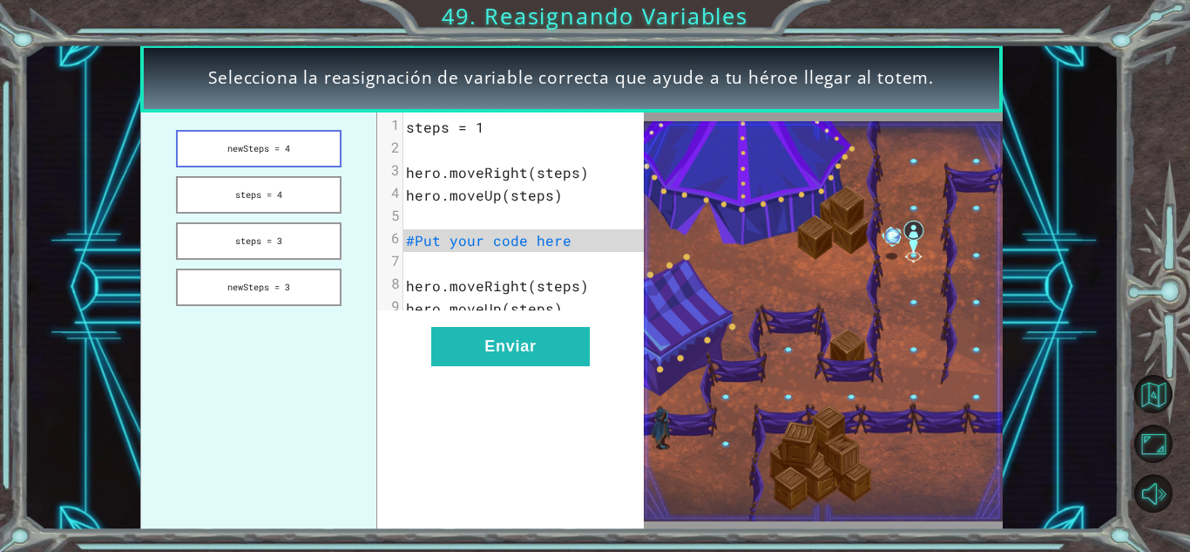
click at [305, 139] on button "newSteps = 4" at bounding box center [258, 148] width 165 height 37
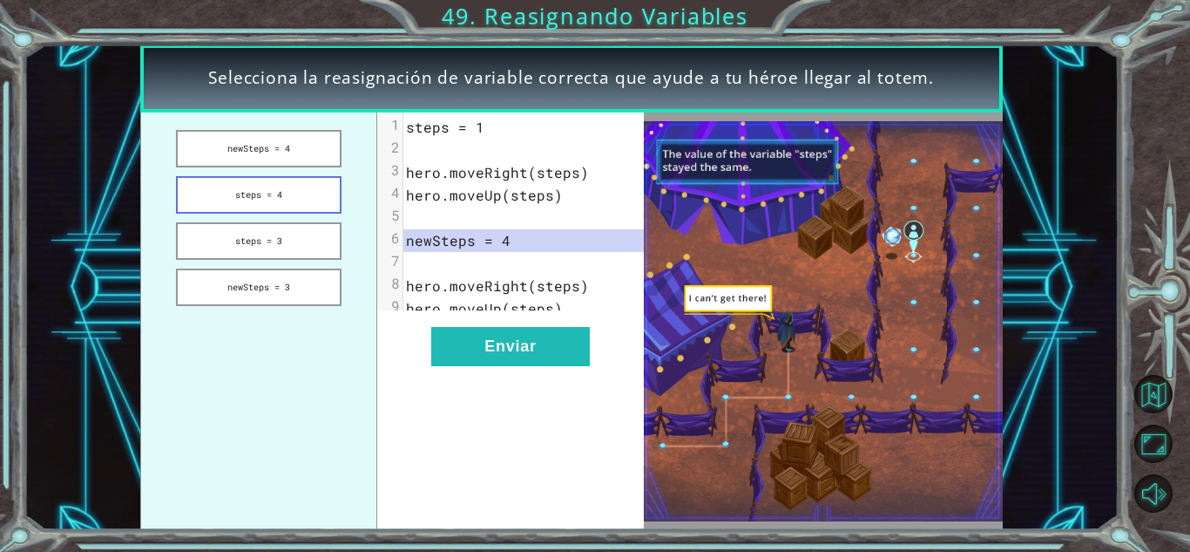
click at [293, 190] on button "steps = 4" at bounding box center [258, 194] width 165 height 37
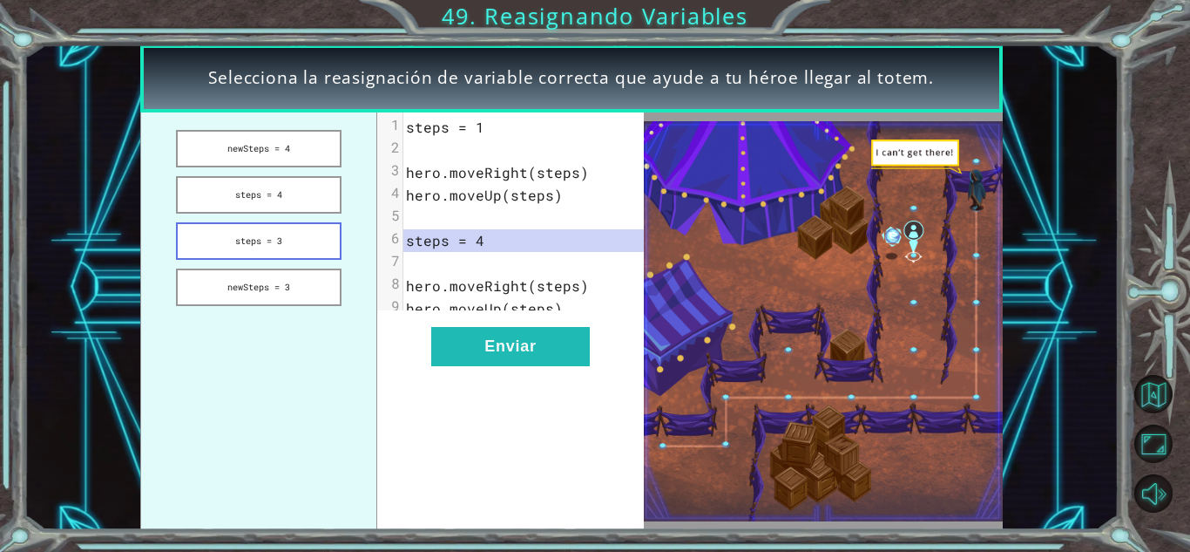
click at [296, 246] on button "steps = 3" at bounding box center [258, 240] width 165 height 37
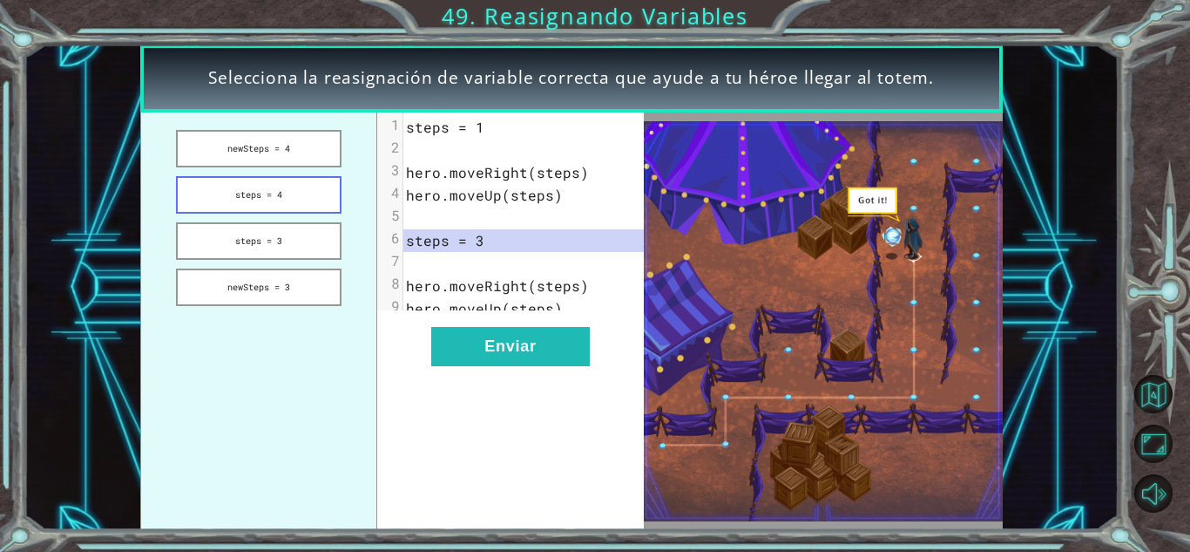
click at [284, 196] on button "steps = 4" at bounding box center [258, 194] width 165 height 37
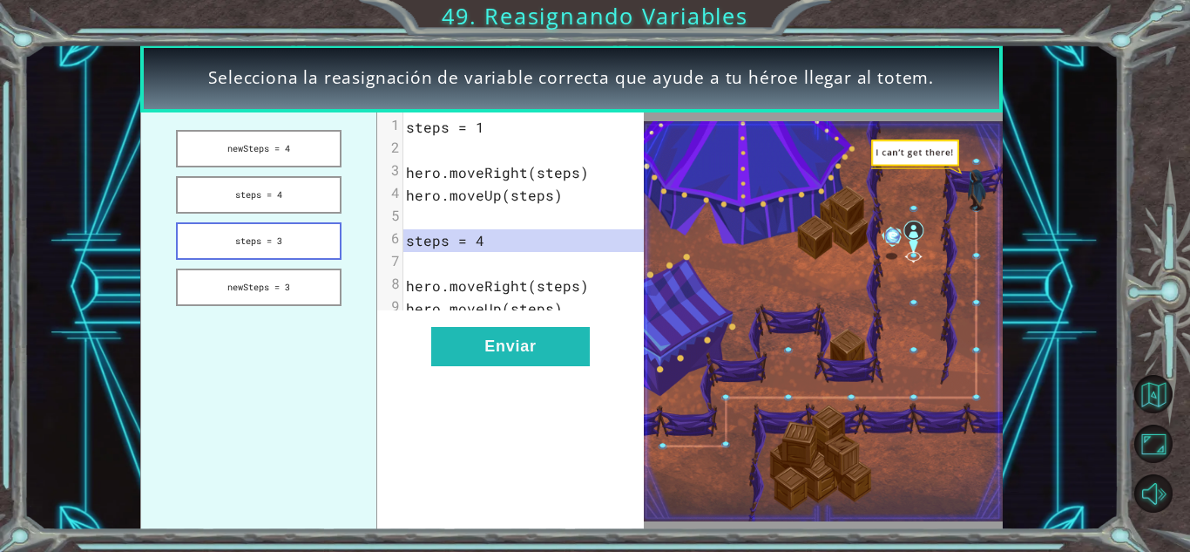
click at [253, 228] on button "steps = 3" at bounding box center [258, 240] width 165 height 37
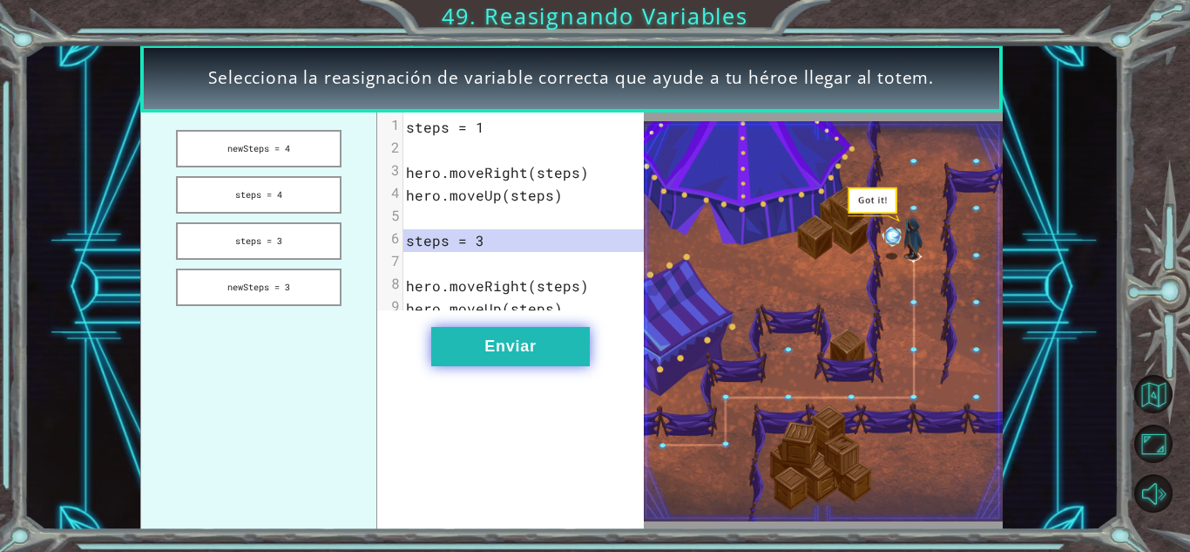
click at [530, 354] on button "Enviar" at bounding box center [510, 346] width 159 height 39
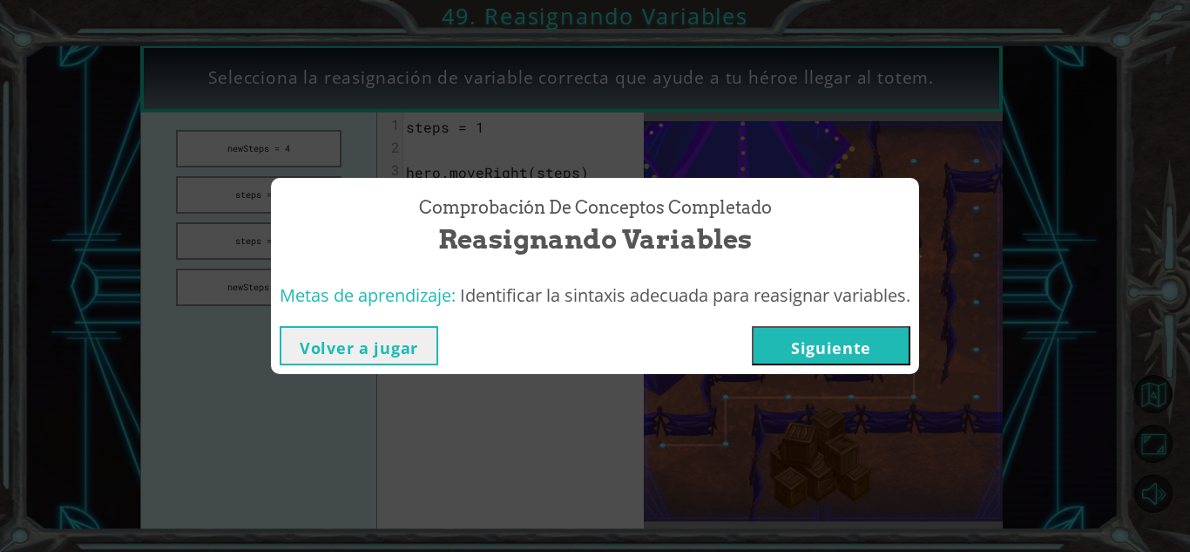
click at [782, 353] on button "Siguiente" at bounding box center [831, 345] width 159 height 39
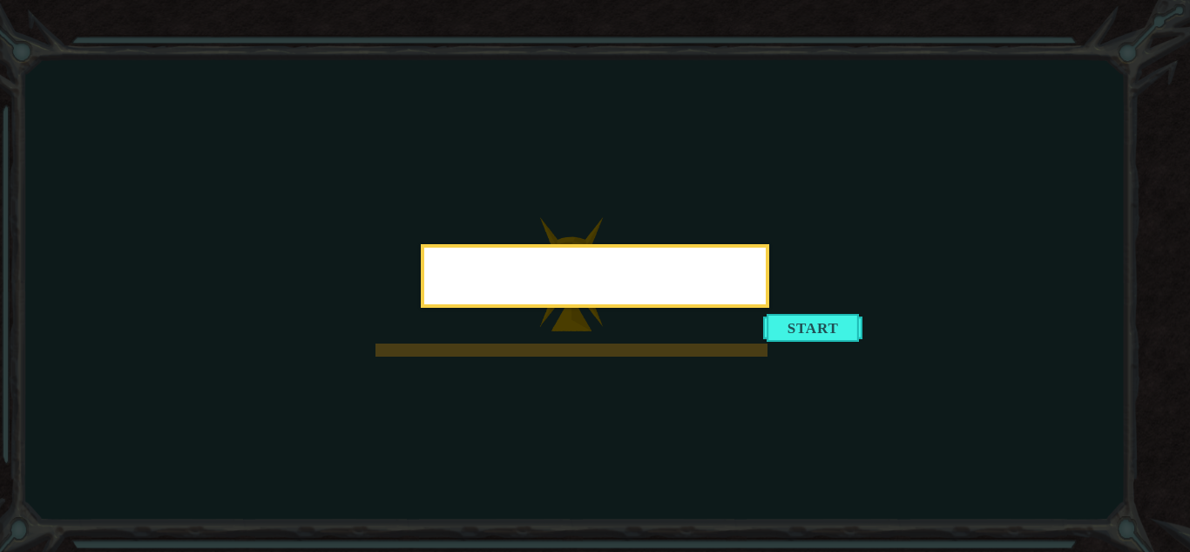
click at [769, 308] on div at bounding box center [595, 276] width 349 height 64
click at [786, 342] on button "Start" at bounding box center [812, 328] width 99 height 28
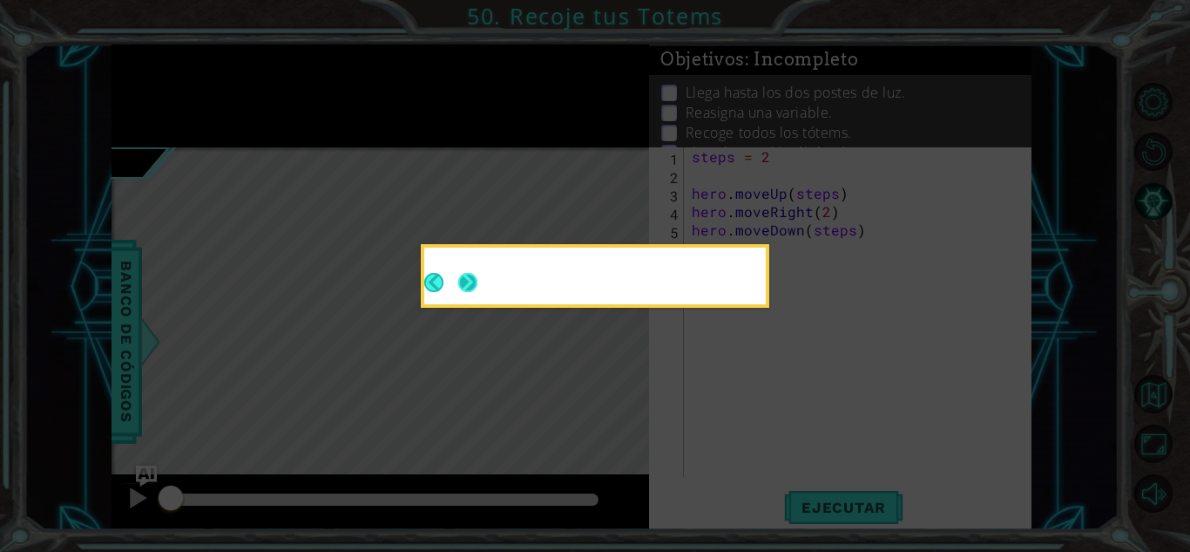
click at [465, 273] on button "Next" at bounding box center [467, 282] width 19 height 19
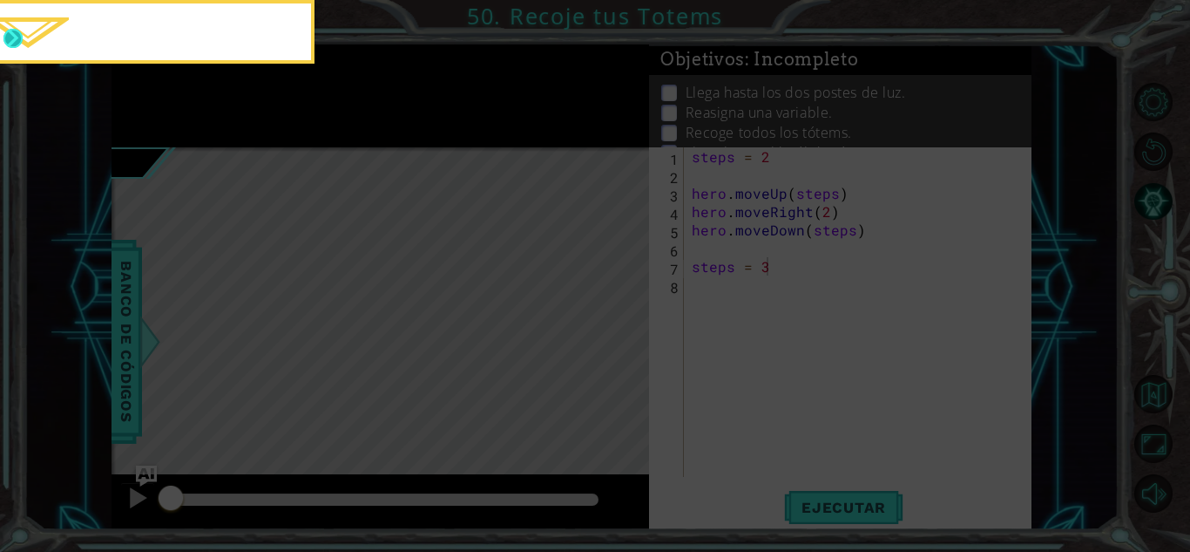
click at [11, 35] on button "Next" at bounding box center [13, 38] width 23 height 23
click at [11, 35] on button "Next" at bounding box center [13, 38] width 21 height 21
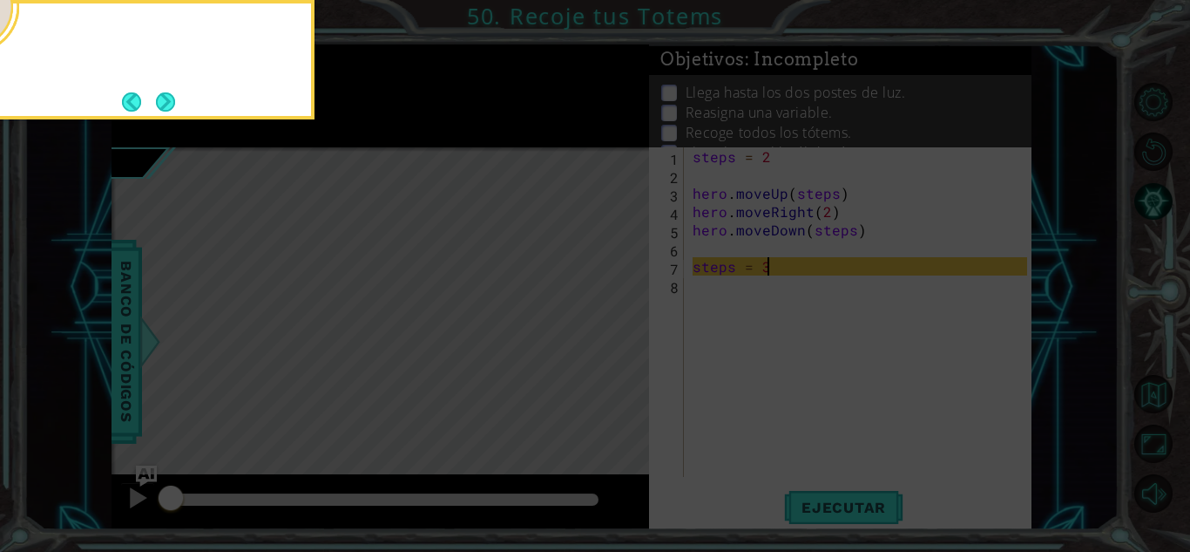
click at [166, 97] on button "Next" at bounding box center [166, 102] width 30 height 30
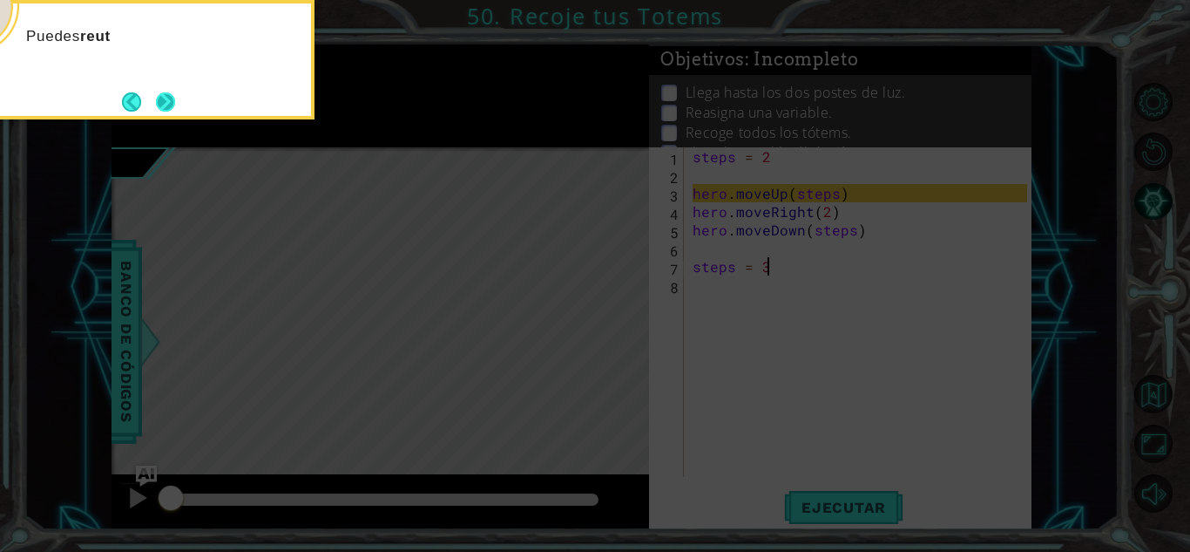
click at [165, 104] on button "Next" at bounding box center [165, 101] width 31 height 31
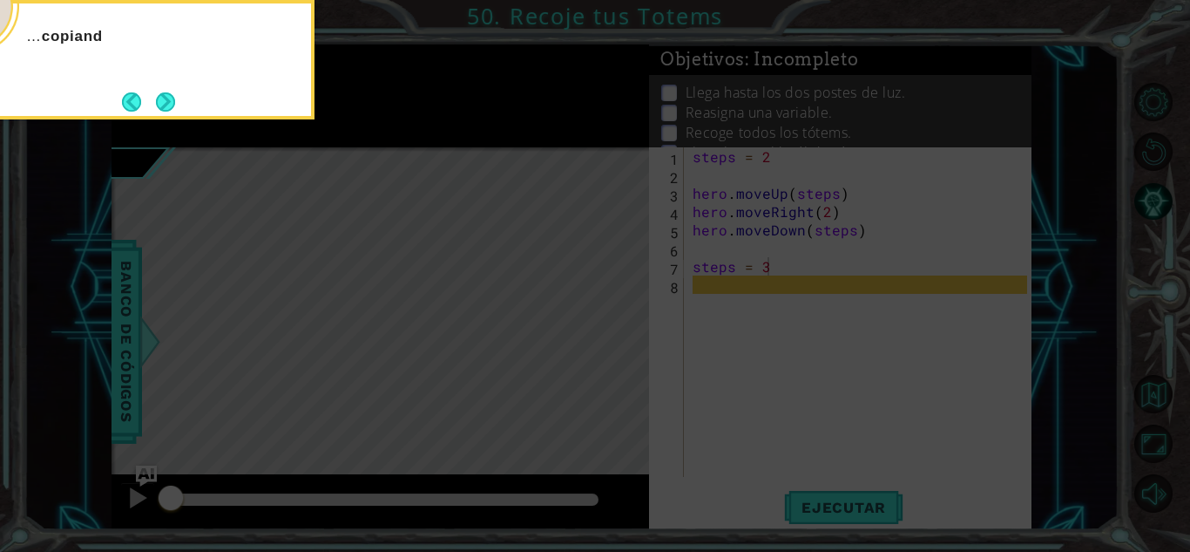
click at [165, 104] on button "Next" at bounding box center [164, 101] width 25 height 25
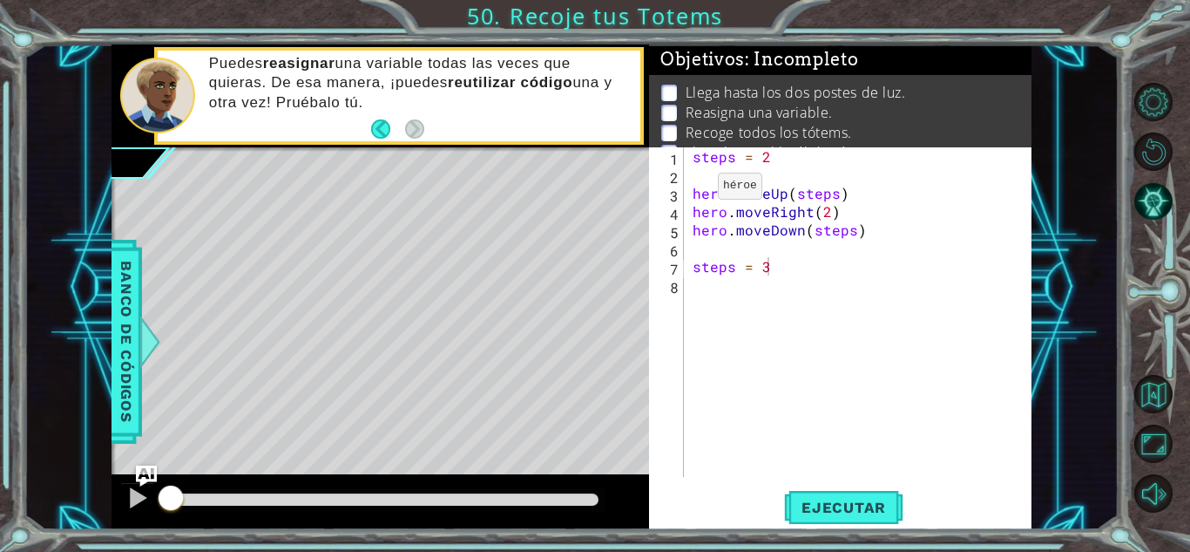
click at [688, 190] on div "steps = 3 1 2 3 4 5 6 7 8 steps = 2 hero . moveUp ( steps ) hero . moveRight ( …" at bounding box center [838, 311] width 378 height 329
drag, startPoint x: 694, startPoint y: 189, endPoint x: 969, endPoint y: 191, distance: 275.4
click at [969, 191] on div "steps = 2 hero . moveUp ( steps ) hero . moveRight ( 2 ) hero . moveDown ( step…" at bounding box center [862, 330] width 347 height 366
type textarea "hero.moveUp(steps)"
click at [840, 281] on div "steps = 2 hero . moveUp ( steps ) hero . moveRight ( 2 ) hero . moveDown ( step…" at bounding box center [862, 330] width 347 height 366
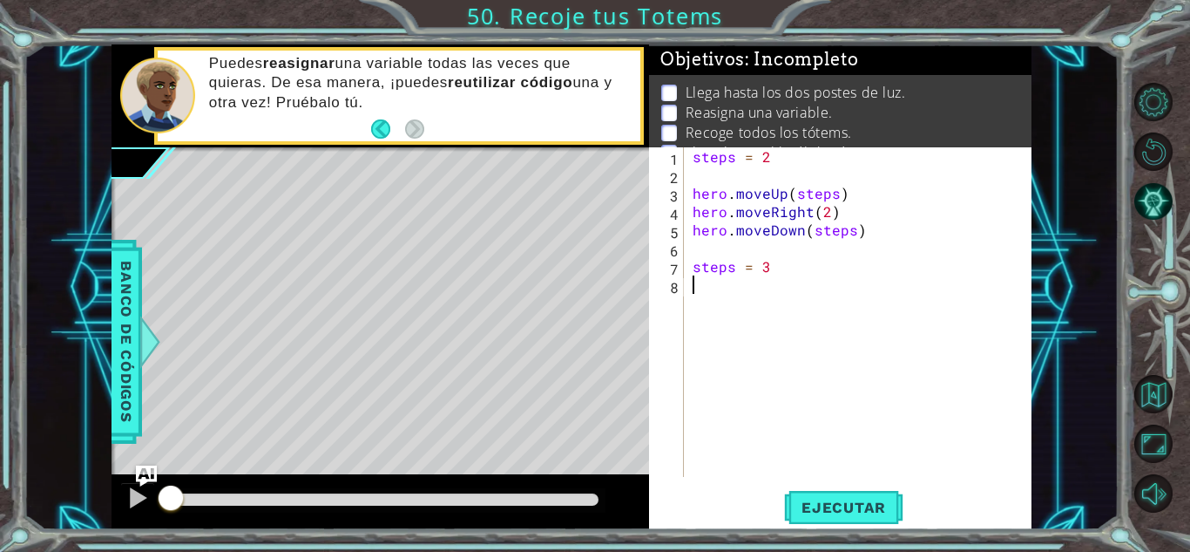
paste textarea "hero.moveUp(steps)"
drag, startPoint x: 690, startPoint y: 208, endPoint x: 878, endPoint y: 211, distance: 188.2
click at [878, 211] on div "steps = 2 hero . moveUp ( steps ) hero . moveRight ( 2 ) hero . moveDown ( step…" at bounding box center [862, 330] width 347 height 366
type textarea "hero.moveRight(2)"
click at [724, 297] on div "steps = 2 hero . moveUp ( steps ) hero . moveRight ( 2 ) hero . moveDown ( step…" at bounding box center [862, 330] width 347 height 366
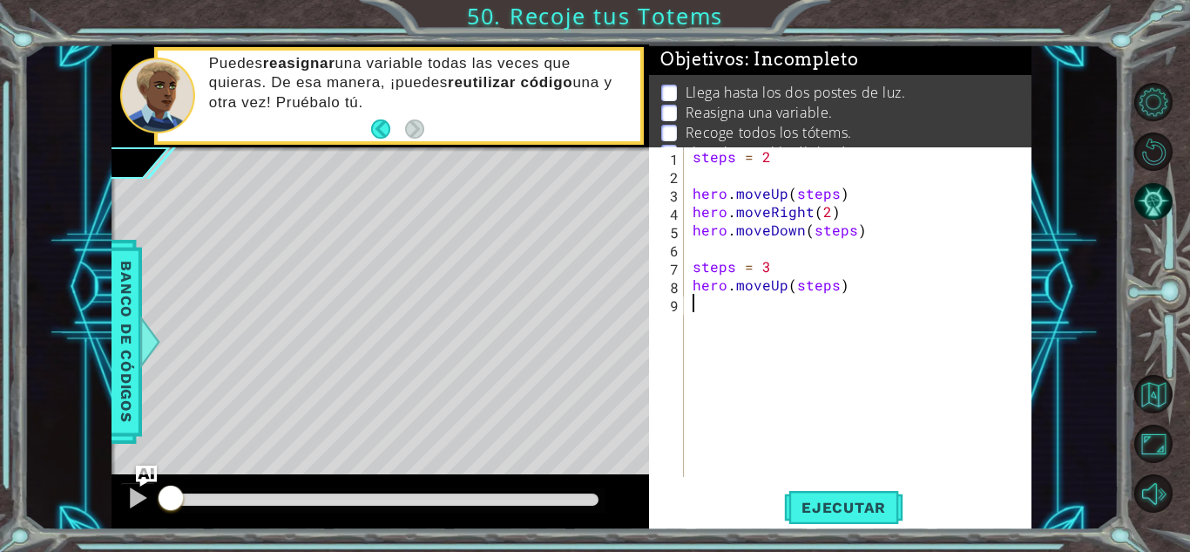
paste textarea "hero.moveRight(2)"
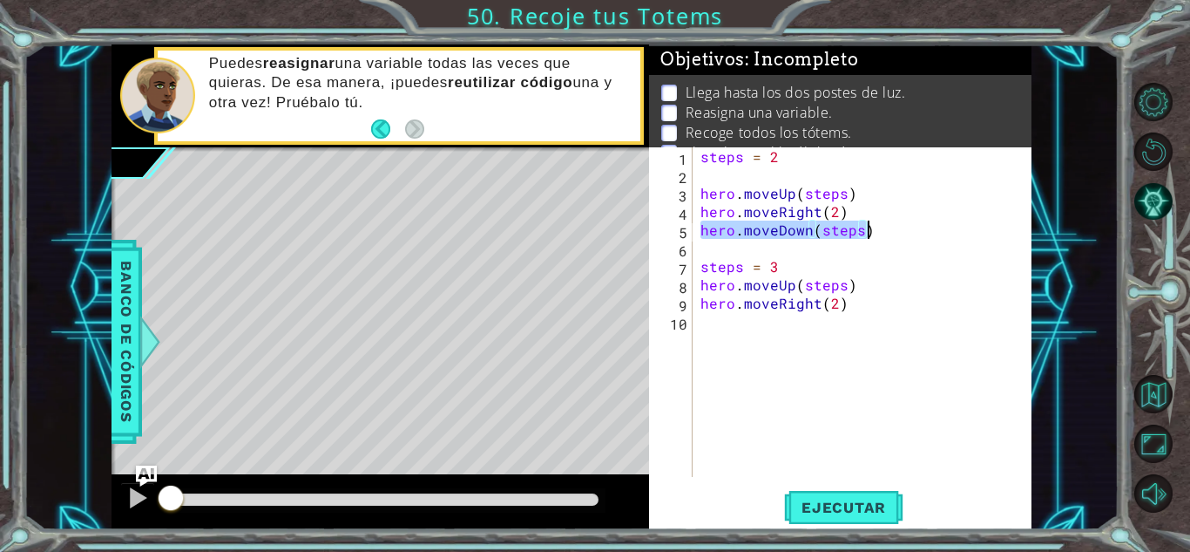
drag, startPoint x: 698, startPoint y: 229, endPoint x: 920, endPoint y: 229, distance: 222.2
click at [920, 229] on div "steps = 2 hero . moveUp ( steps ) hero . moveRight ( 2 ) hero . moveDown ( step…" at bounding box center [866, 330] width 339 height 366
type textarea "hero.moveDown(steps)"
click at [768, 335] on div "steps = 2 hero . moveUp ( steps ) hero . moveRight ( 2 ) hero . moveDown ( step…" at bounding box center [866, 330] width 339 height 366
paste textarea "hero.moveDown(steps)"
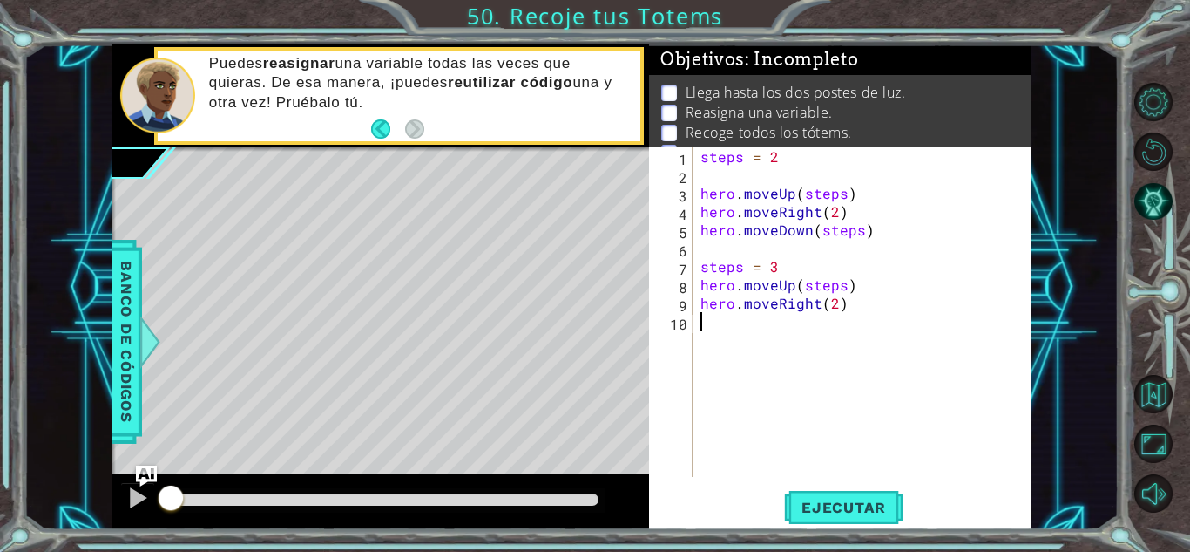
type textarea "hero.moveDown(steps)"
click at [730, 353] on div "steps = 2 hero . moveUp ( steps ) hero . moveRight ( 2 ) hero . moveDown ( step…" at bounding box center [866, 330] width 339 height 366
drag, startPoint x: 701, startPoint y: 155, endPoint x: 817, endPoint y: 133, distance: 118.8
click at [820, 133] on div "Objetivos : Incompleto Llega hasta los dos postes de luz. Reasigna una variable…" at bounding box center [840, 286] width 383 height 485
type textarea "steps = 2"
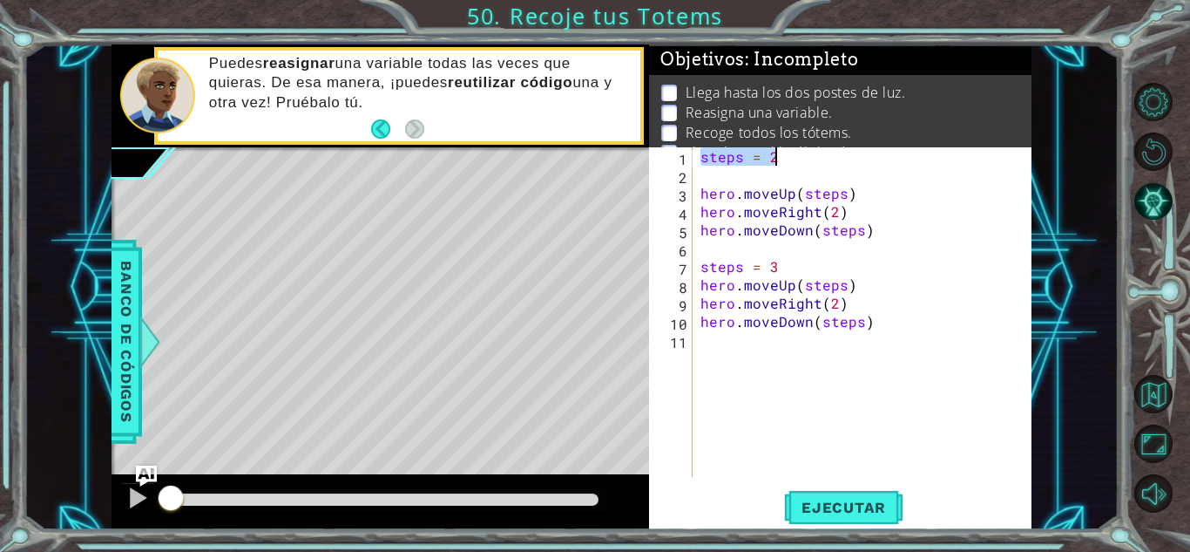
drag, startPoint x: 700, startPoint y: 159, endPoint x: 822, endPoint y: 157, distance: 122.0
click at [822, 157] on div "steps = 2 hero . moveUp ( steps ) hero . moveRight ( 2 ) hero . moveDown ( step…" at bounding box center [866, 330] width 339 height 366
click at [785, 333] on div "steps = 2 hero . moveUp ( steps ) hero . moveRight ( 2 ) hero . moveDown ( step…" at bounding box center [866, 330] width 339 height 366
paste textarea "steps = 2"
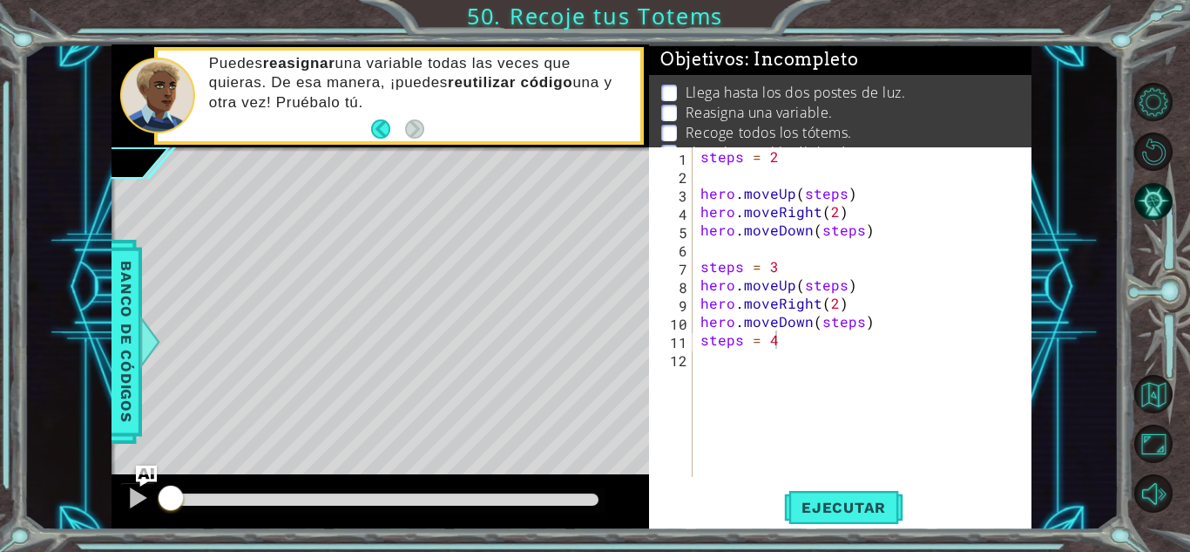
click at [1027, 308] on div "steps = 2 hero . moveUp ( steps ) hero . moveRight ( 2 ) hero . moveDown ( step…" at bounding box center [866, 330] width 339 height 366
drag, startPoint x: 699, startPoint y: 284, endPoint x: 859, endPoint y: 287, distance: 160.4
click at [859, 287] on div "steps = 2 hero . moveUp ( steps ) hero . moveRight ( 2 ) hero . moveDown ( step…" at bounding box center [866, 330] width 339 height 366
type textarea "hero.moveUp(steps)"
click at [802, 377] on div "steps = 2 hero . moveUp ( steps ) hero . moveRight ( 2 ) hero . moveDown ( step…" at bounding box center [866, 330] width 339 height 366
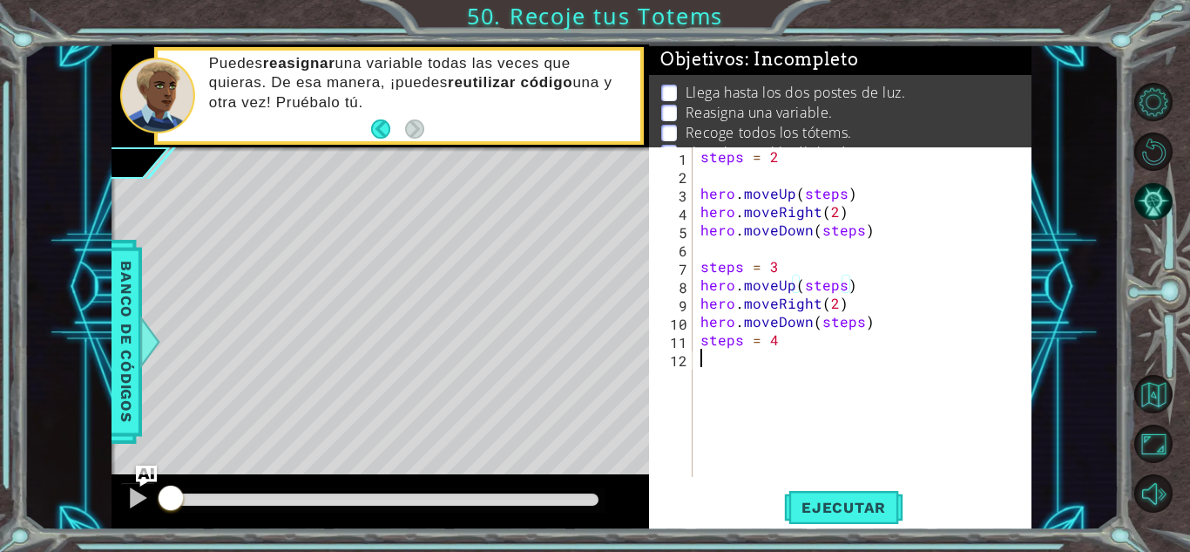
scroll to position [0, 0]
paste textarea "hero.moveUp(steps)"
type textarea "hero.moveUp(steps)"
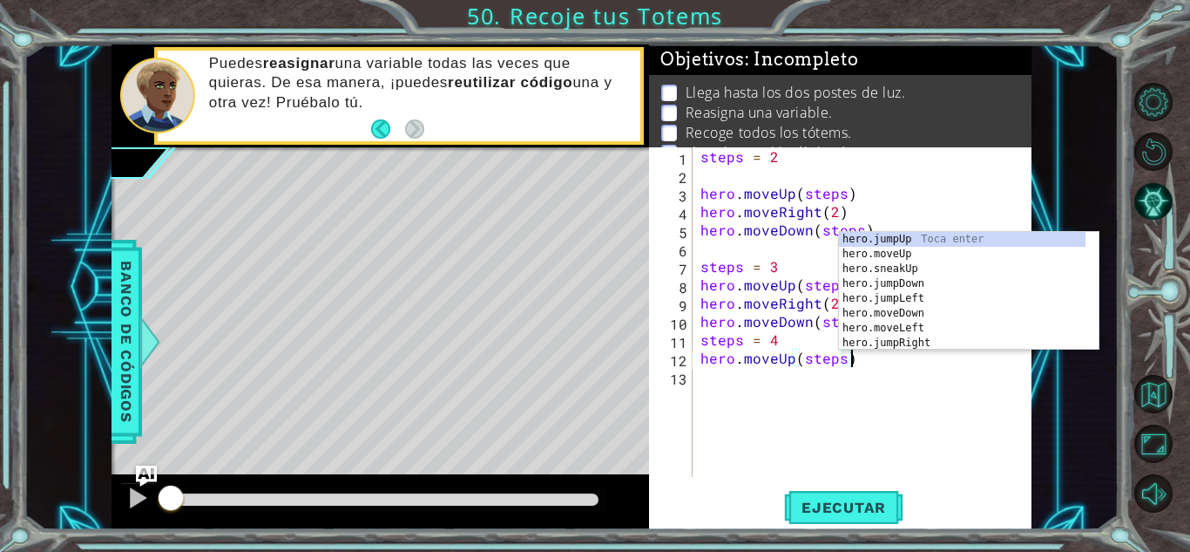
click at [803, 387] on div "steps = 2 hero . moveUp ( steps ) hero . moveRight ( 2 ) hero . moveDown ( step…" at bounding box center [866, 330] width 339 height 366
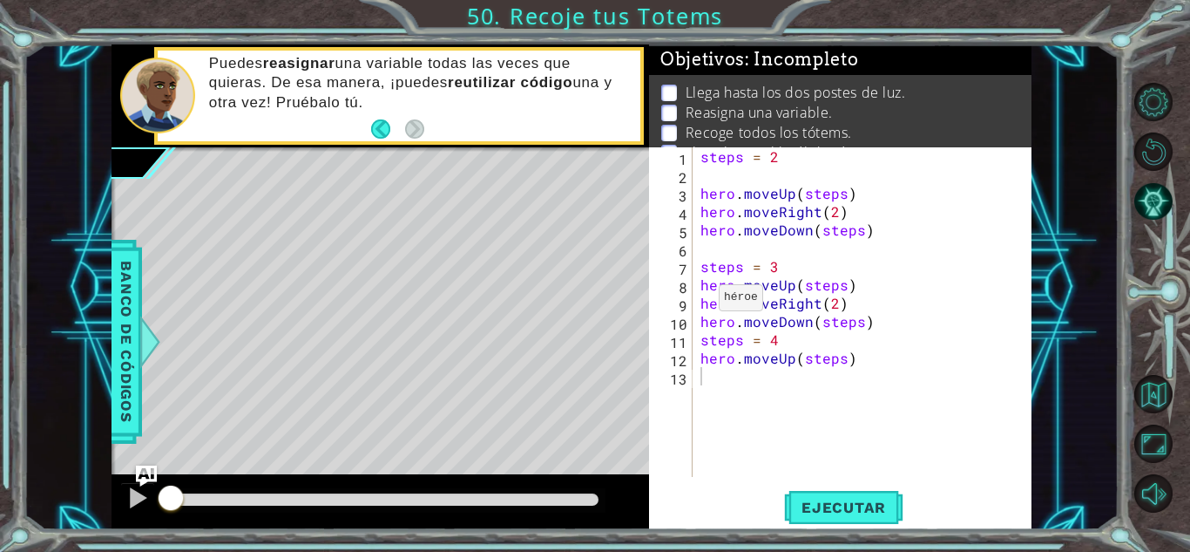
click at [695, 305] on div "1 2 3 4 5 6 7 8 9 10 11 12 13 steps = 2 hero . moveUp ( steps ) hero . moveRigh…" at bounding box center [838, 311] width 378 height 329
drag, startPoint x: 701, startPoint y: 298, endPoint x: 883, endPoint y: 304, distance: 181.4
click at [883, 304] on div "steps = 2 hero . moveUp ( steps ) hero . moveRight ( 2 ) hero . moveDown ( step…" at bounding box center [866, 330] width 339 height 366
type textarea "hero.moveRight(2)"
click at [837, 386] on div "steps = 2 hero . moveUp ( steps ) hero . moveRight ( 2 ) hero . moveDown ( step…" at bounding box center [866, 330] width 339 height 366
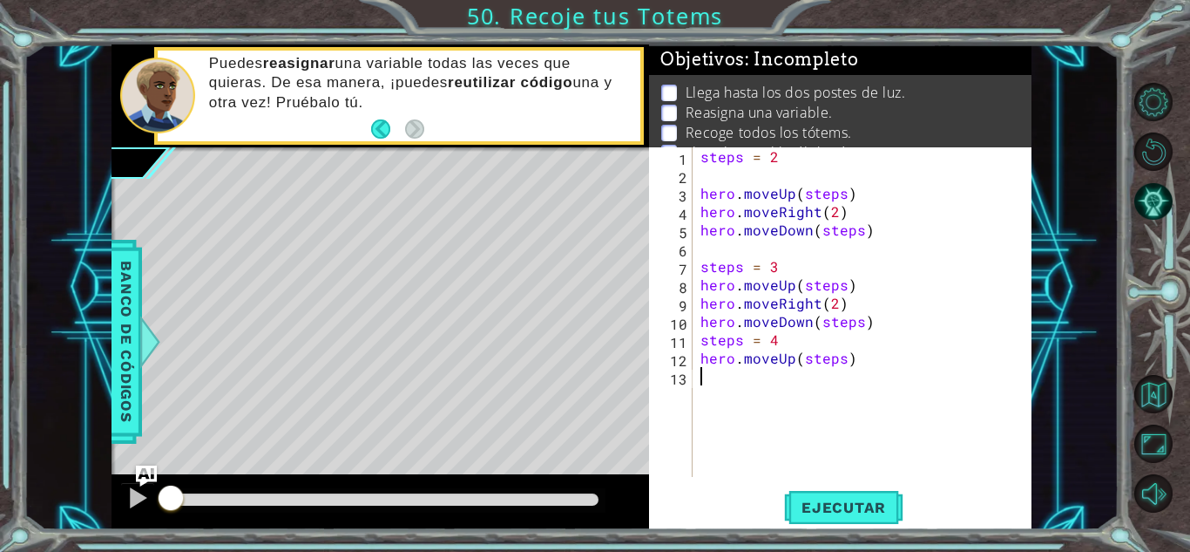
paste textarea "hero.moveRight(2)"
type textarea "hero.moveRight(2)"
click at [758, 393] on div "steps = 2 hero . moveUp ( steps ) hero . moveRight ( 2 ) hero . moveDown ( step…" at bounding box center [866, 330] width 339 height 366
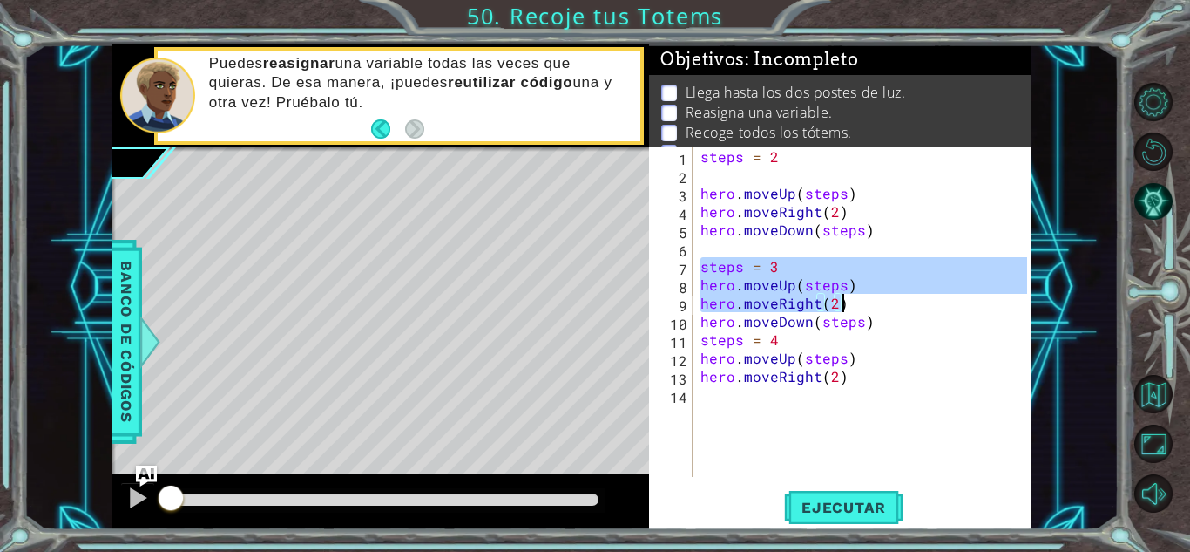
drag, startPoint x: 699, startPoint y: 269, endPoint x: 876, endPoint y: 298, distance: 179.2
click at [876, 298] on div "steps = 2 hero . moveUp ( steps ) hero . moveRight ( 2 ) hero . moveDown ( step…" at bounding box center [866, 330] width 339 height 366
drag, startPoint x: 883, startPoint y: 333, endPoint x: 866, endPoint y: 337, distance: 17.1
click at [883, 334] on div "steps = 2 hero . moveUp ( steps ) hero . moveRight ( 2 ) hero . moveDown ( step…" at bounding box center [866, 330] width 339 height 366
type textarea "steps = 4"
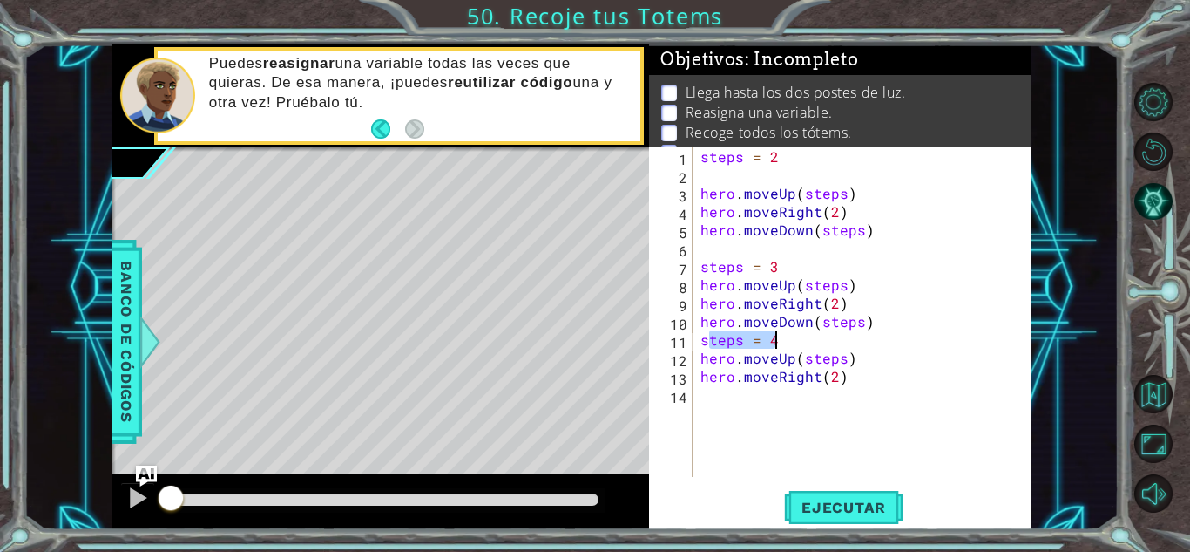
drag, startPoint x: 706, startPoint y: 338, endPoint x: 783, endPoint y: 342, distance: 77.7
click at [783, 341] on div "steps = 2 hero . moveUp ( steps ) hero . moveRight ( 2 ) hero . moveDown ( step…" at bounding box center [866, 330] width 339 height 366
click at [756, 403] on div "steps = 2 hero . moveUp ( steps ) hero . moveRight ( 2 ) hero . moveDown ( step…" at bounding box center [866, 330] width 339 height 366
drag, startPoint x: 701, startPoint y: 341, endPoint x: 799, endPoint y: 341, distance: 97.6
click at [799, 341] on div "steps = 2 hero . moveUp ( steps ) hero . moveRight ( 2 ) hero . moveDown ( step…" at bounding box center [866, 330] width 339 height 366
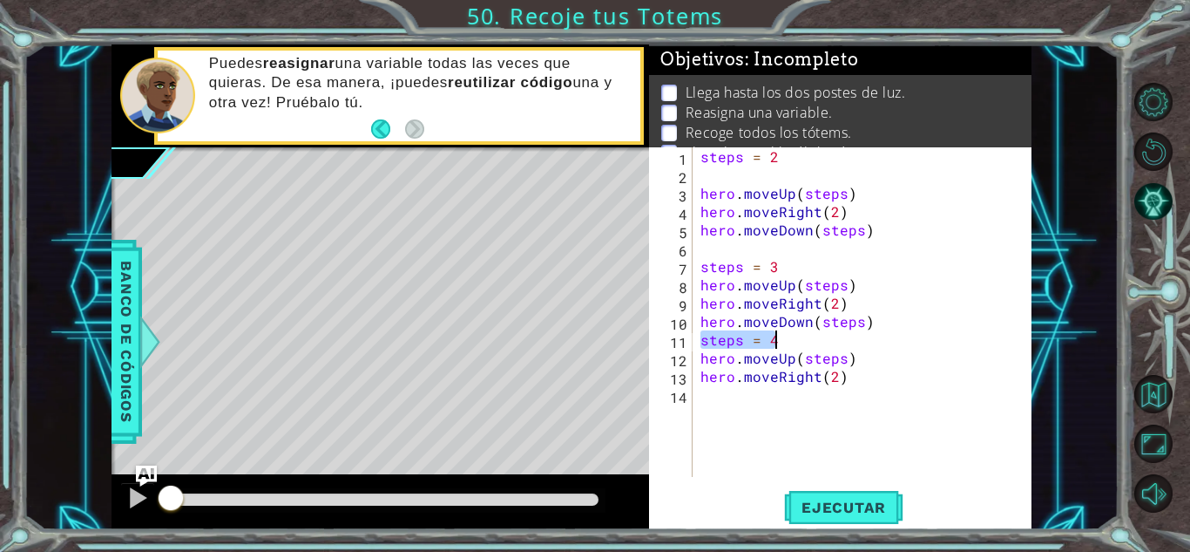
type textarea "steps = 4"
click at [783, 388] on div "steps = 2 hero . moveUp ( steps ) hero . moveRight ( 2 ) hero . moveDown ( step…" at bounding box center [866, 330] width 339 height 366
paste textarea "steps = 4"
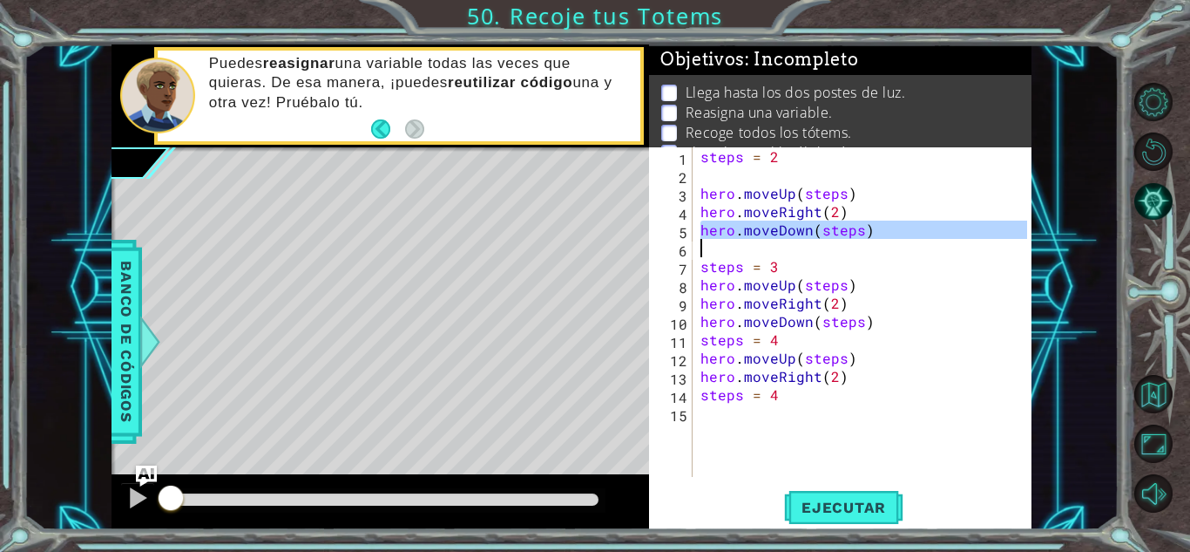
drag, startPoint x: 698, startPoint y: 233, endPoint x: 1099, endPoint y: 247, distance: 401.1
click at [1099, 247] on div "1 ההההההההההההההההההההההההההההההההההההההההההההההההההההההההההההההההההההההההההההה…" at bounding box center [571, 286] width 1095 height 485
paste textarea "steps = 4"
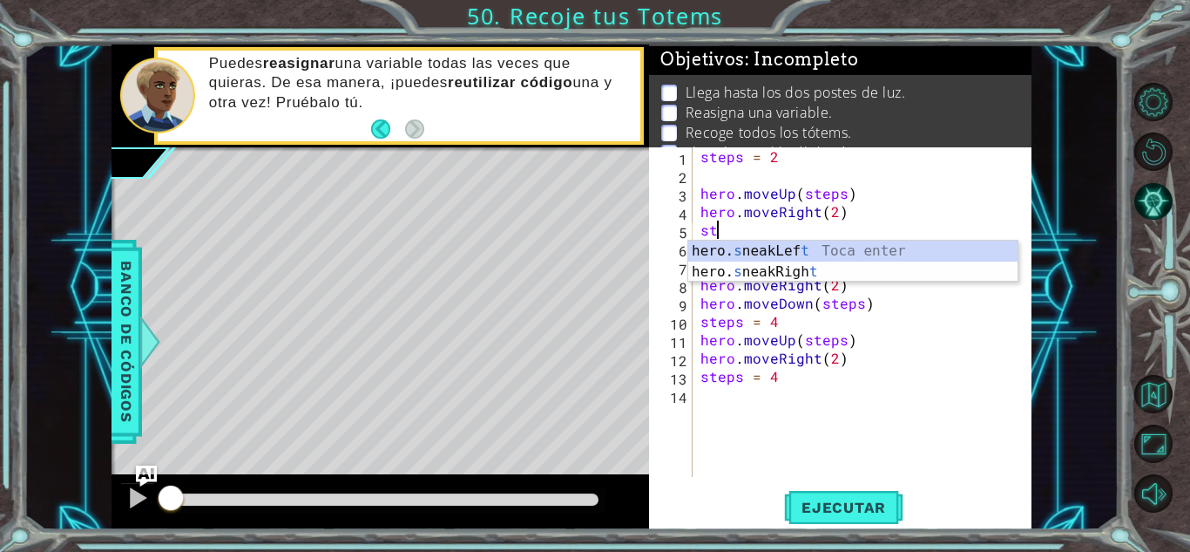
type textarea "s"
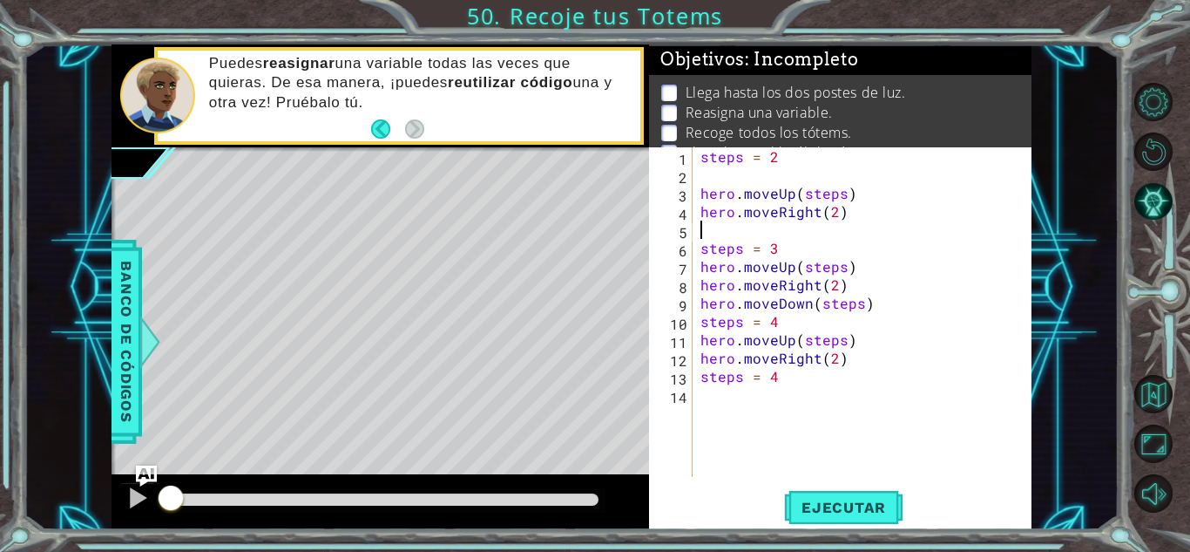
type textarea "g"
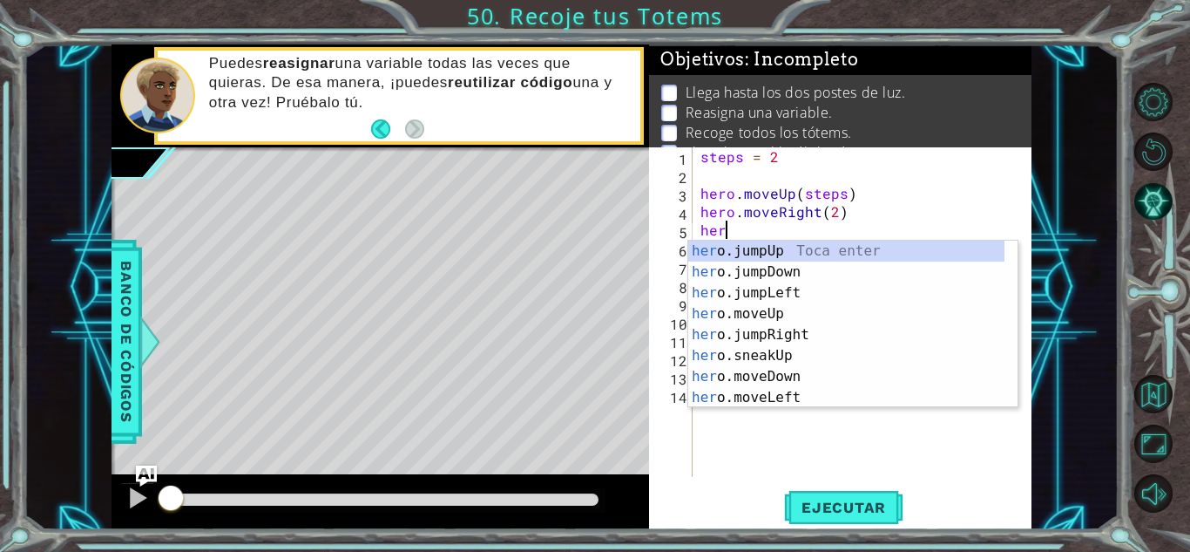
scroll to position [0, 1]
click at [815, 378] on div "hero .jumpUp Toca enter hero .jumpDown Toca enter hero .jumpLeft Toca enter her…" at bounding box center [846, 345] width 316 height 209
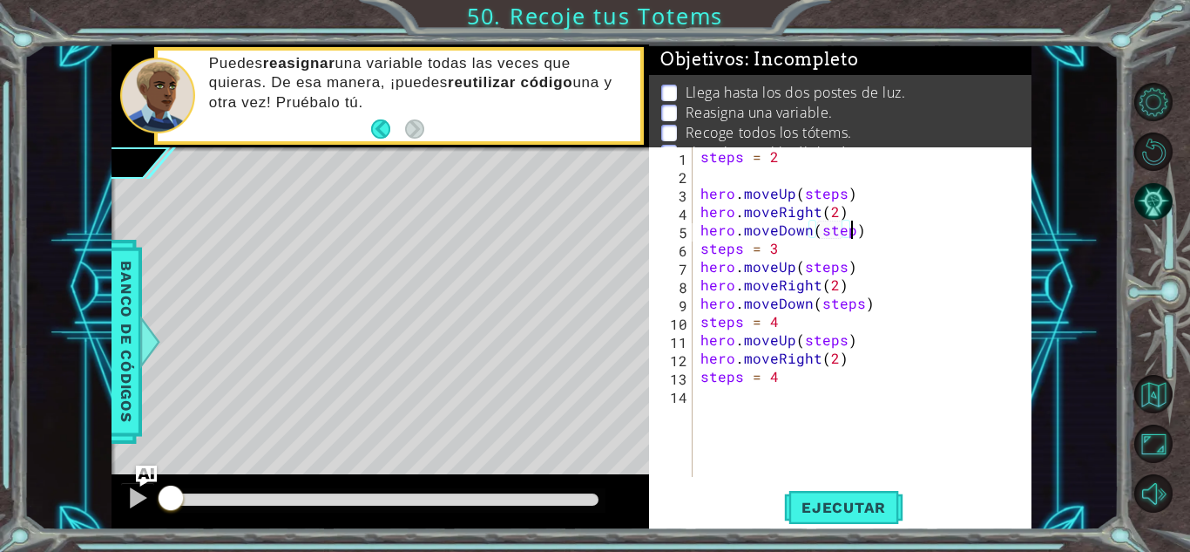
scroll to position [0, 10]
click at [885, 342] on div "steps = 2 hero . moveUp ( steps ) hero . moveRight ( 2 ) hero . moveDown ( step…" at bounding box center [866, 330] width 339 height 366
drag, startPoint x: 698, startPoint y: 227, endPoint x: 904, endPoint y: 234, distance: 205.8
click at [904, 234] on div "steps = 2 hero . moveUp ( steps ) hero . moveRight ( 2 ) hero . moveDown ( step…" at bounding box center [866, 330] width 339 height 366
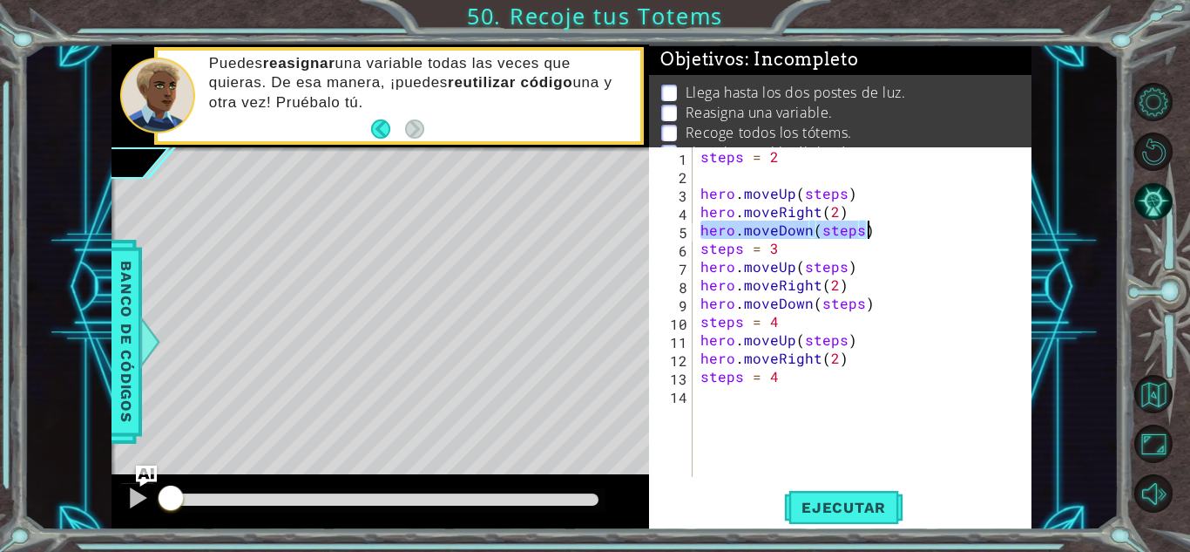
type textarea "hero.moveDown(steps)"
click at [752, 387] on div "steps = 2 hero . moveUp ( steps ) hero . moveRight ( 2 ) hero . moveDown ( step…" at bounding box center [866, 330] width 339 height 366
paste textarea "hero.moveDown(steps)"
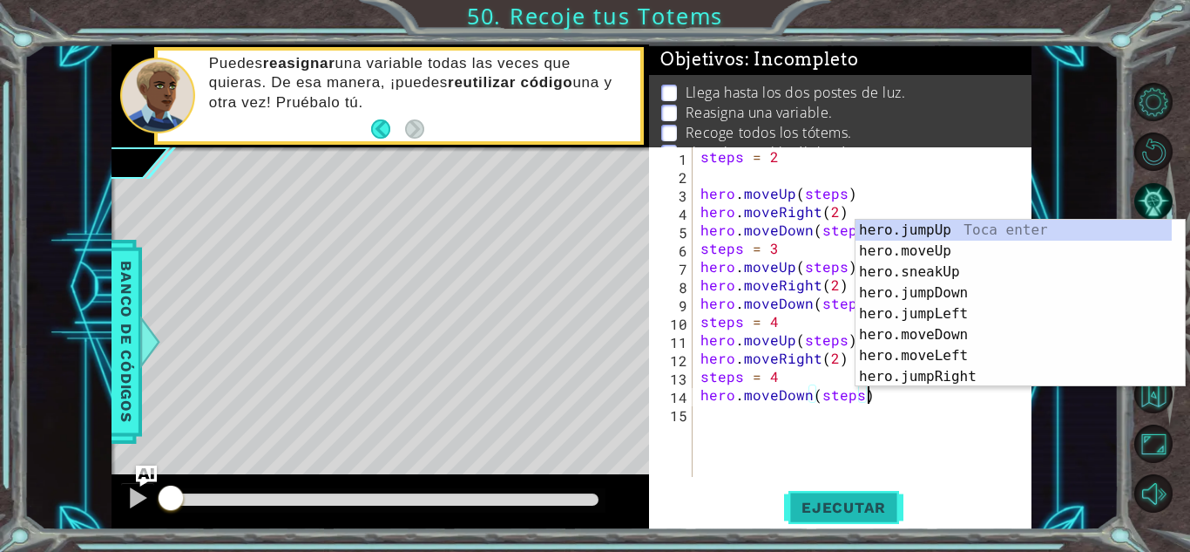
type textarea "hero.moveDown(steps)"
click at [842, 501] on span "Ejecutar" at bounding box center [843, 506] width 119 height 17
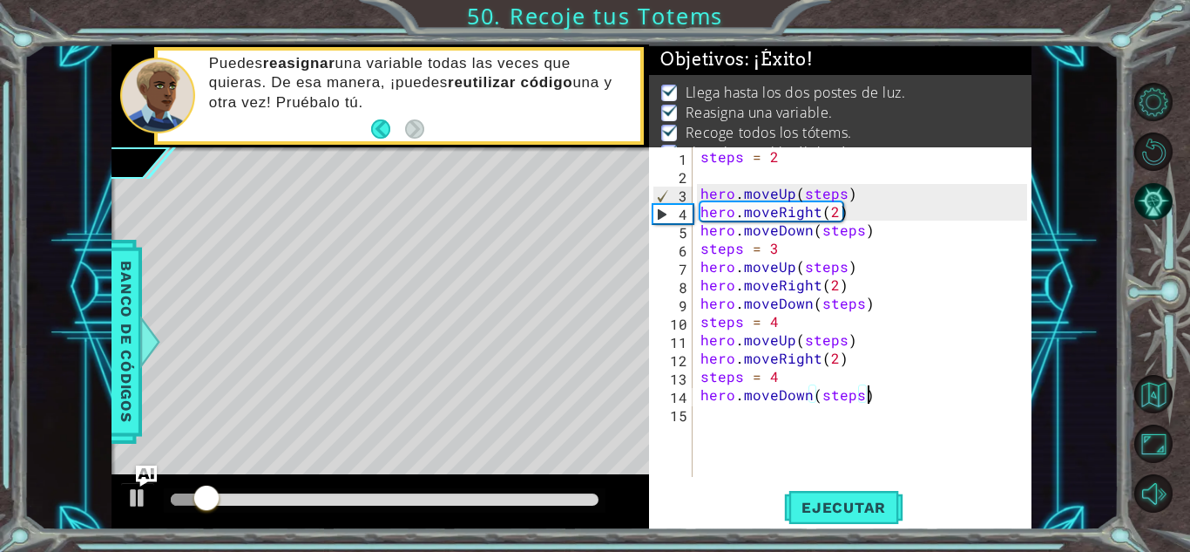
click at [575, 502] on div at bounding box center [385, 499] width 428 height 12
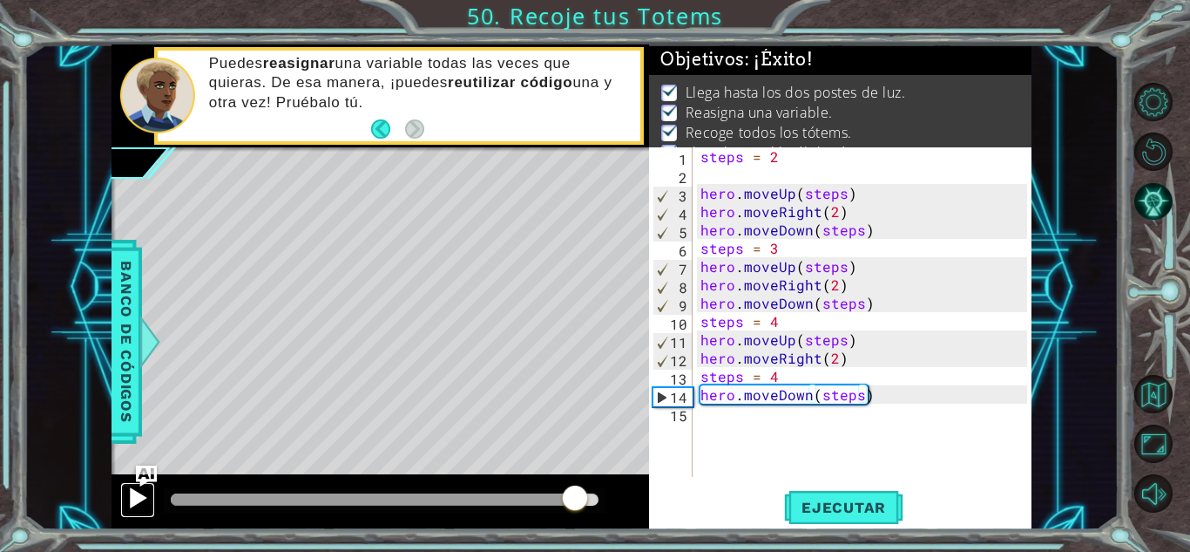
click at [136, 499] on div at bounding box center [137, 497] width 23 height 23
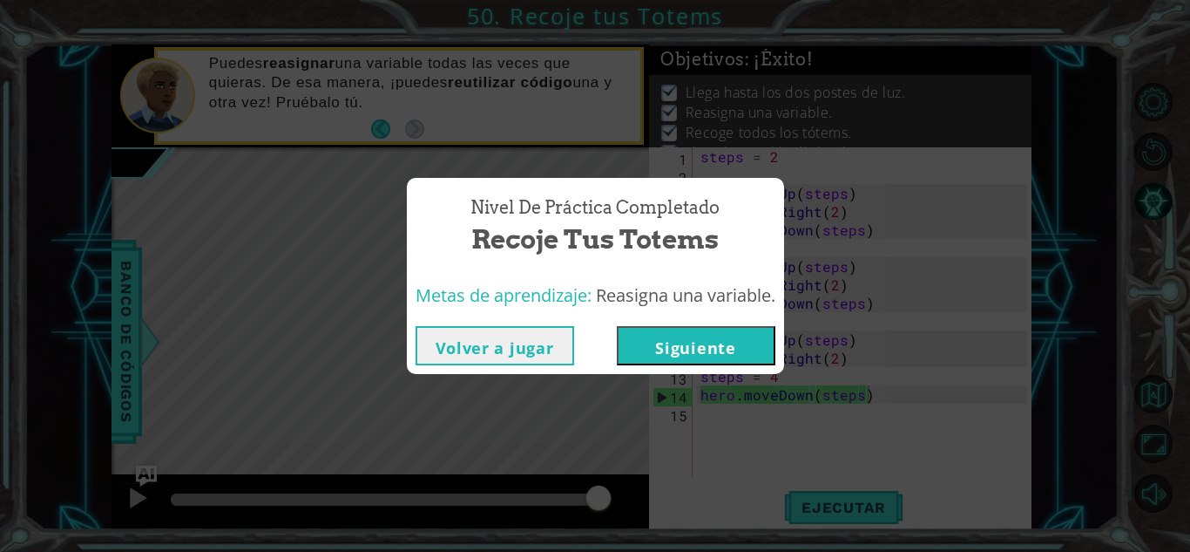
click at [662, 344] on button "Siguiente" at bounding box center [696, 345] width 159 height 39
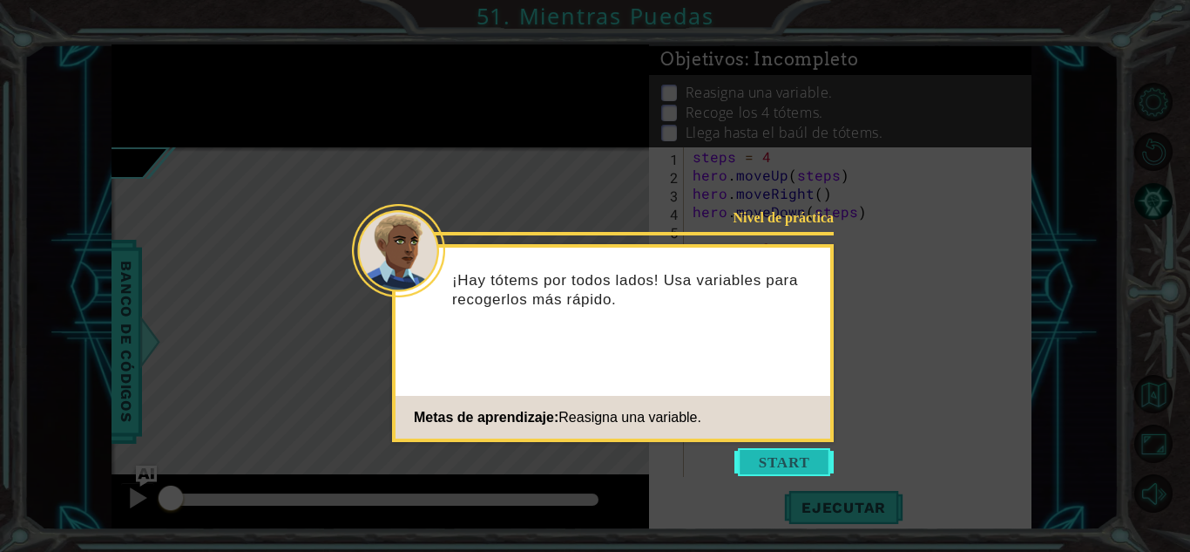
click at [752, 452] on button "Start" at bounding box center [784, 462] width 99 height 28
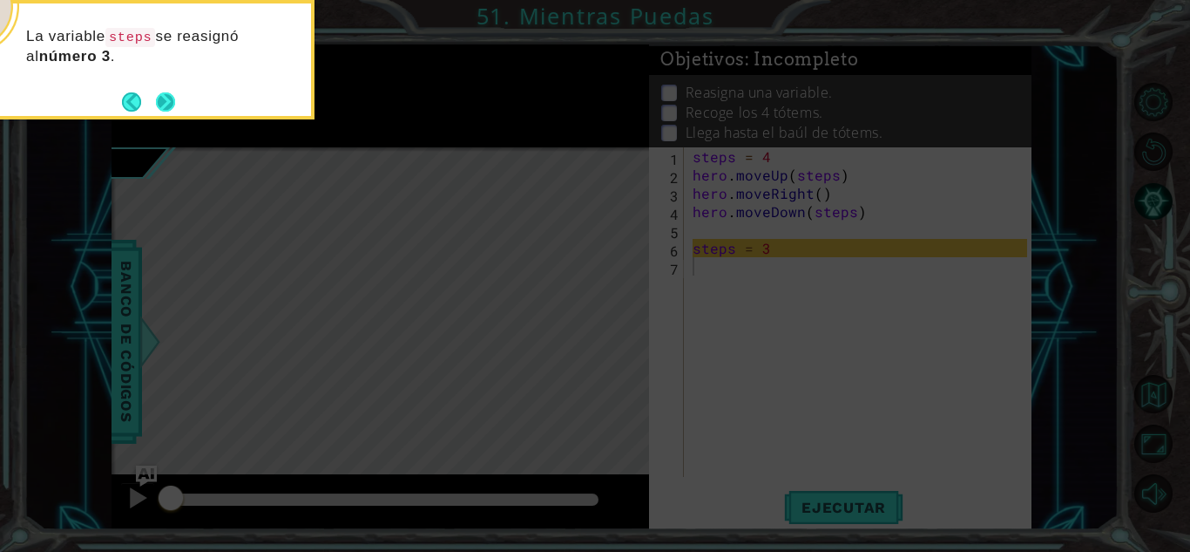
click at [161, 102] on button "Next" at bounding box center [166, 102] width 30 height 30
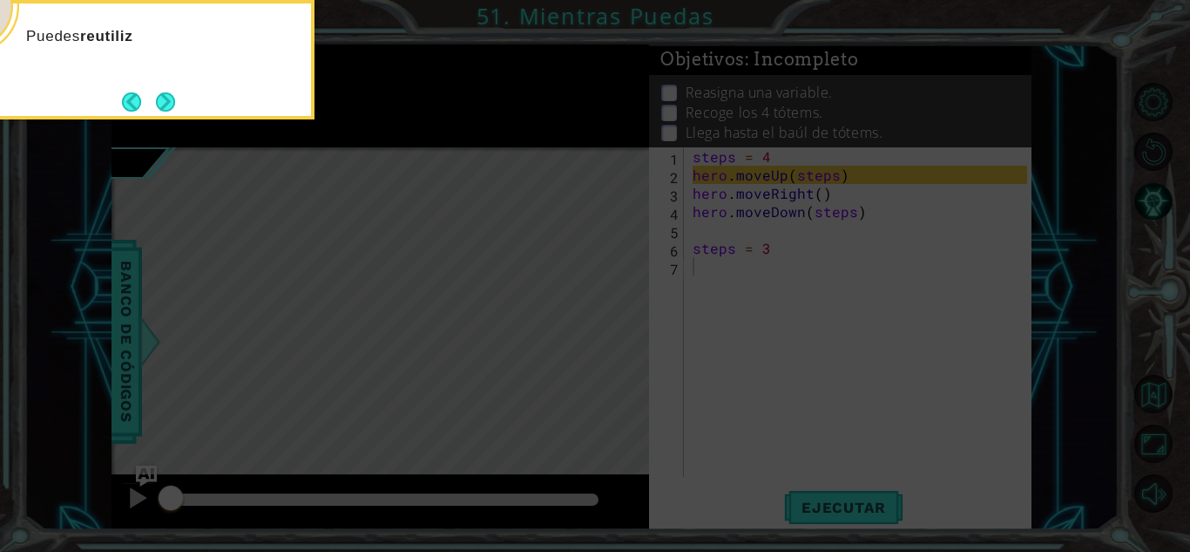
click at [161, 102] on button "Next" at bounding box center [166, 101] width 20 height 20
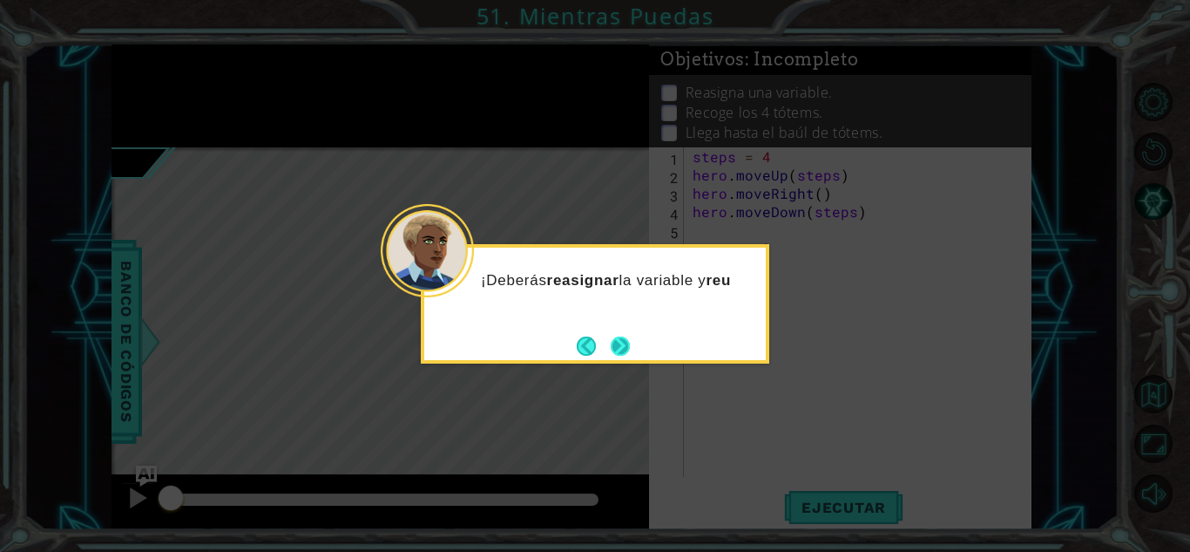
click at [621, 356] on button "Next" at bounding box center [620, 346] width 23 height 23
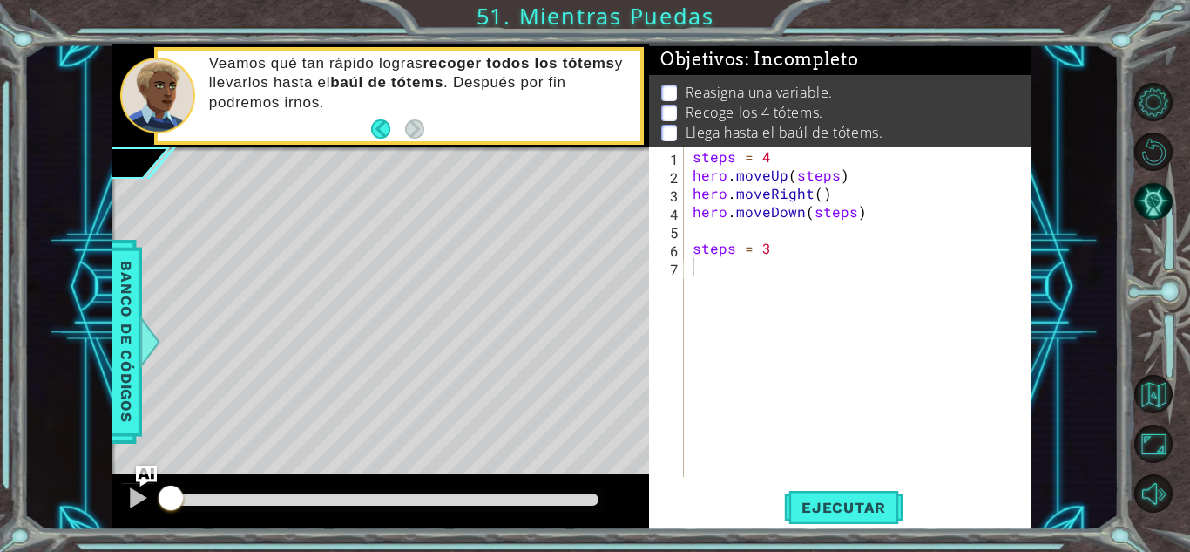
click at [1053, 240] on div "1 ההההההההההההההההההההההההההההההההההההההההההההההההההההההההההההההההההההההההההההה…" at bounding box center [571, 286] width 1095 height 485
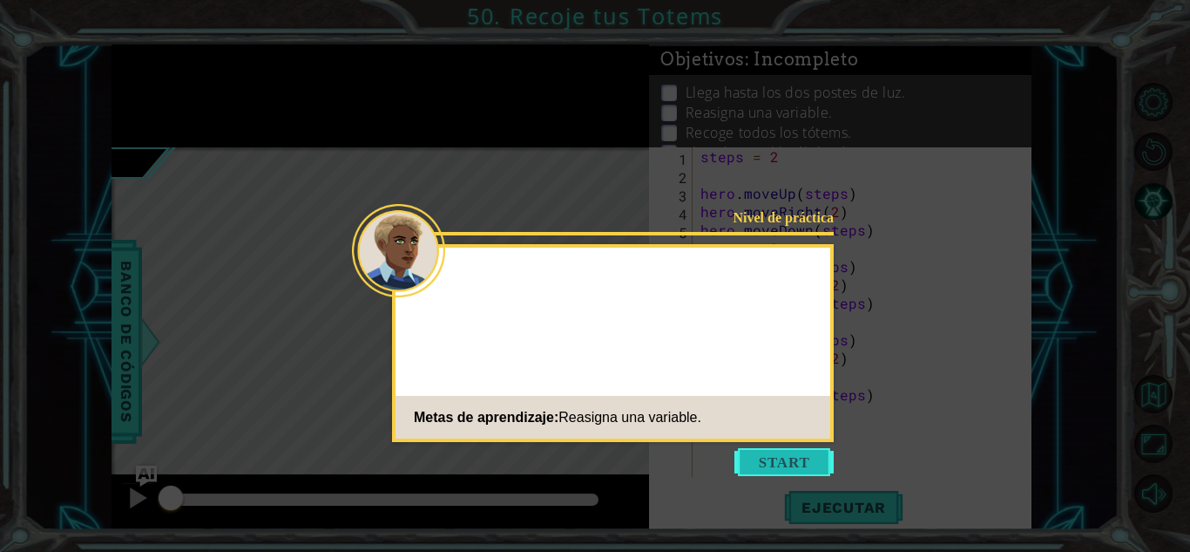
click at [745, 438] on div "Nivel de práctica Metas de aprendizaje: Reasigna una variable." at bounding box center [613, 343] width 442 height 198
click at [745, 451] on button "Start" at bounding box center [784, 462] width 99 height 28
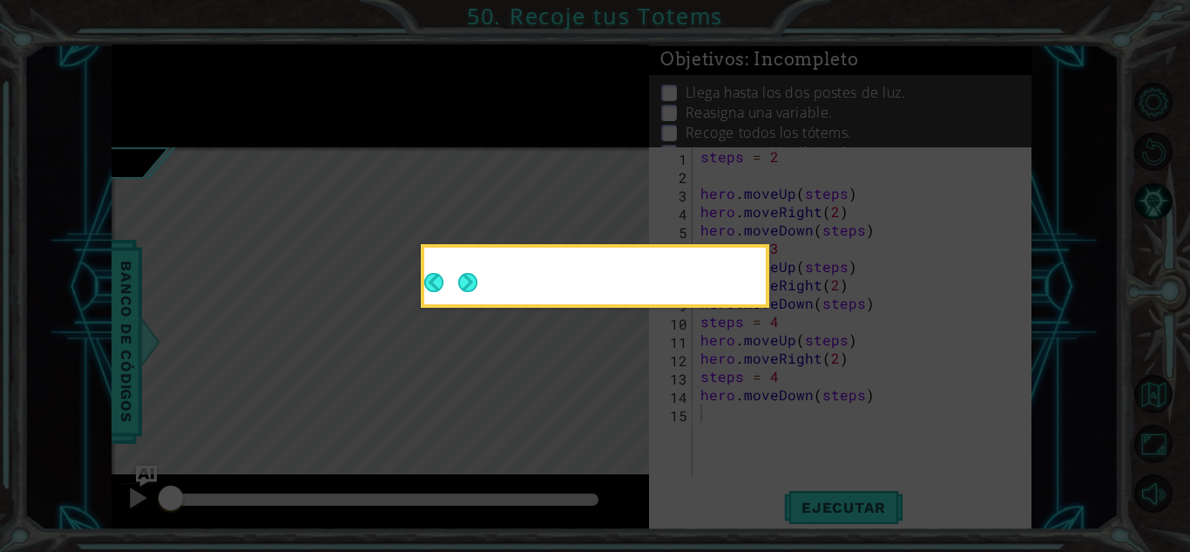
click at [458, 285] on button "Next" at bounding box center [468, 283] width 20 height 20
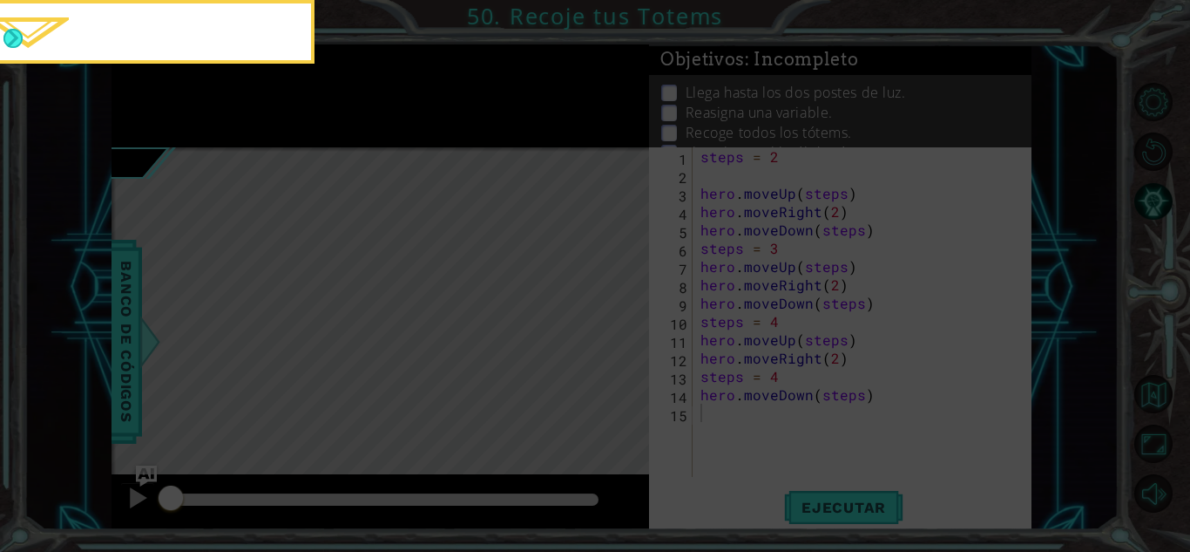
click at [456, 285] on icon at bounding box center [595, 82] width 1190 height 939
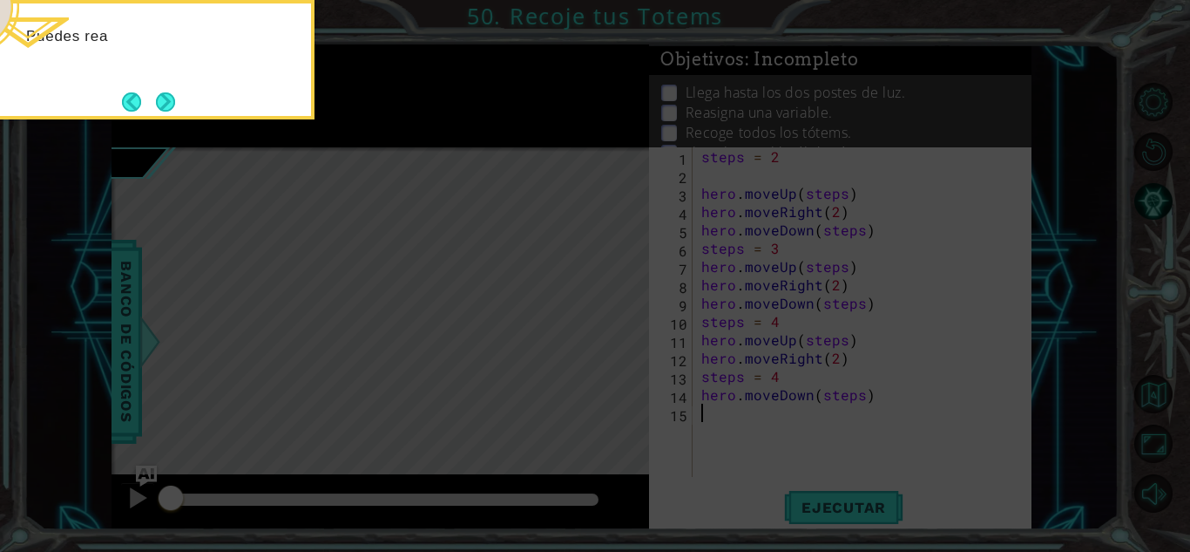
click at [175, 112] on button "Next" at bounding box center [165, 101] width 19 height 19
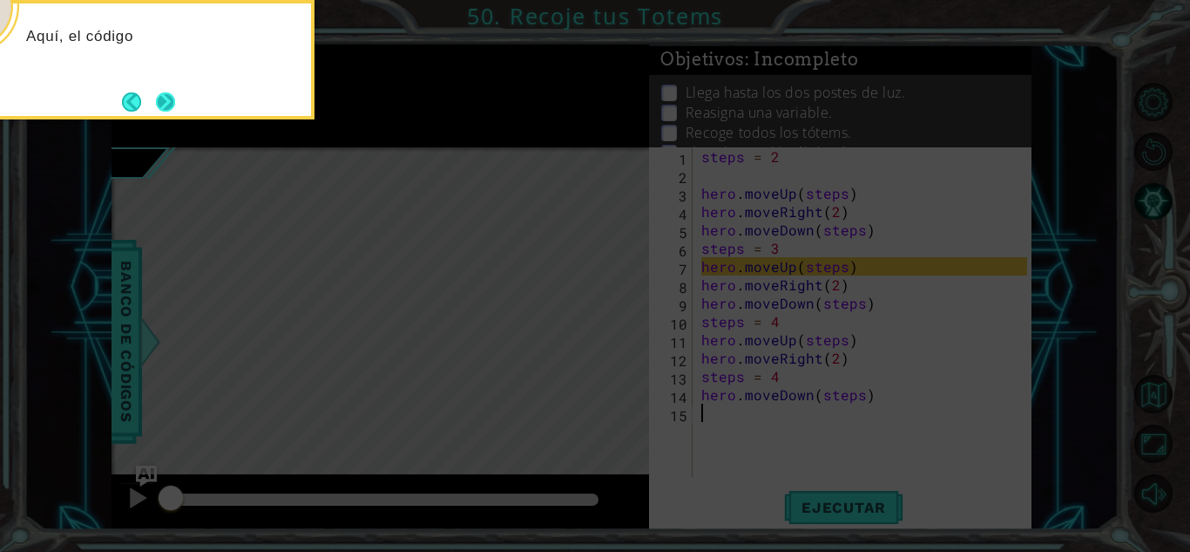
click at [173, 99] on button "Next" at bounding box center [165, 101] width 19 height 19
click at [171, 98] on button "Next" at bounding box center [166, 101] width 20 height 20
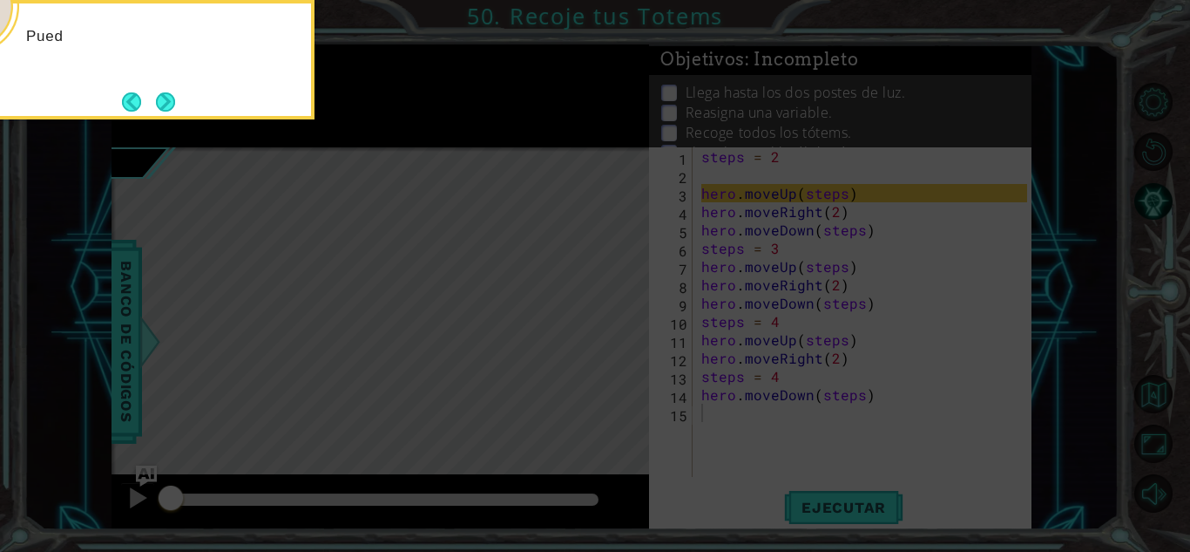
click at [171, 98] on button "Next" at bounding box center [165, 101] width 20 height 20
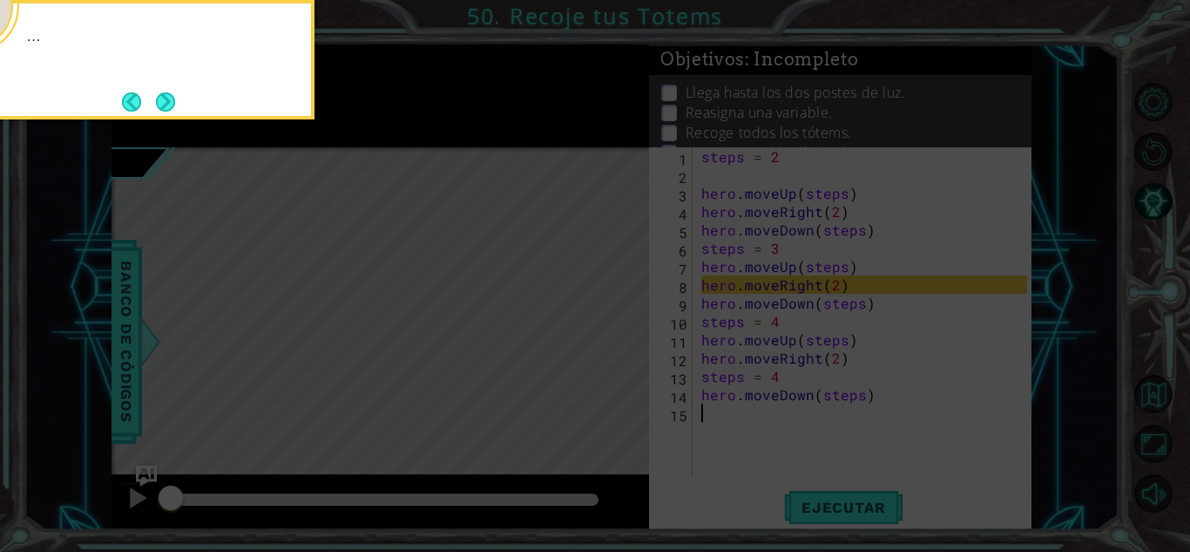
click at [171, 98] on button "Next" at bounding box center [165, 101] width 20 height 20
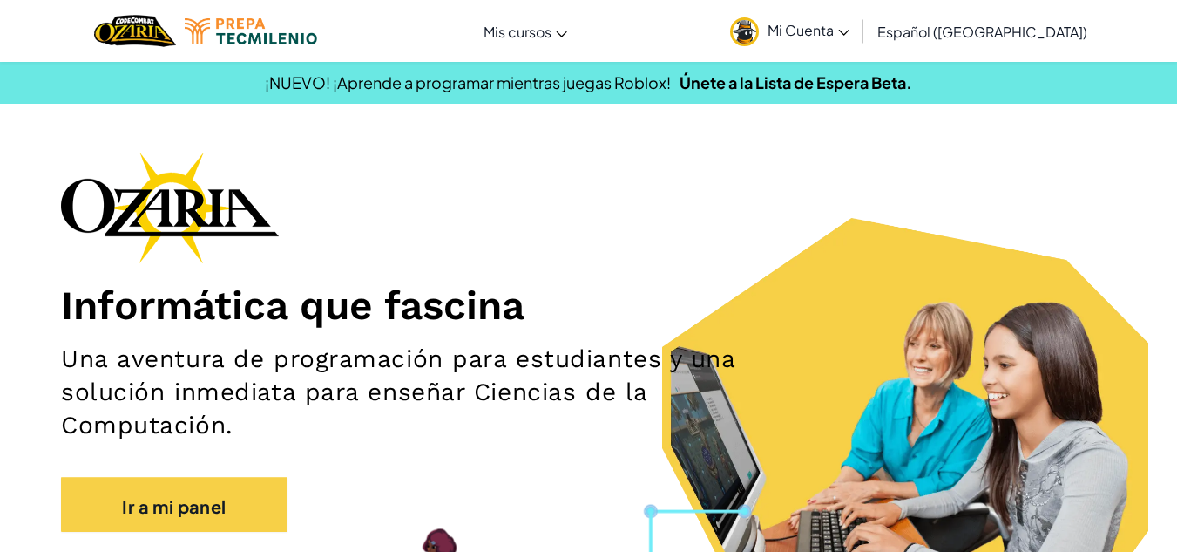
click at [834, 23] on font "Mi Cuenta" at bounding box center [801, 30] width 66 height 18
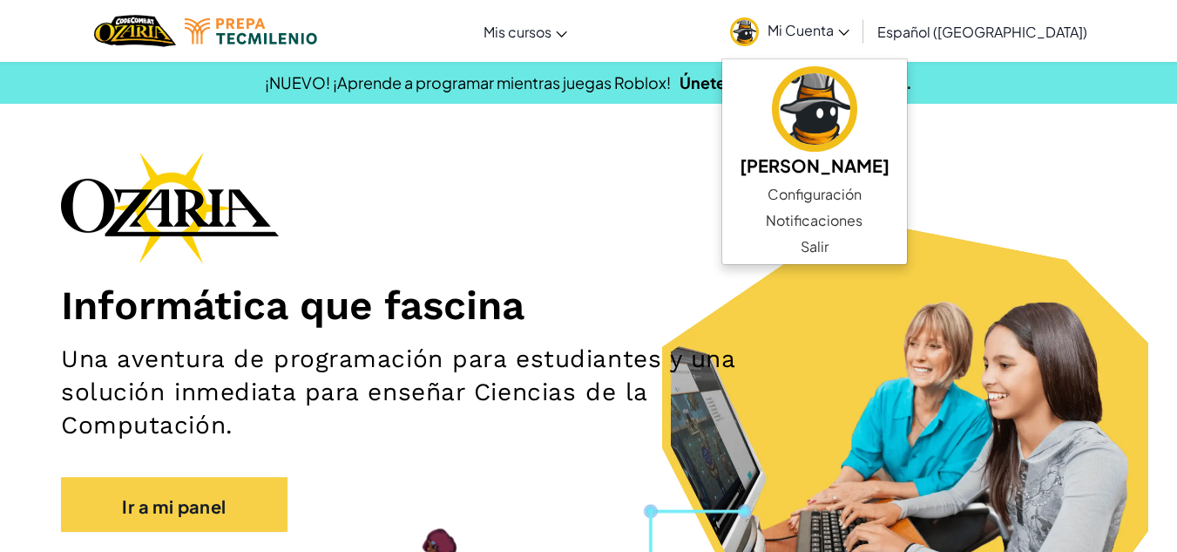
click at [709, 237] on div "Informática que fascina Una aventura de programación para estudiantes y una sol…" at bounding box center [588, 350] width 1055 height 397
